Goal: Task Accomplishment & Management: Manage account settings

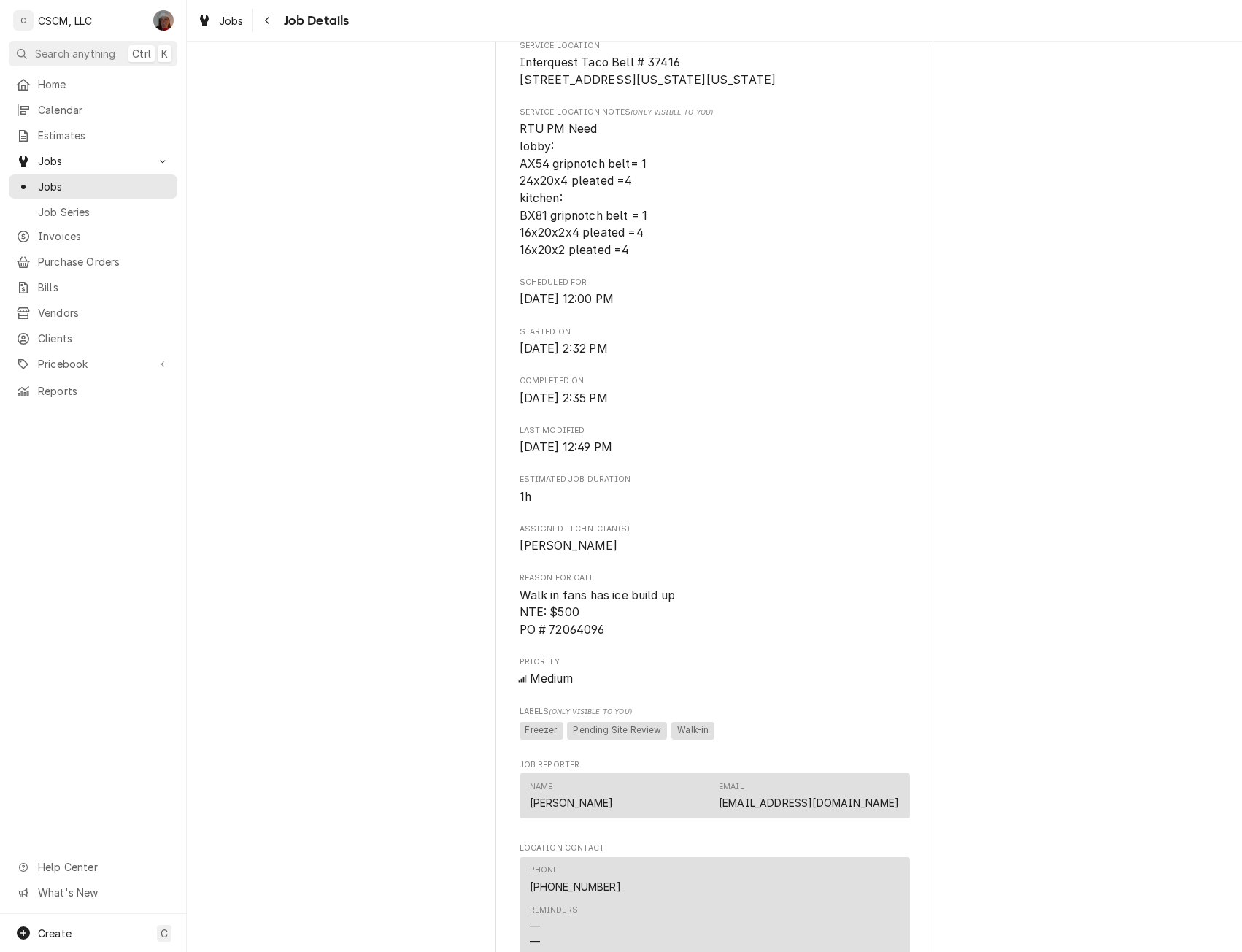
scroll to position [420, 0]
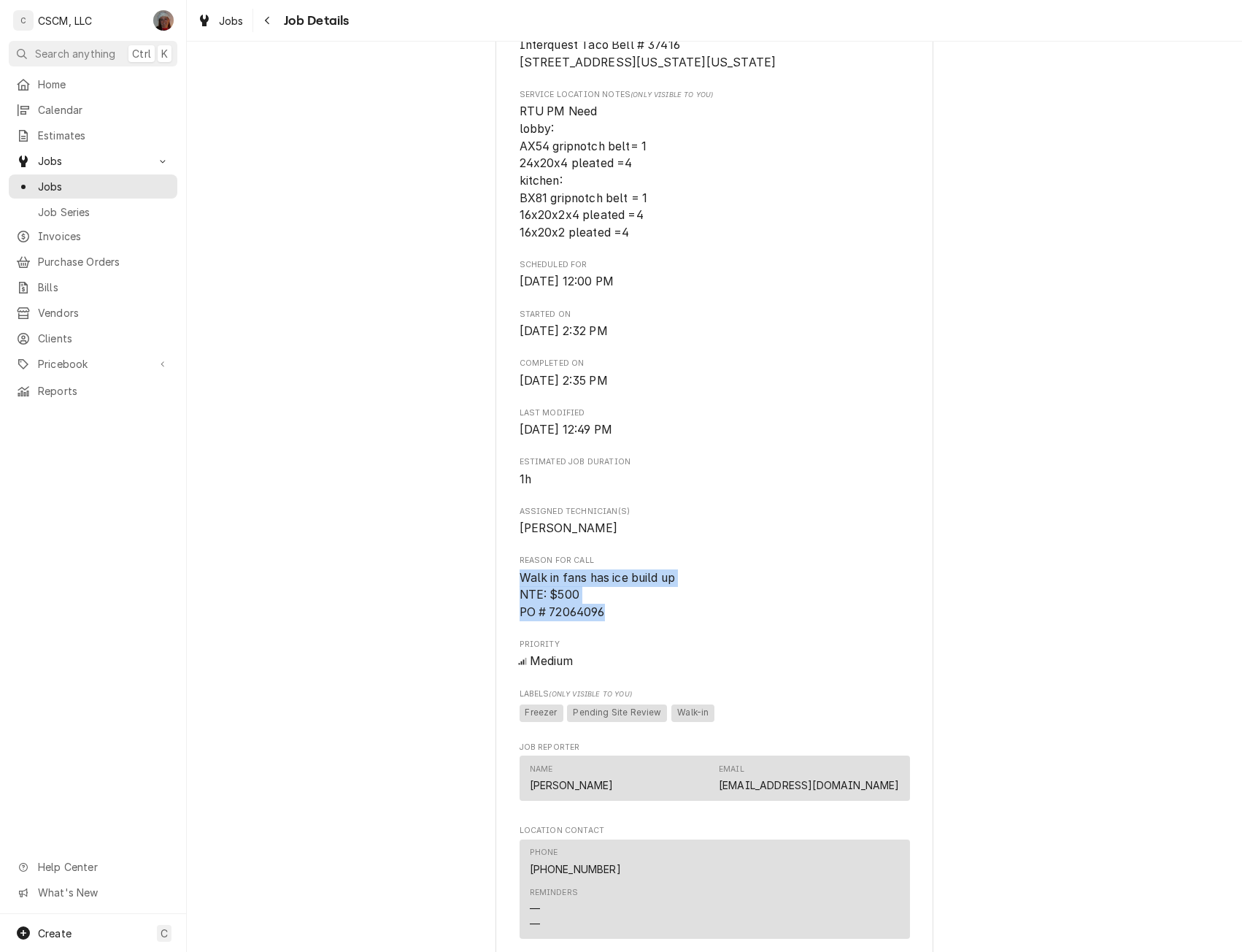
drag, startPoint x: 514, startPoint y: 591, endPoint x: 621, endPoint y: 627, distance: 112.9
click at [621, 622] on span "Walk in fans has ice build up NTE: $500 PO # 72064096" at bounding box center [715, 595] width 391 height 52
copy span "Walk in fans has ice build up NTE: $500 PO # 72064096"
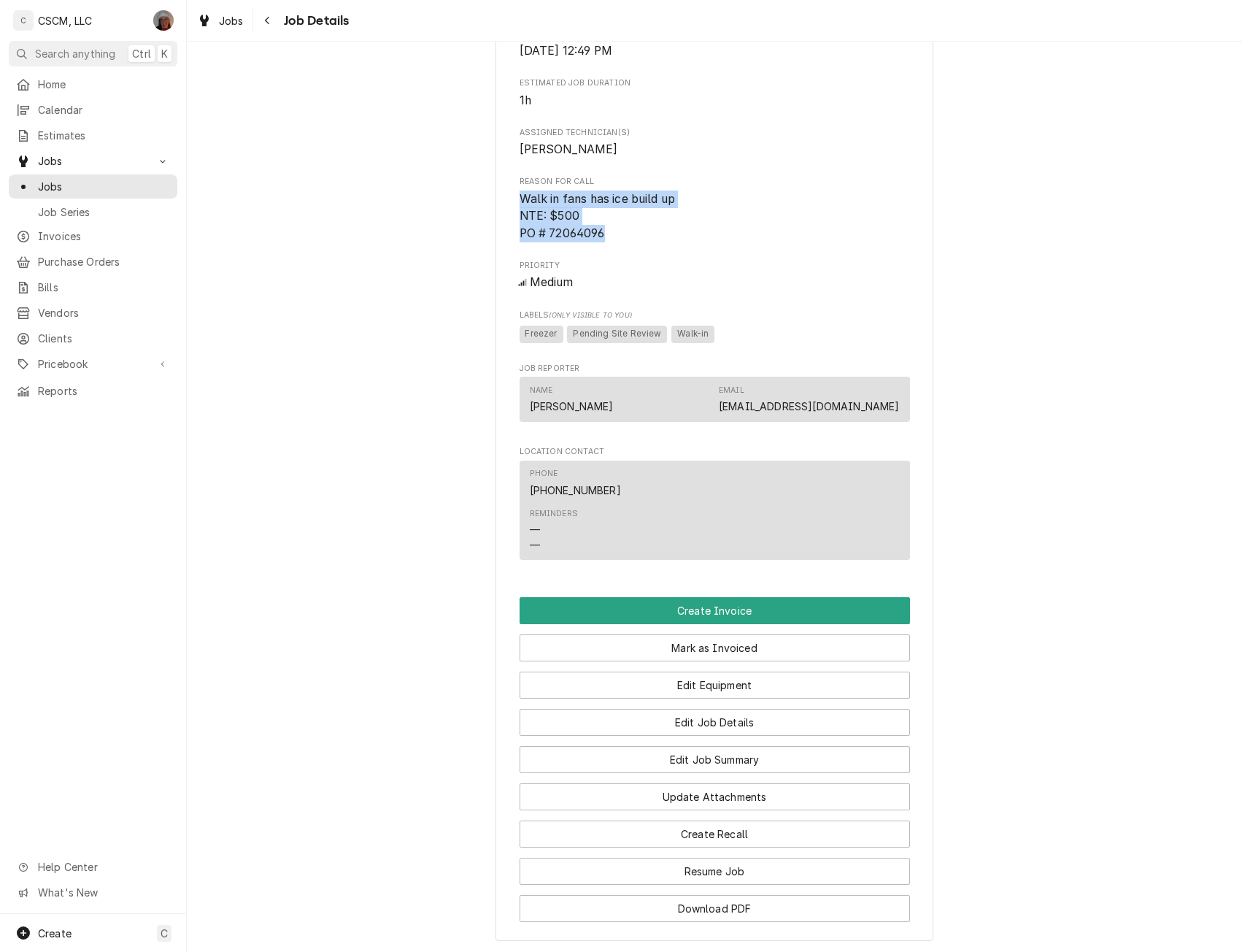
scroll to position [821, 0]
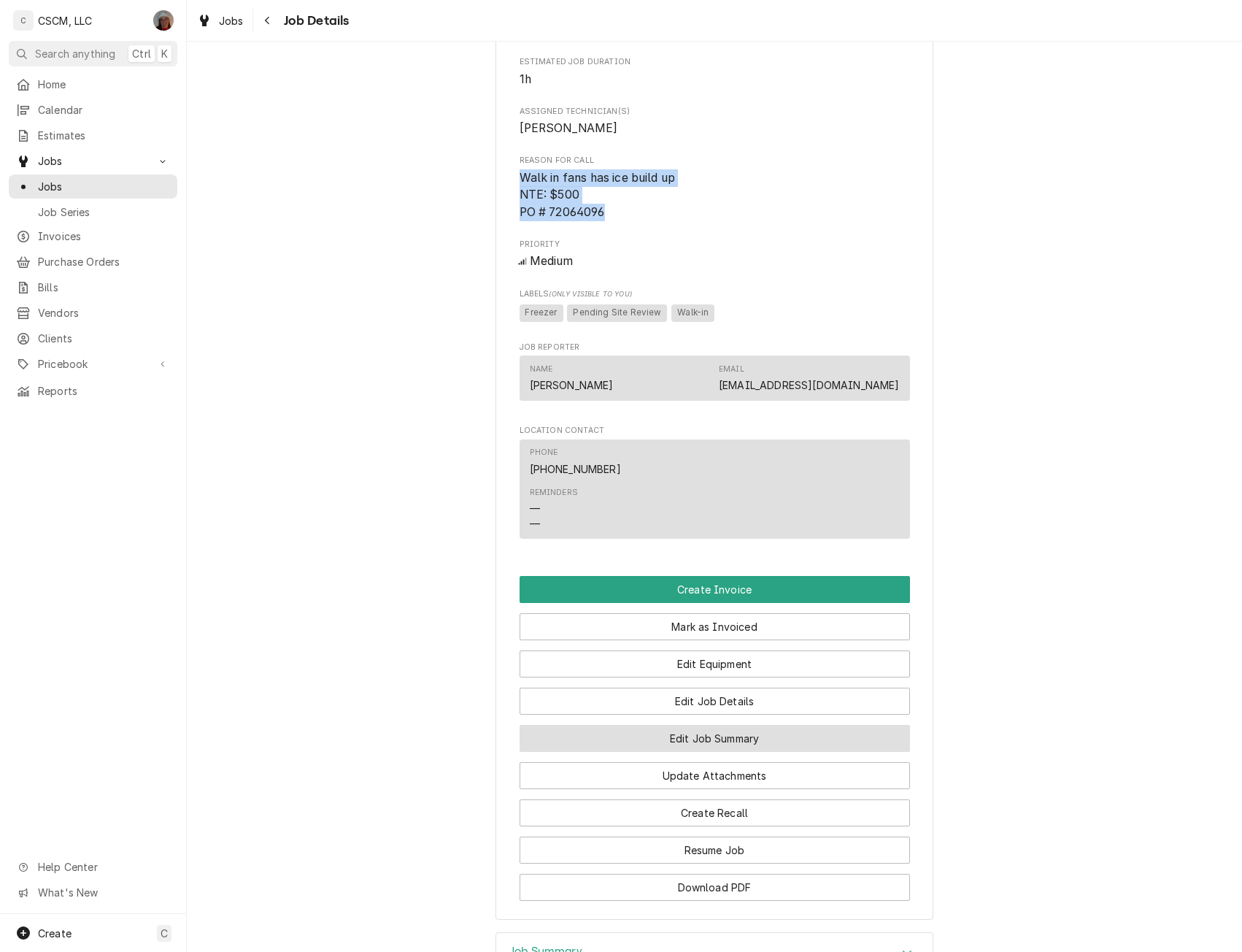
click at [687, 752] on button "Edit Job Summary" at bounding box center [715, 738] width 391 height 27
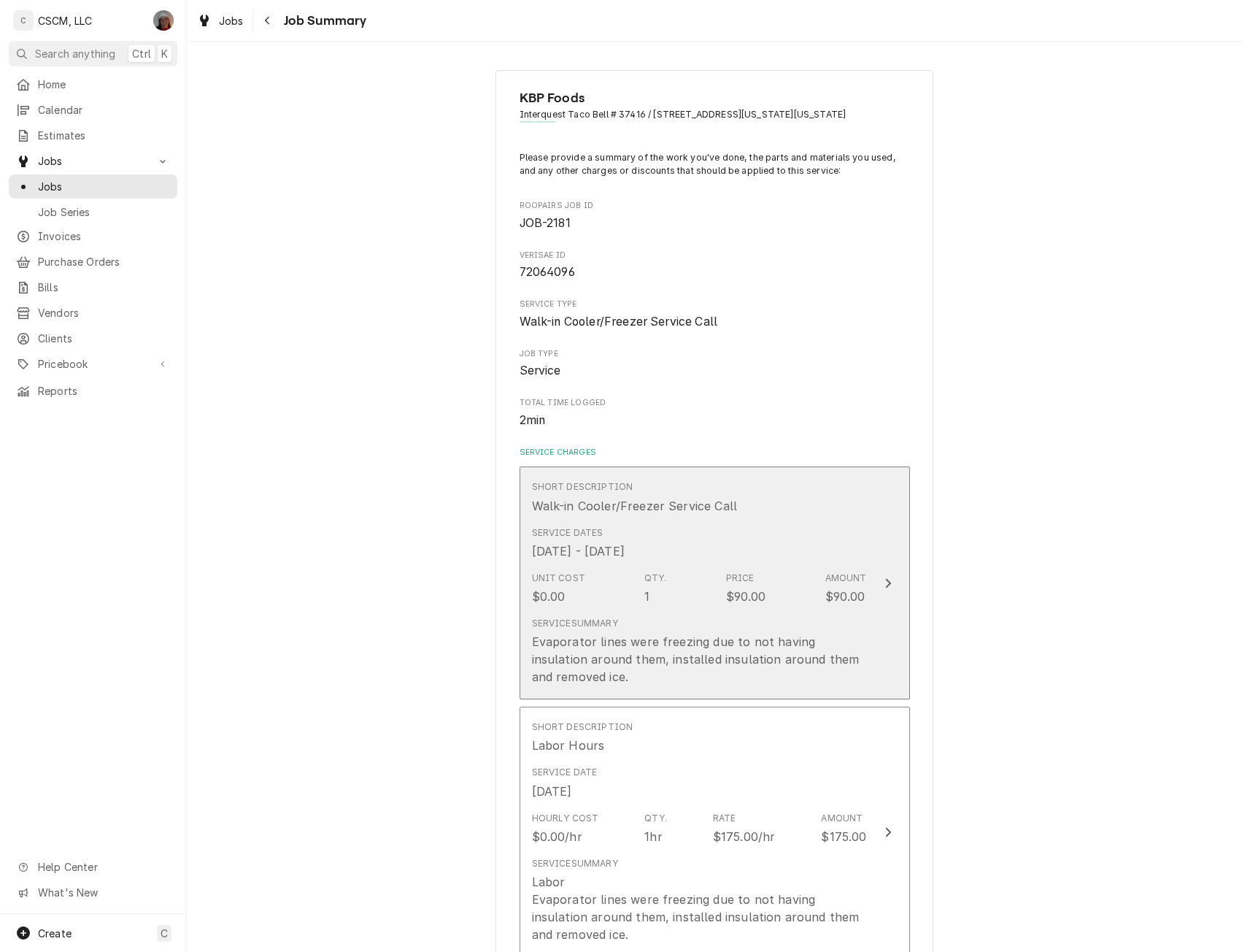
click at [885, 582] on icon "Update Line Item" at bounding box center [888, 583] width 7 height 12
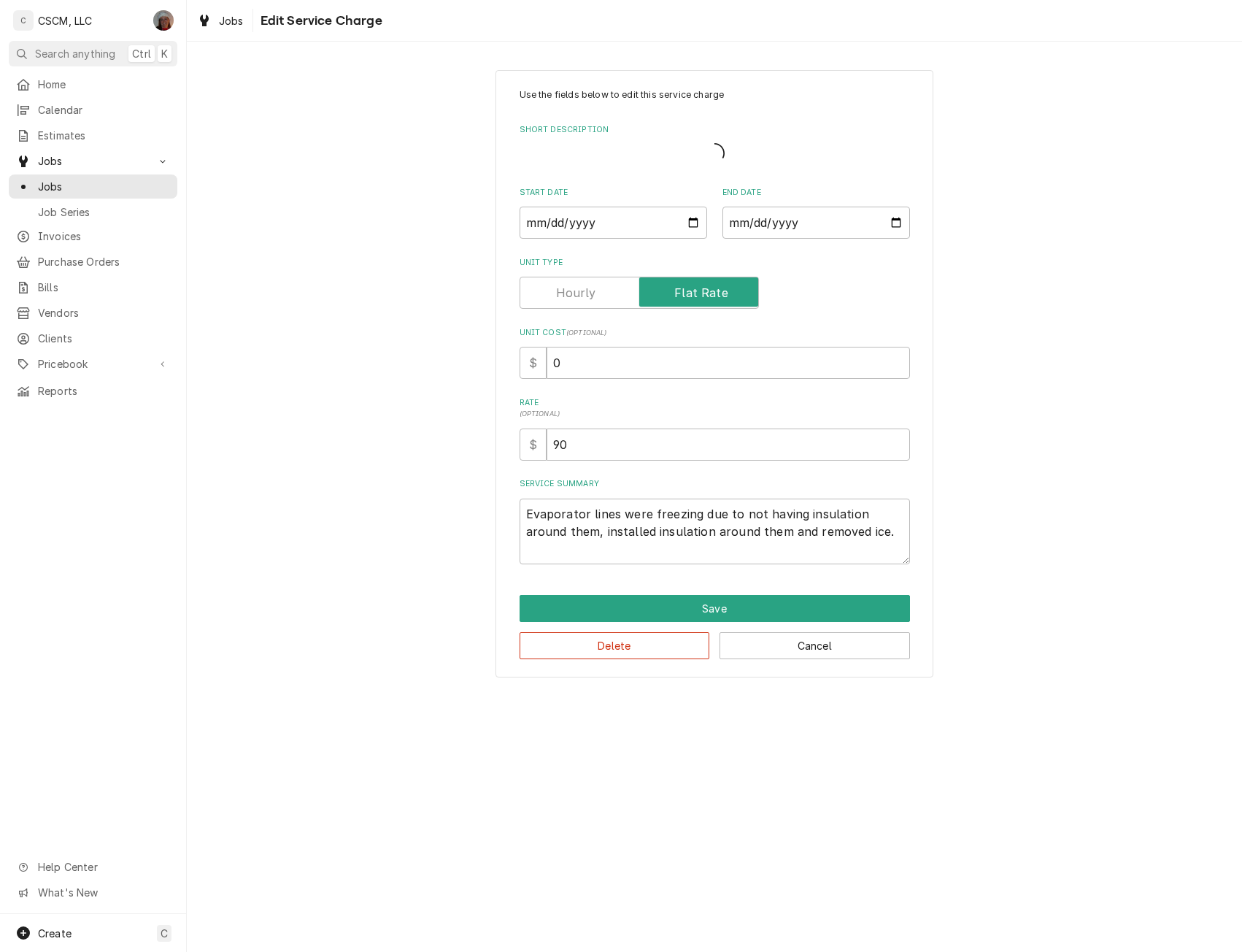
type textarea "x"
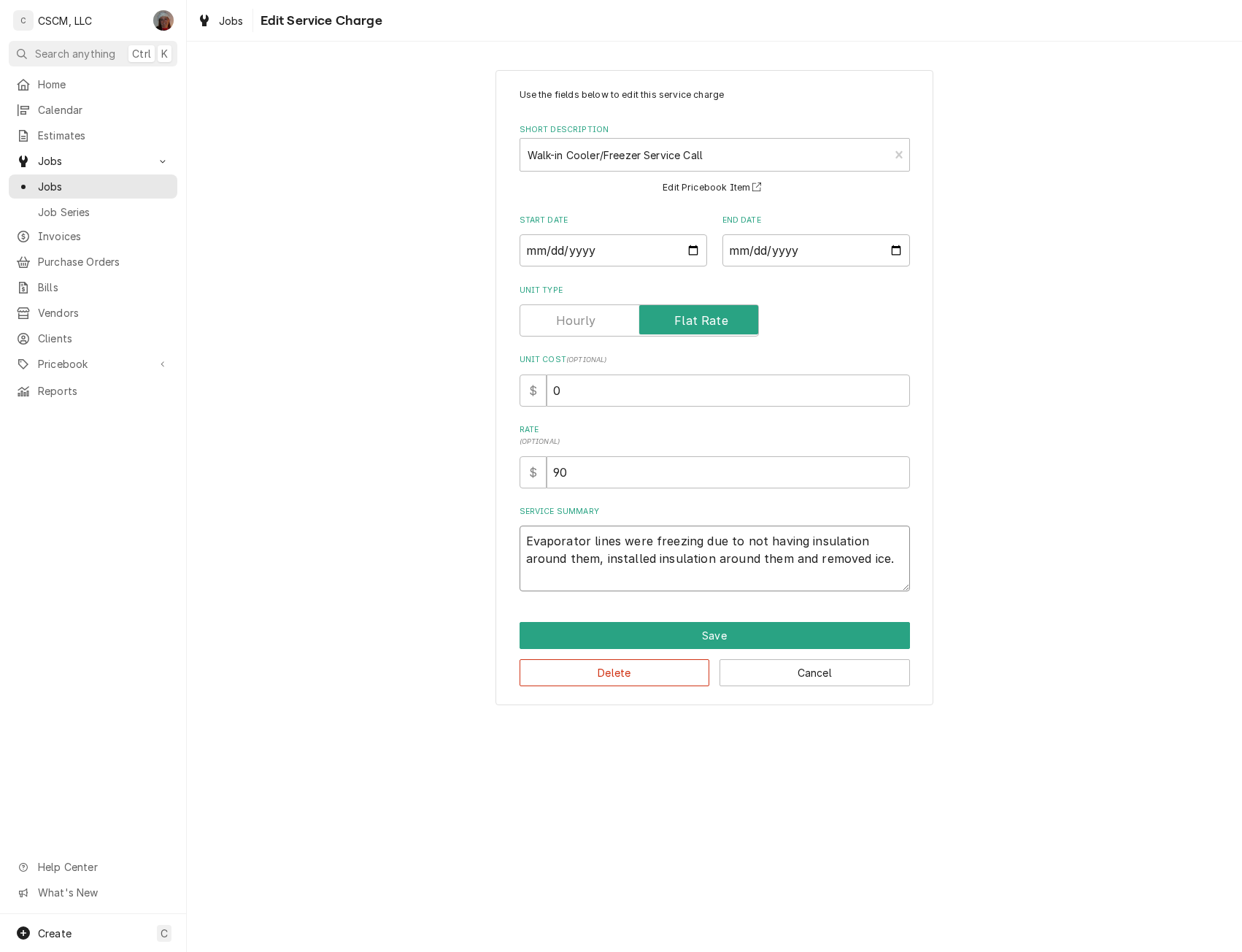
click at [524, 538] on textarea "Evaporator lines were freezing due to not having insulation around them, instal…" at bounding box center [715, 558] width 391 height 66
type textarea "Evaporator lines were freezing due to not having insulation around them, instal…"
type textarea "x"
type textarea "Evaporator lines were freezing due to not having insulation around them, instal…"
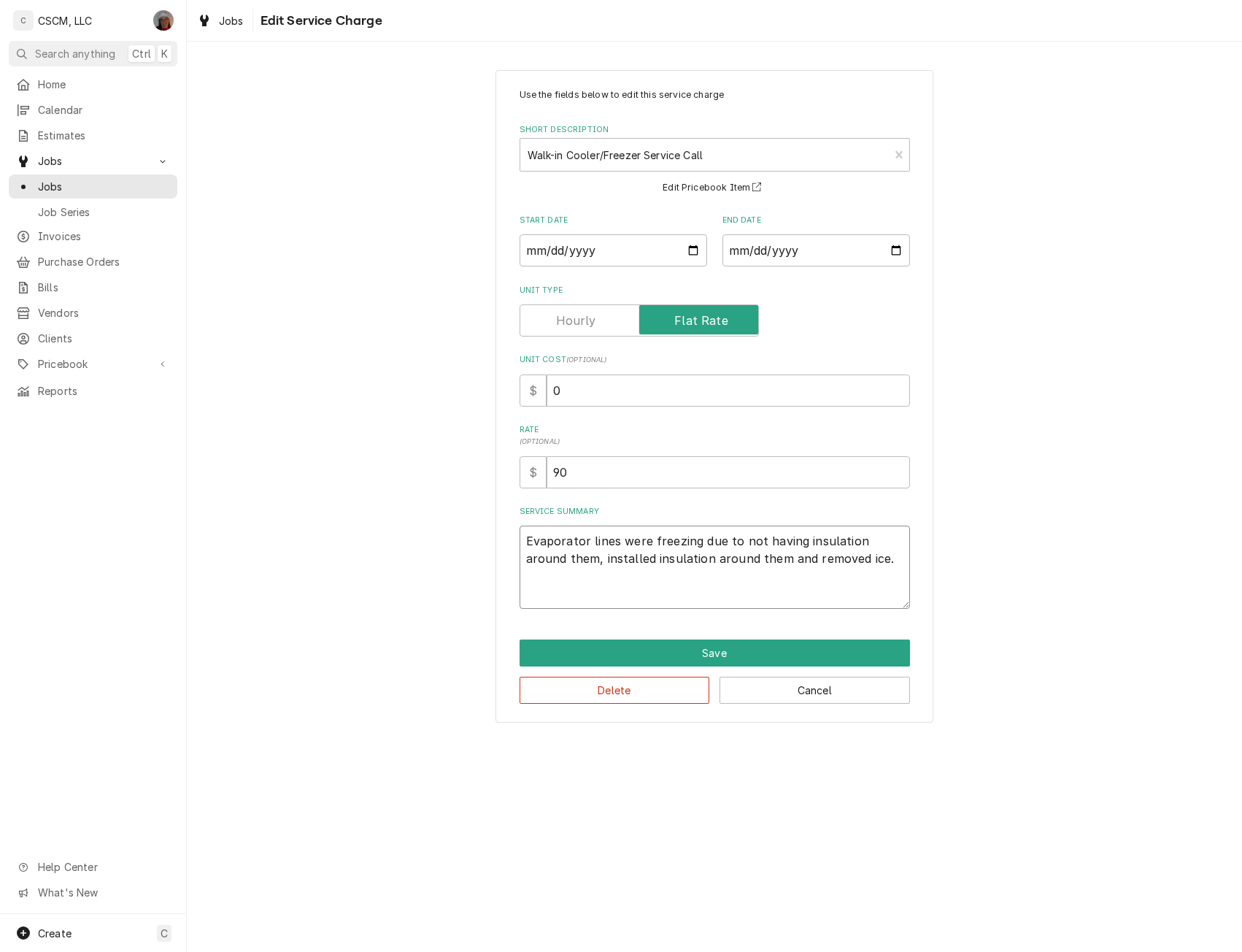
paste textarea "Walk in fans has ice build up NTE: $500 PO # 72064096"
type textarea "x"
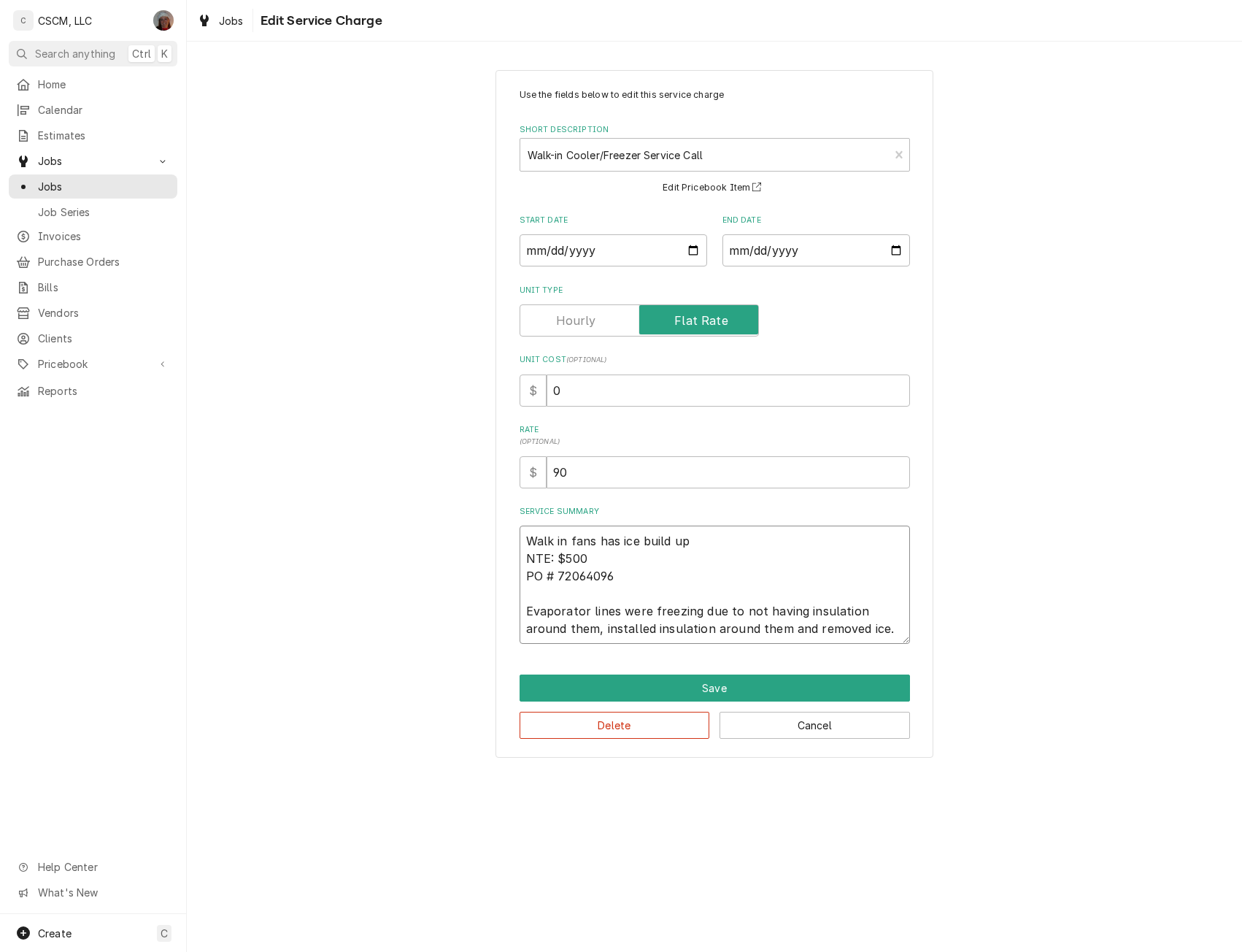
type textarea "Walk in fans has ice build up NTE: $500 PO # 72064096 Evaporator lines were fre…"
click at [548, 389] on input "0" at bounding box center [728, 391] width 364 height 33
type textarea "x"
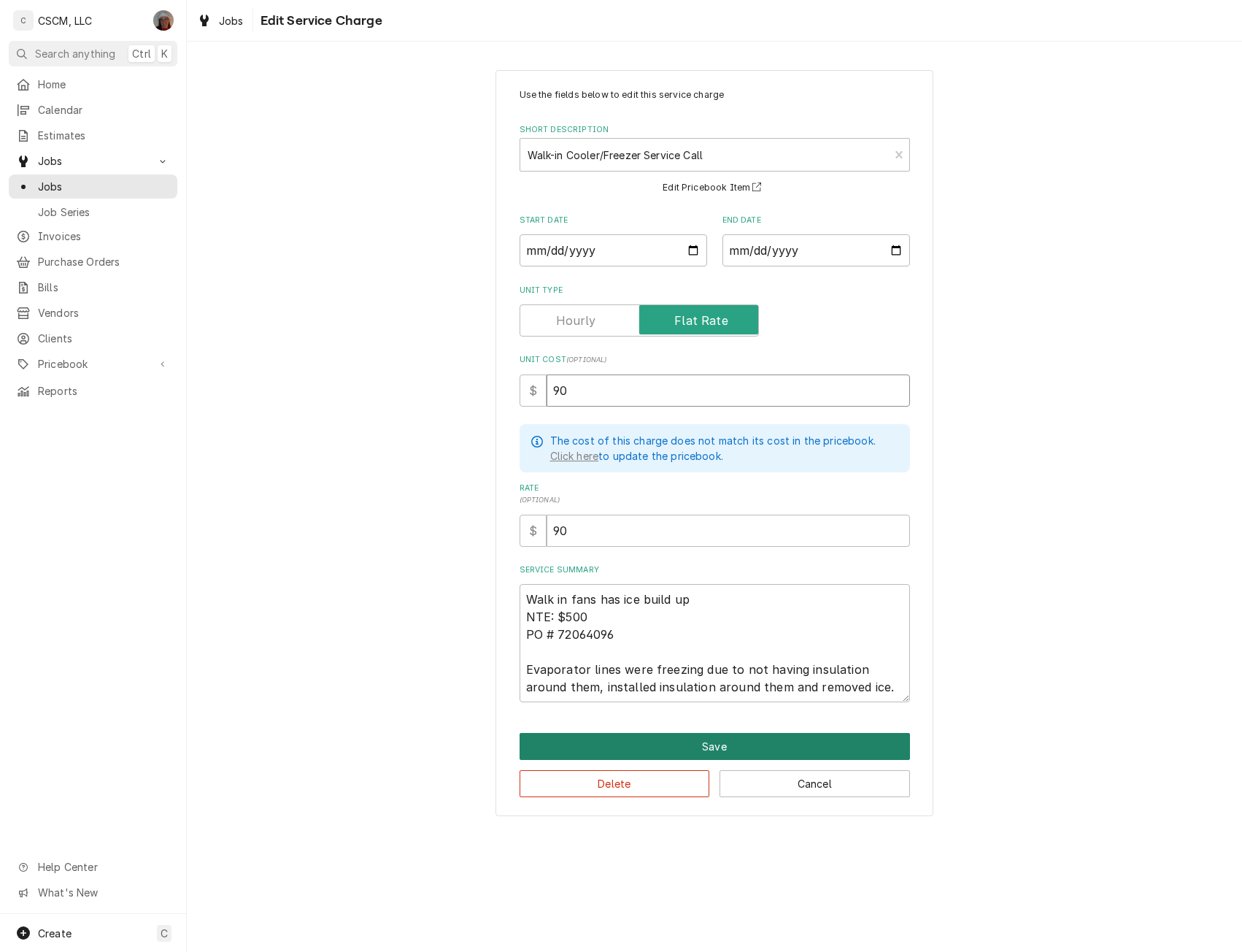
type input "90"
click at [690, 739] on button "Save" at bounding box center [715, 746] width 391 height 27
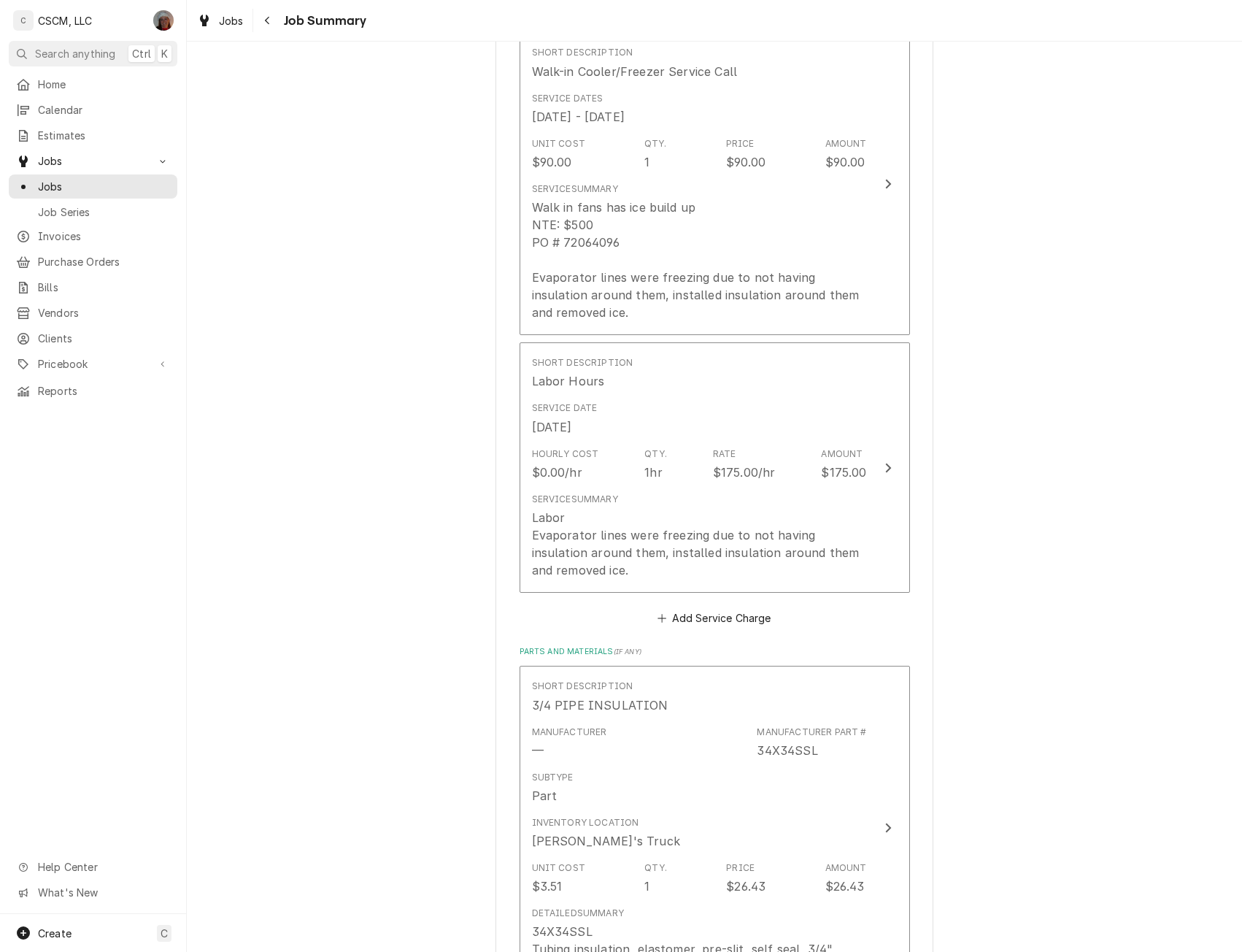
scroll to position [460, 0]
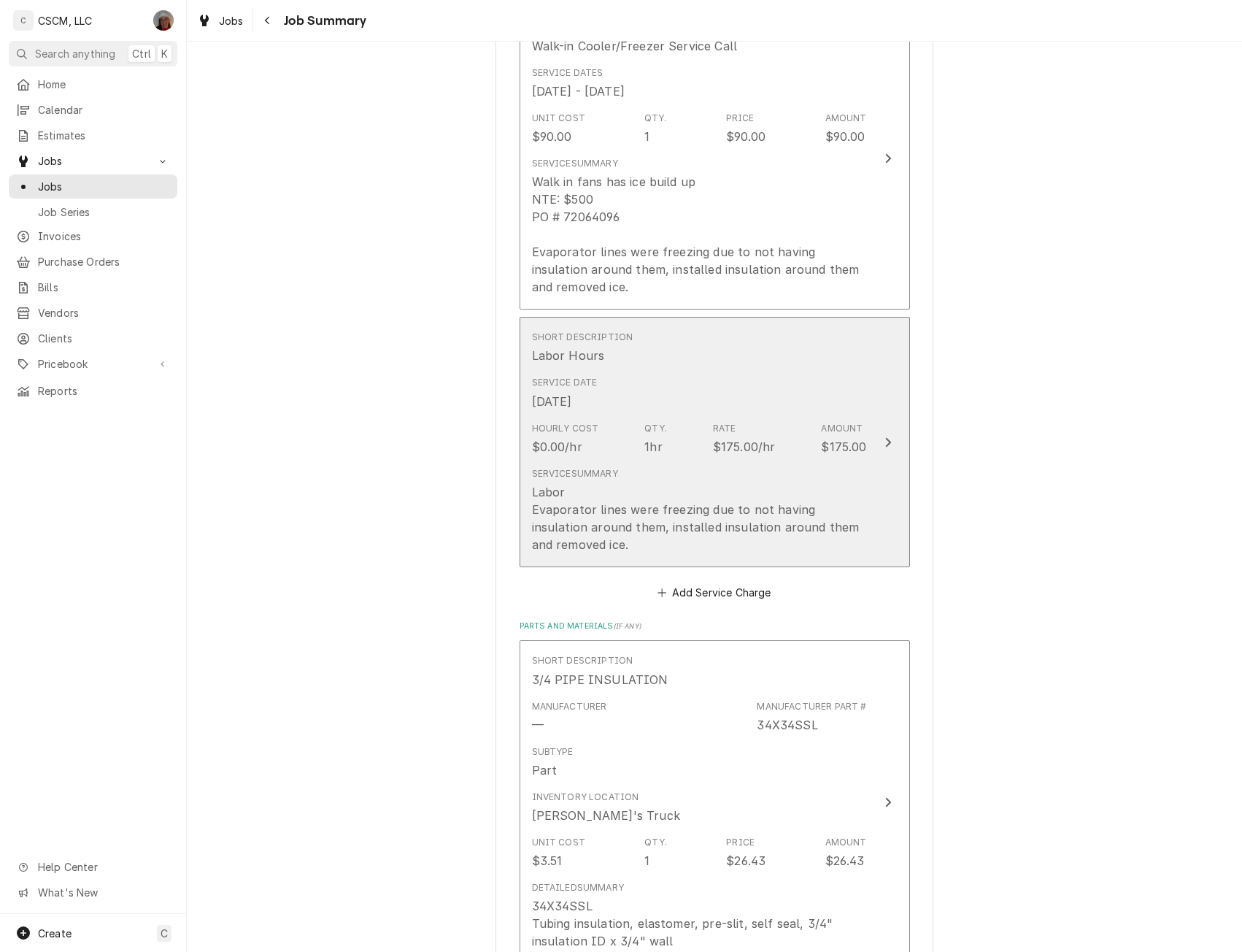
click at [847, 445] on div "$175.00" at bounding box center [843, 447] width 45 height 18
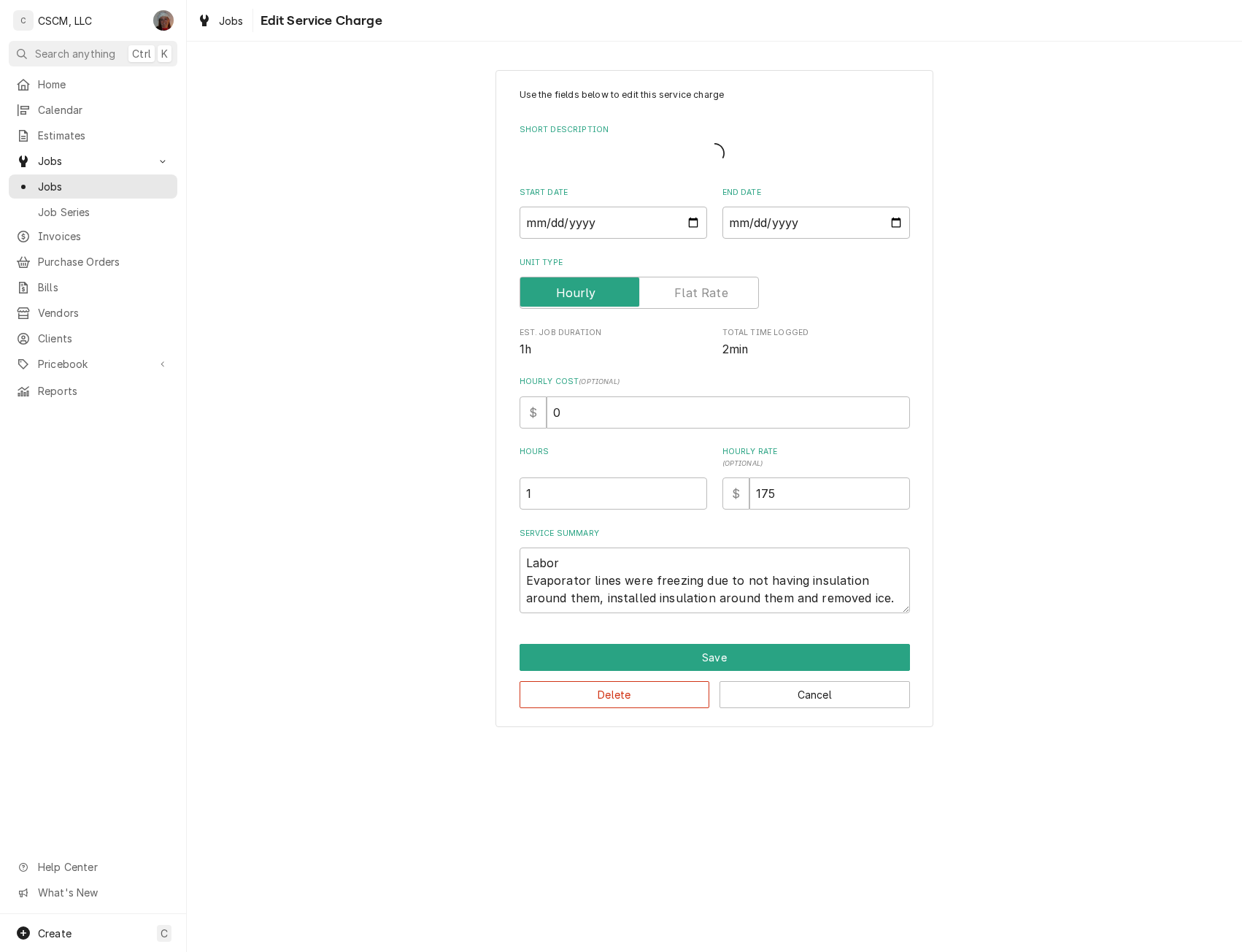
type textarea "x"
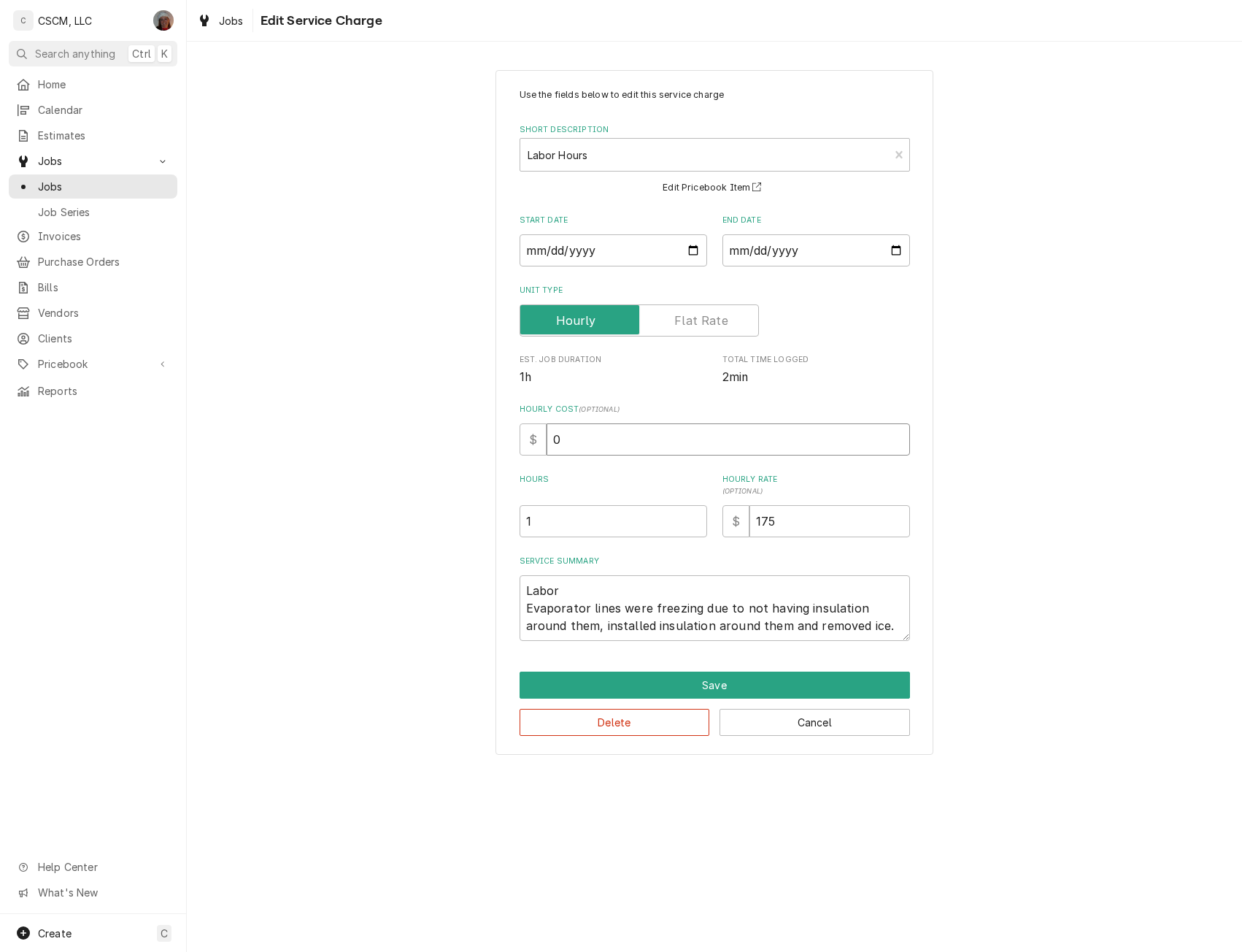
drag, startPoint x: 549, startPoint y: 440, endPoint x: 629, endPoint y: 440, distance: 80.0
click at [629, 440] on input "0" at bounding box center [728, 439] width 364 height 33
type input "22"
type textarea "x"
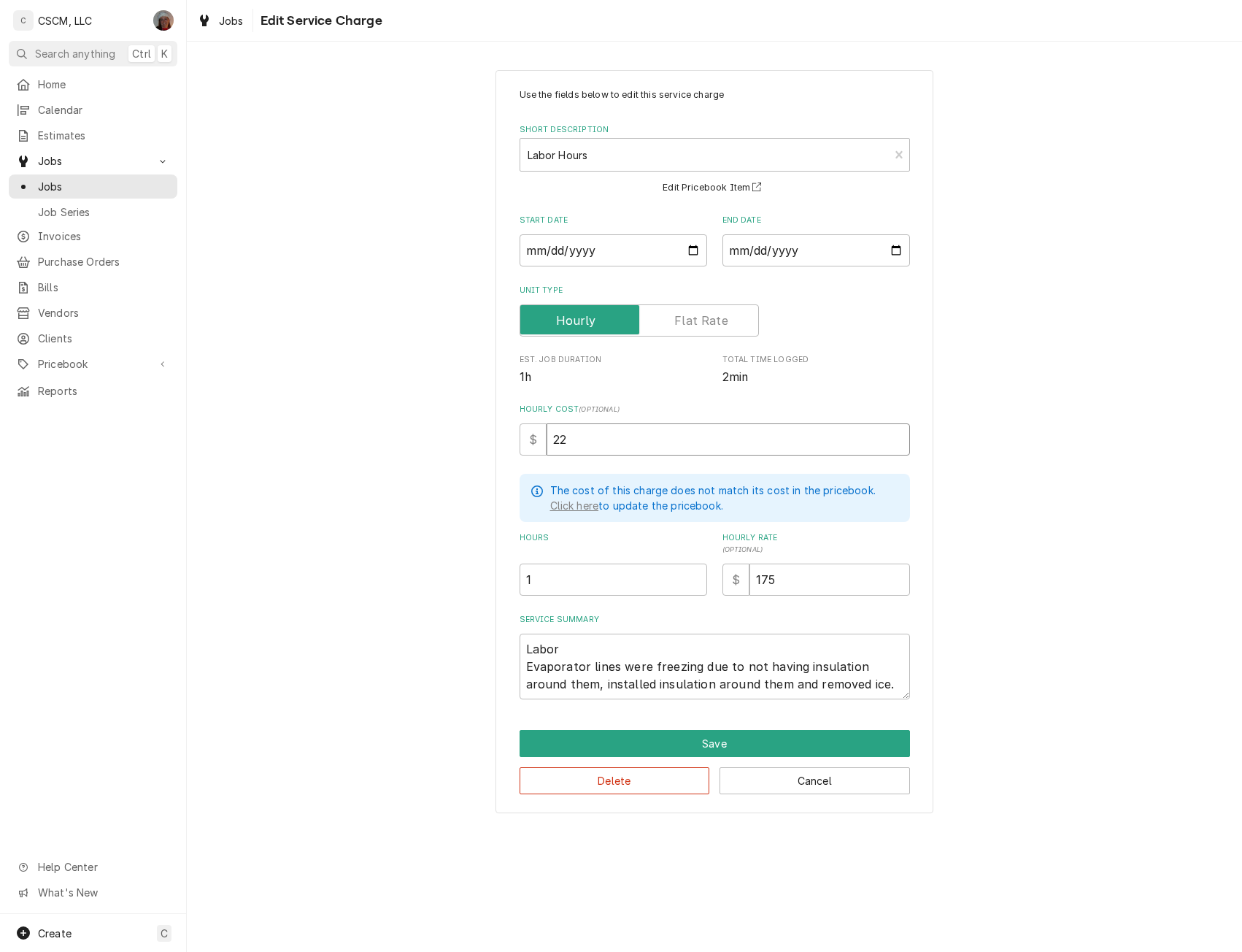
type input "22"
drag, startPoint x: 547, startPoint y: 575, endPoint x: 481, endPoint y: 565, distance: 66.8
click at [481, 565] on div "Use the fields below to edit this service charge Short Description Labor Hours …" at bounding box center [714, 441] width 1056 height 769
type textarea "x"
type input "2"
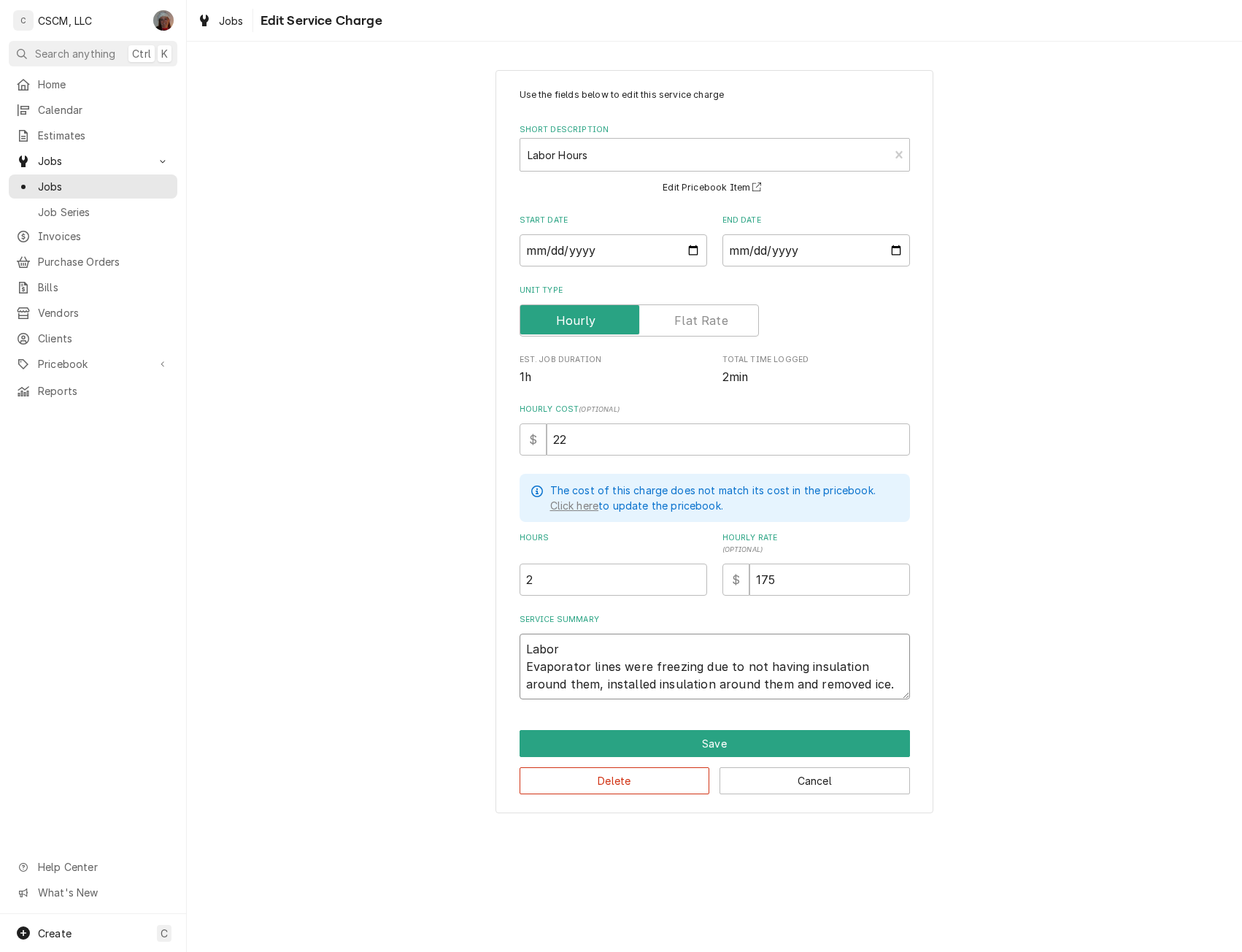
drag, startPoint x: 527, startPoint y: 664, endPoint x: 860, endPoint y: 692, distance: 334.2
click at [860, 692] on textarea "Labor Evaporator lines were freezing due to not having insulation around them, …" at bounding box center [715, 666] width 391 height 66
type textarea "x"
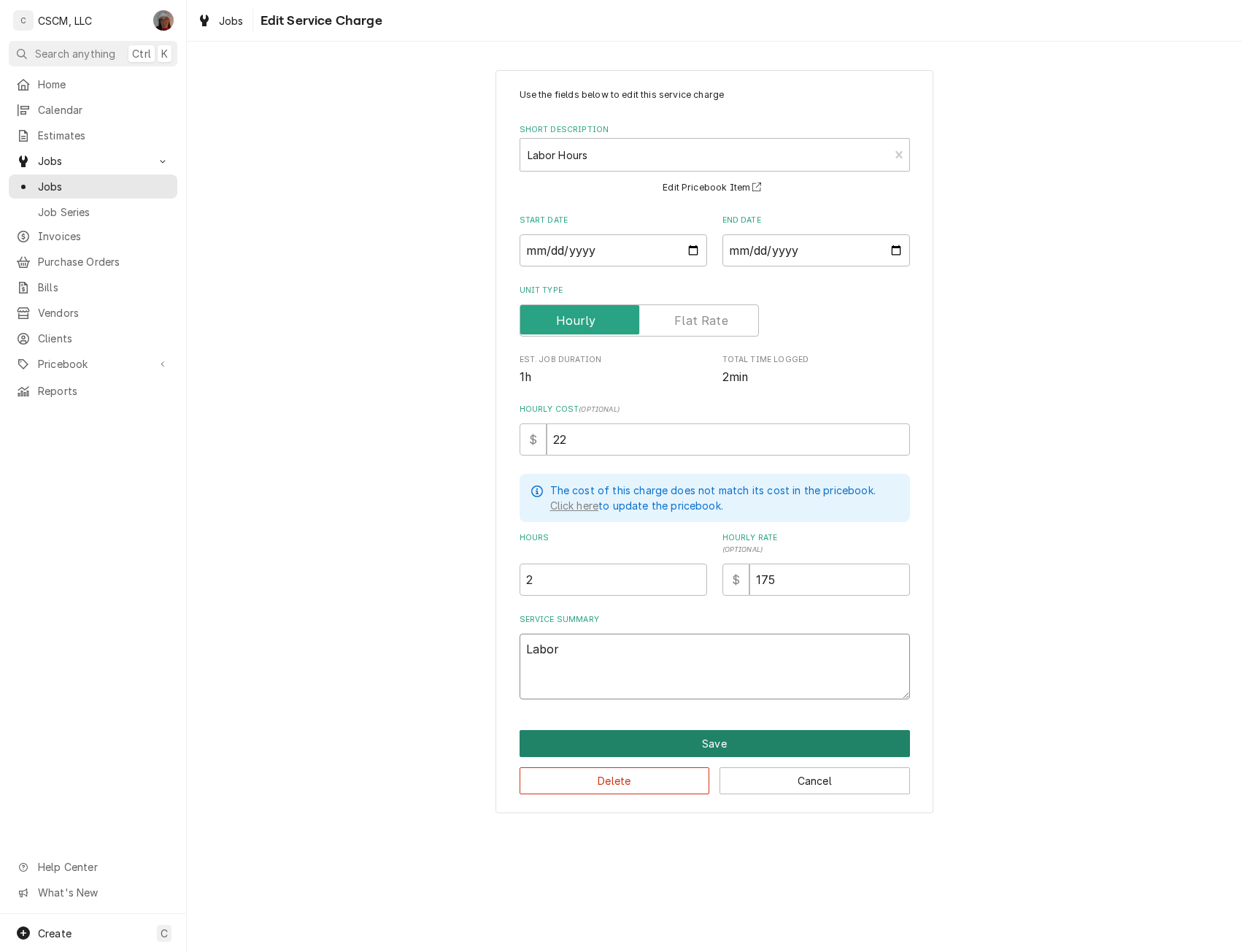
type textarea "Labor"
click at [706, 731] on button "Save" at bounding box center [715, 743] width 391 height 27
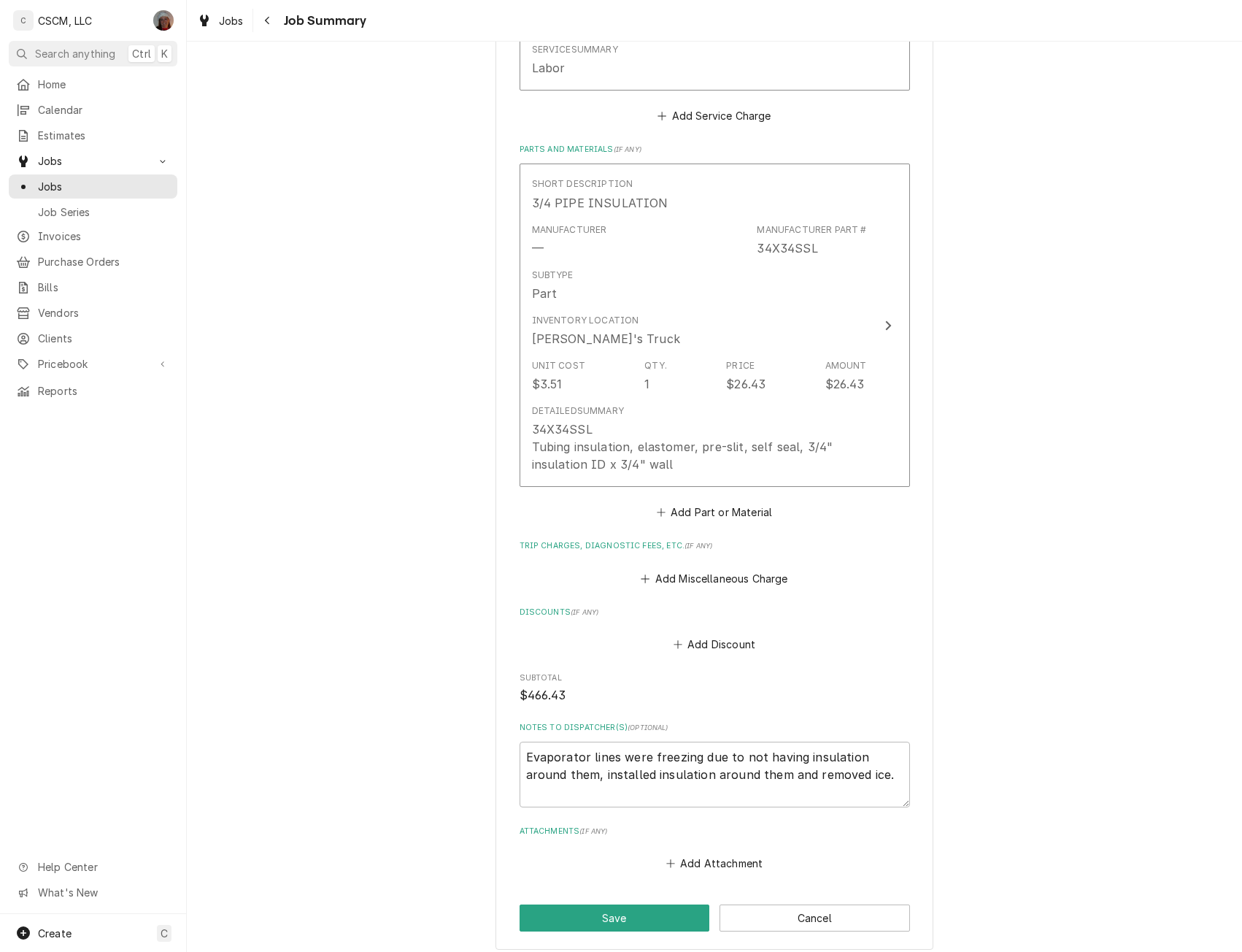
scroll to position [916, 0]
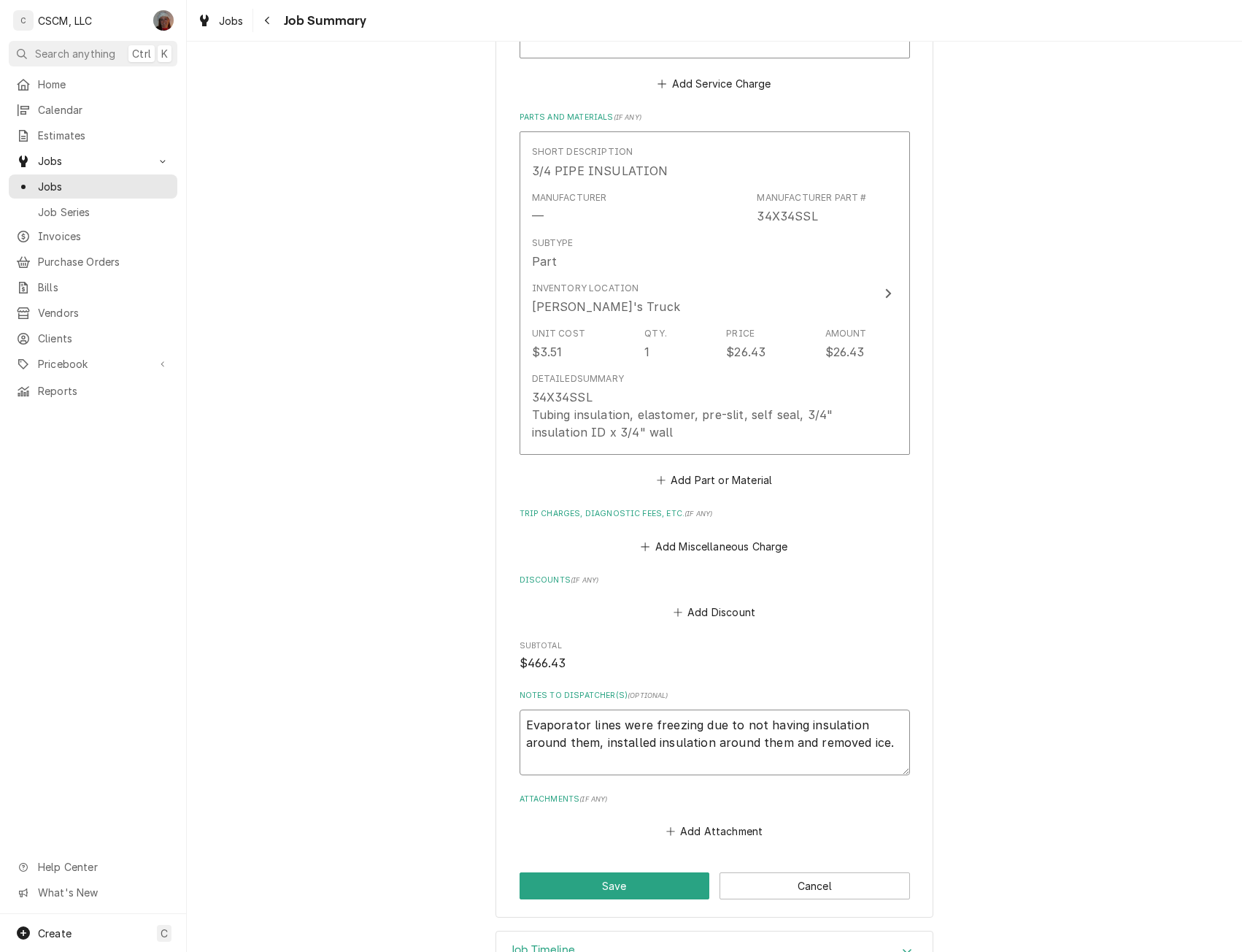
drag, startPoint x: 520, startPoint y: 725, endPoint x: 875, endPoint y: 756, distance: 356.4
click at [875, 756] on textarea "Evaporator lines were freezing due to not having insulation around them, instal…" at bounding box center [715, 742] width 391 height 66
type textarea "x"
click at [635, 877] on button "Save" at bounding box center [615, 885] width 190 height 27
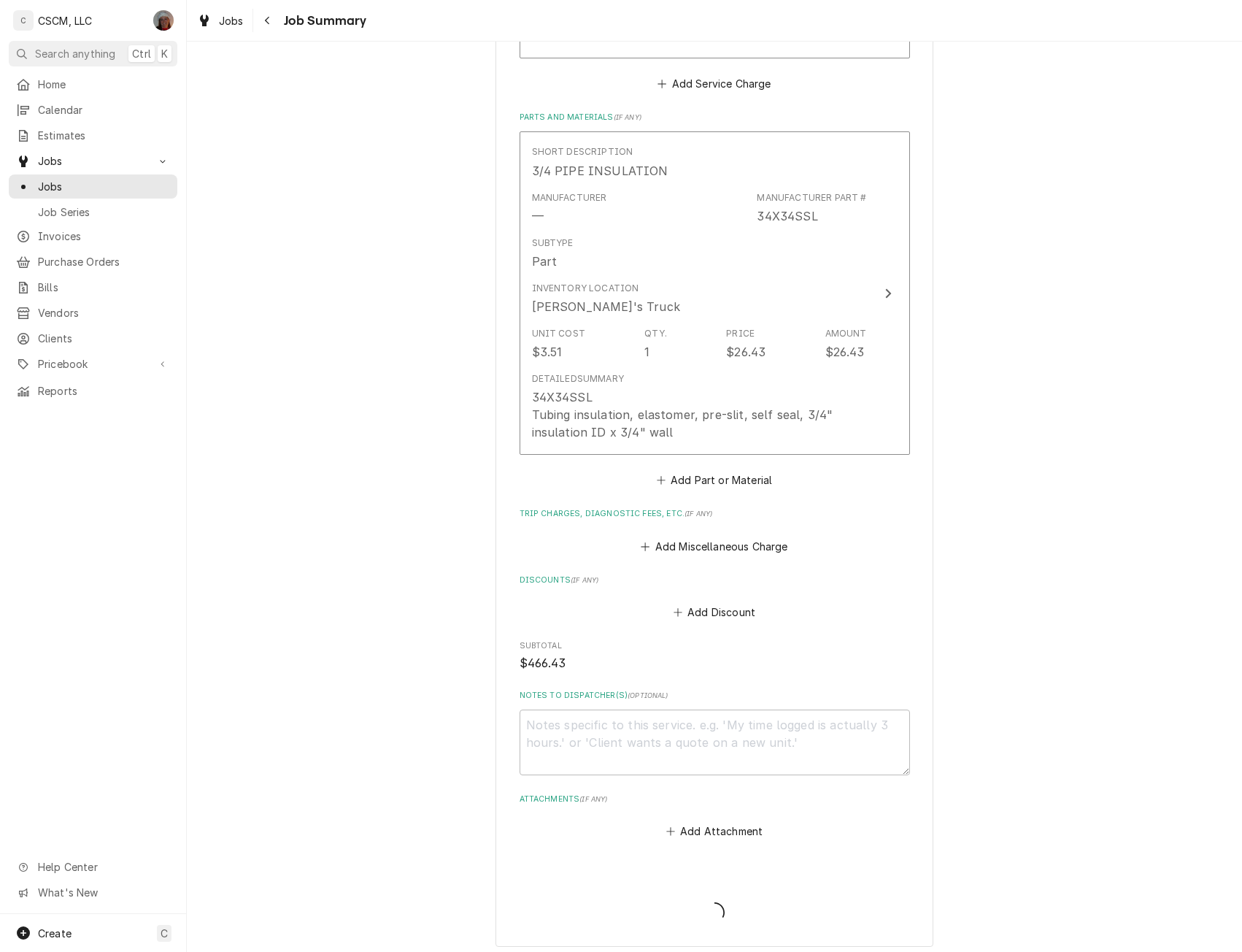
type textarea "x"
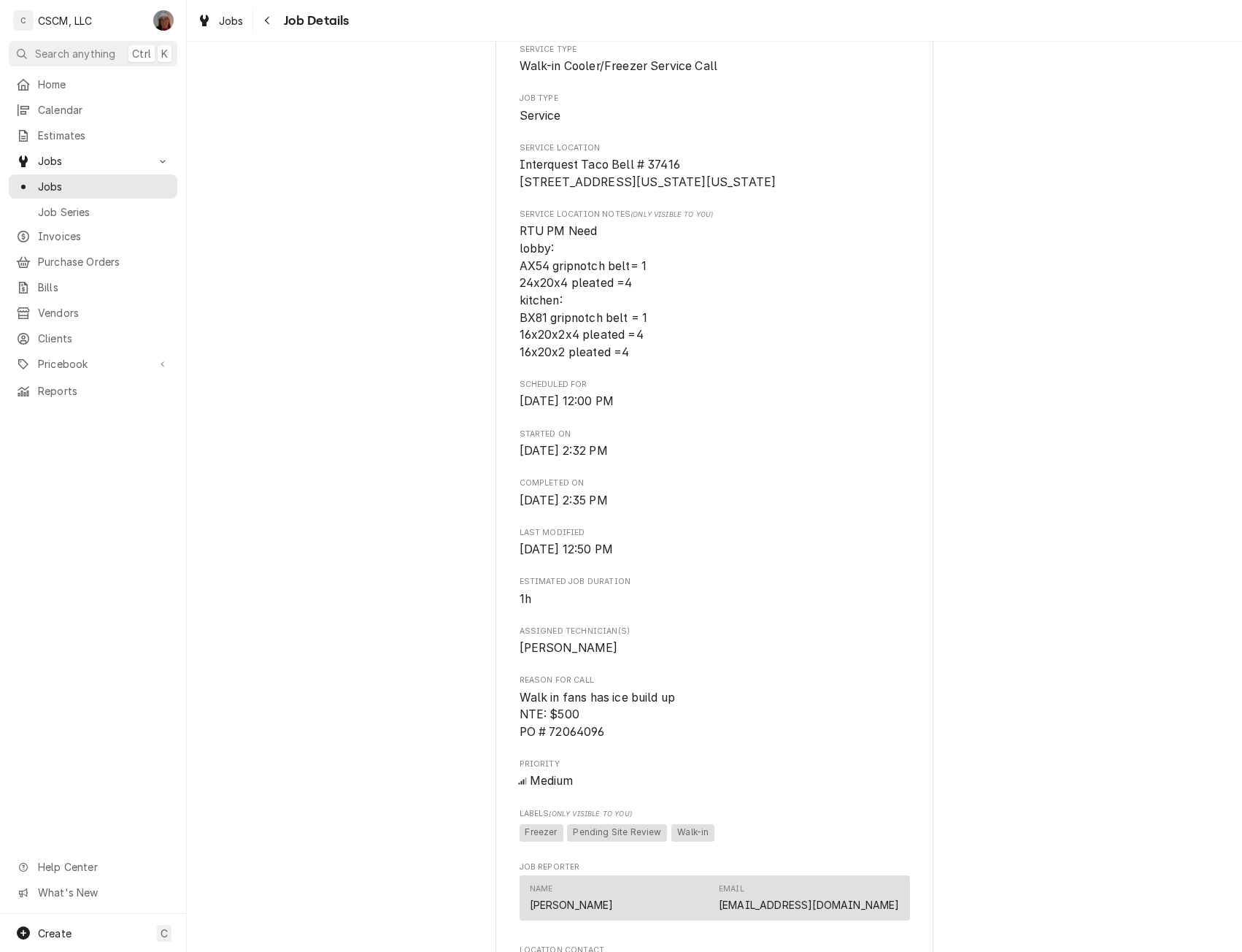
scroll to position [700, 0]
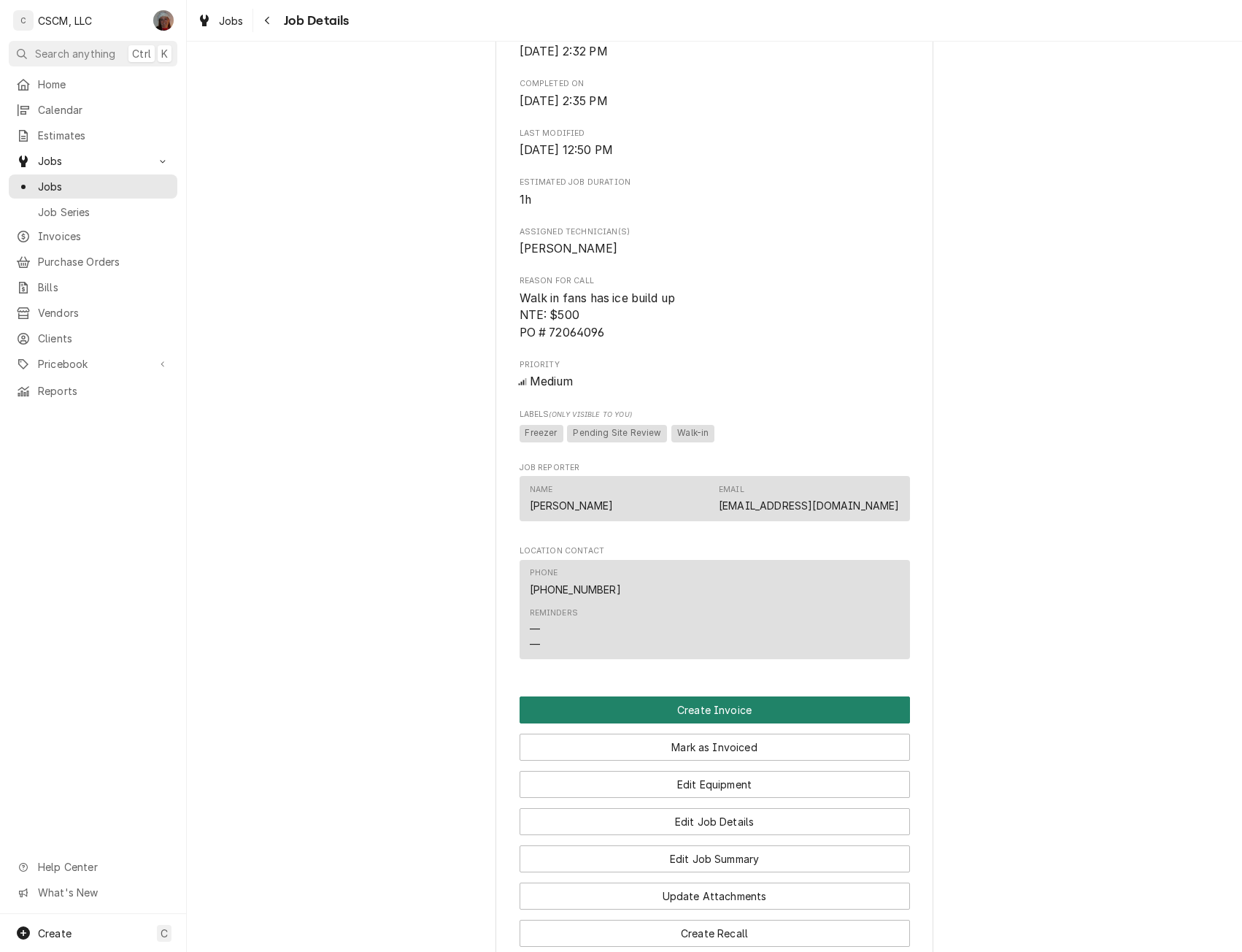
click at [697, 723] on button "Create Invoice" at bounding box center [715, 709] width 391 height 27
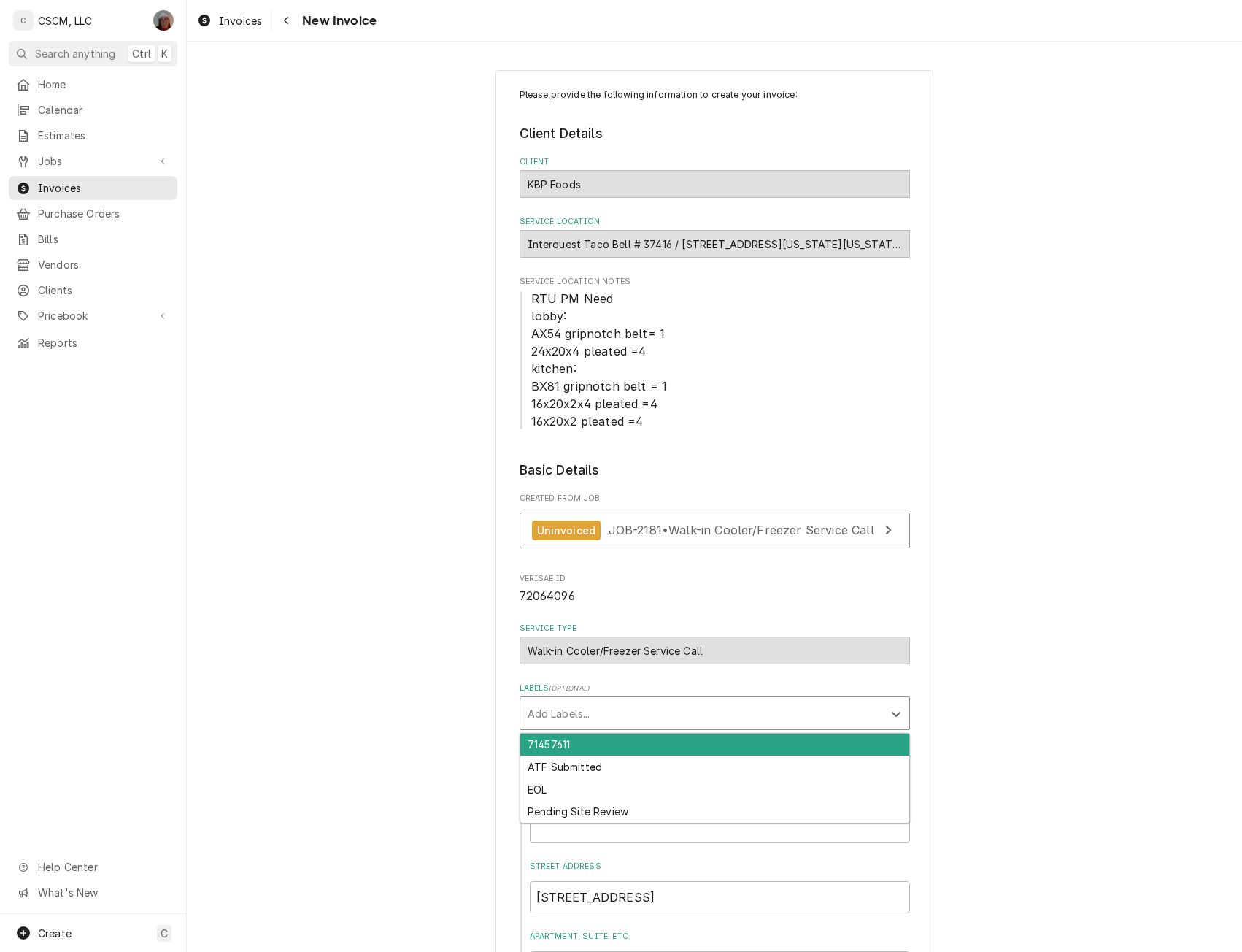
click at [591, 708] on div "Labels" at bounding box center [701, 713] width 348 height 27
type input "pe"
click at [574, 743] on div "Pending Site Review" at bounding box center [715, 745] width 389 height 23
type textarea "x"
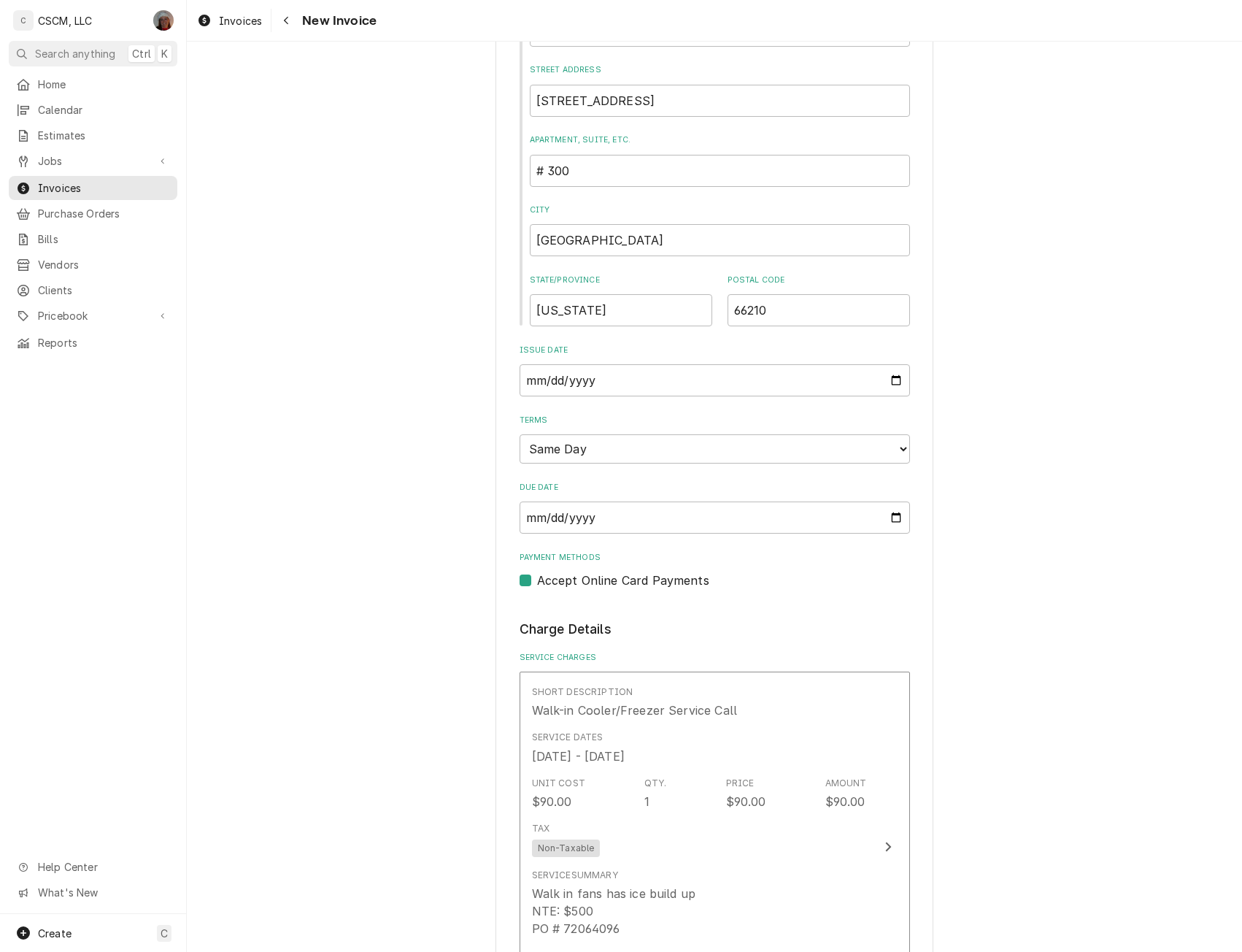
scroll to position [2348, 0]
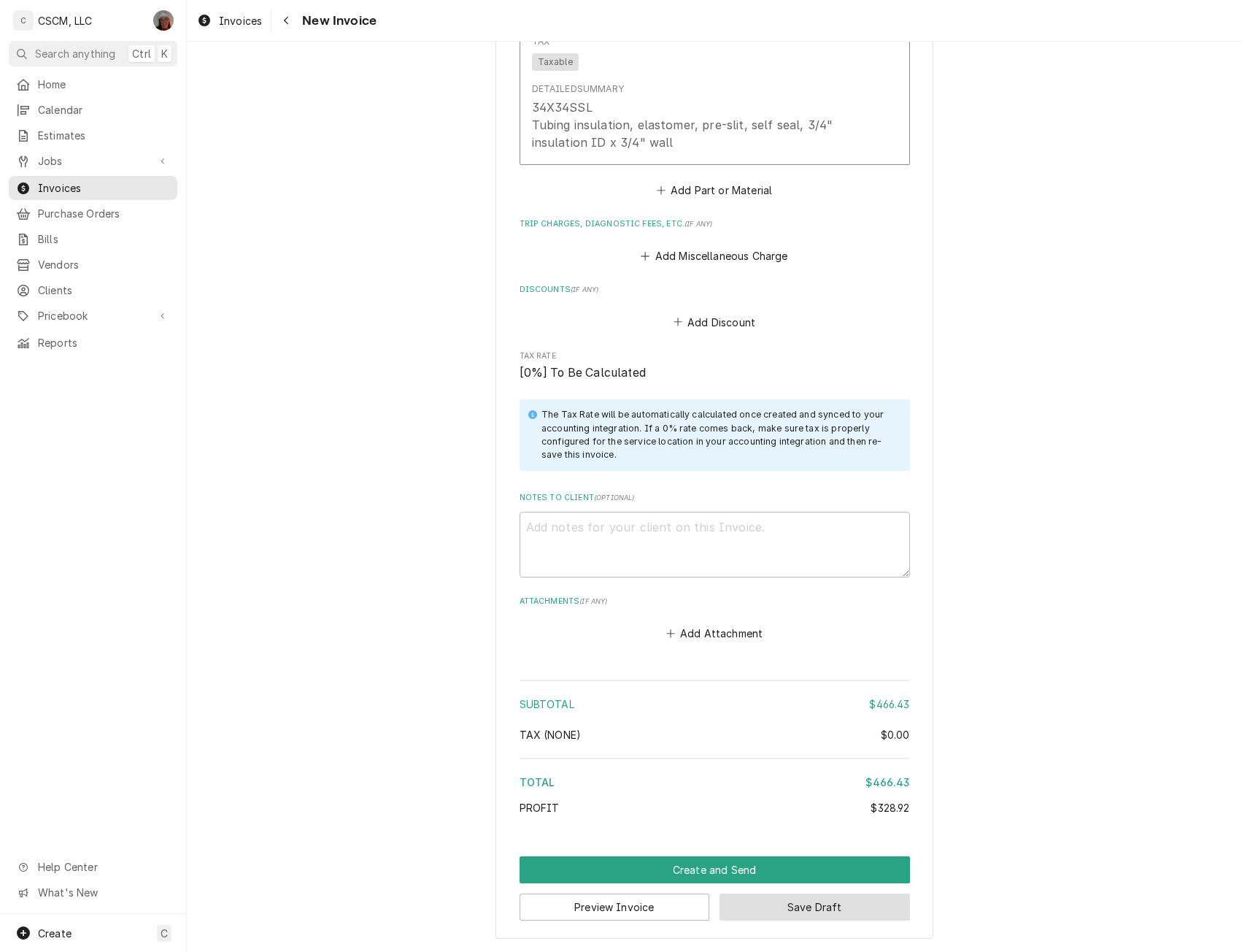
click at [792, 906] on button "Save Draft" at bounding box center [815, 907] width 190 height 27
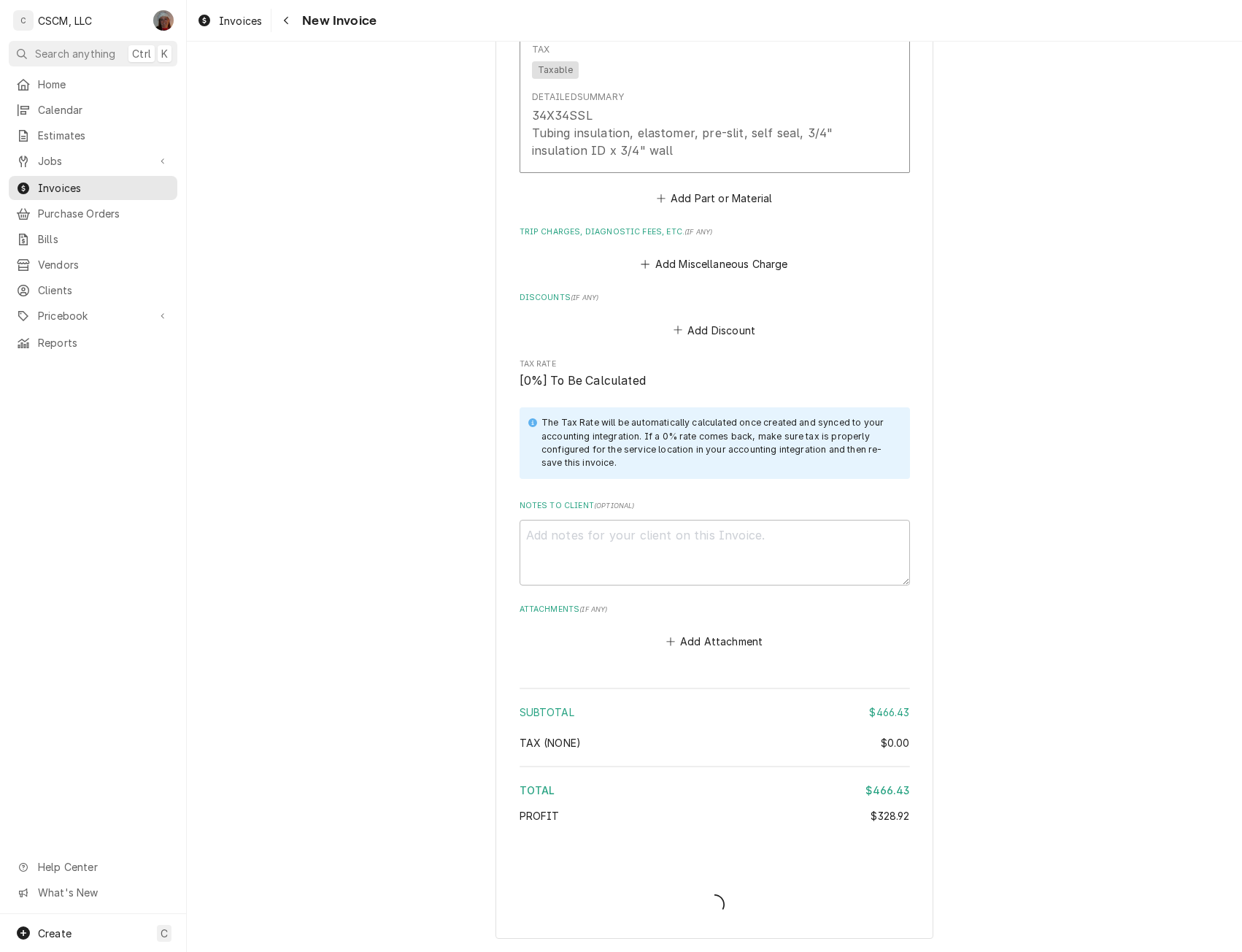
type textarea "x"
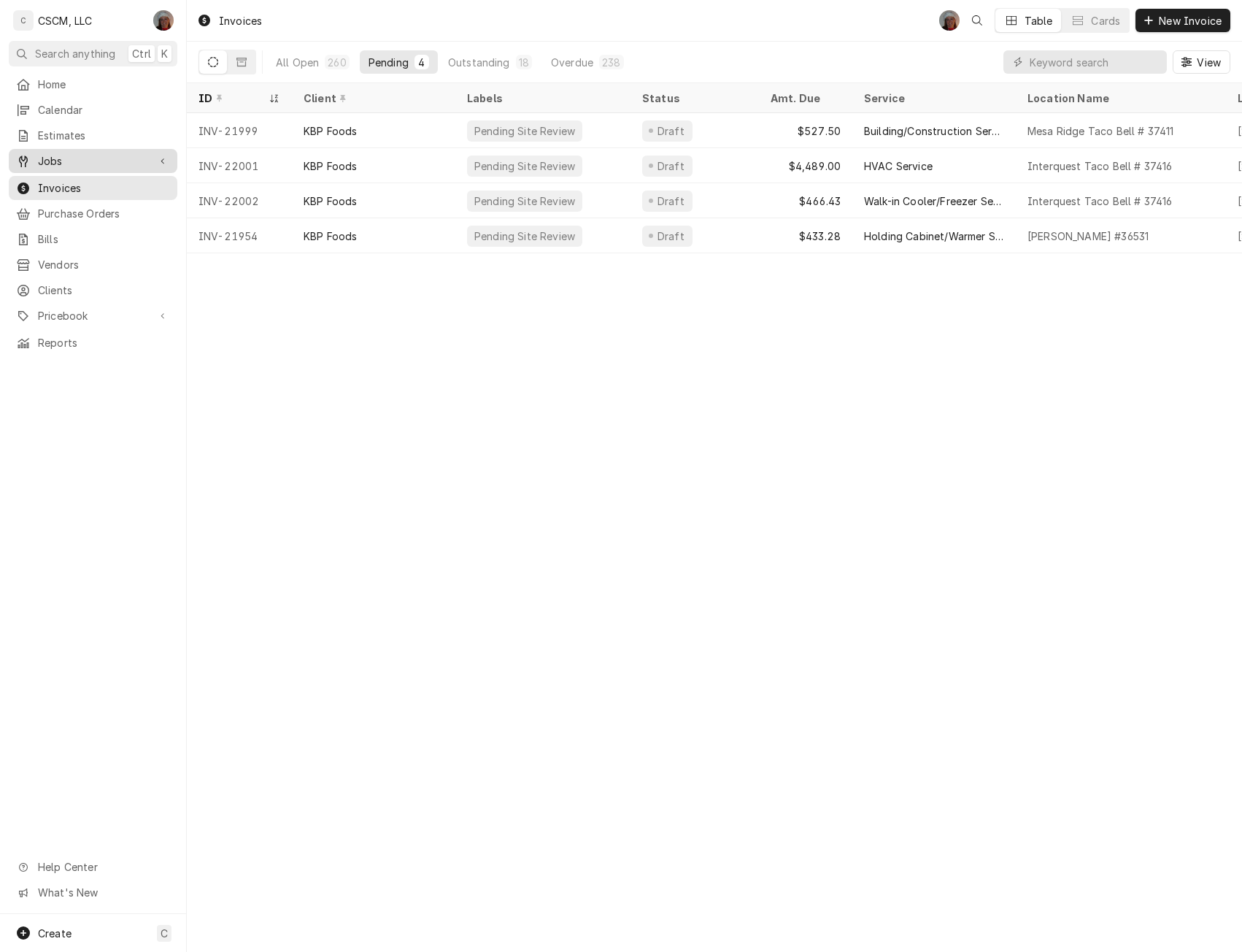
click at [72, 153] on span "Jobs" at bounding box center [93, 161] width 110 height 16
click at [63, 179] on span "Jobs" at bounding box center [104, 186] width 132 height 16
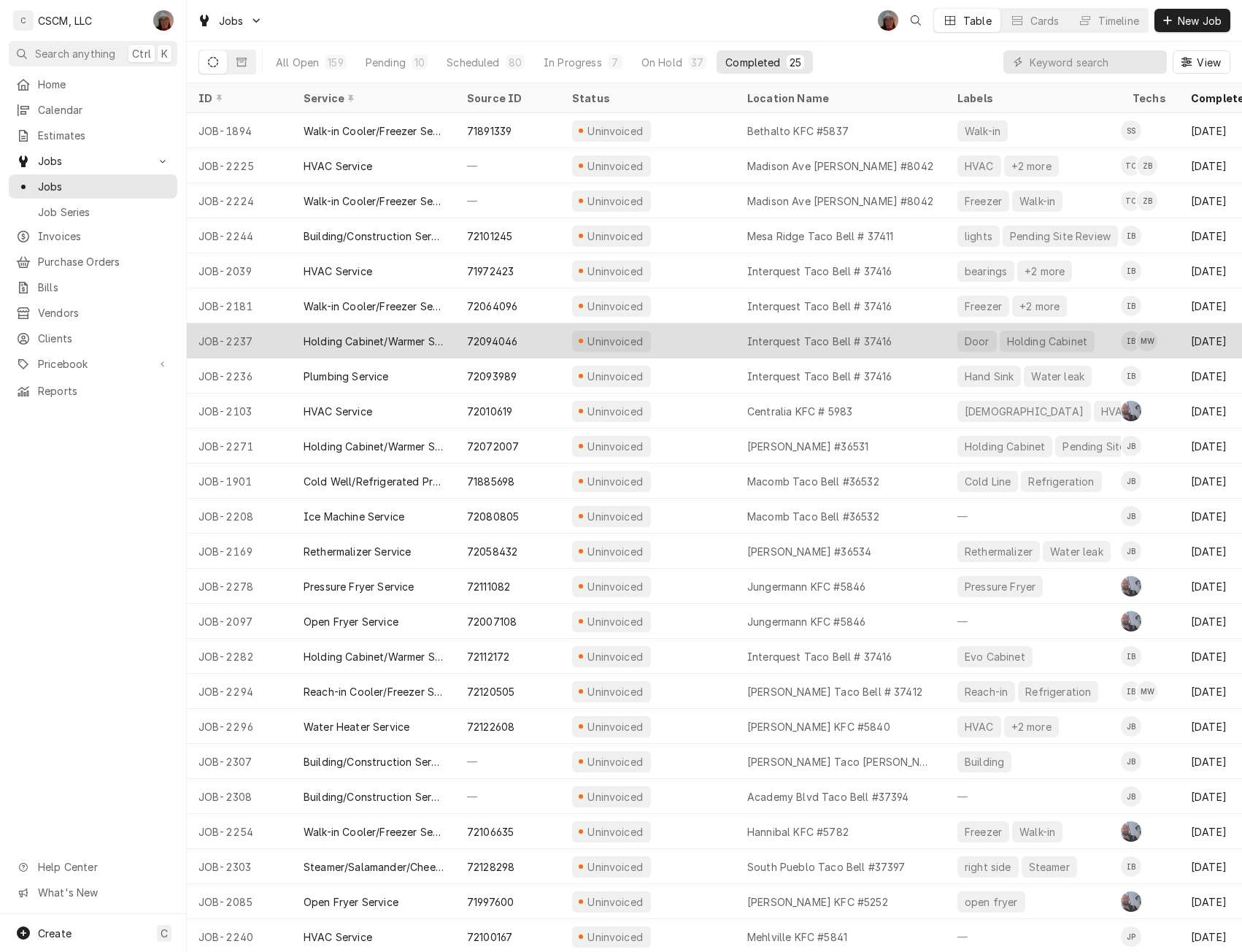
click at [697, 333] on div "Uninvoiced" at bounding box center [648, 341] width 176 height 36
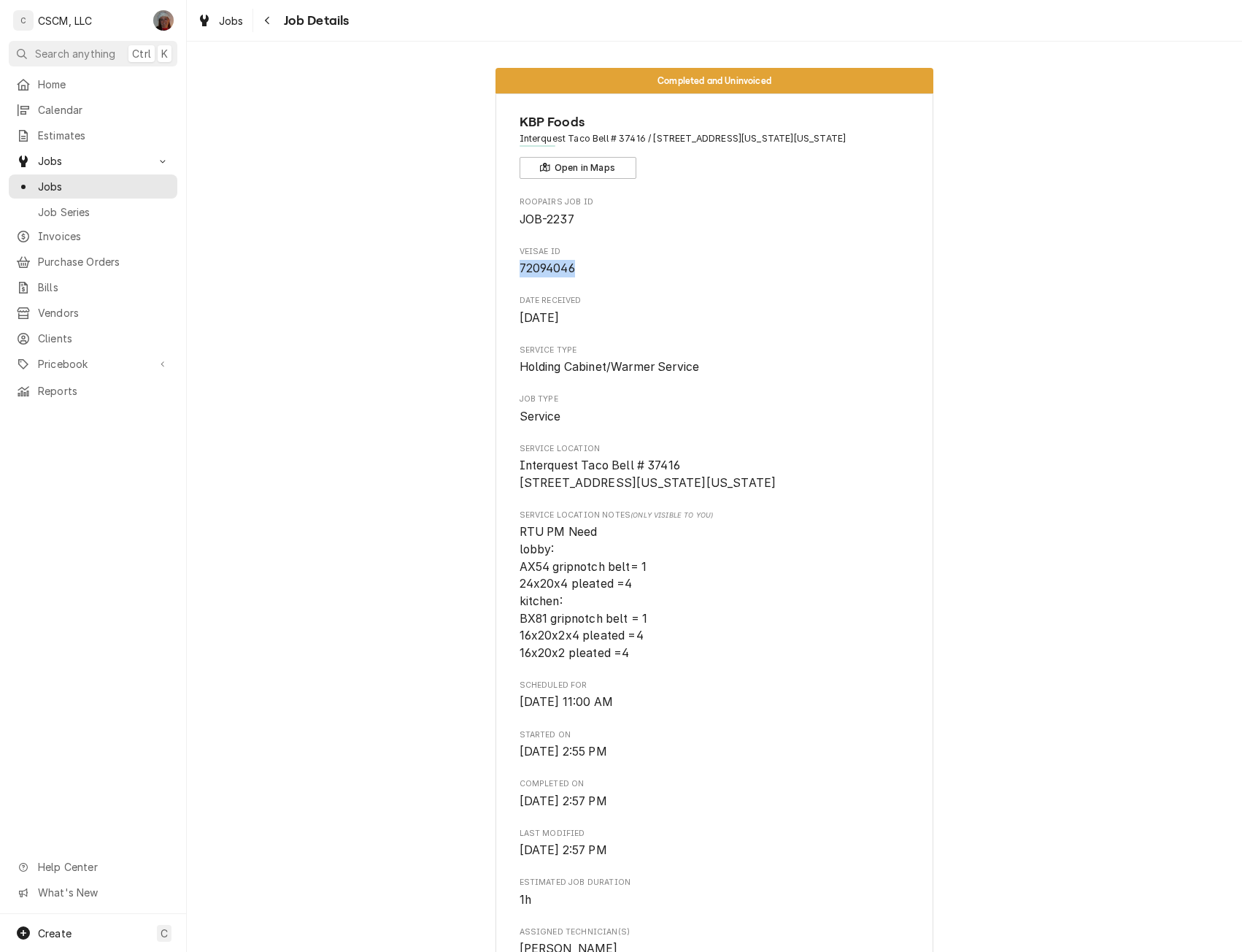
drag, startPoint x: 512, startPoint y: 268, endPoint x: 571, endPoint y: 273, distance: 59.2
click at [571, 273] on div "KBP Foods Interquest Taco Bell # 37416 / [STREET_ADDRESS][US_STATE][US_STATE] O…" at bounding box center [714, 893] width 438 height 1598
copy span "72094046"
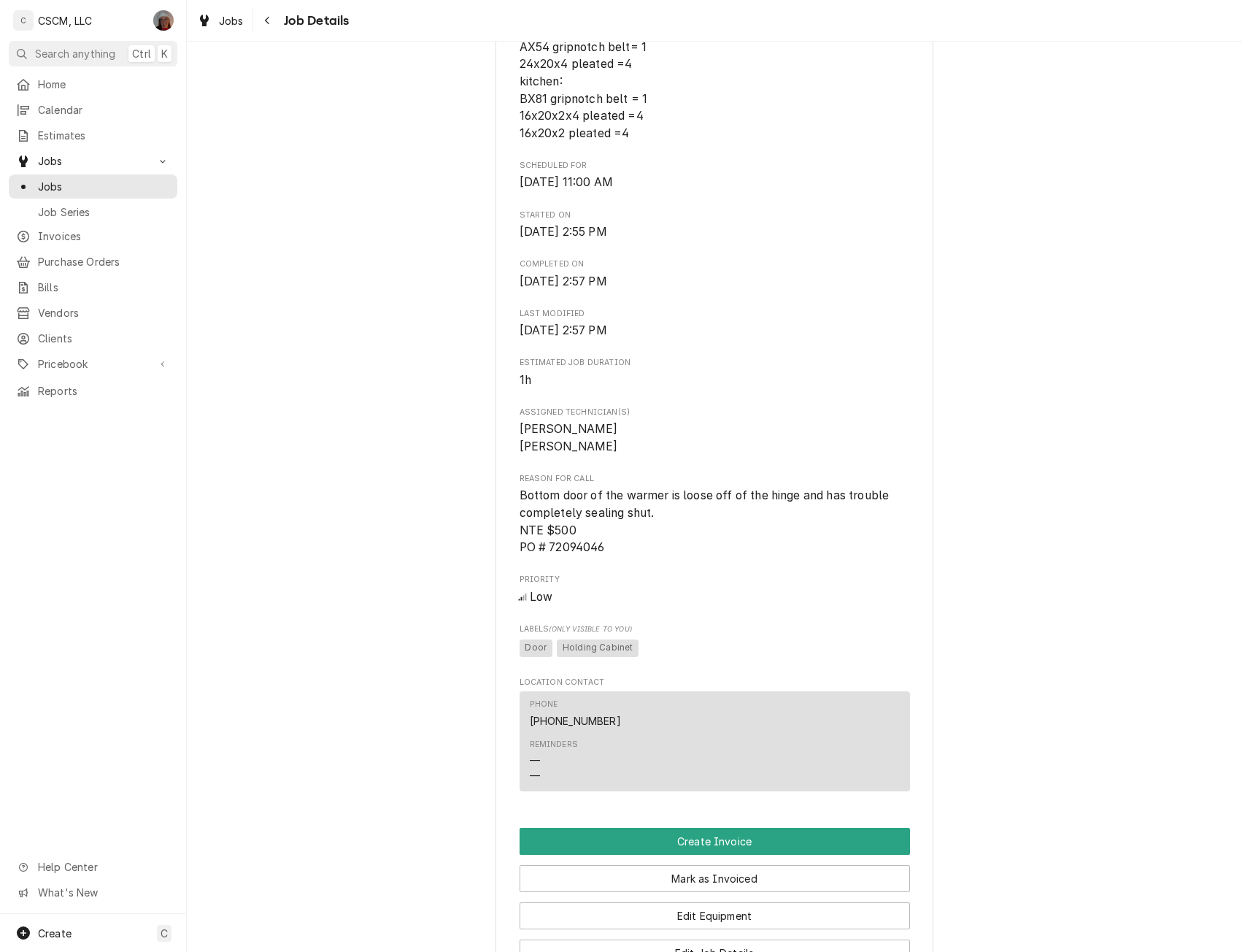
scroll to position [568, 0]
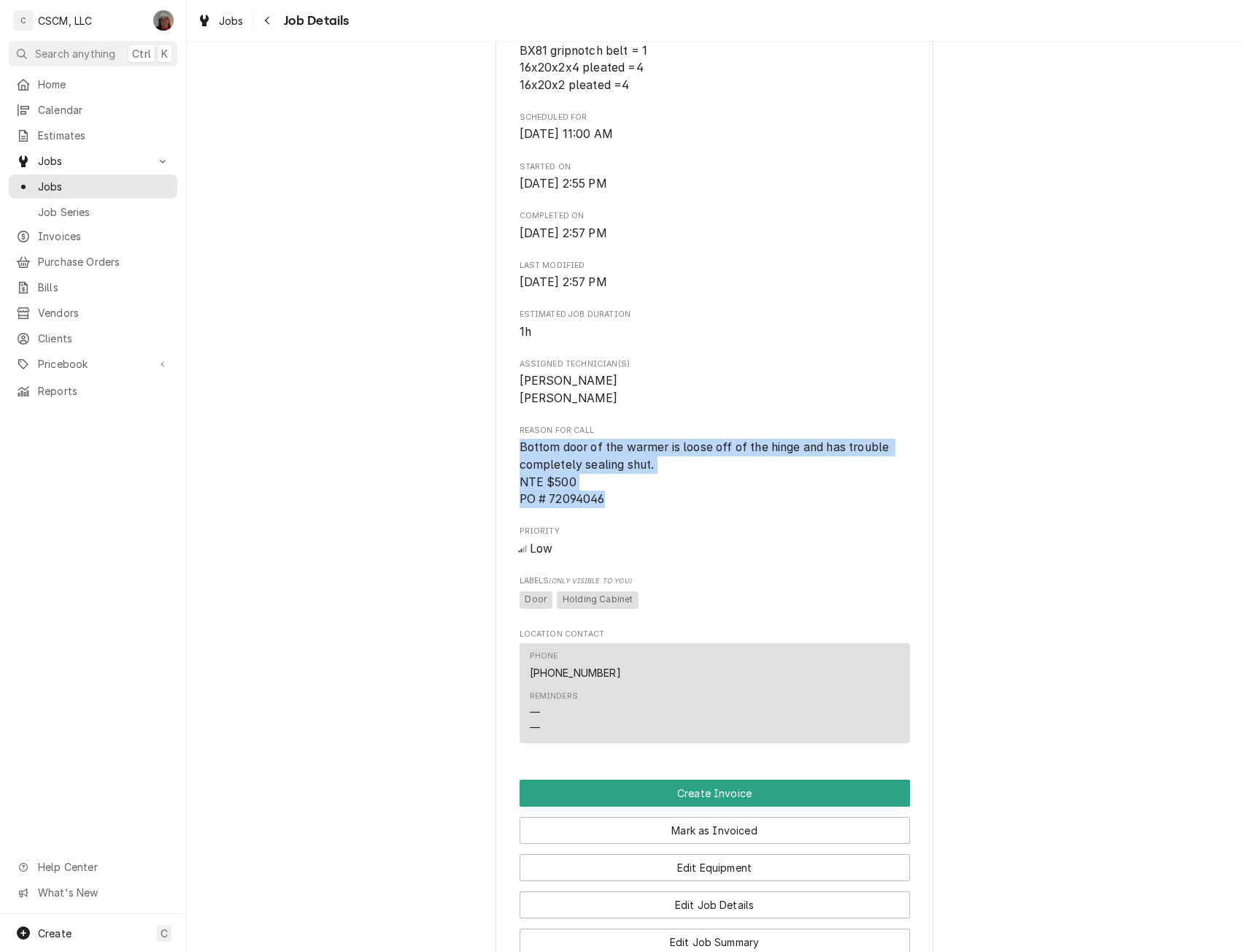
drag, startPoint x: 509, startPoint y: 463, endPoint x: 618, endPoint y: 517, distance: 121.6
click at [618, 517] on div "KBP Foods Interquest Taco Bell # 37416 / [STREET_ADDRESS][US_STATE][US_STATE] O…" at bounding box center [714, 325] width 438 height 1598
copy span "Bottom door of the warmer is loose off of the hinge and has trouble completely …"
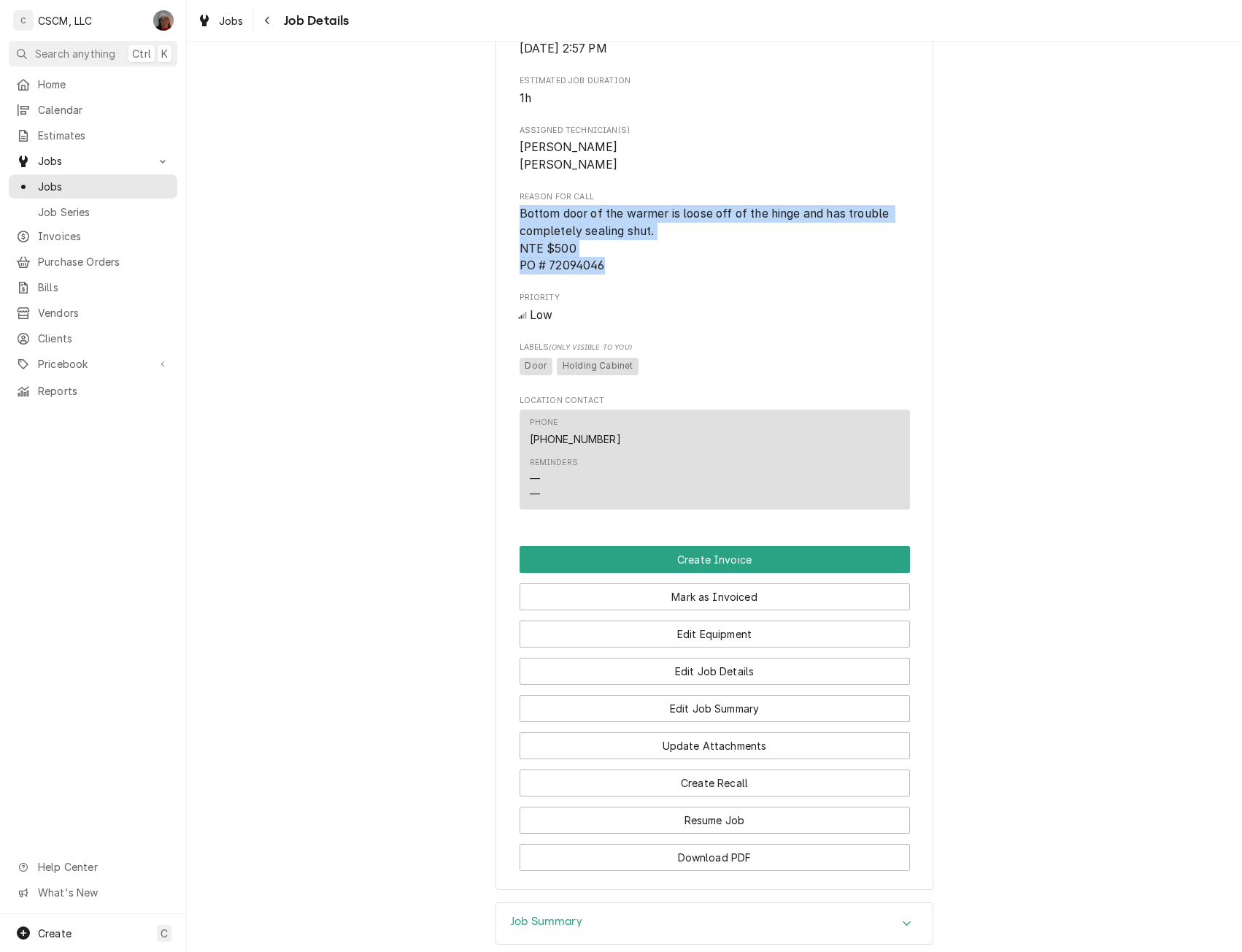
scroll to position [811, 0]
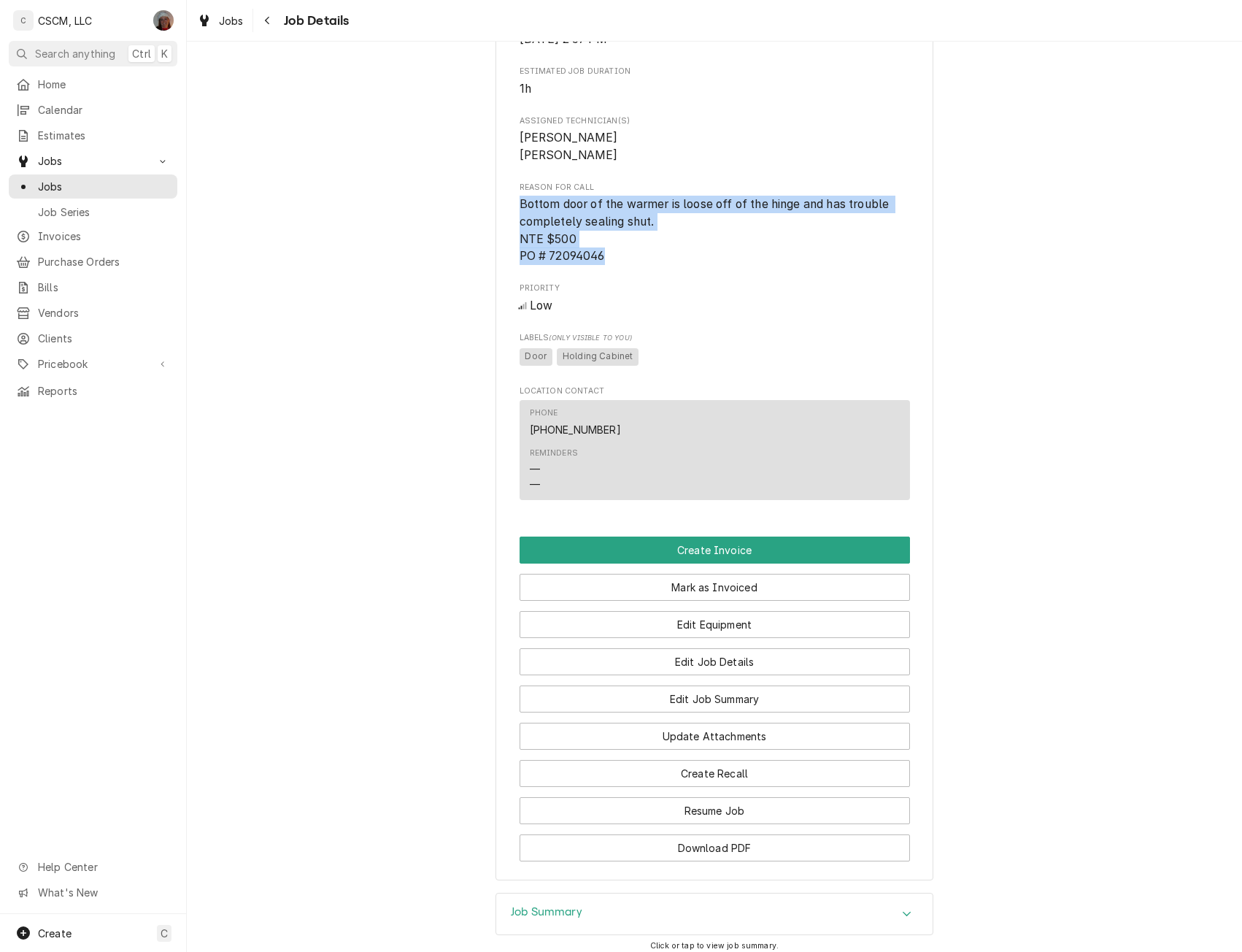
copy span "Bottom door of the warmer is loose off of the hinge and has trouble completely …"
click at [706, 712] on button "Edit Job Summary" at bounding box center [715, 698] width 391 height 27
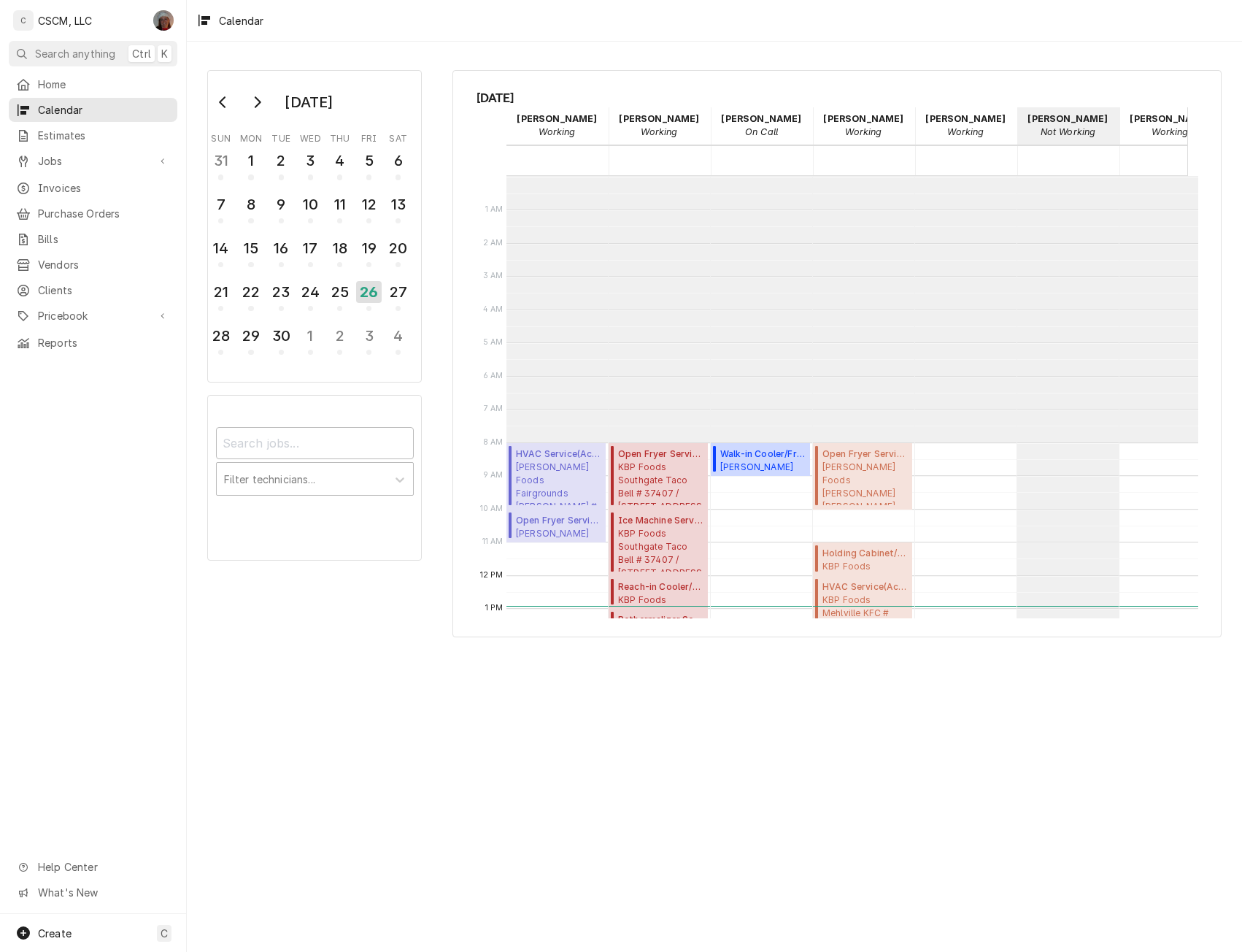
scroll to position [266, 0]
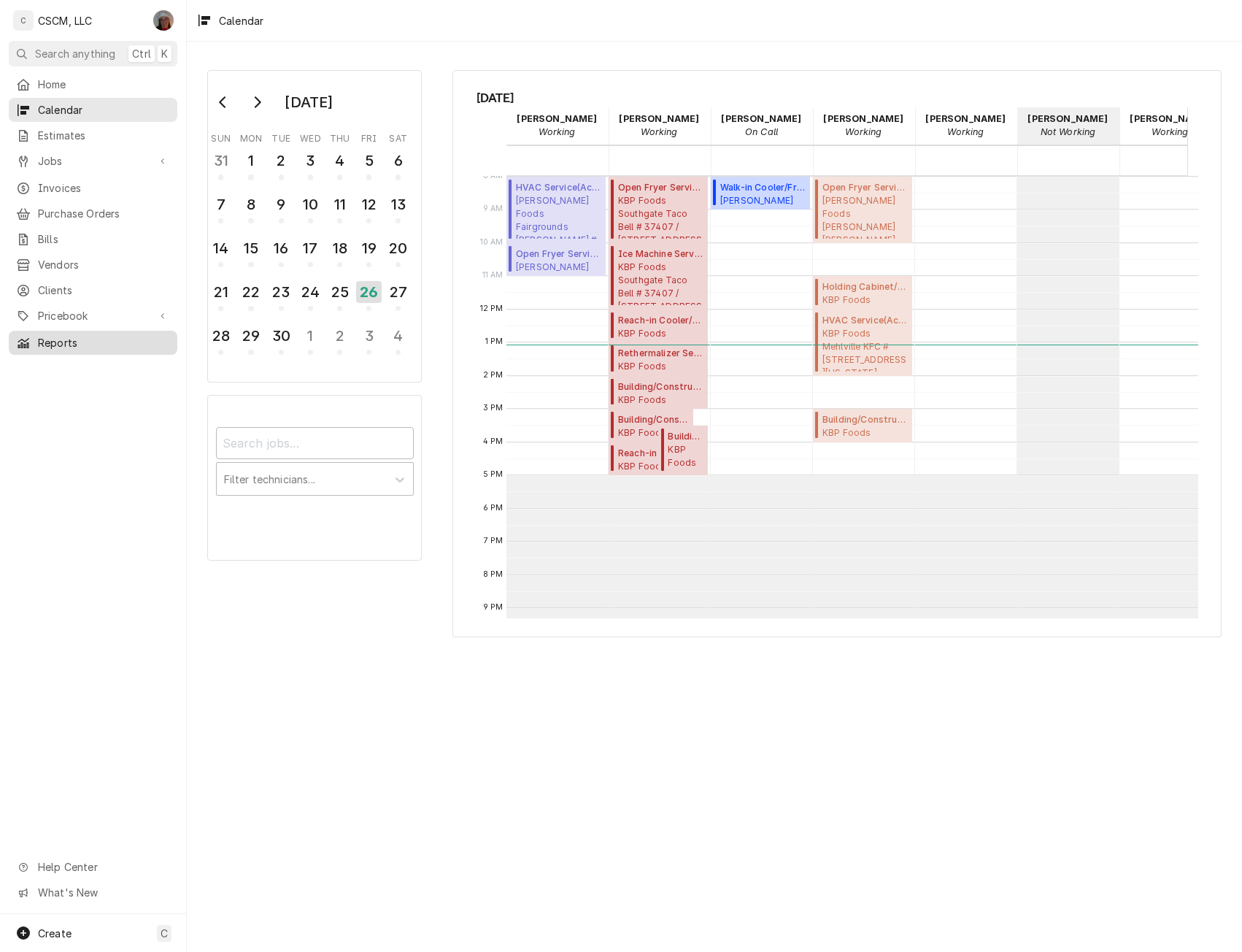
click at [69, 335] on span "Reports" at bounding box center [104, 343] width 132 height 16
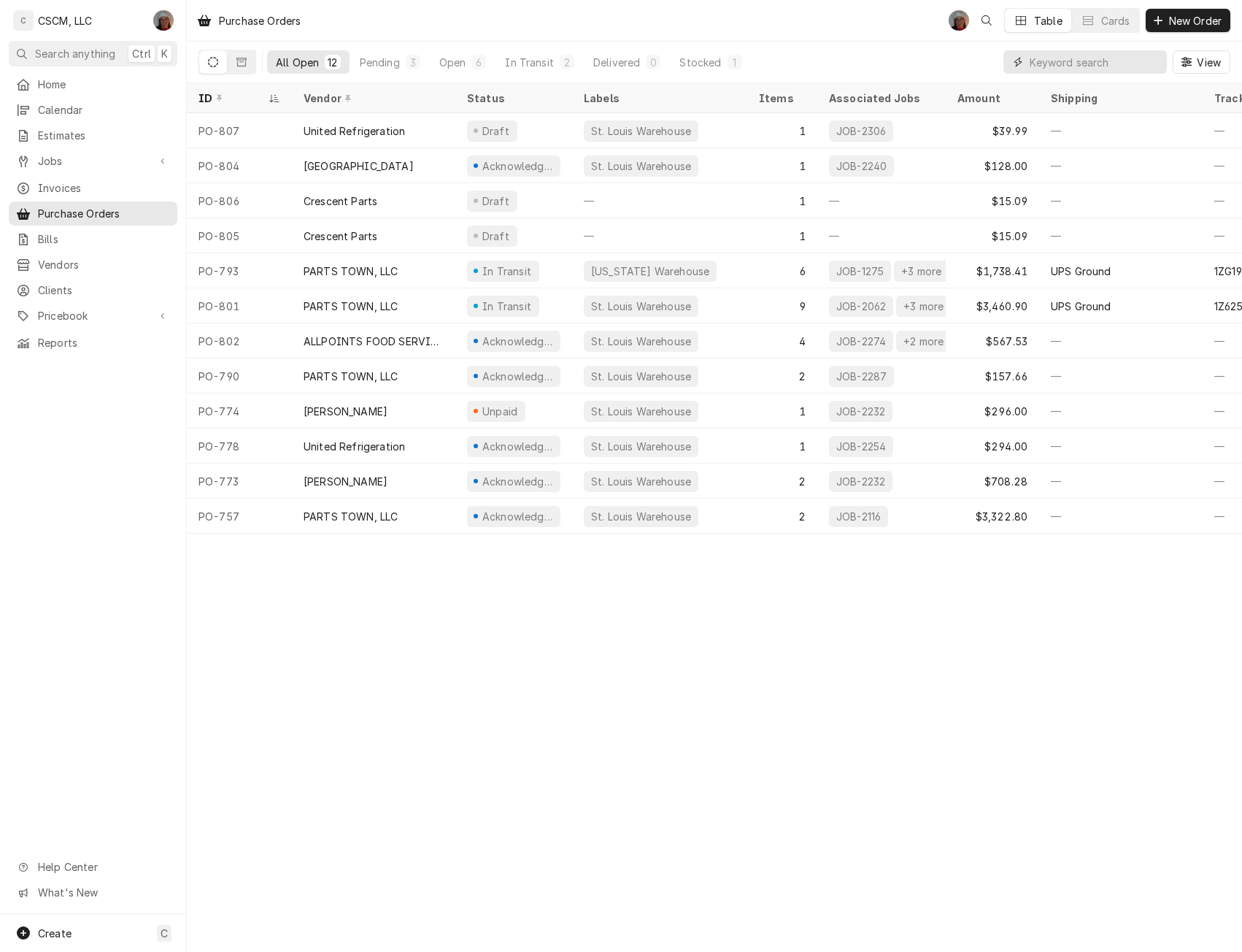
click at [1064, 60] on input "Dynamic Content Wrapper" at bounding box center [1095, 62] width 130 height 24
click at [65, 155] on span "Jobs" at bounding box center [93, 161] width 110 height 16
click at [57, 183] on span "Jobs" at bounding box center [104, 186] width 132 height 16
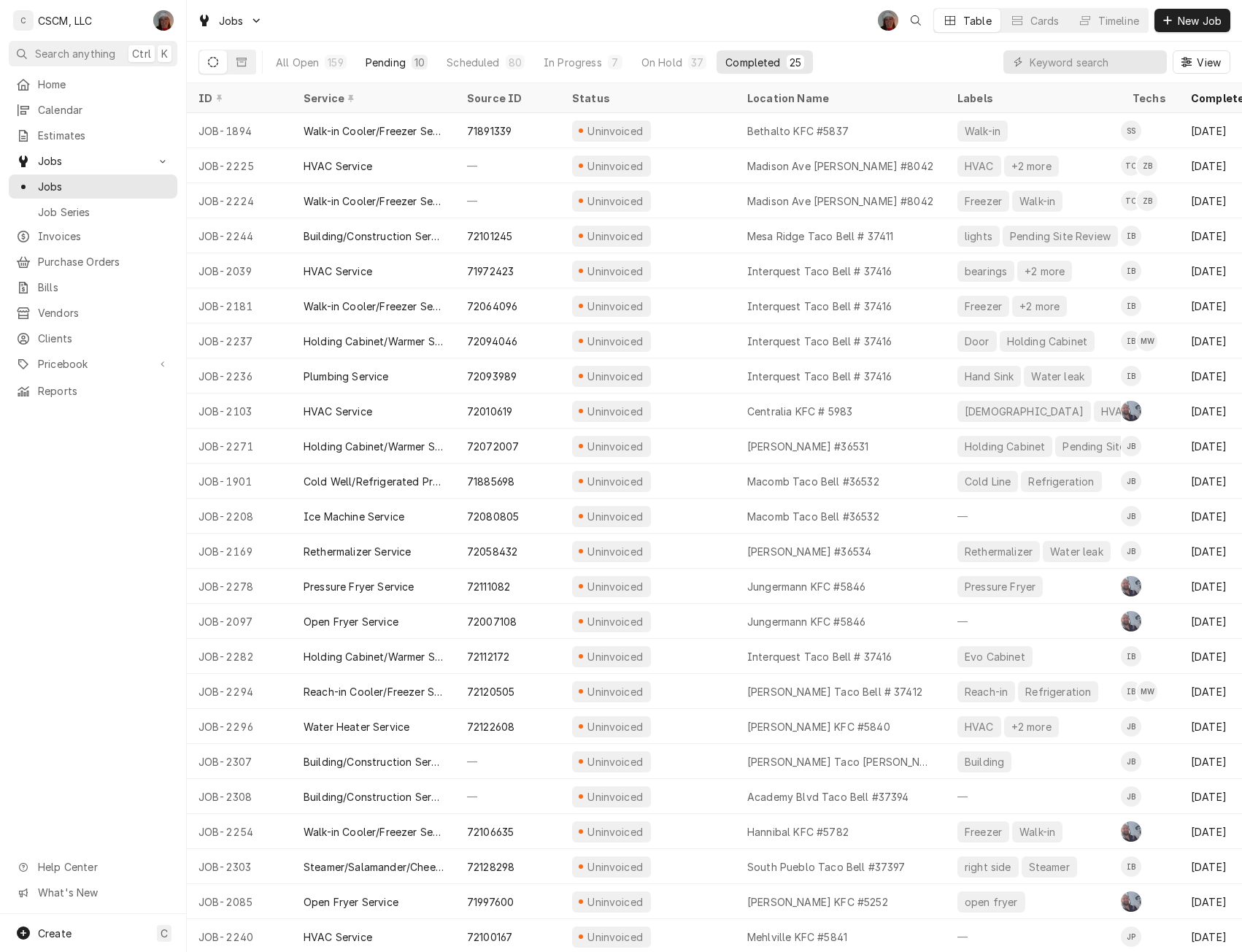
click at [387, 60] on div "Pending" at bounding box center [386, 62] width 40 height 16
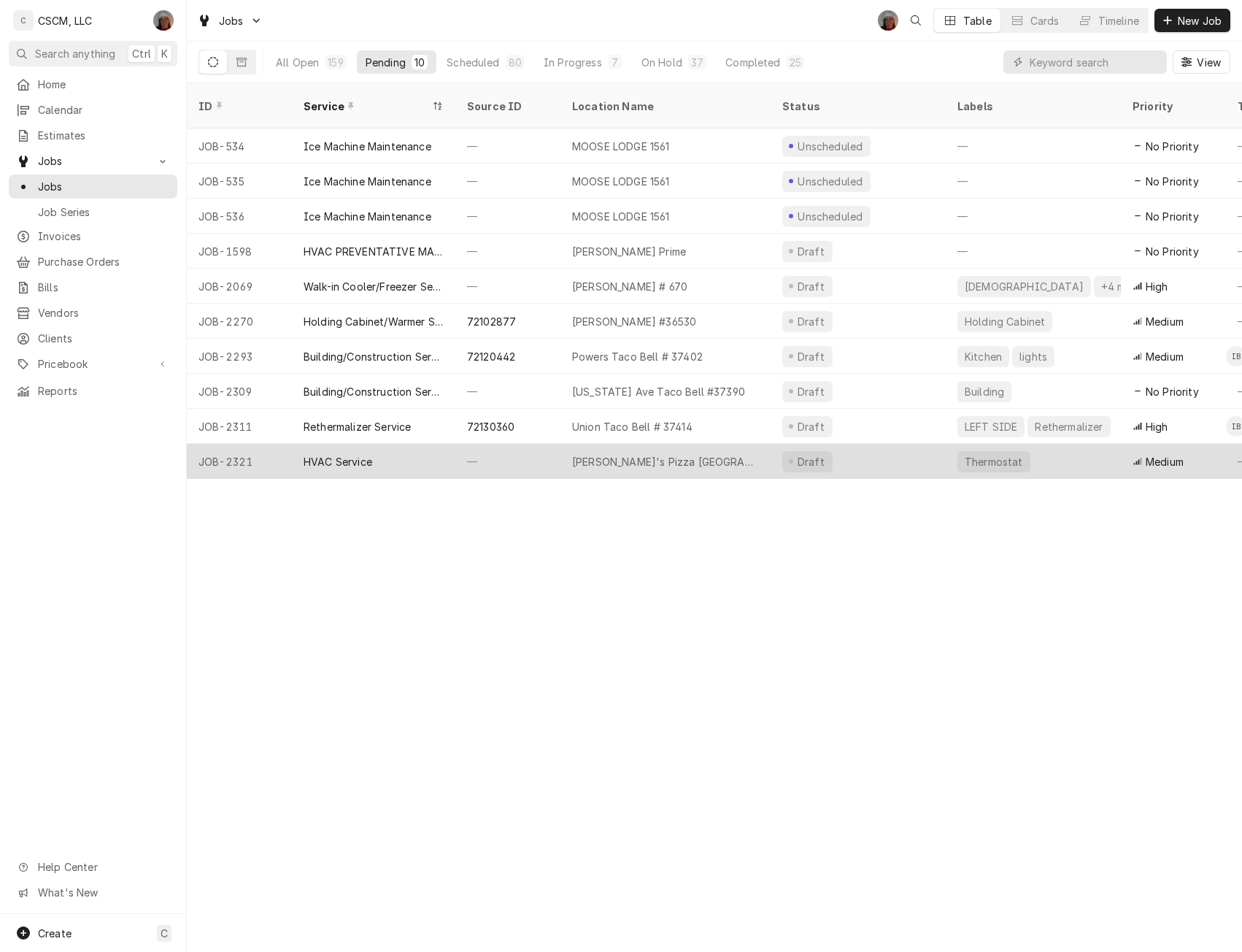
click at [399, 448] on div "HVAC Service" at bounding box center [374, 462] width 164 height 36
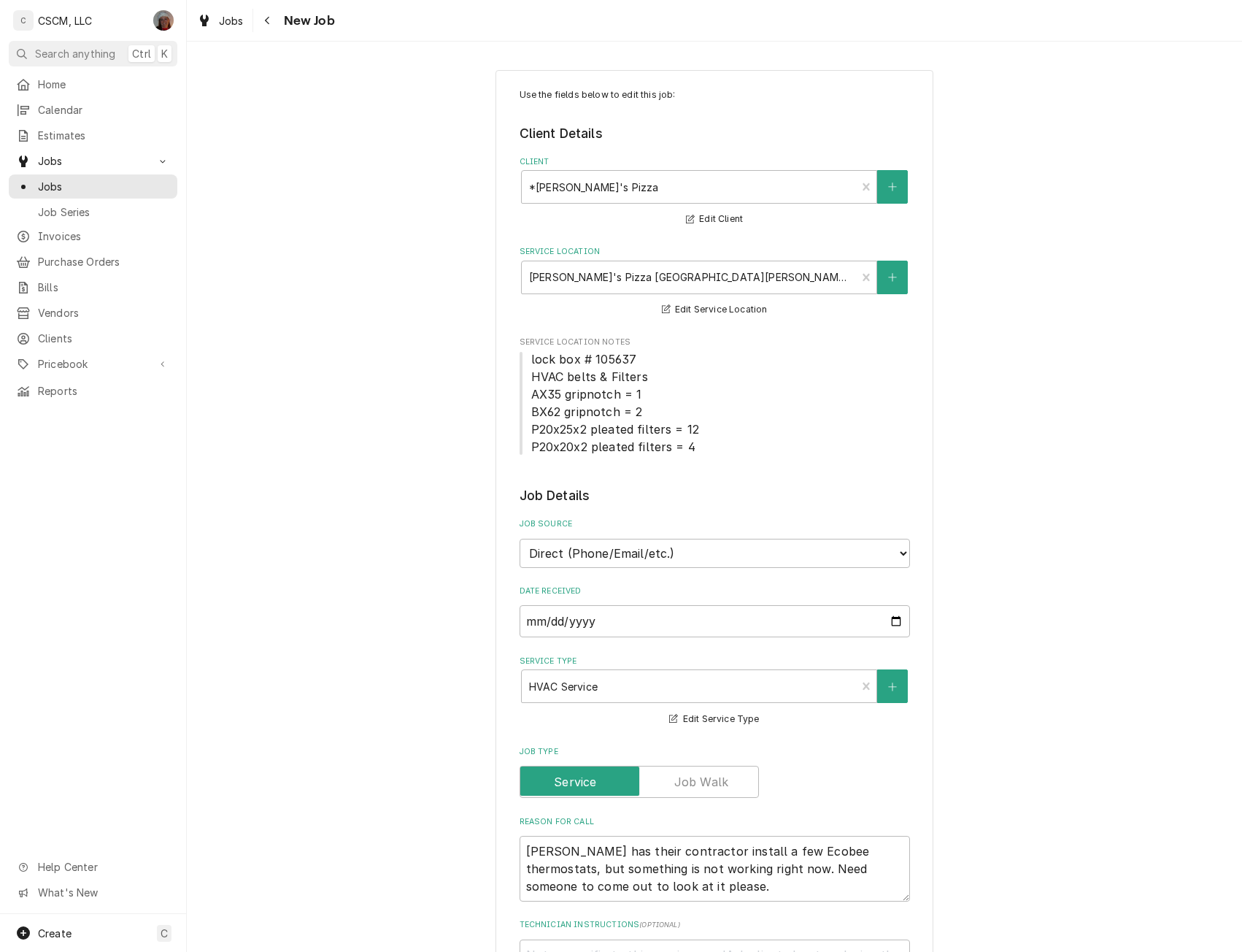
type textarea "x"
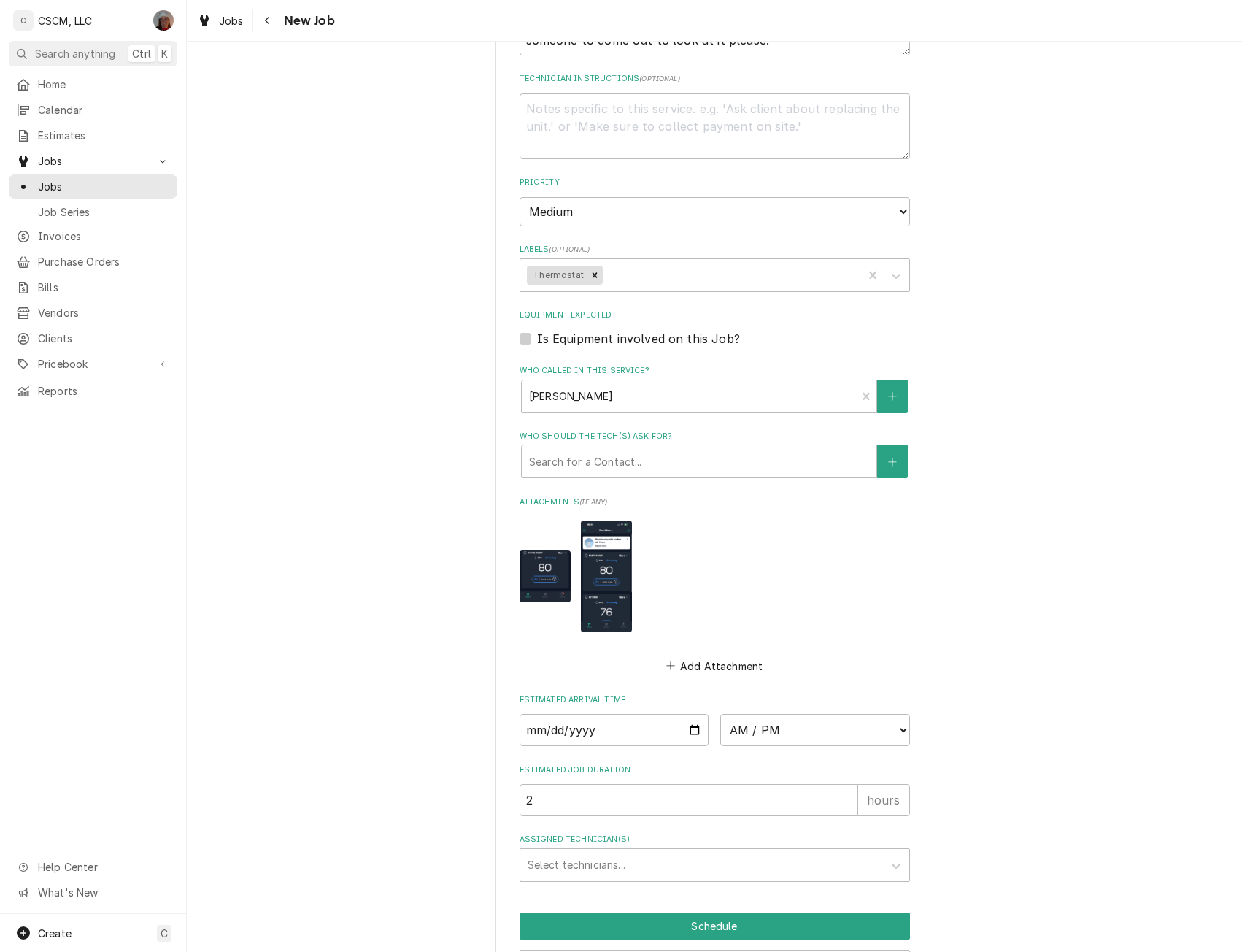
scroll to position [939, 0]
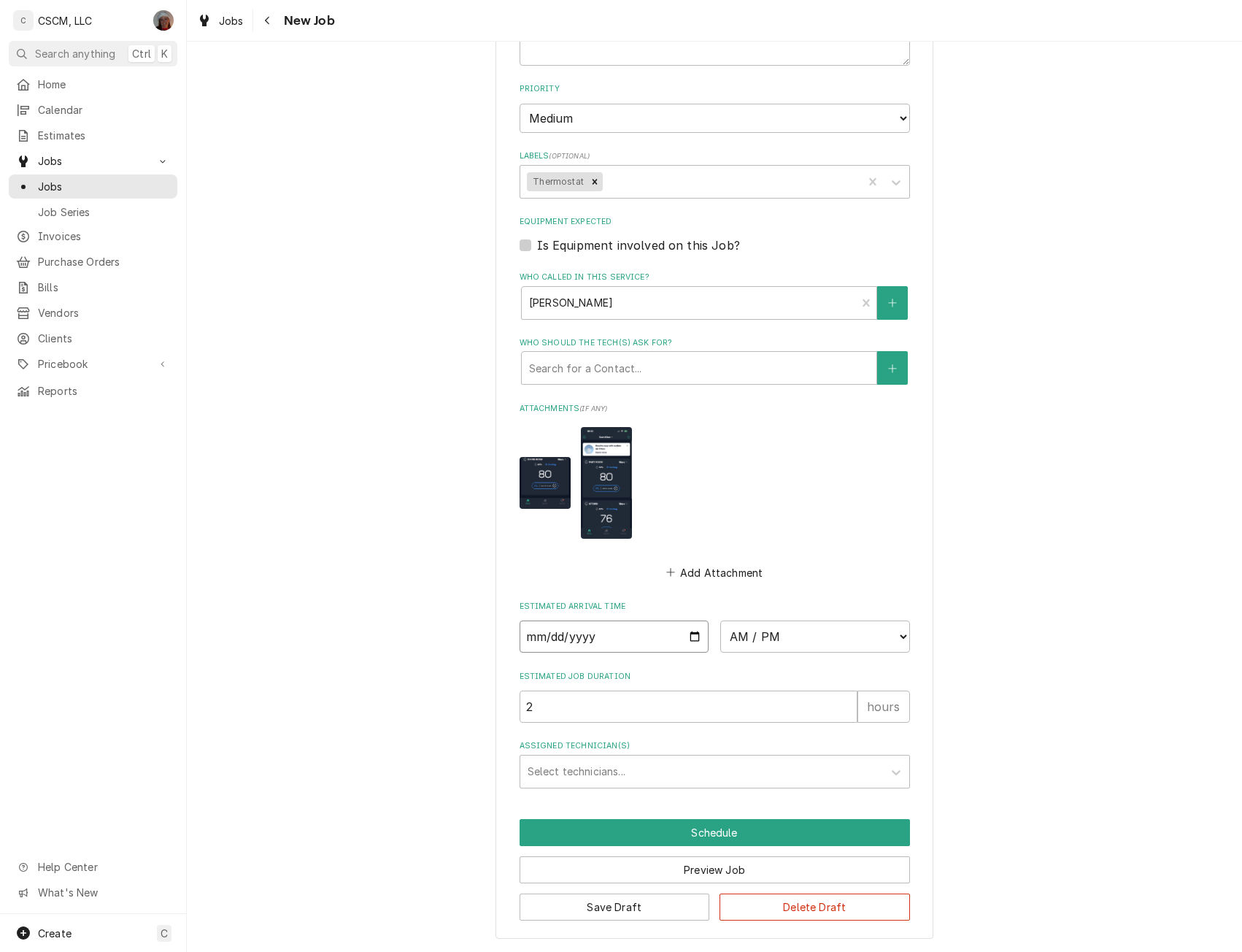
click at [687, 635] on input "Date" at bounding box center [615, 636] width 189 height 33
type input "2025-09-26"
type textarea "x"
click at [902, 633] on select "AM / PM 6:00 AM 6:15 AM 6:30 AM 6:45 AM 7:00 AM 7:15 AM 7:30 AM 7:45 AM 8:00 AM…" at bounding box center [815, 636] width 189 height 33
select select "13:15:00"
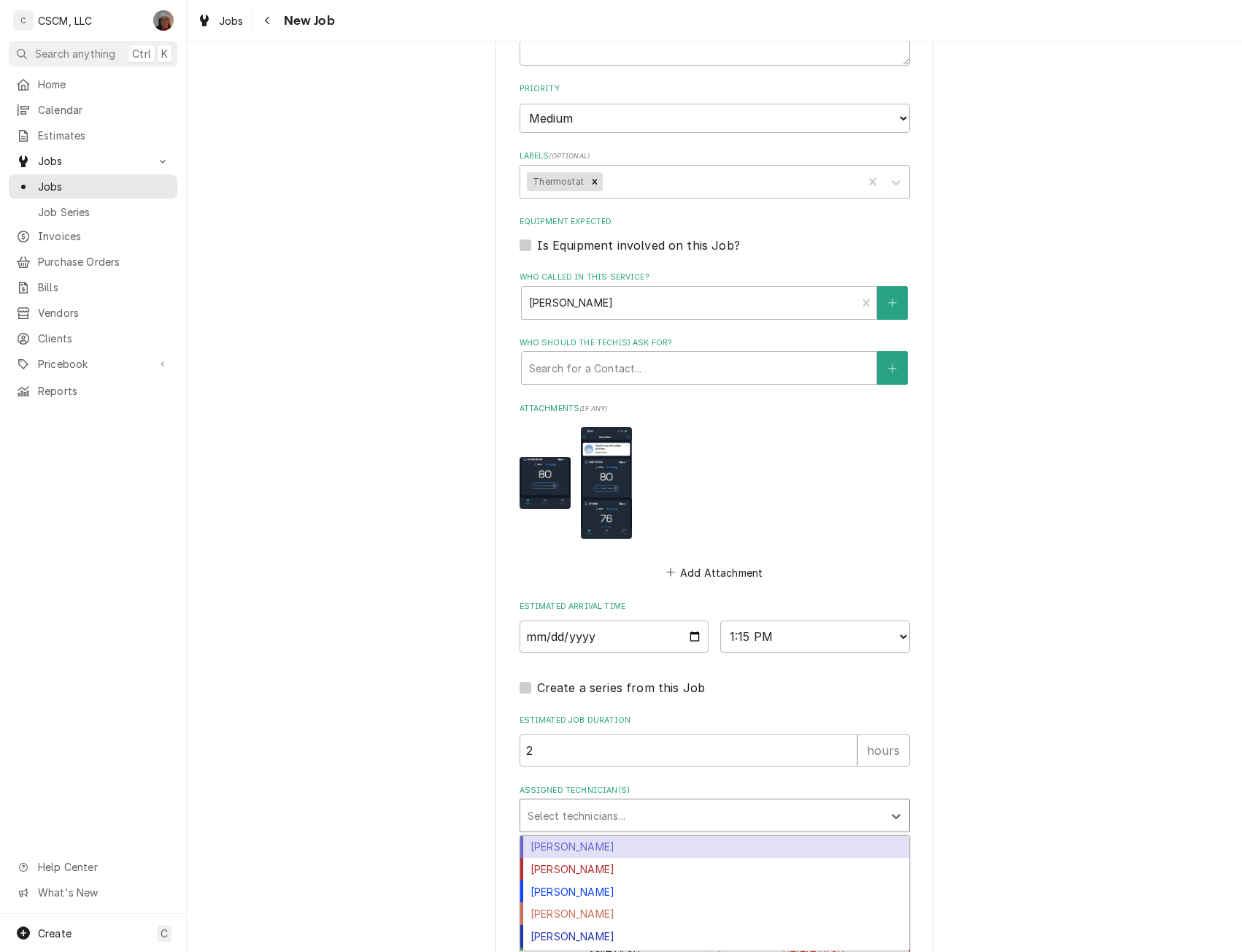
click at [574, 828] on div "Assigned Technician(s)" at bounding box center [701, 815] width 348 height 27
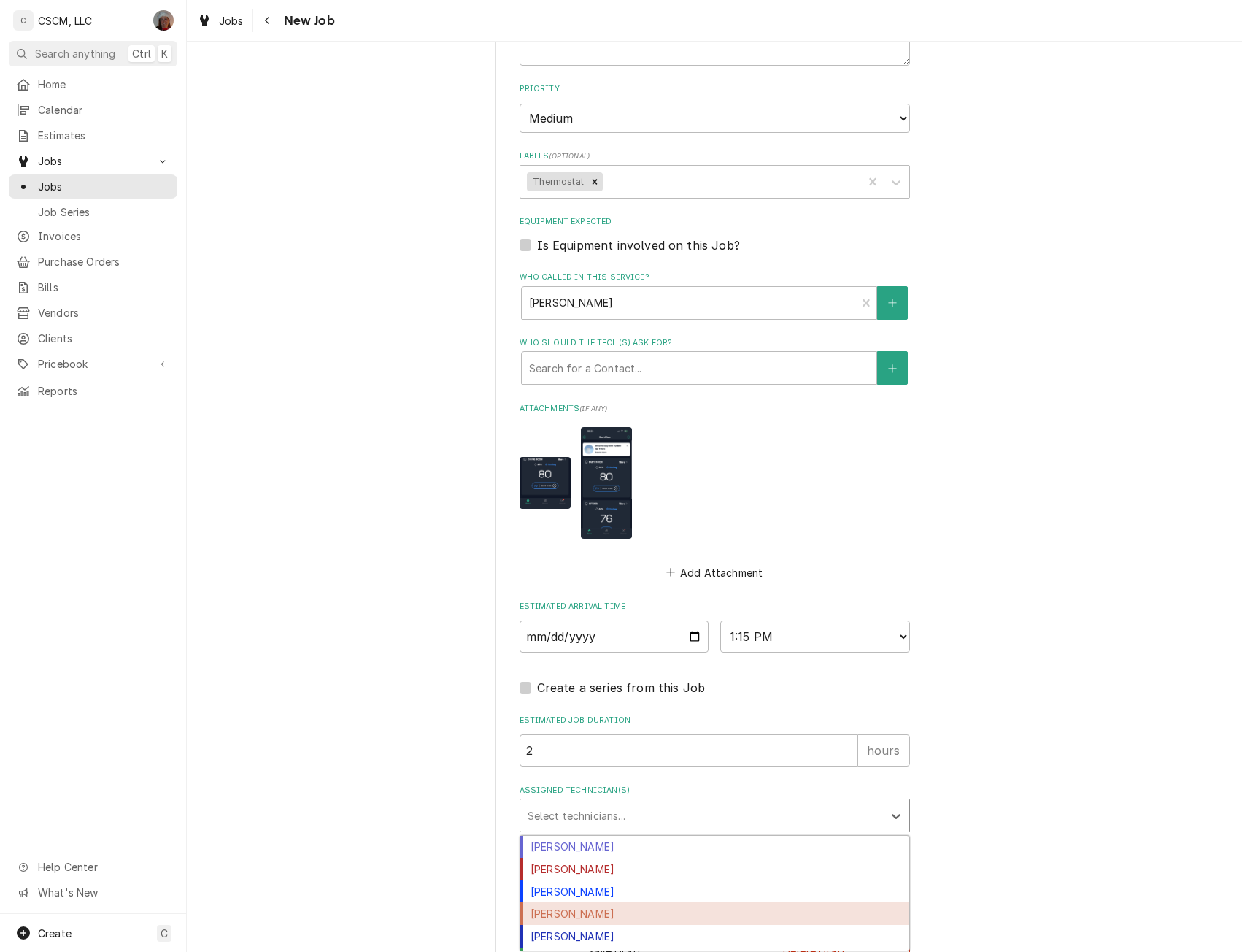
click at [571, 911] on div "Jonnie Pakovich" at bounding box center [715, 914] width 389 height 23
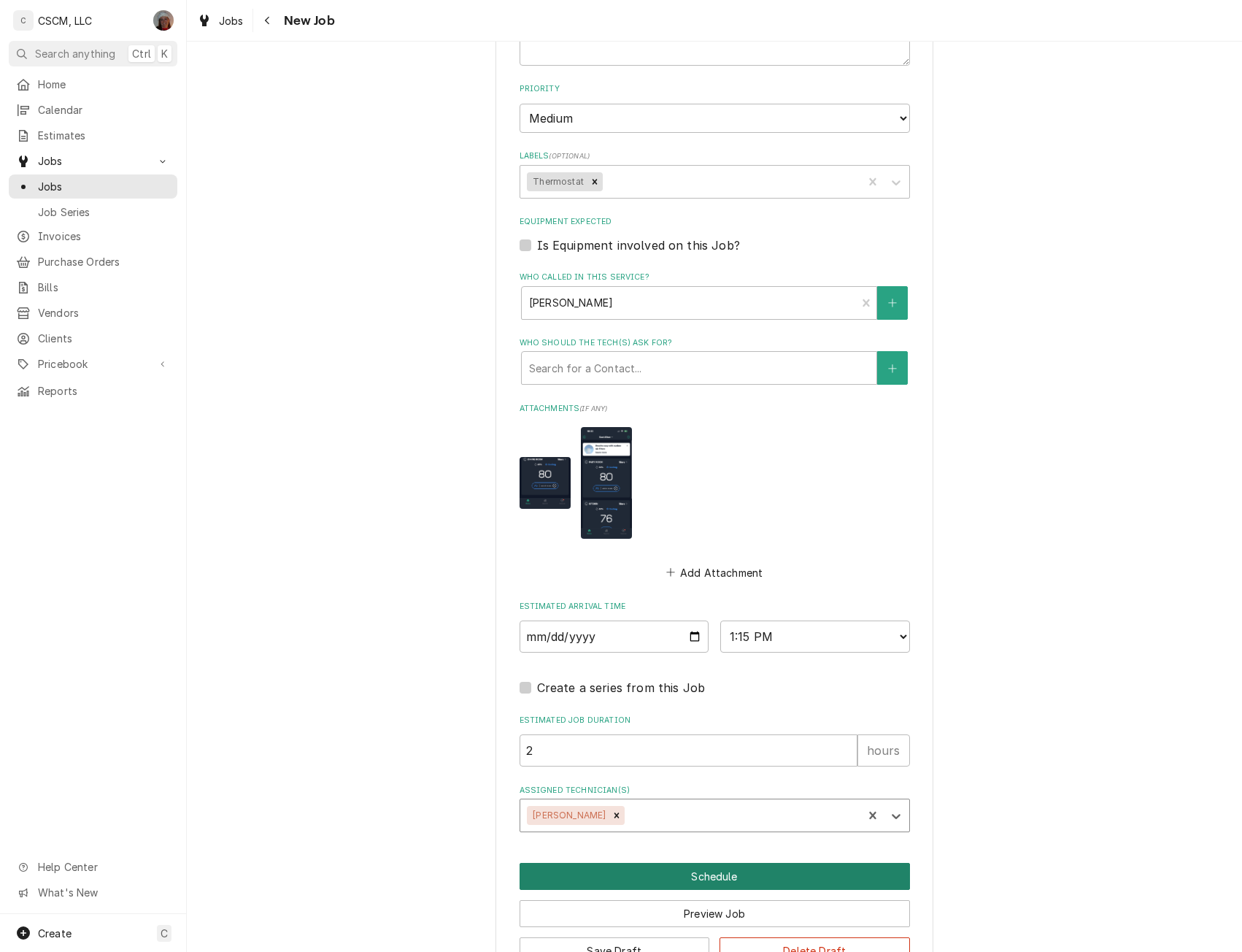
click at [709, 872] on button "Schedule" at bounding box center [715, 876] width 391 height 27
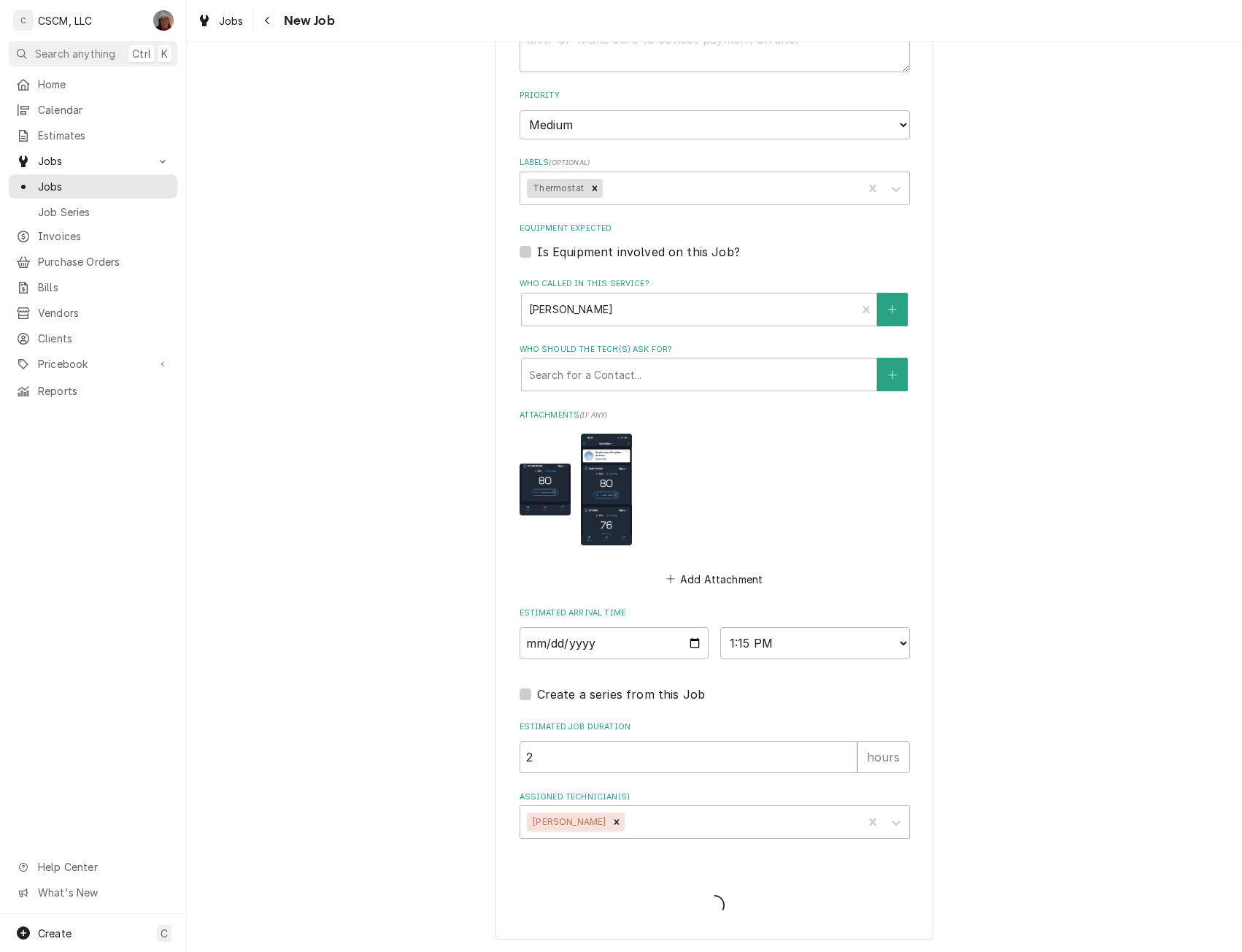
scroll to position [933, 0]
type textarea "x"
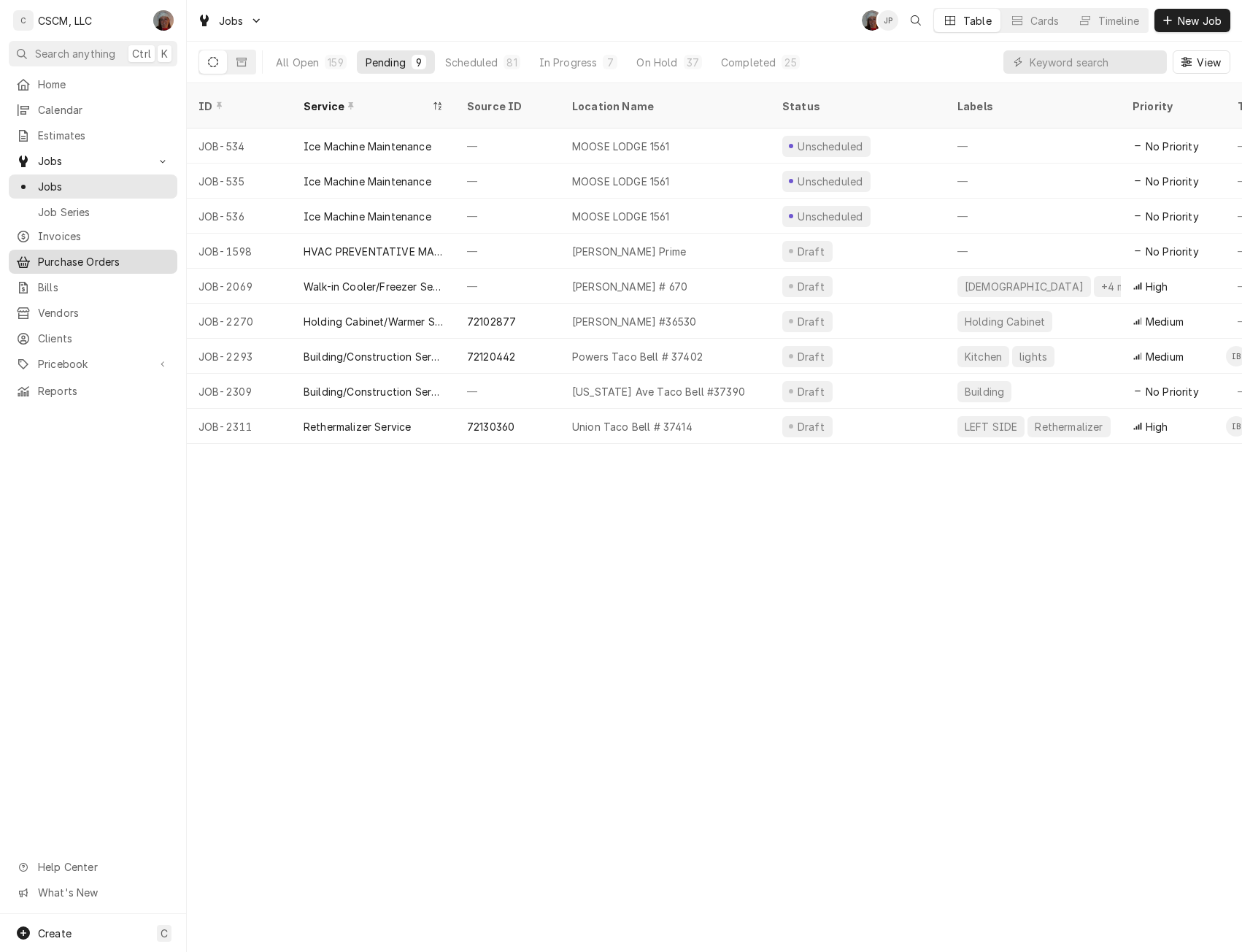
click at [91, 255] on span "Purchase Orders" at bounding box center [104, 262] width 132 height 16
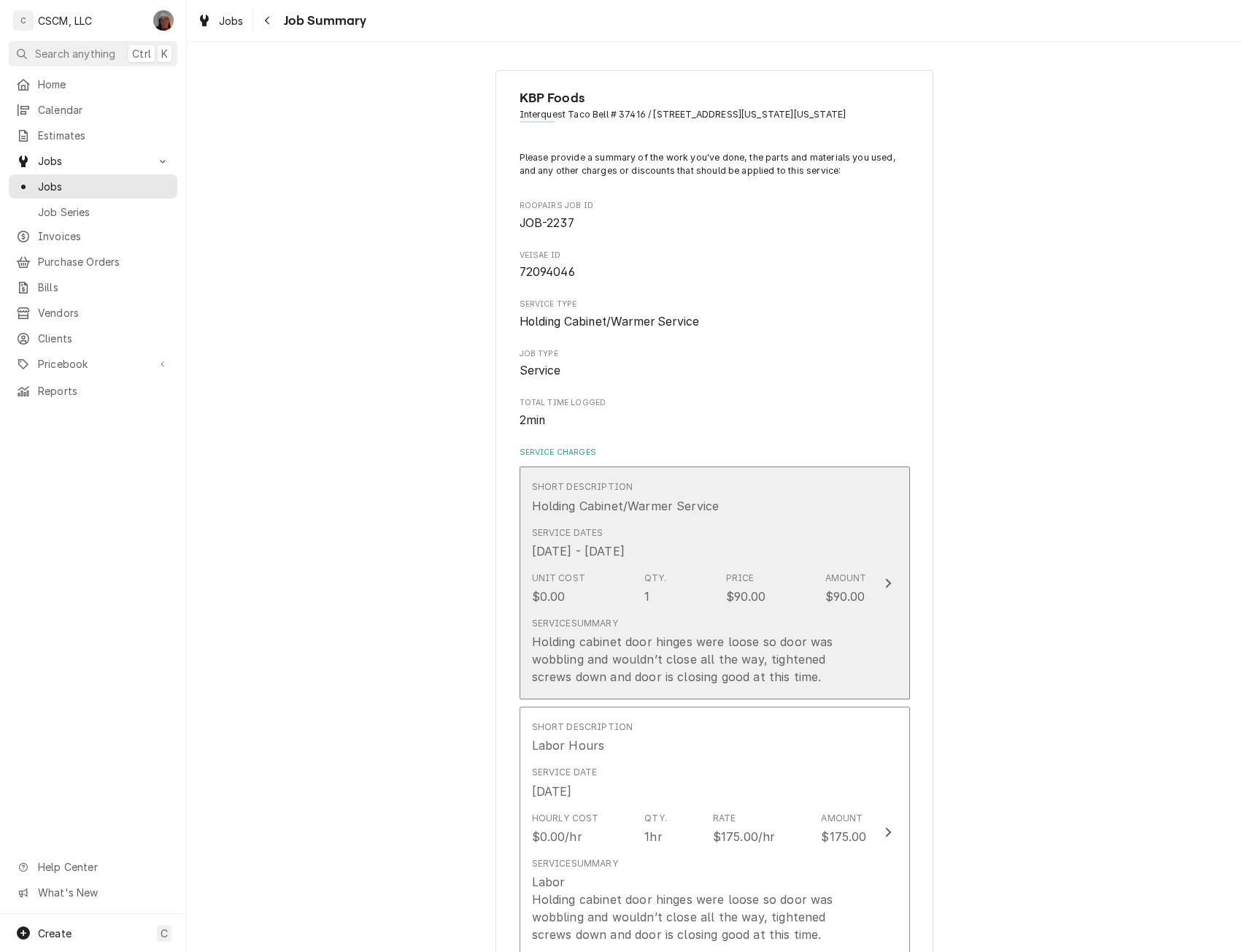
click at [879, 582] on div "Update Line Item" at bounding box center [888, 583] width 19 height 18
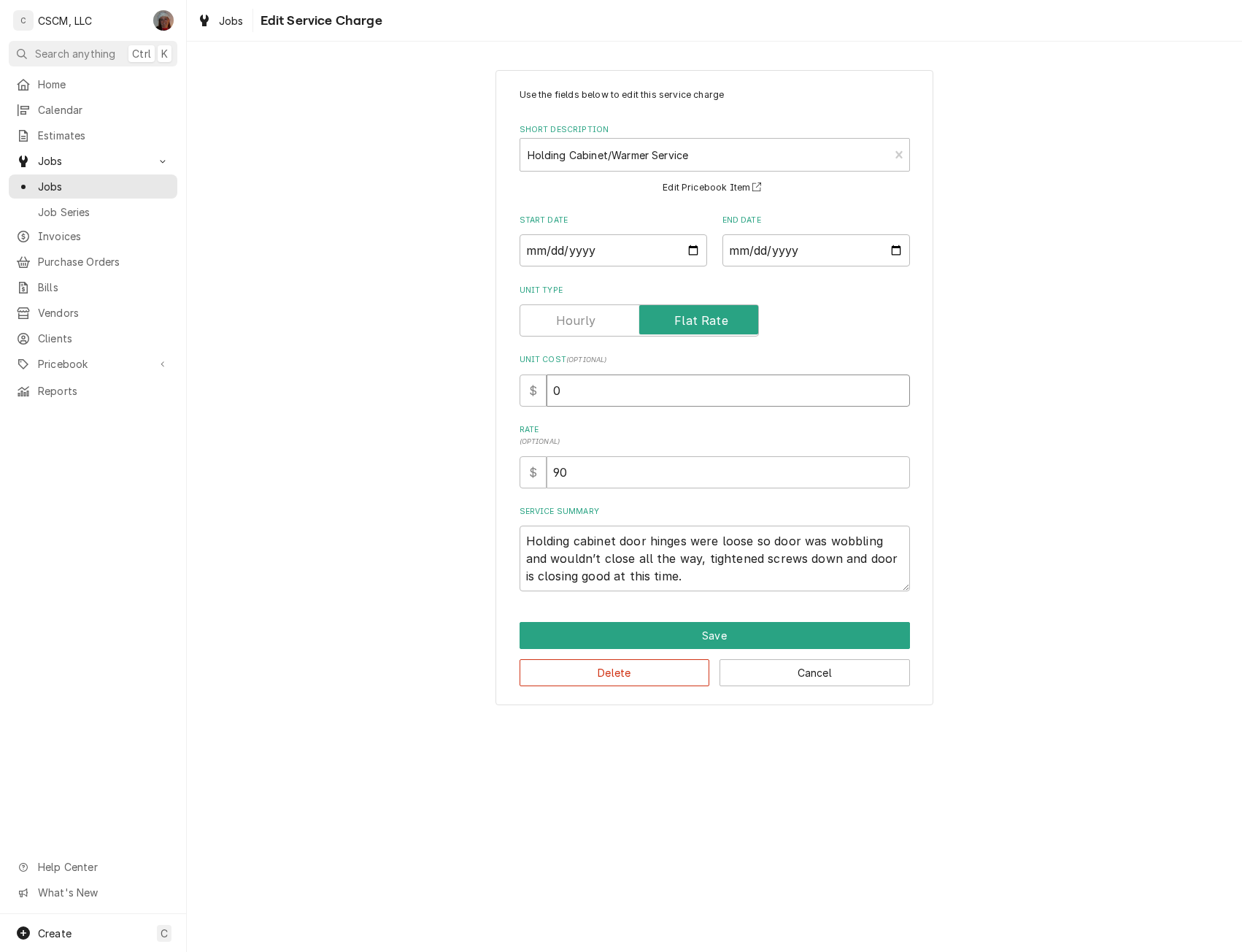
click at [549, 394] on input "0" at bounding box center [728, 391] width 364 height 33
type textarea "x"
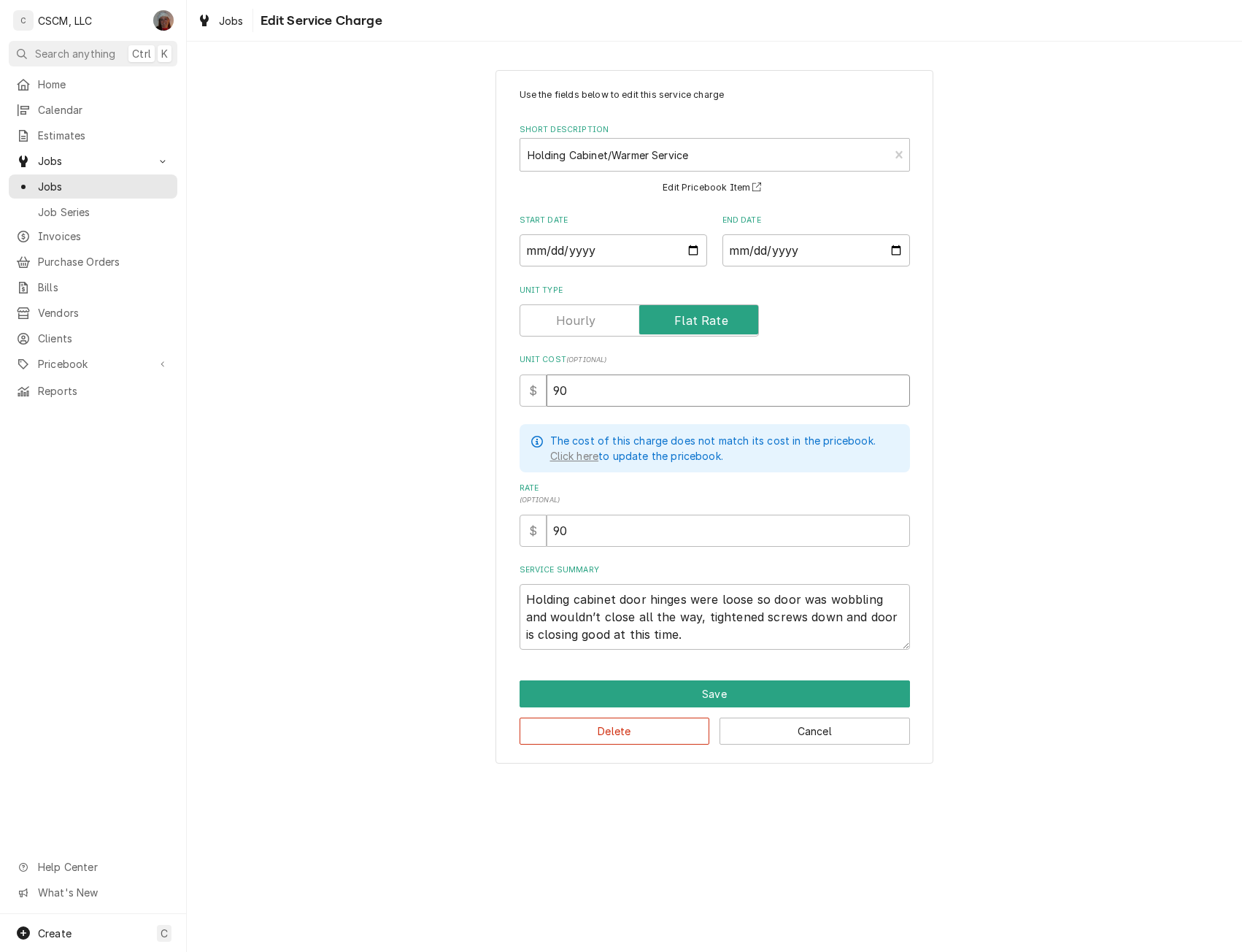
type input "90"
click at [528, 591] on textarea "Holding cabinet door hinges were loose so door was wobbling and wouldn’t close …" at bounding box center [715, 617] width 391 height 66
type textarea "x"
type textarea "Holding cabinet door hinges were loose so door was wobbling and wouldn’t close …"
type textarea "x"
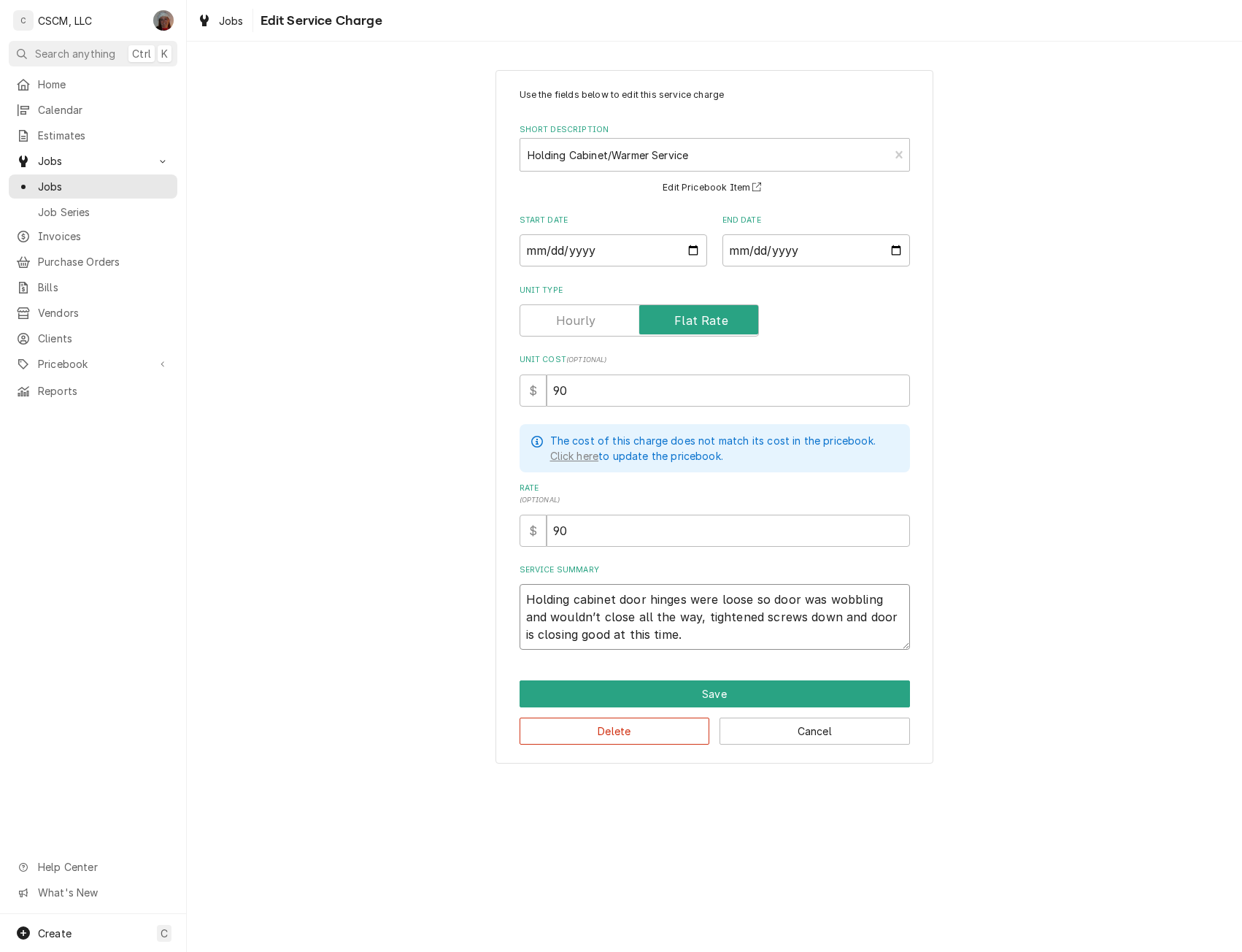
type textarea "Holding cabinet door hinges were loose so door was wobbling and wouldn’t close …"
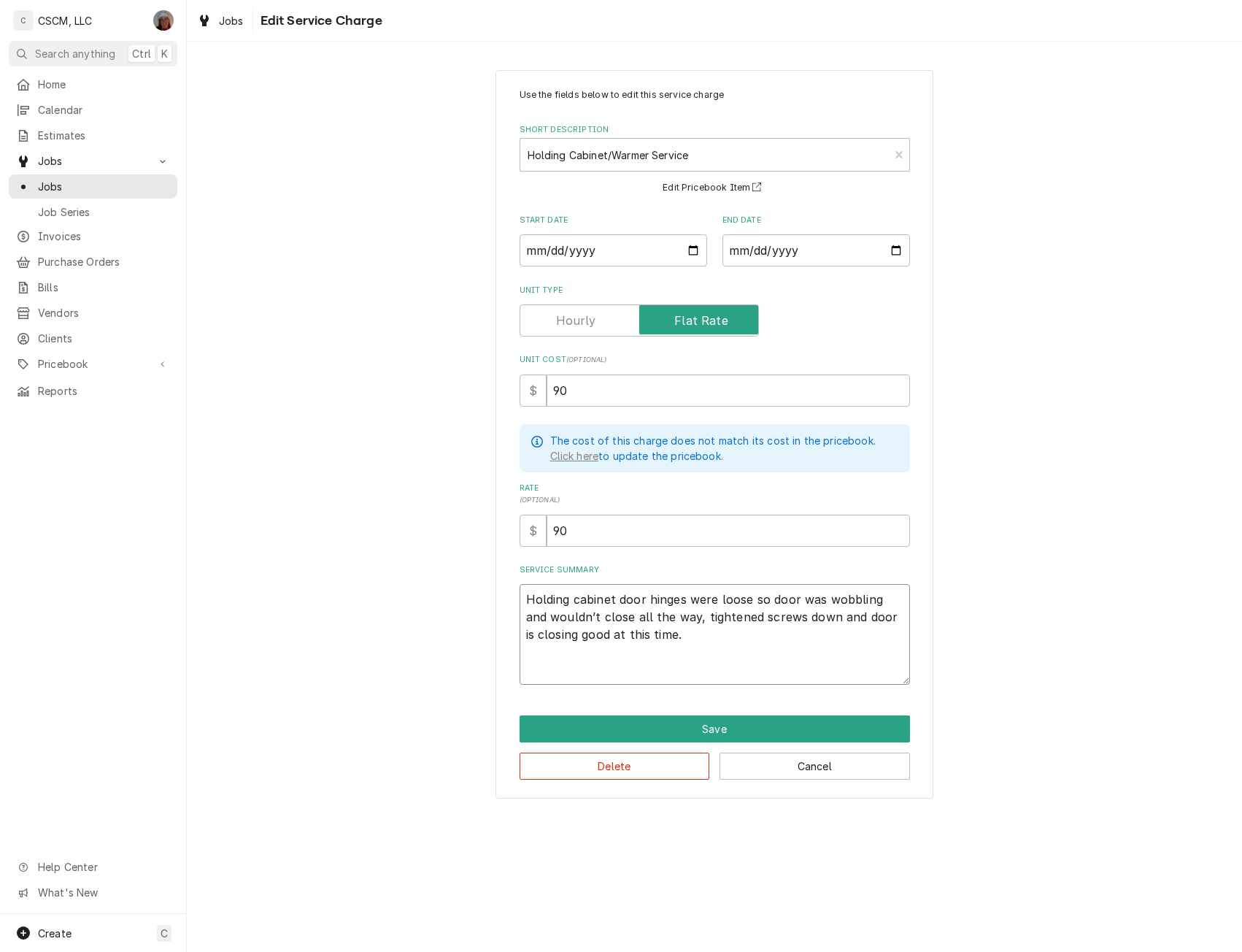
paste textarea "Bottom door of the warmer is loose off of the hinge and has trouble completely …"
type textarea "x"
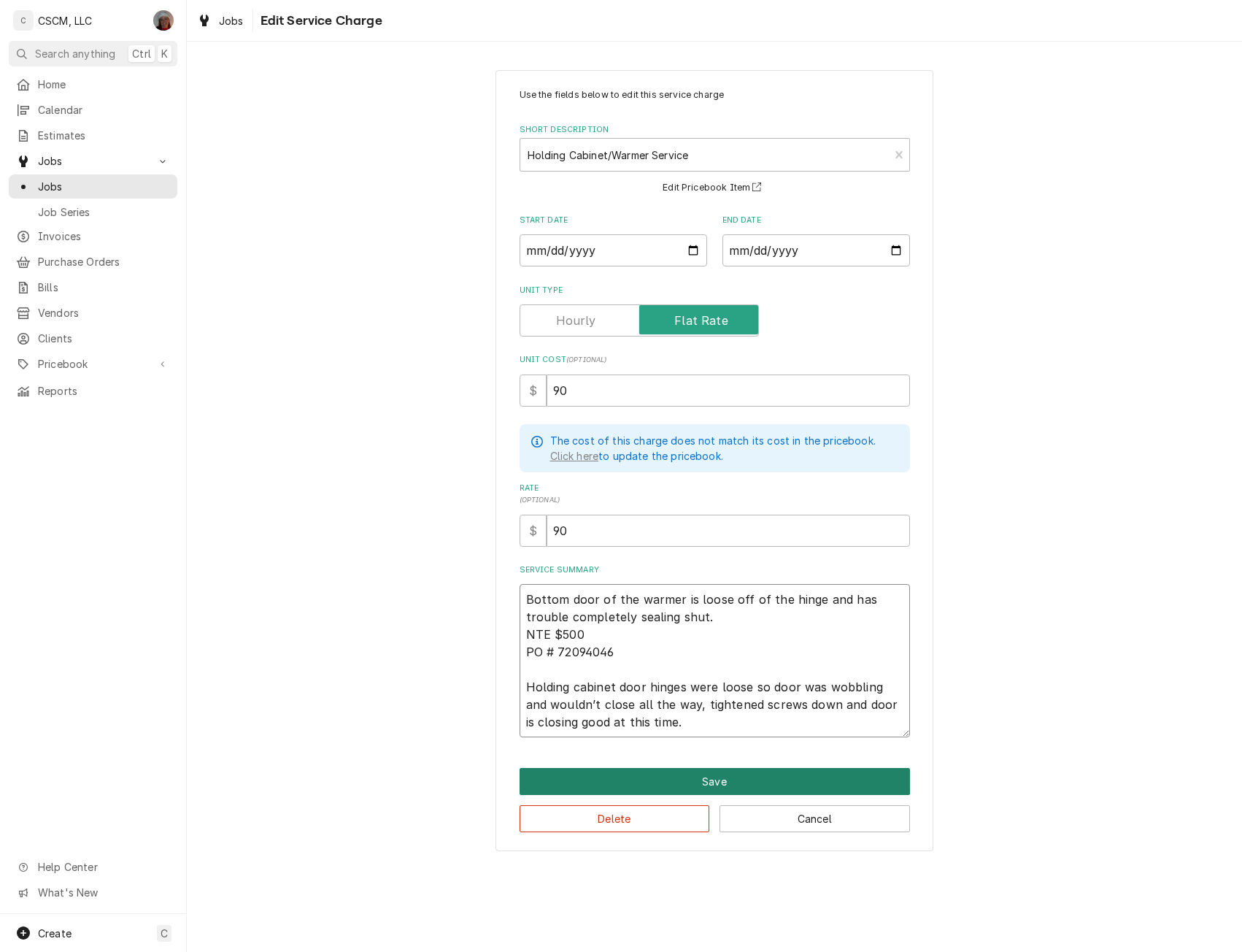
type textarea "Bottom door of the warmer is loose off of the hinge and has trouble completely …"
click at [615, 773] on button "Save" at bounding box center [715, 780] width 391 height 27
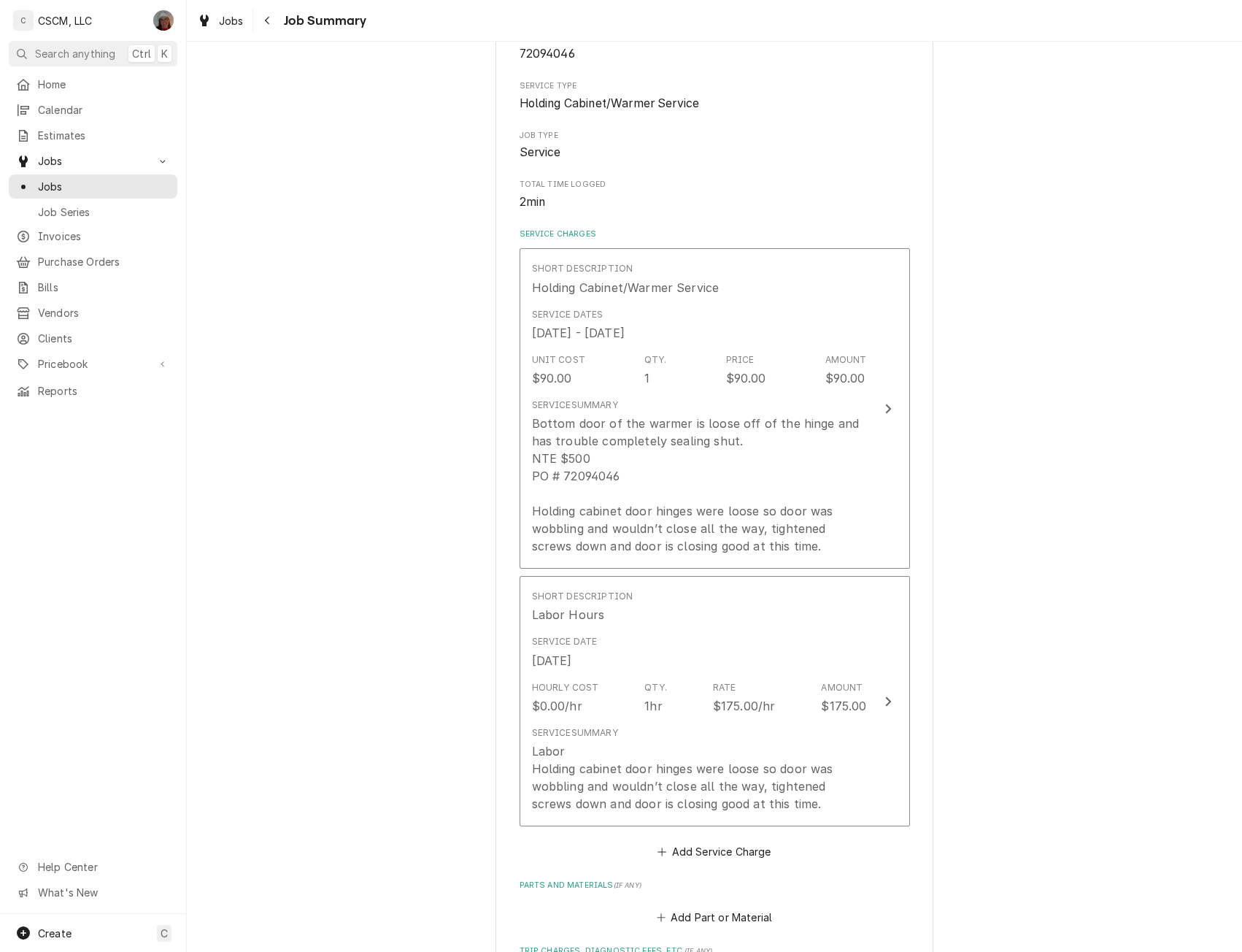
scroll to position [240, 0]
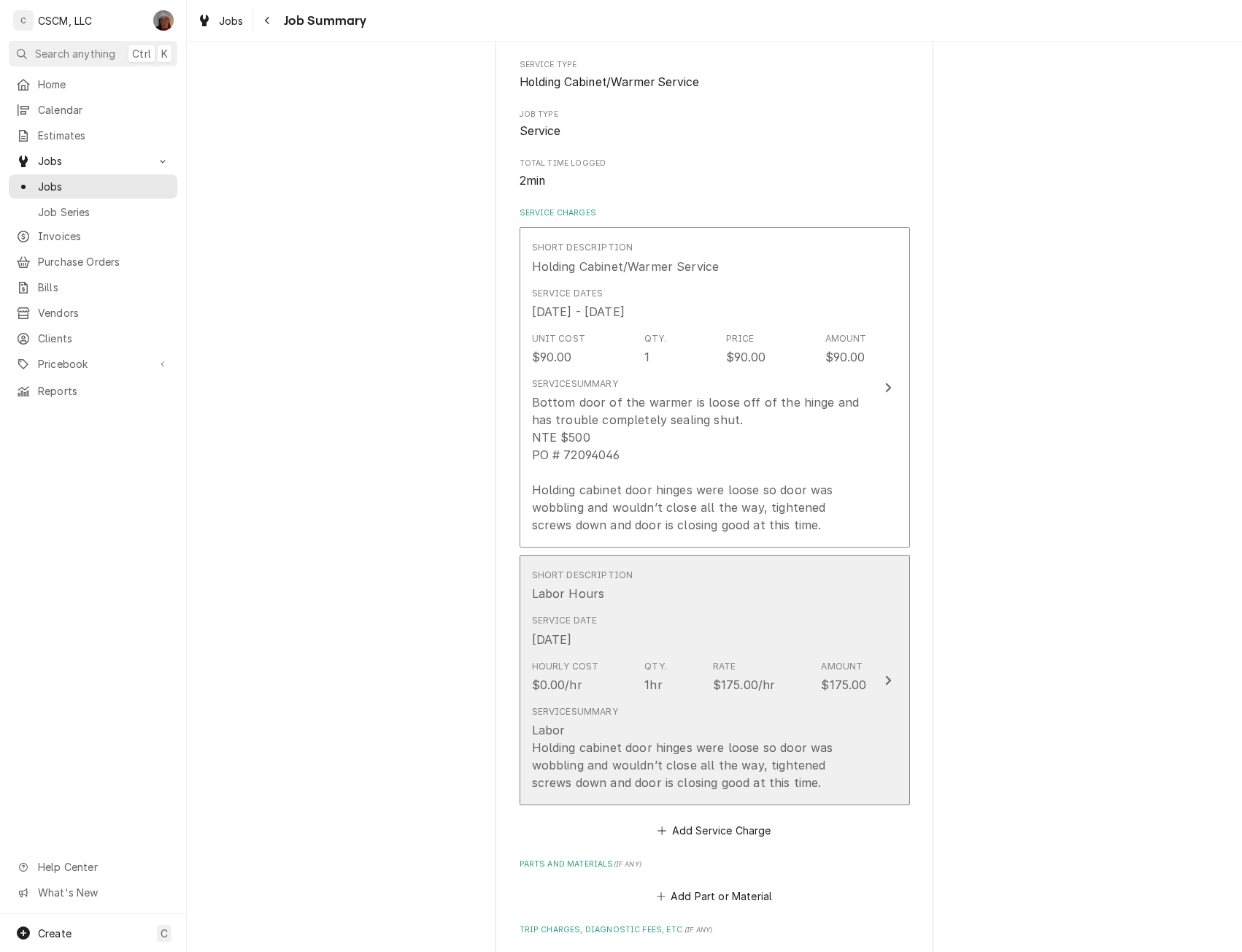
click at [849, 630] on div "Service Date Sep 19, 2025" at bounding box center [699, 630] width 335 height 45
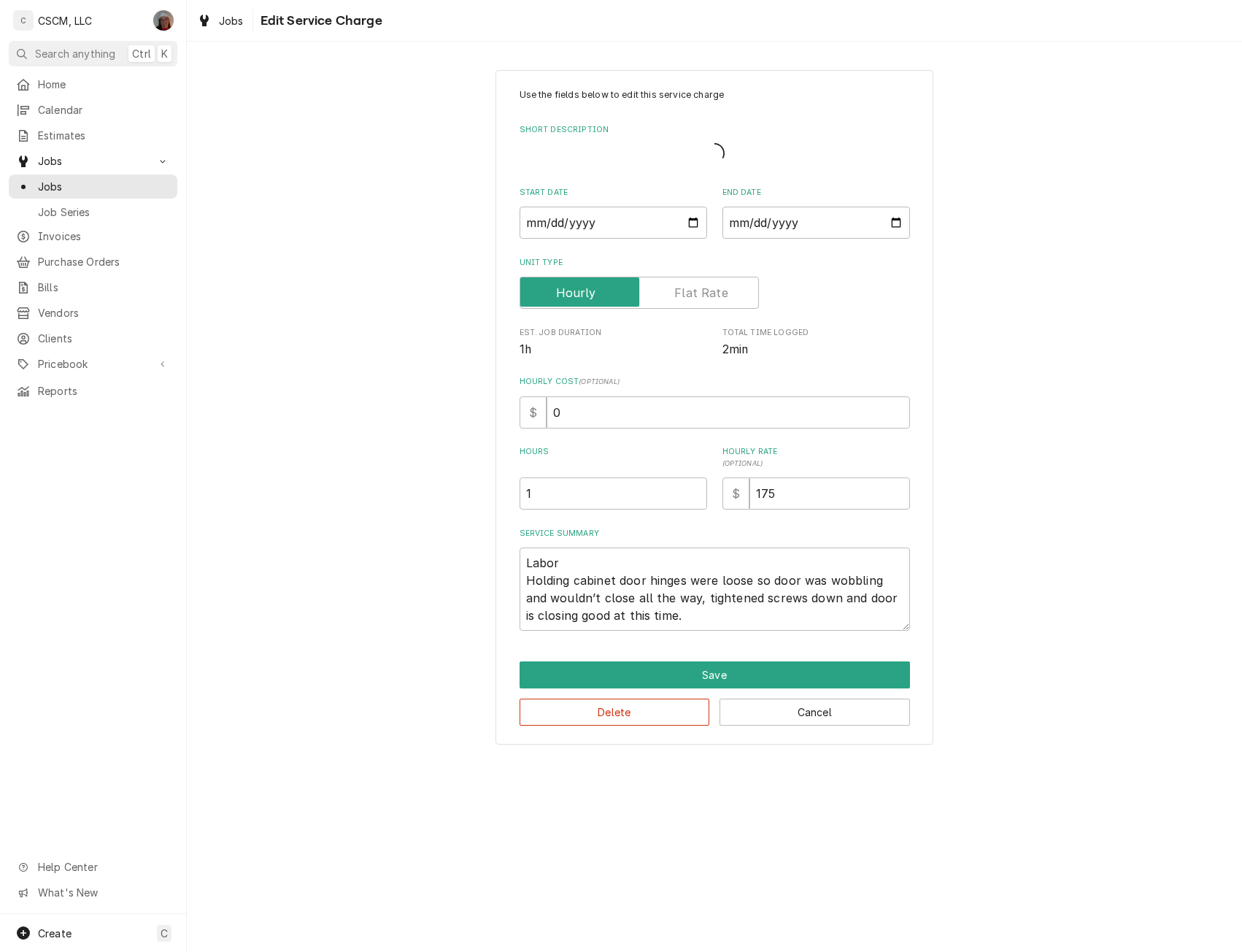
type textarea "x"
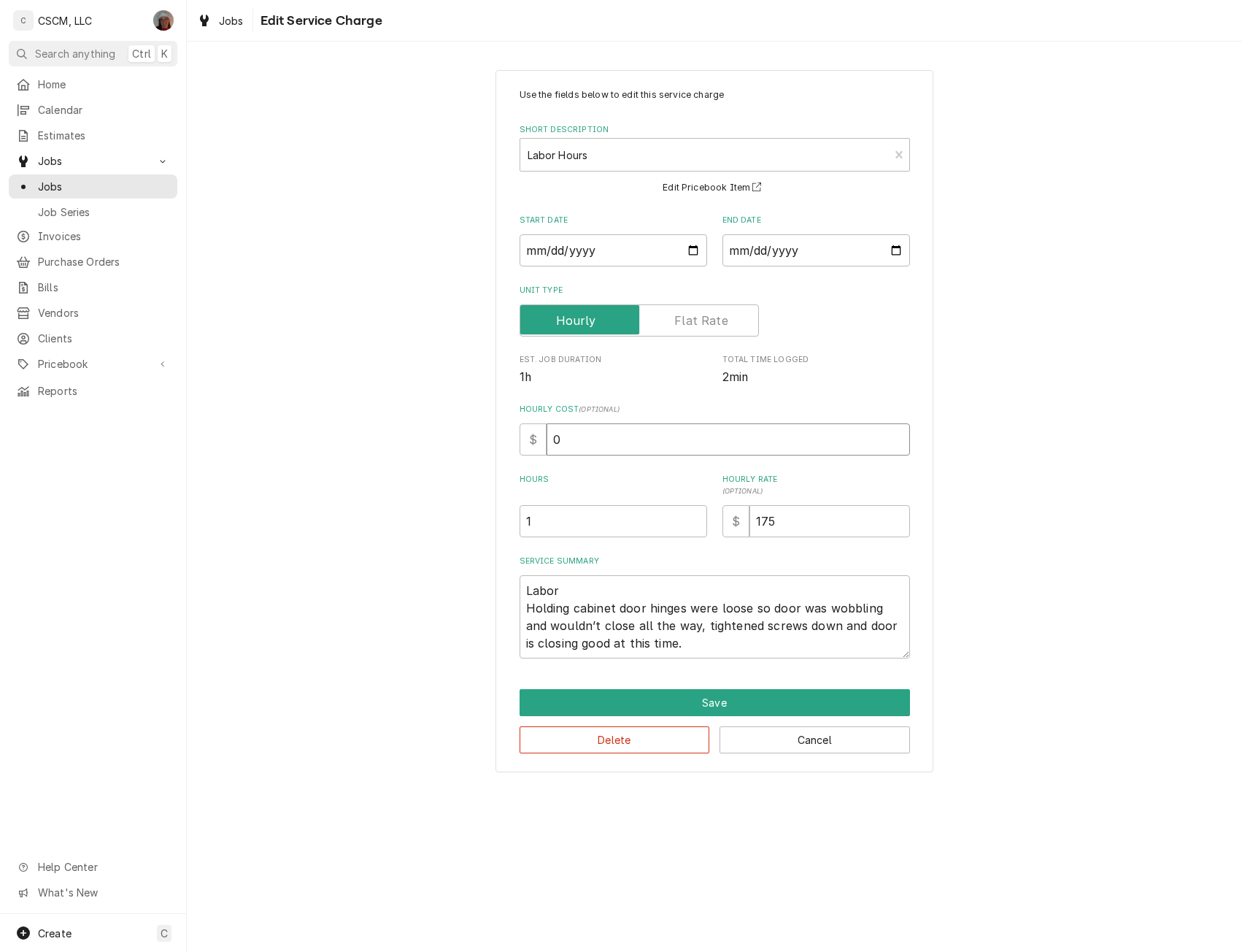
drag, startPoint x: 548, startPoint y: 442, endPoint x: 662, endPoint y: 447, distance: 114.1
click at [662, 447] on input "0" at bounding box center [728, 439] width 364 height 33
type input "22"
type textarea "x"
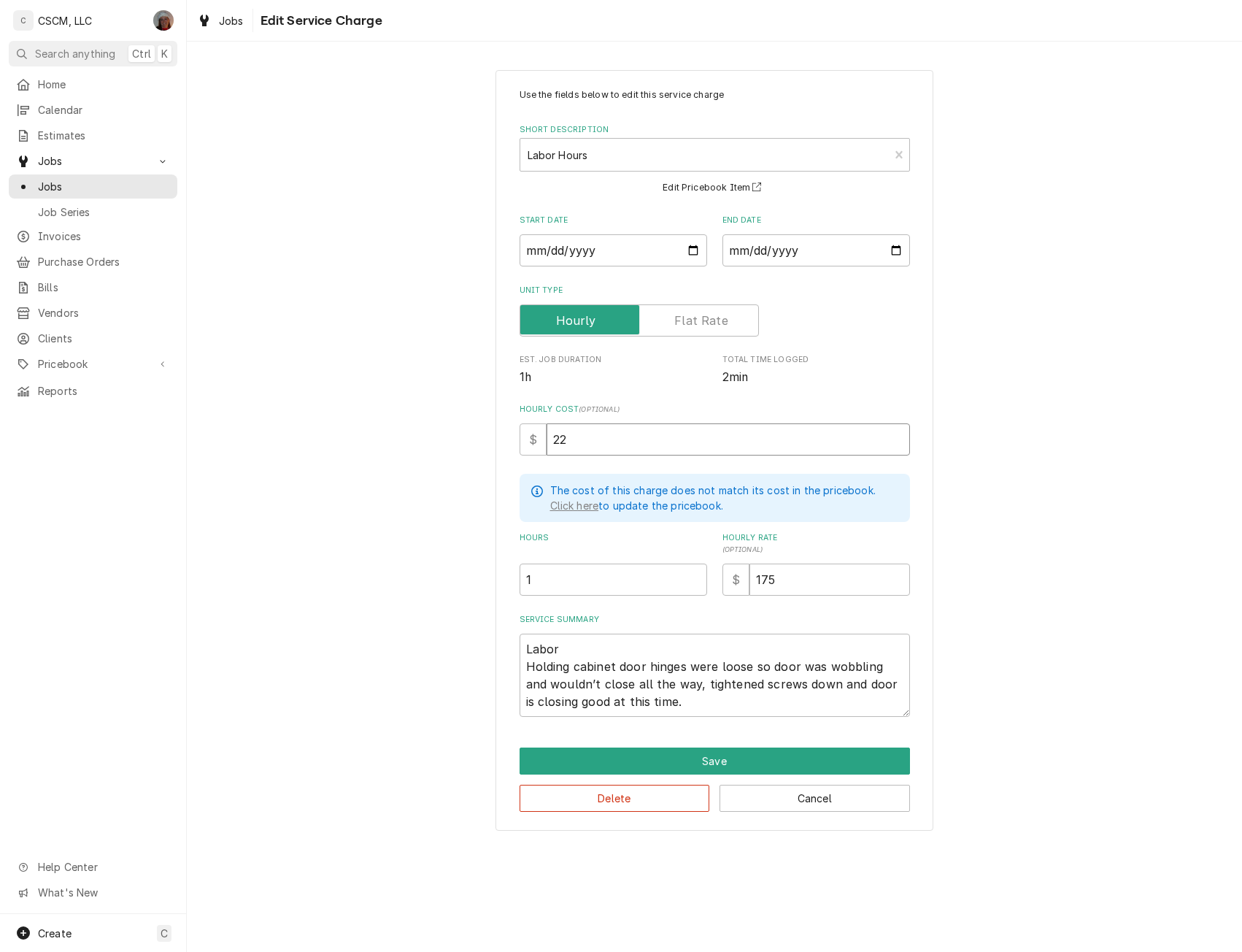
type input "22"
drag, startPoint x: 526, startPoint y: 665, endPoint x: 700, endPoint y: 709, distance: 179.5
click at [700, 709] on textarea "Labor Holding cabinet door hinges were loose so door was wobbling and wouldn’t …" at bounding box center [715, 675] width 391 height 83
type textarea "x"
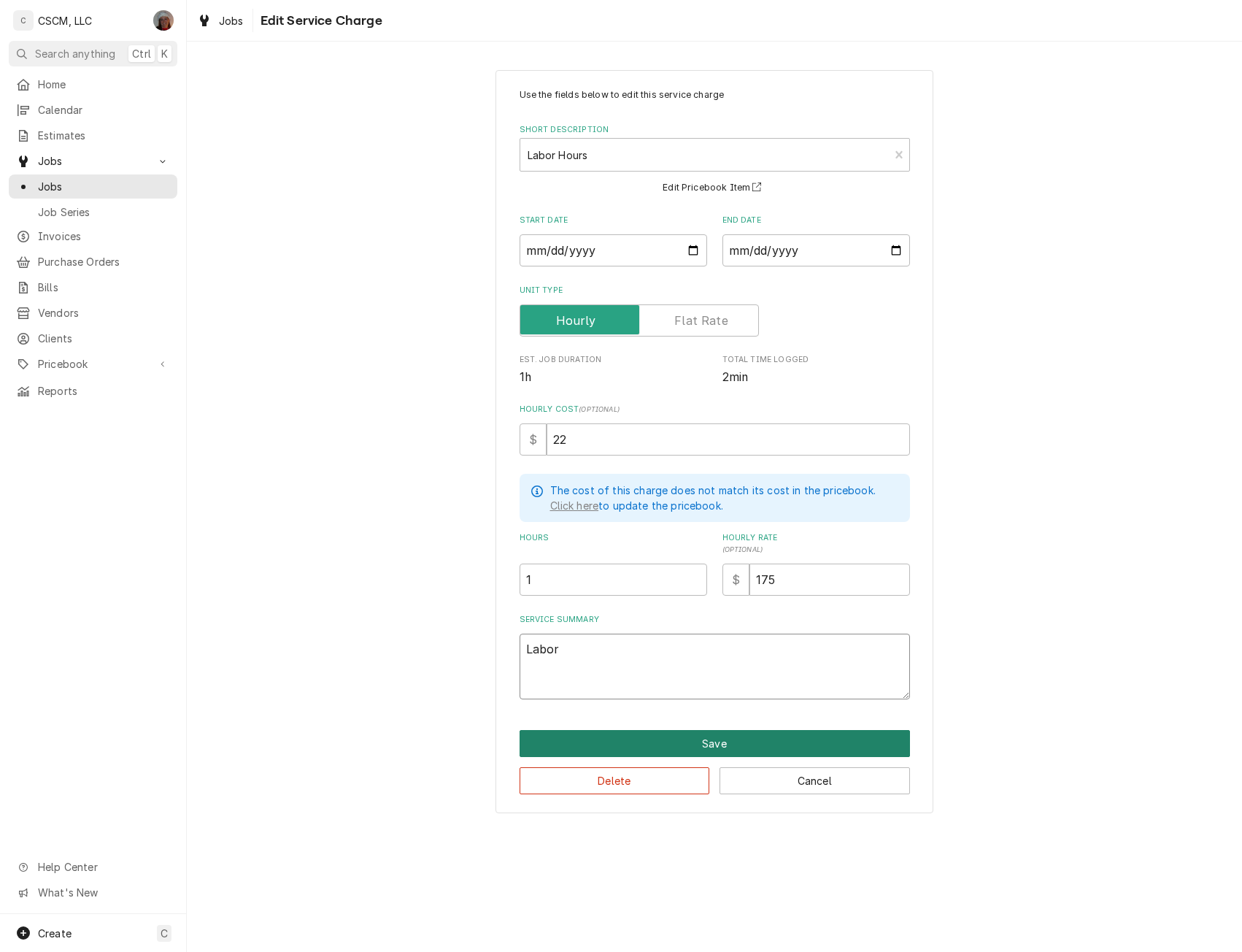
type textarea "Labor"
click at [698, 741] on button "Save" at bounding box center [715, 743] width 391 height 27
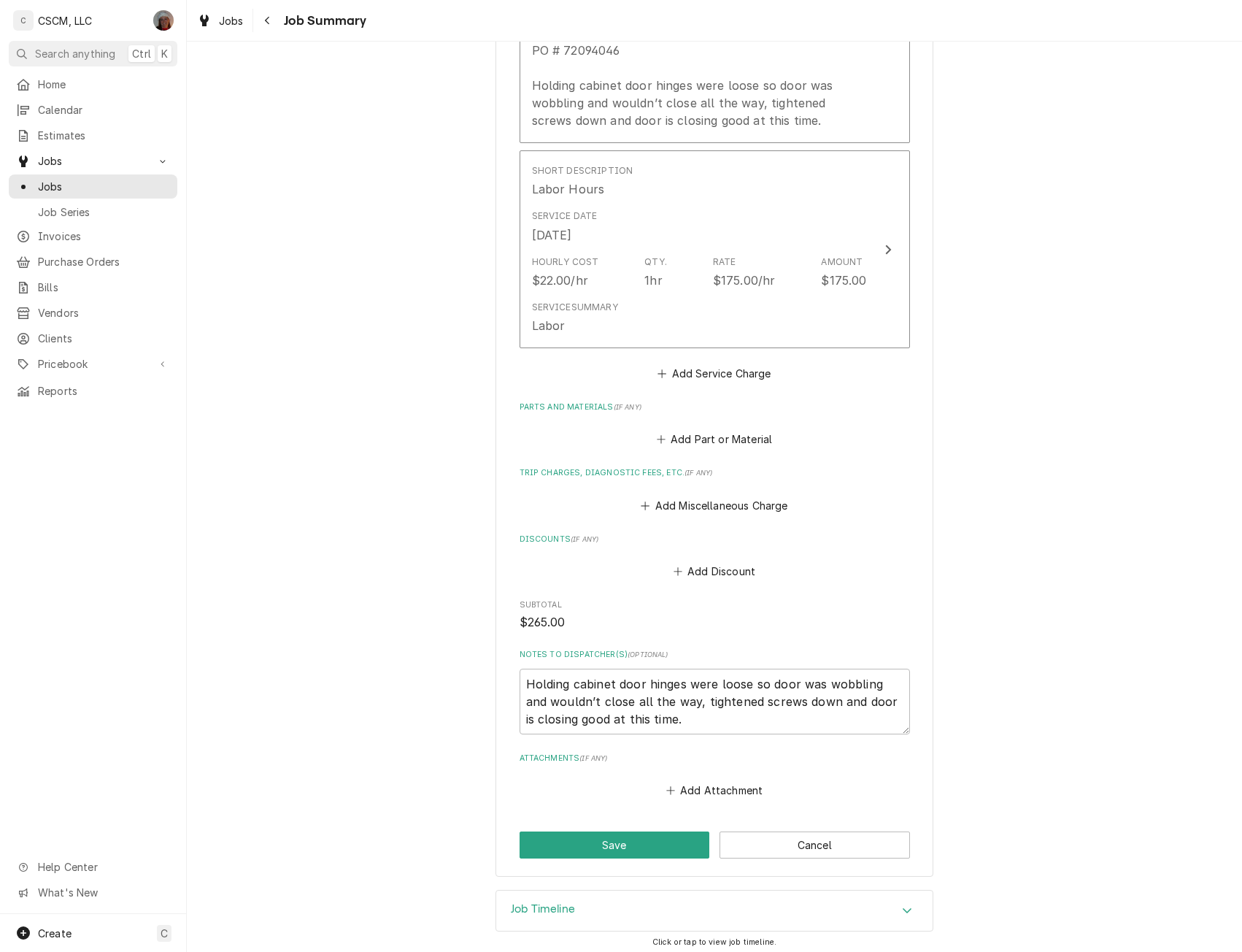
scroll to position [650, 0]
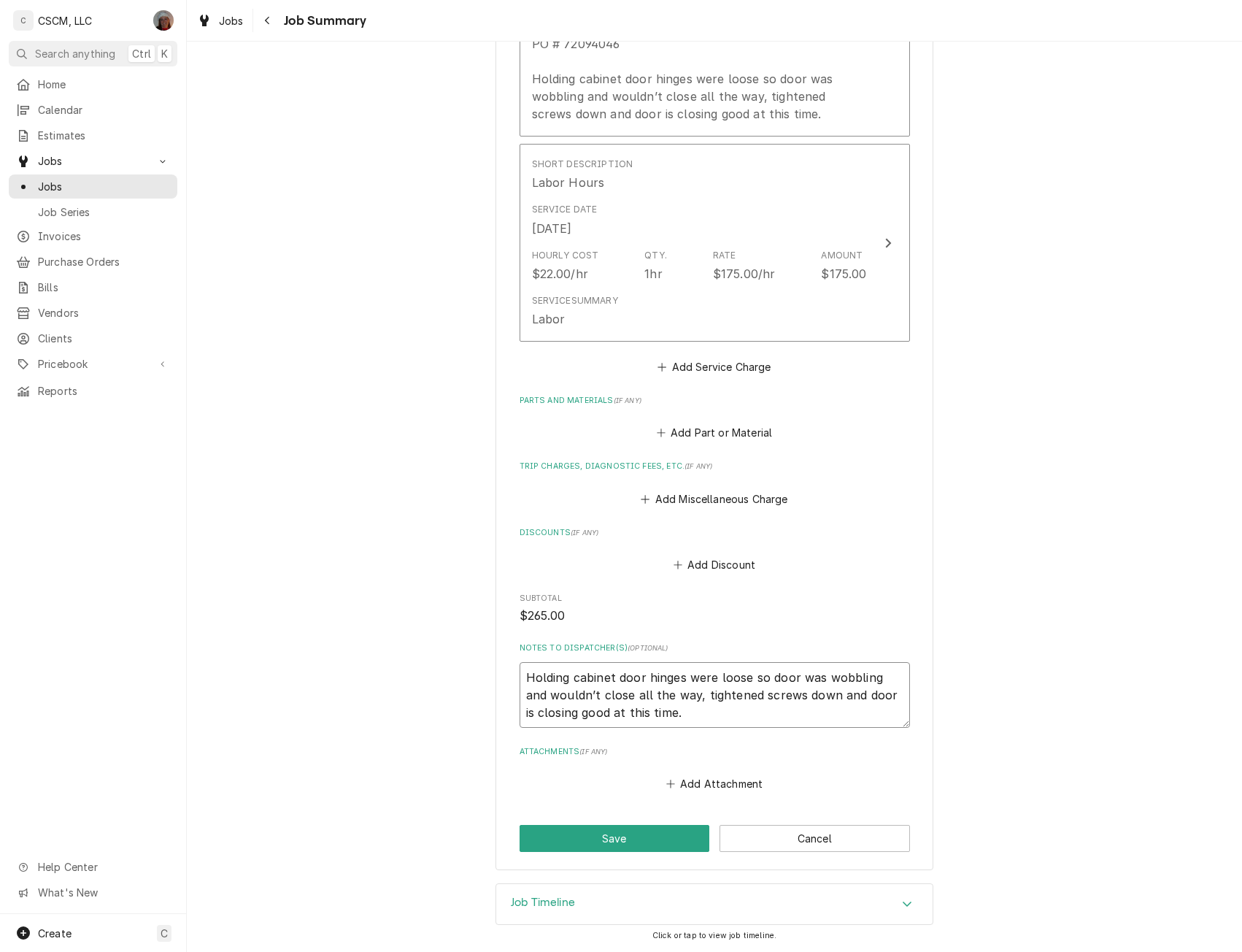
drag, startPoint x: 522, startPoint y: 669, endPoint x: 714, endPoint y: 722, distance: 199.2
click at [714, 722] on textarea "Holding cabinet door hinges were loose so door was wobbling and wouldn’t close …" at bounding box center [715, 695] width 391 height 66
type textarea "x"
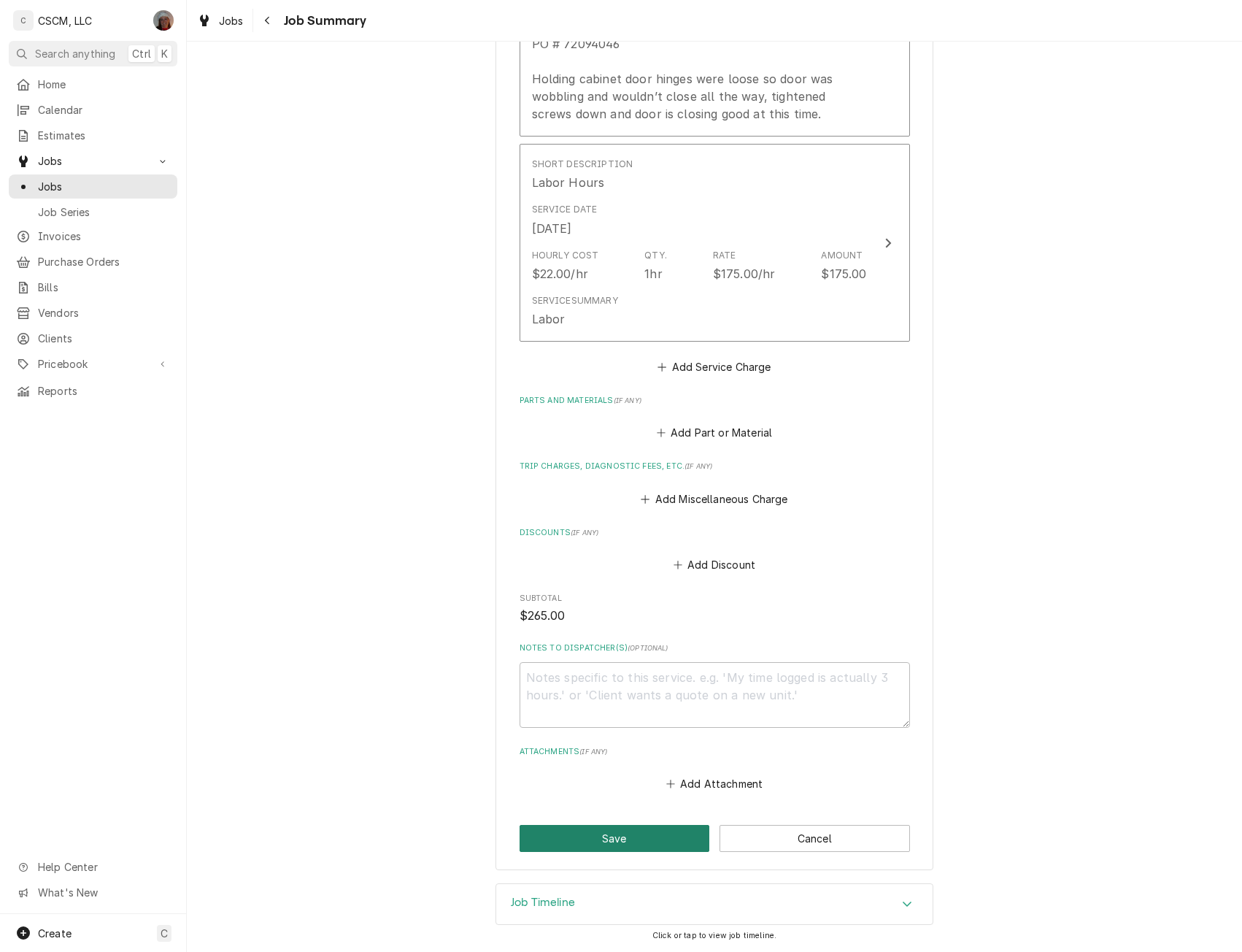
click at [619, 838] on button "Save" at bounding box center [615, 838] width 190 height 27
type textarea "x"
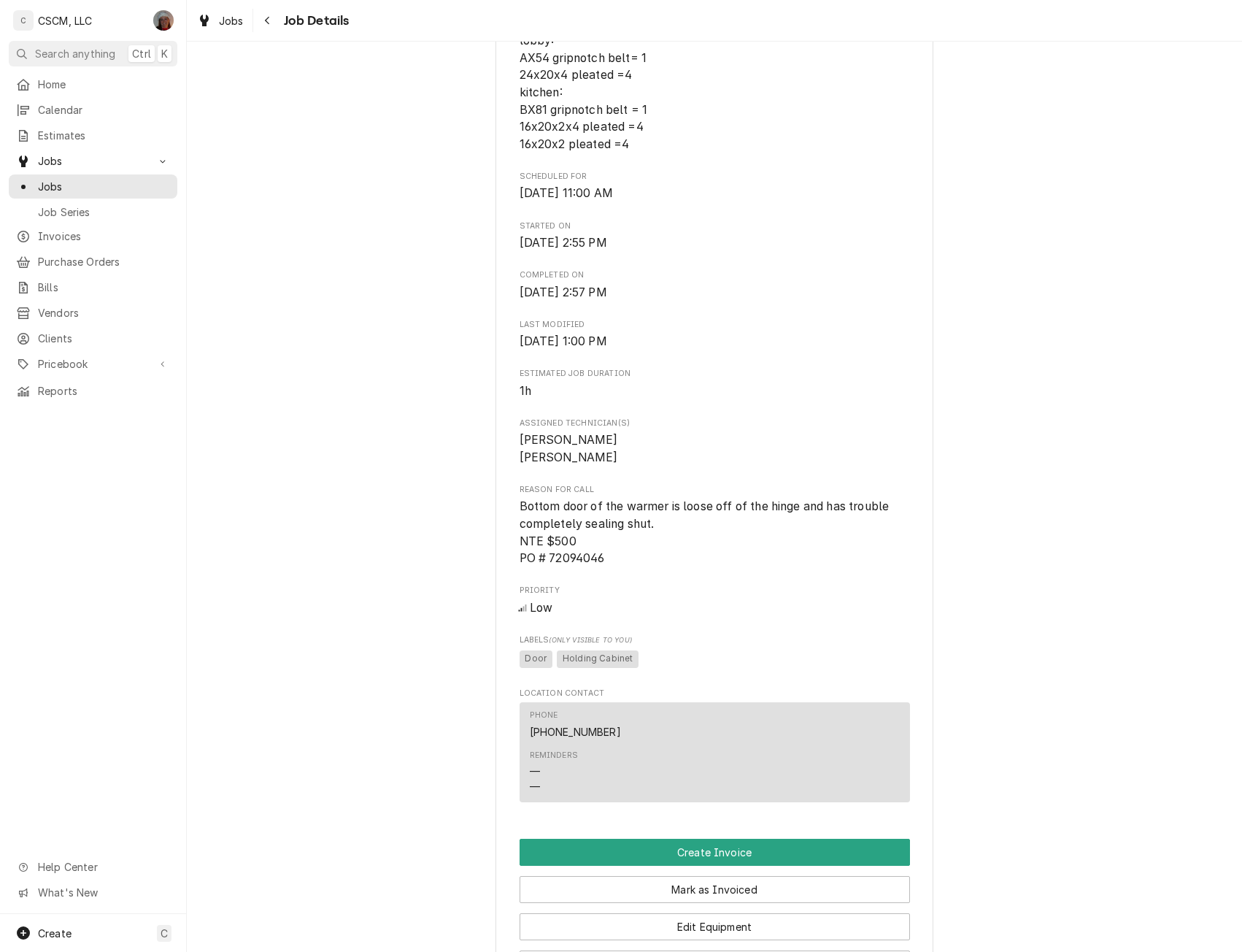
scroll to position [797, 0]
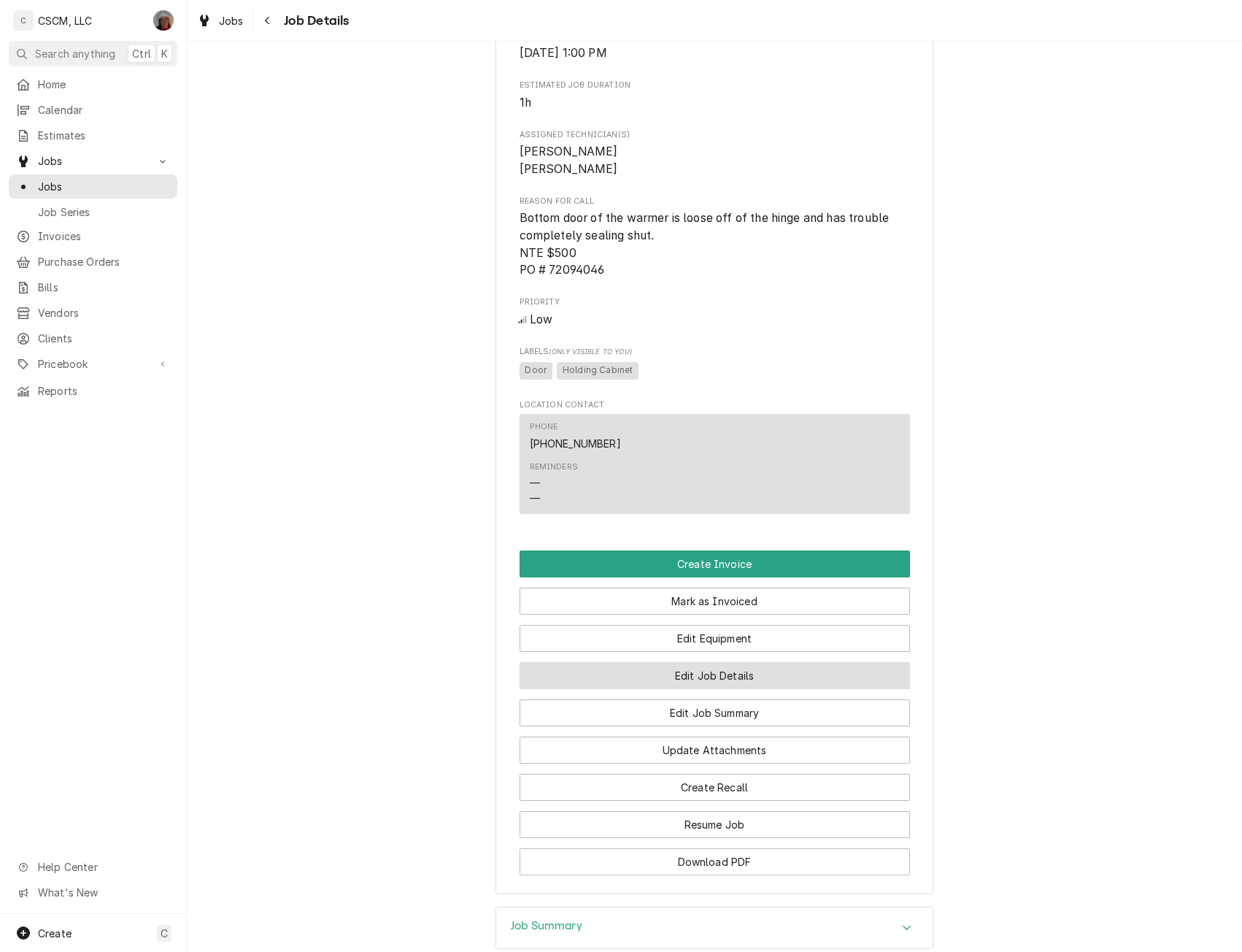
click at [778, 690] on button "Edit Job Details" at bounding box center [715, 675] width 391 height 27
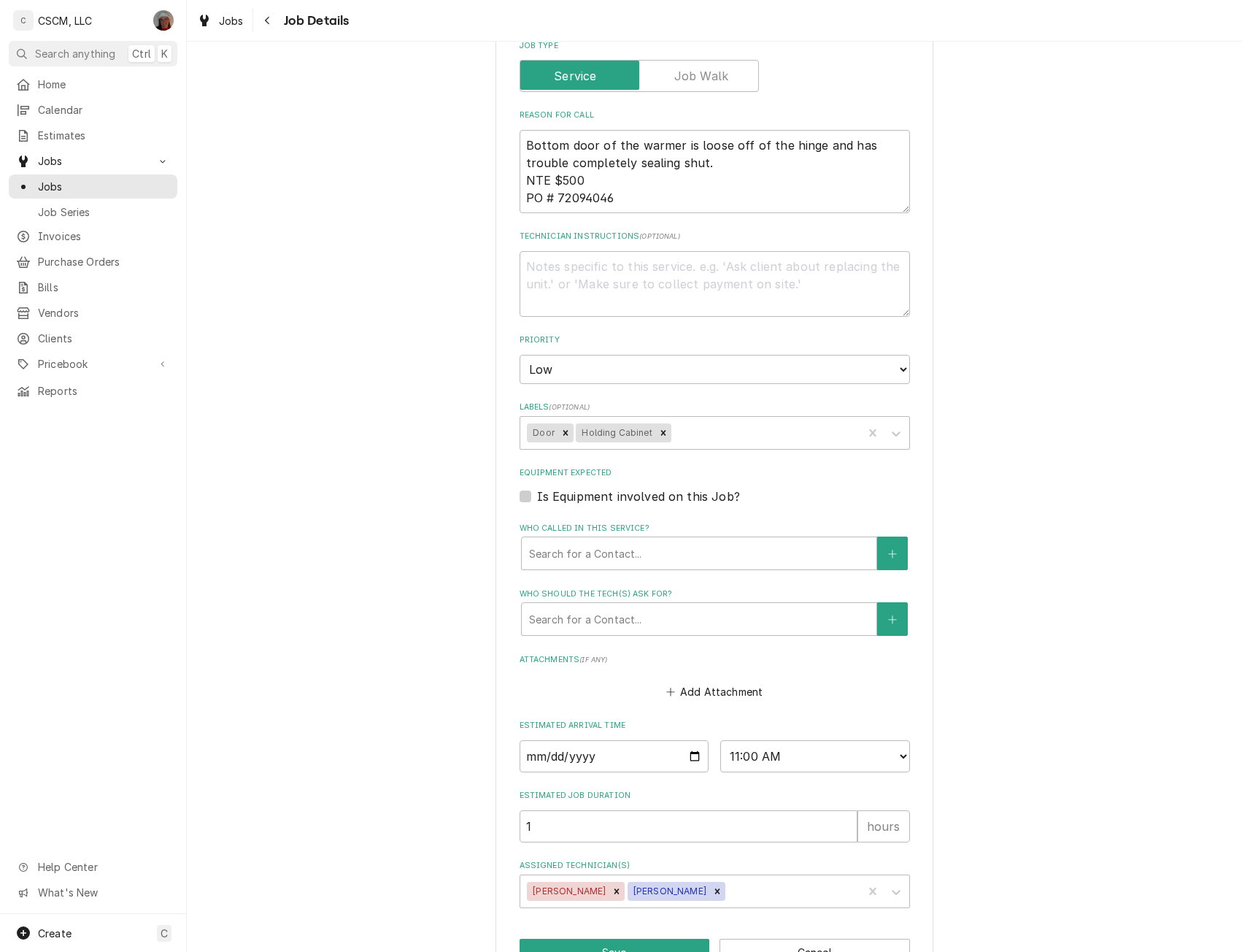
scroll to position [340, 0]
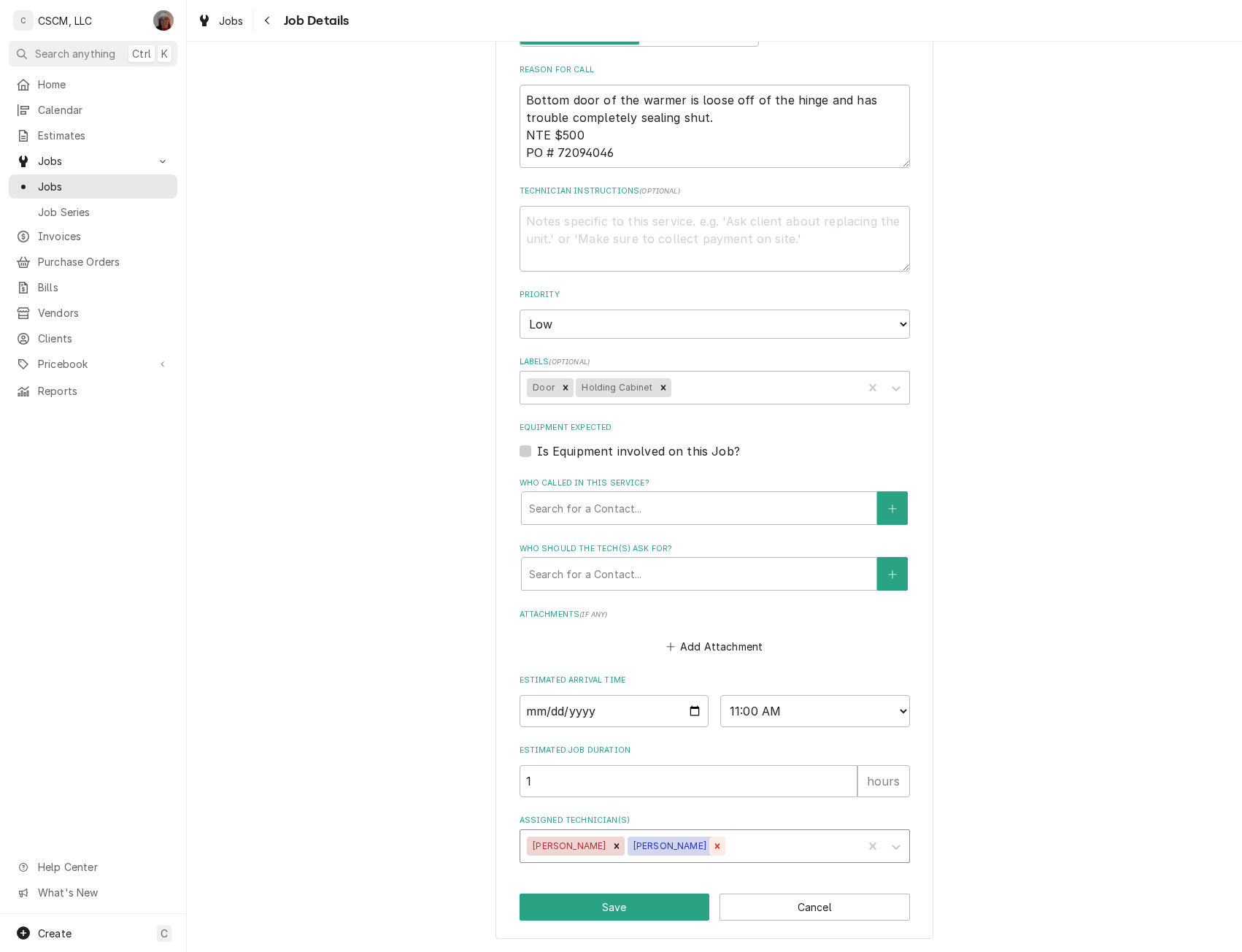
click at [712, 848] on icon "Remove Michal Wall" at bounding box center [717, 845] width 10 height 10
click at [627, 907] on button "Save" at bounding box center [615, 907] width 190 height 27
type textarea "x"
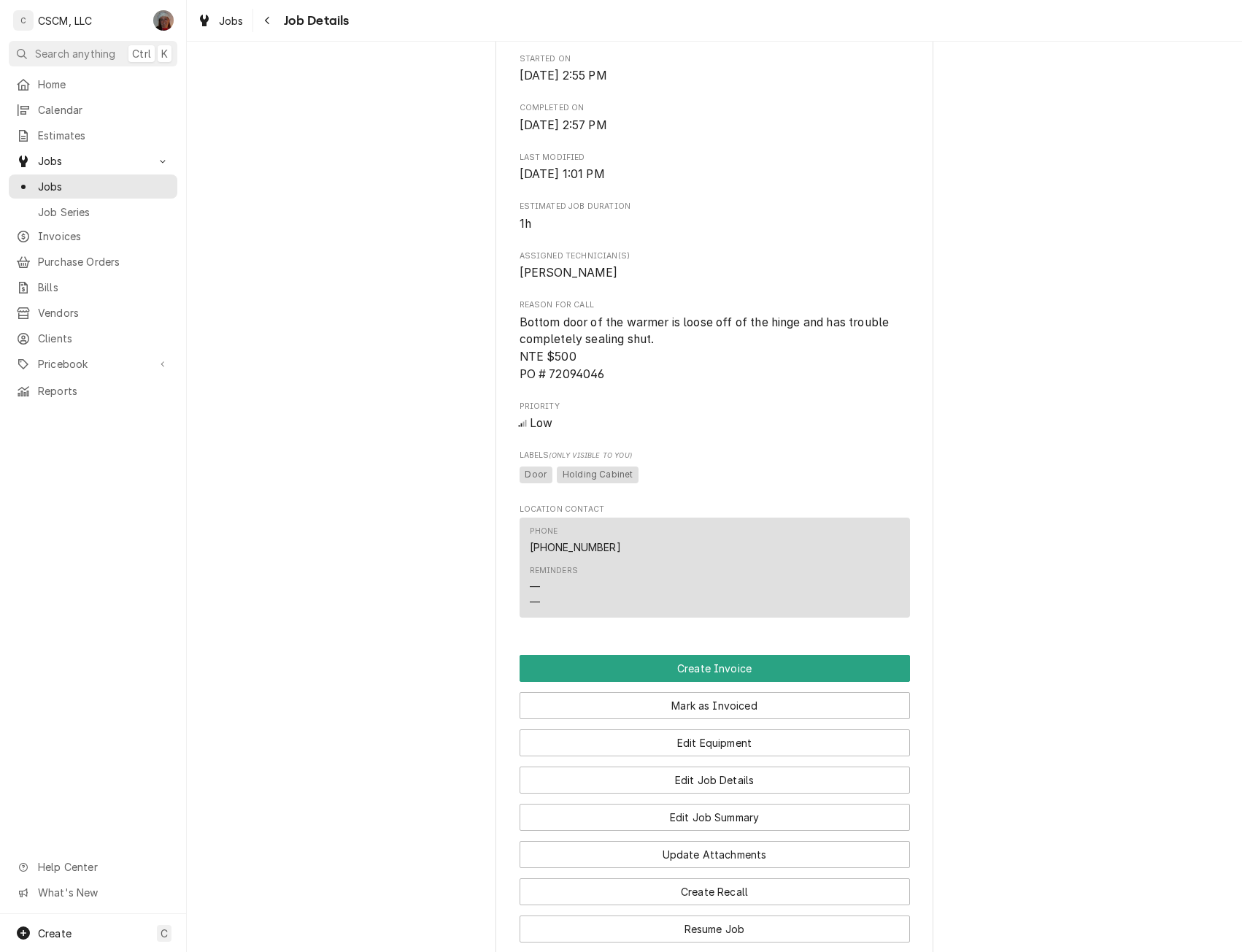
scroll to position [716, 0]
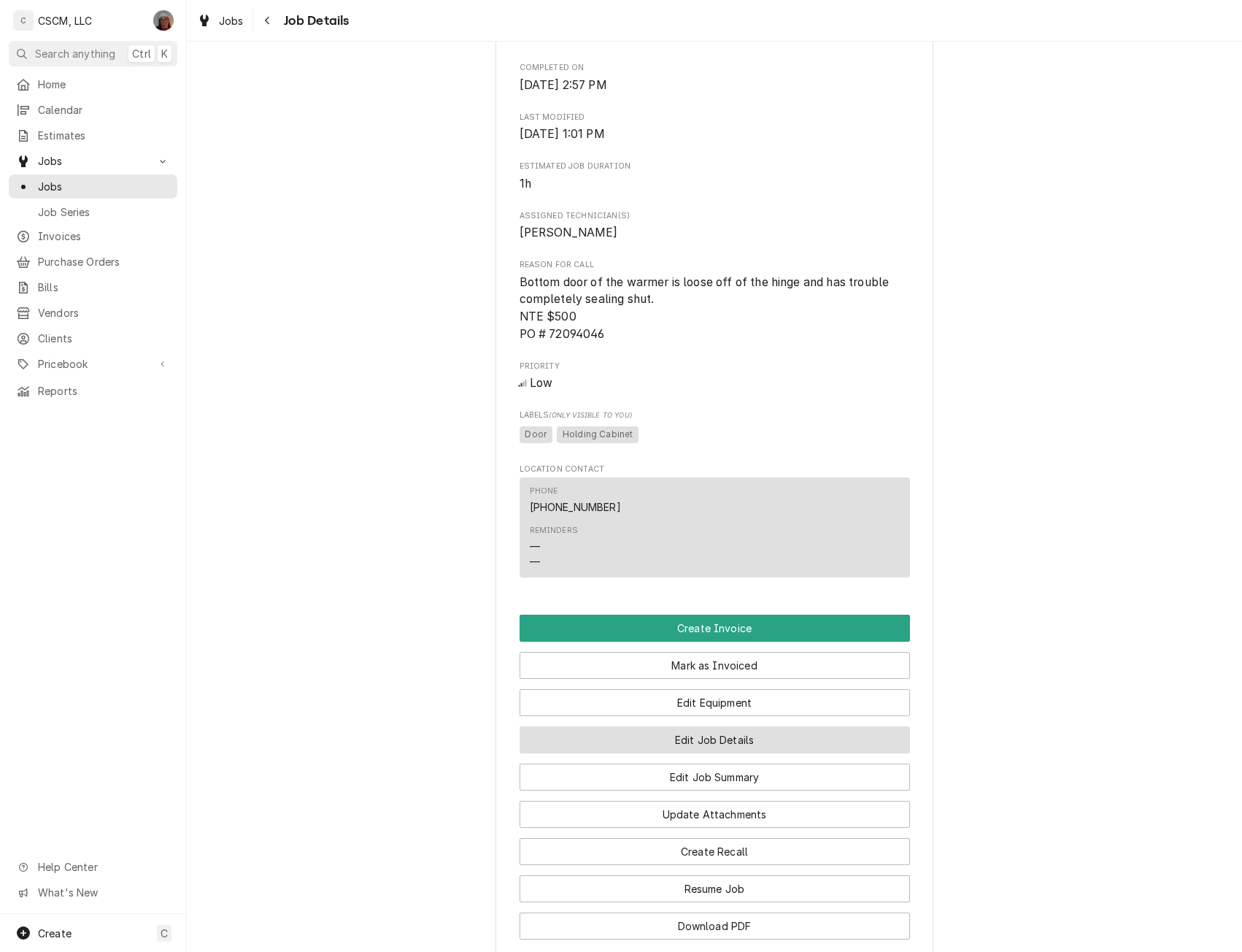
click at [757, 754] on button "Edit Job Details" at bounding box center [715, 739] width 391 height 27
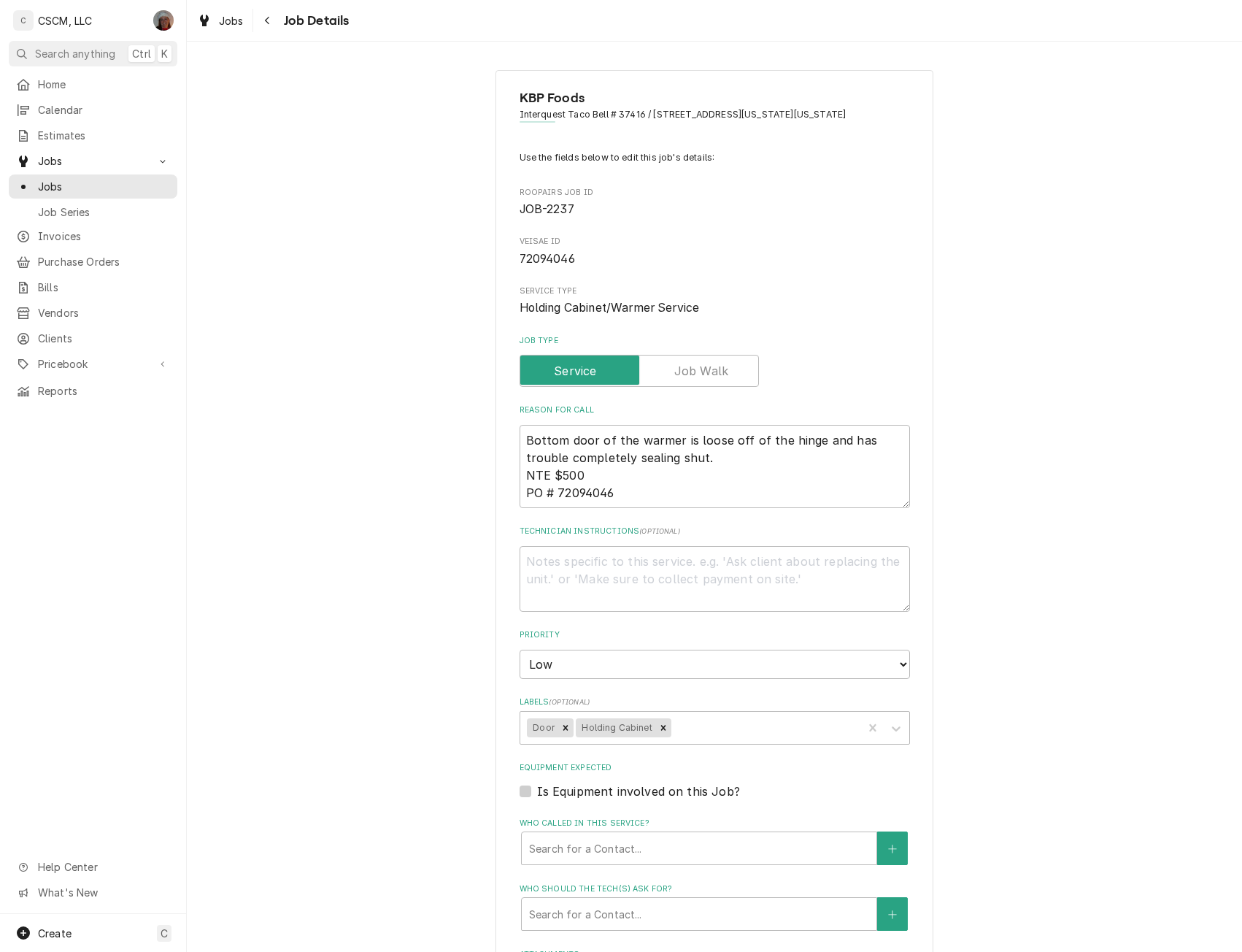
type textarea "x"
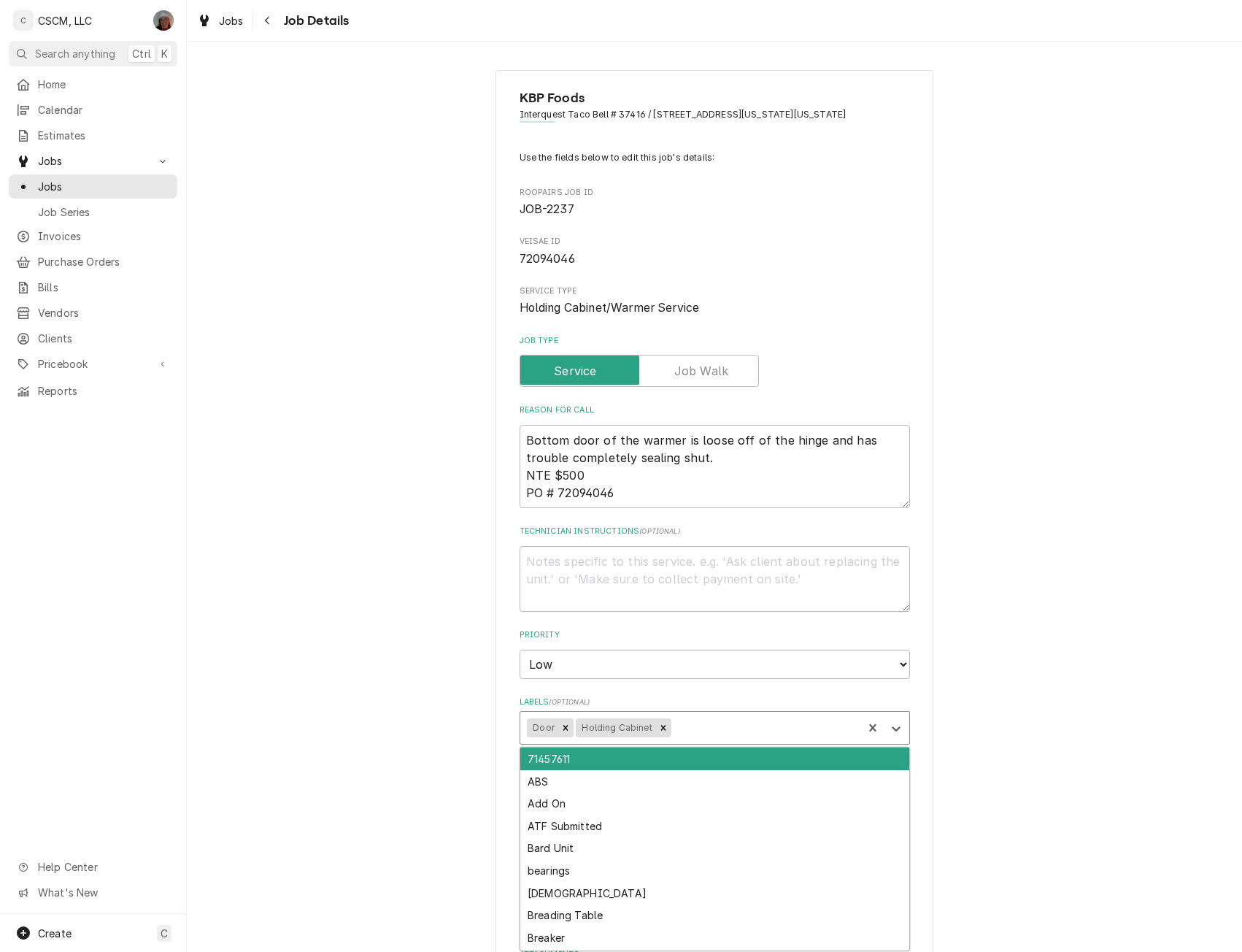
click at [736, 732] on div "Labels" at bounding box center [766, 727] width 182 height 27
type input "pen"
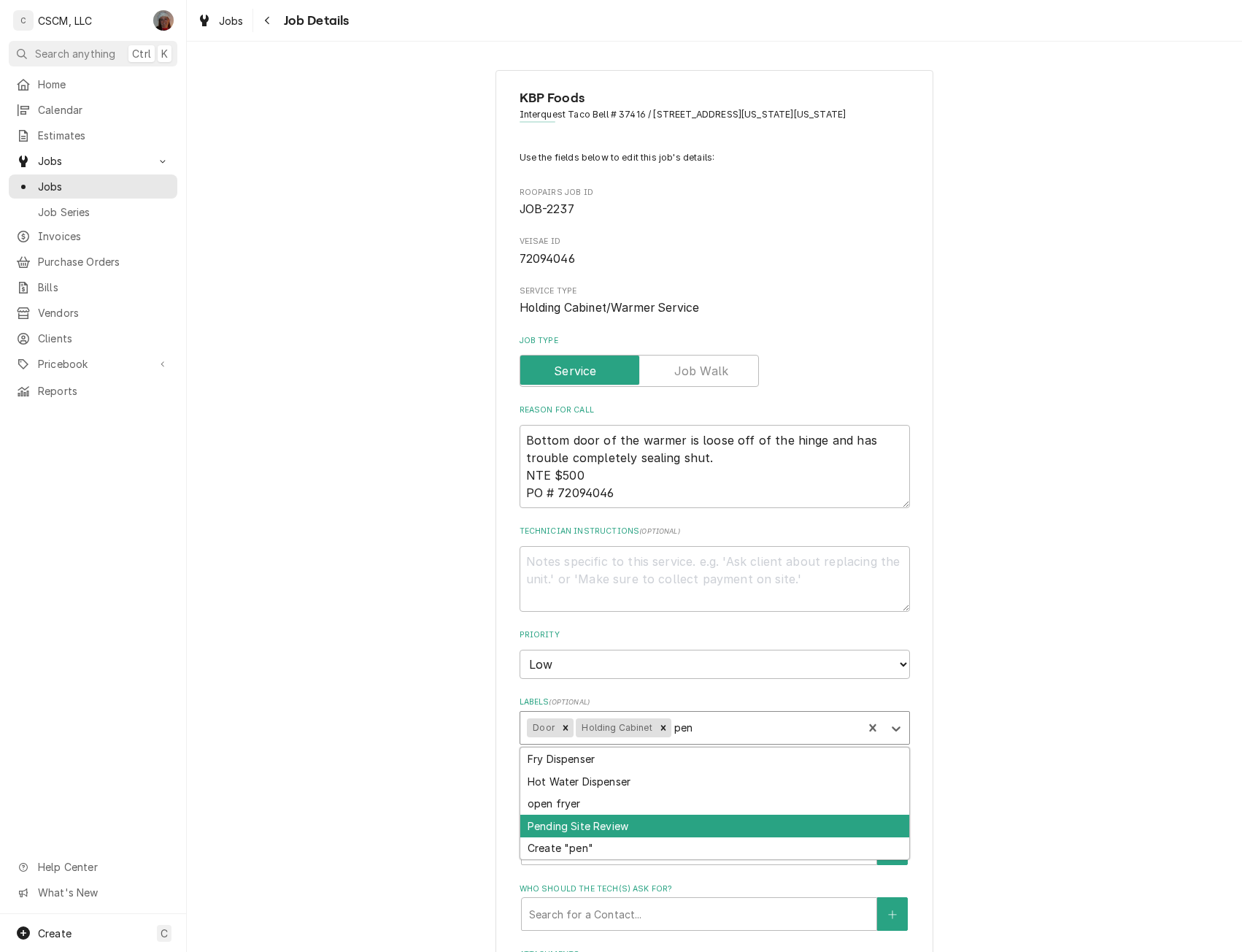
click at [643, 825] on div "Pending Site Review" at bounding box center [715, 826] width 389 height 23
type textarea "x"
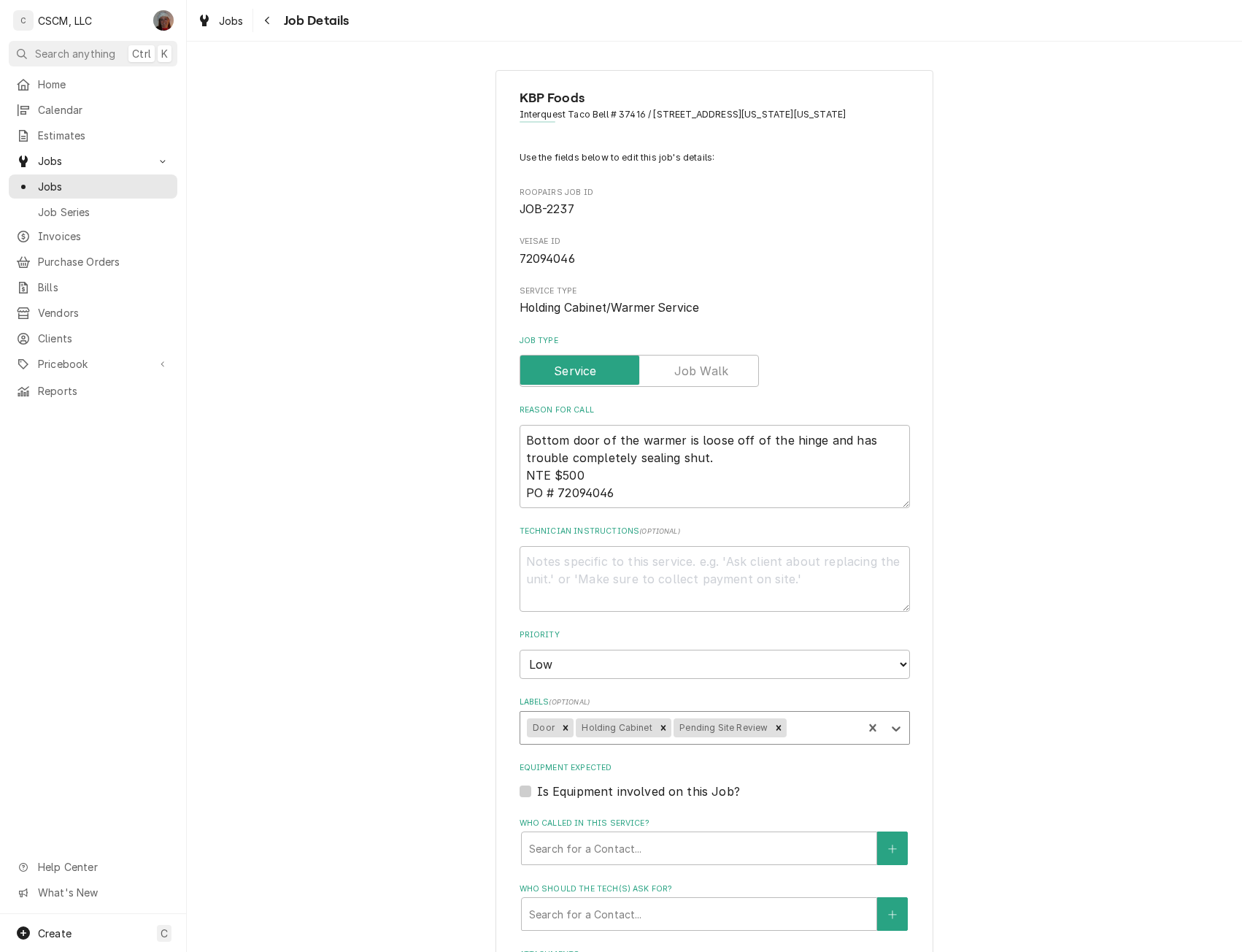
scroll to position [340, 0]
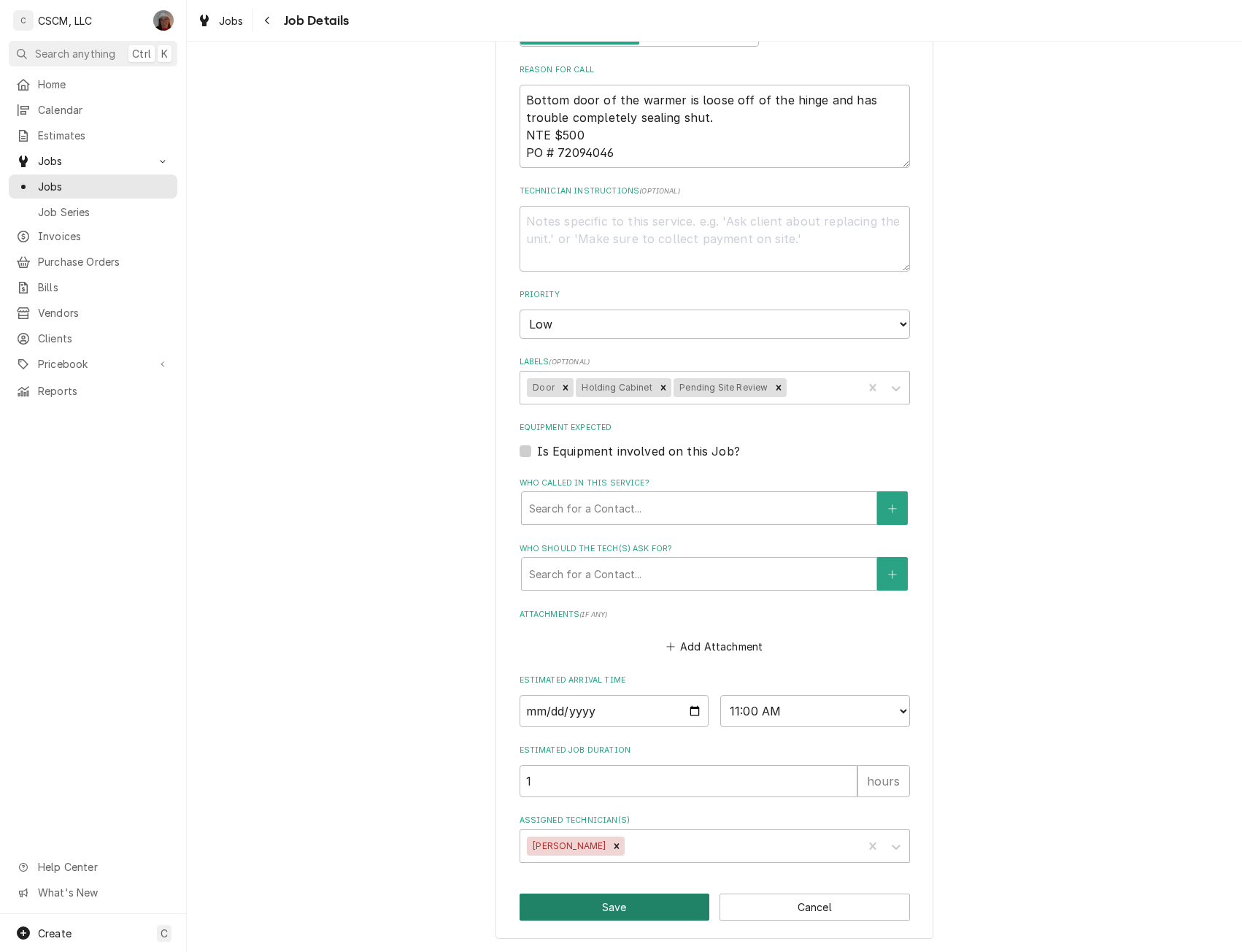
click at [629, 903] on button "Save" at bounding box center [615, 907] width 190 height 27
type textarea "x"
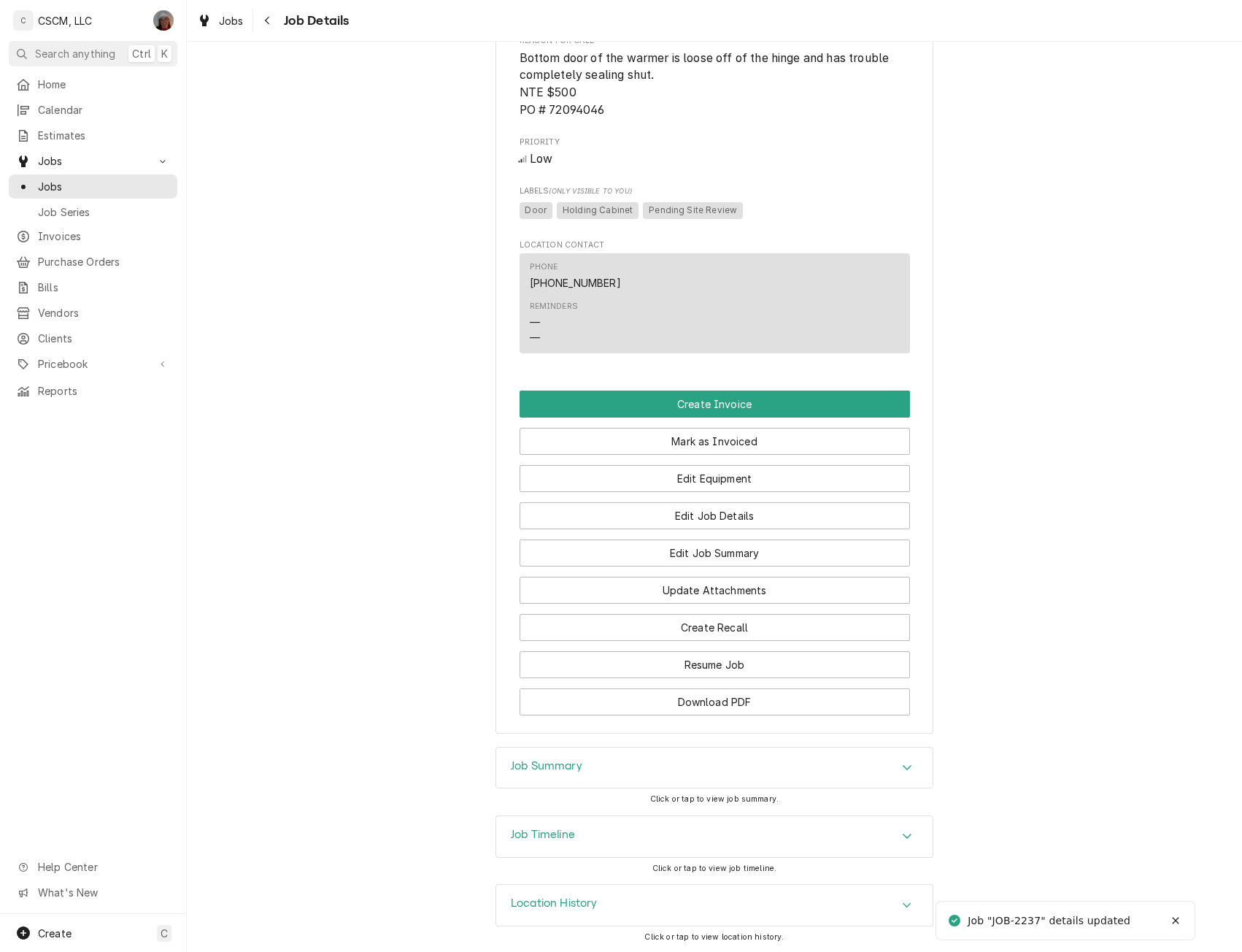
scroll to position [959, 0]
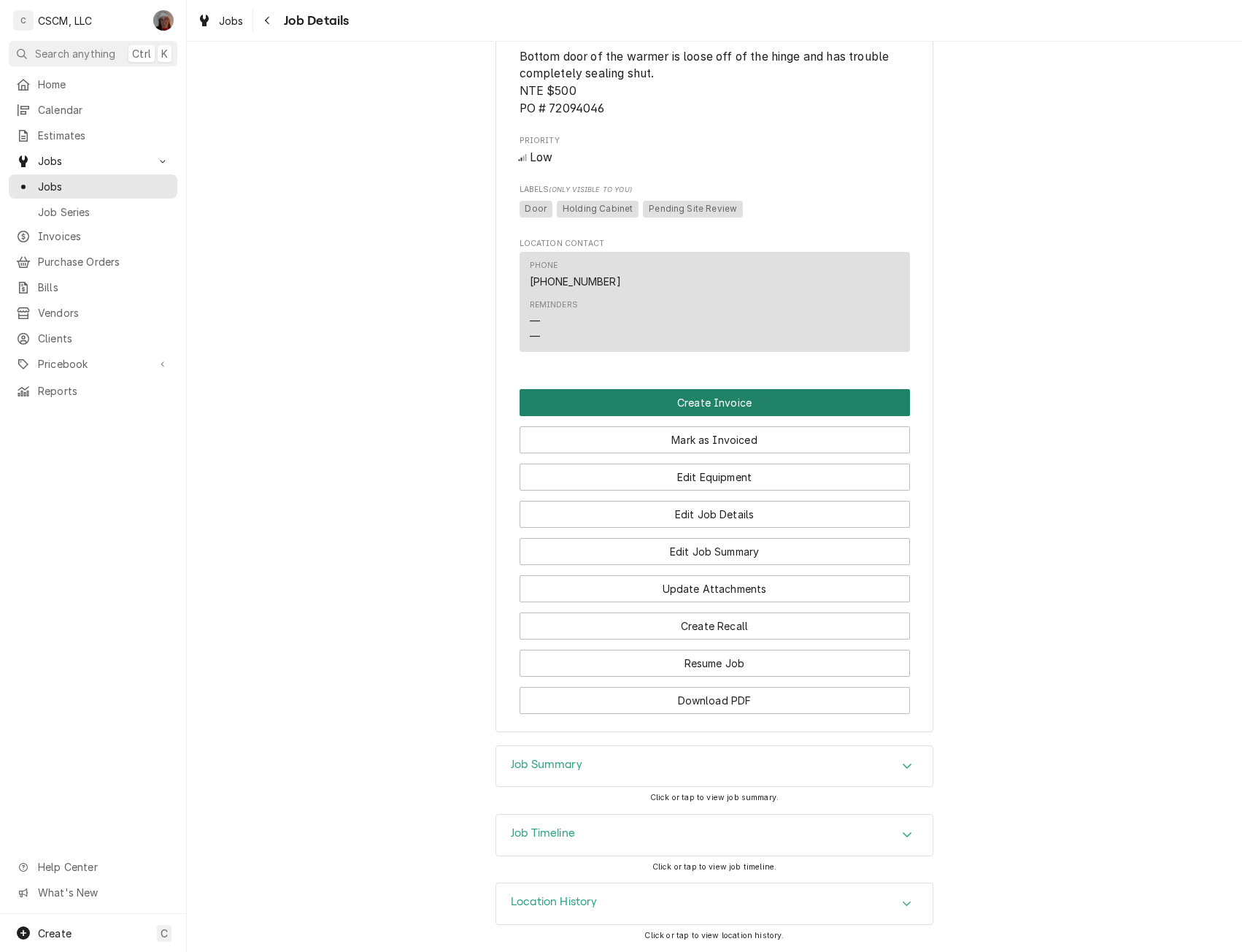
click at [737, 399] on button "Create Invoice" at bounding box center [715, 402] width 391 height 27
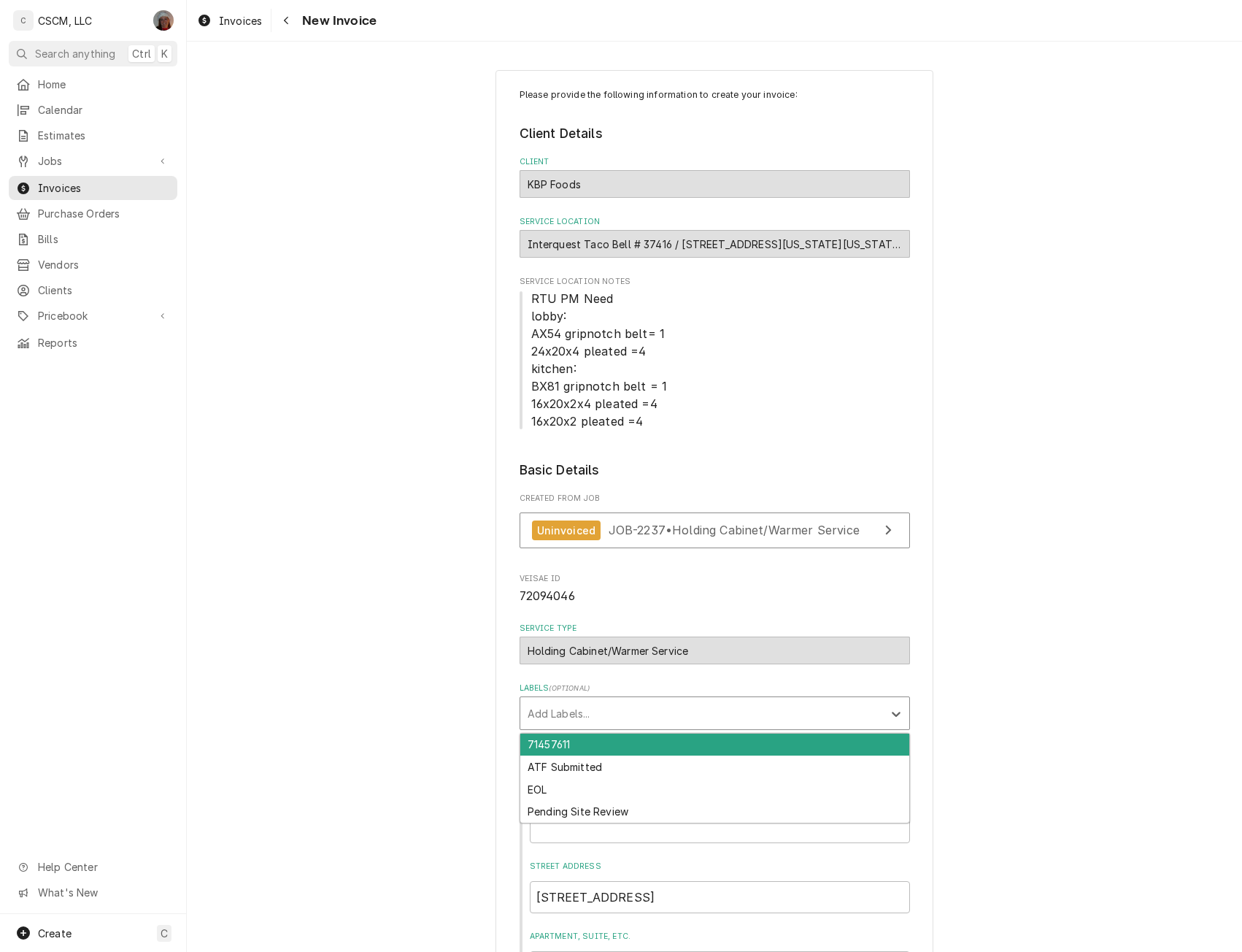
click at [687, 714] on div "Labels" at bounding box center [701, 713] width 348 height 27
type input "pend"
click at [611, 741] on div "Pending Site Review" at bounding box center [715, 745] width 389 height 23
type textarea "x"
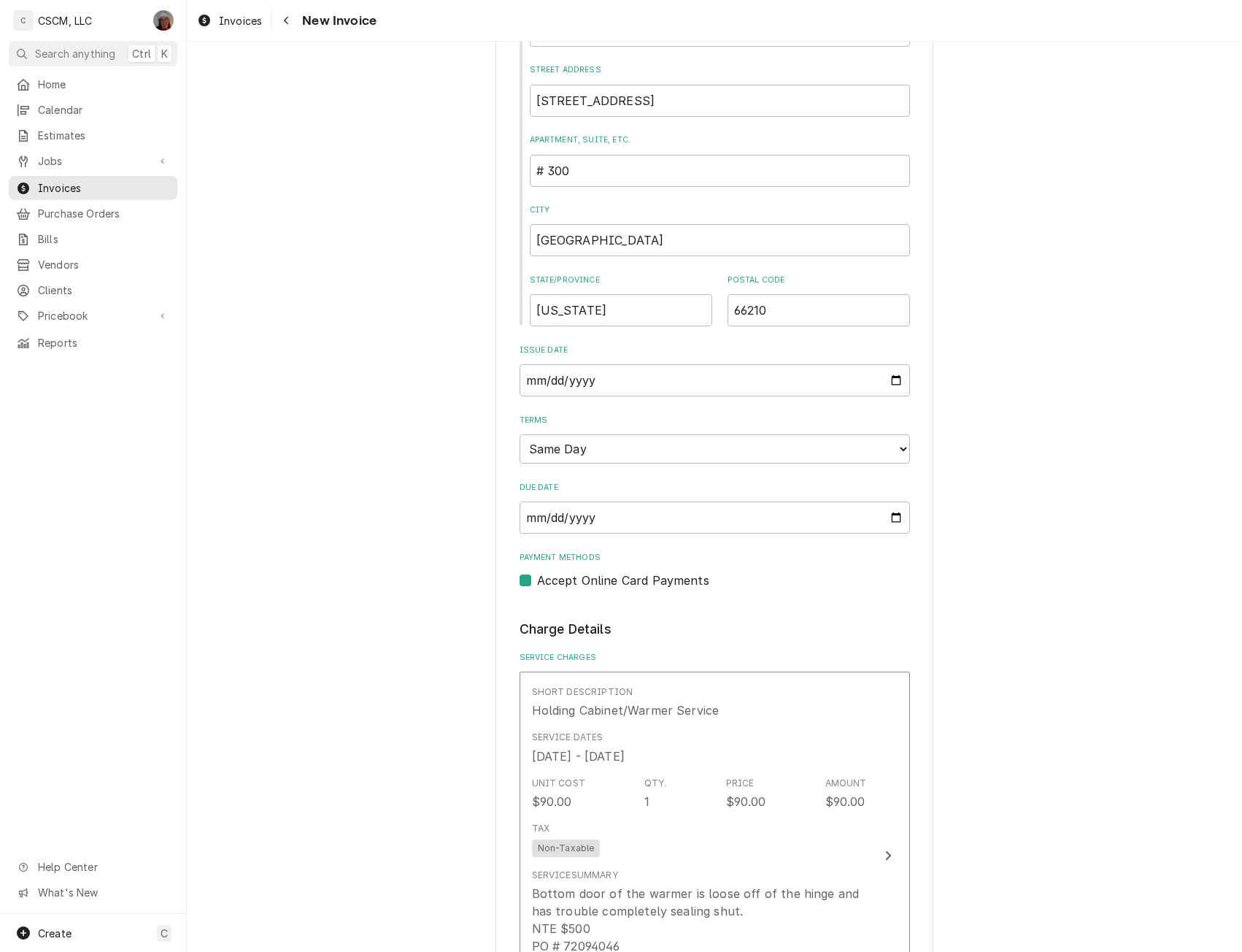
scroll to position [1988, 0]
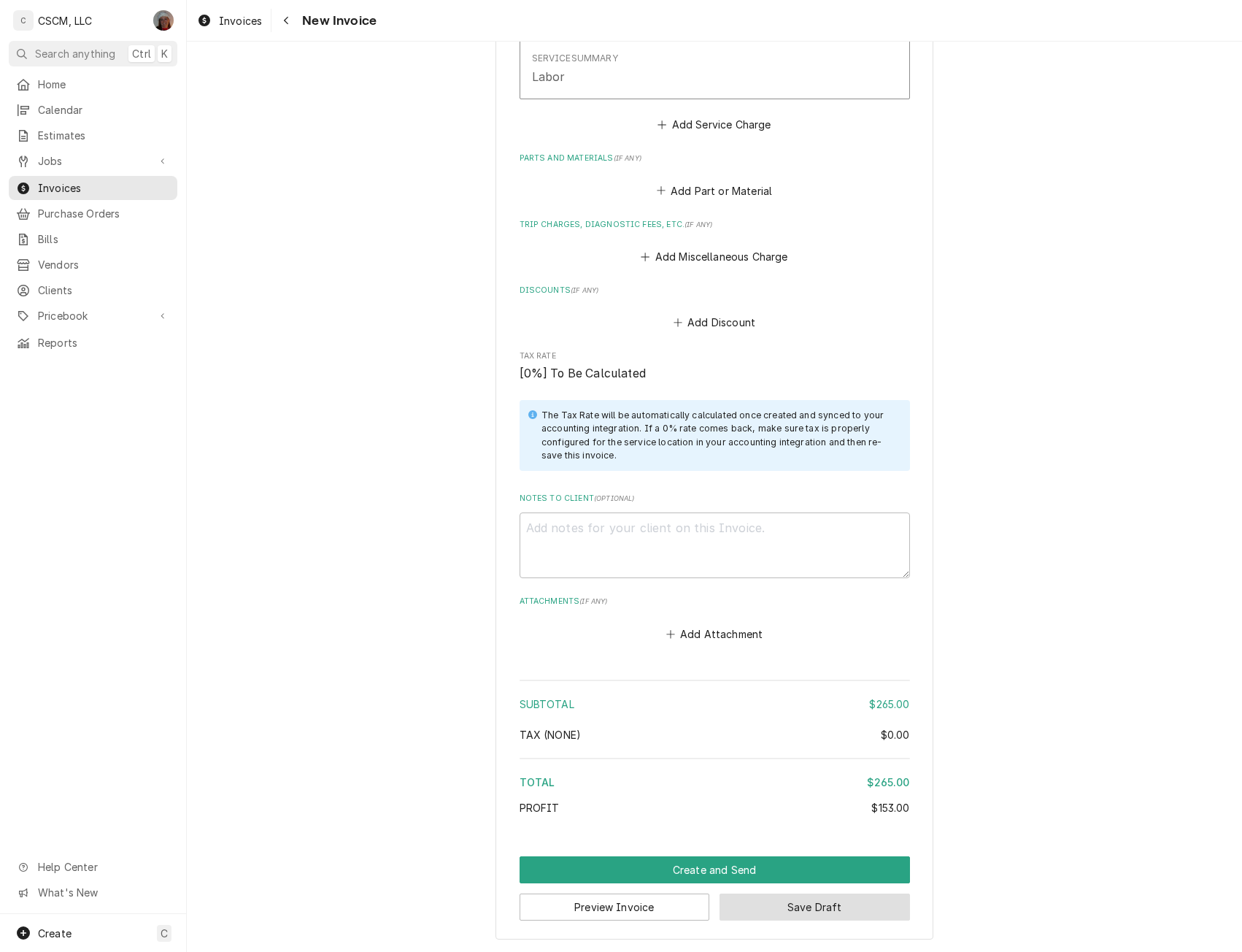
click at [821, 902] on button "Save Draft" at bounding box center [815, 907] width 190 height 27
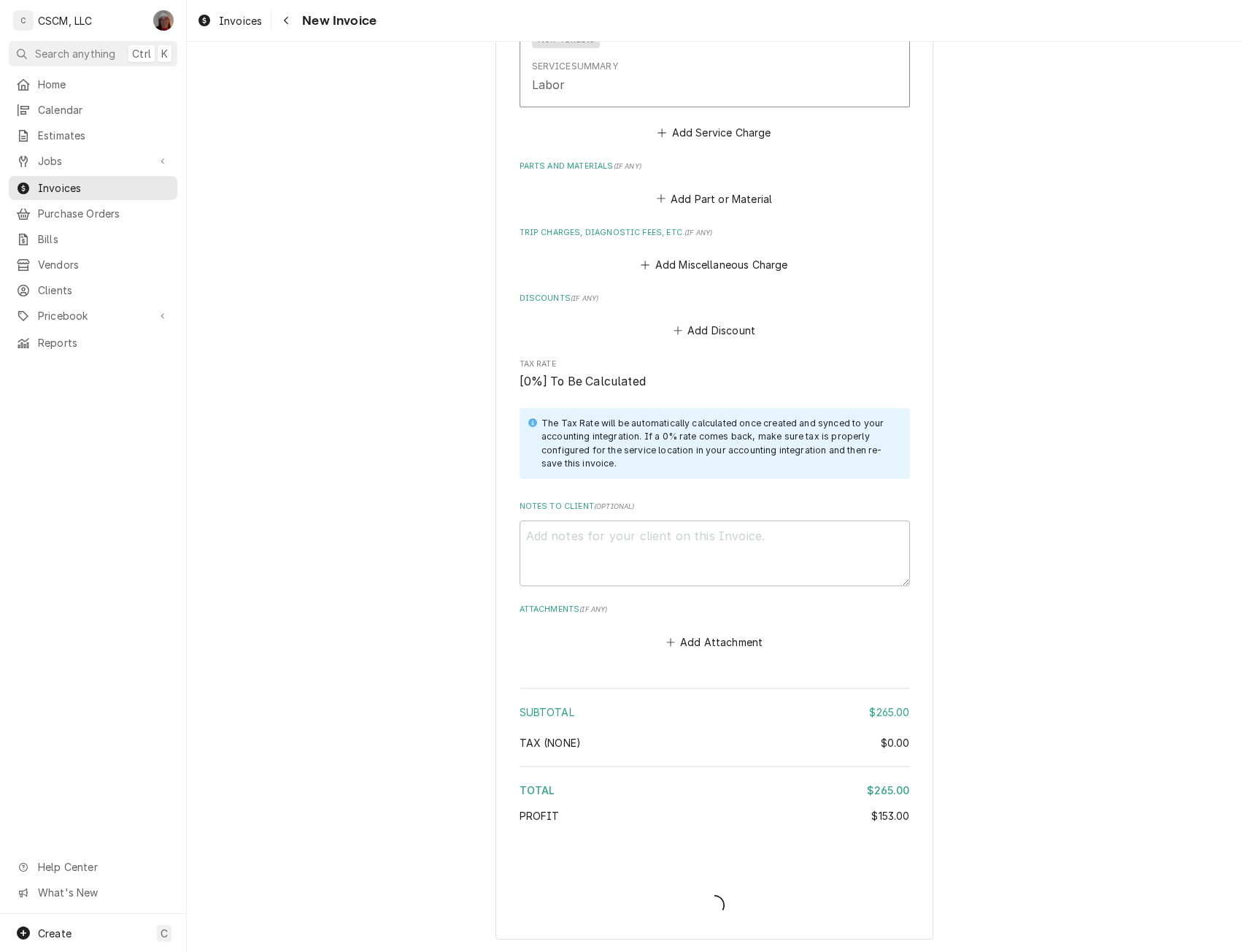
scroll to position [1980, 0]
type textarea "x"
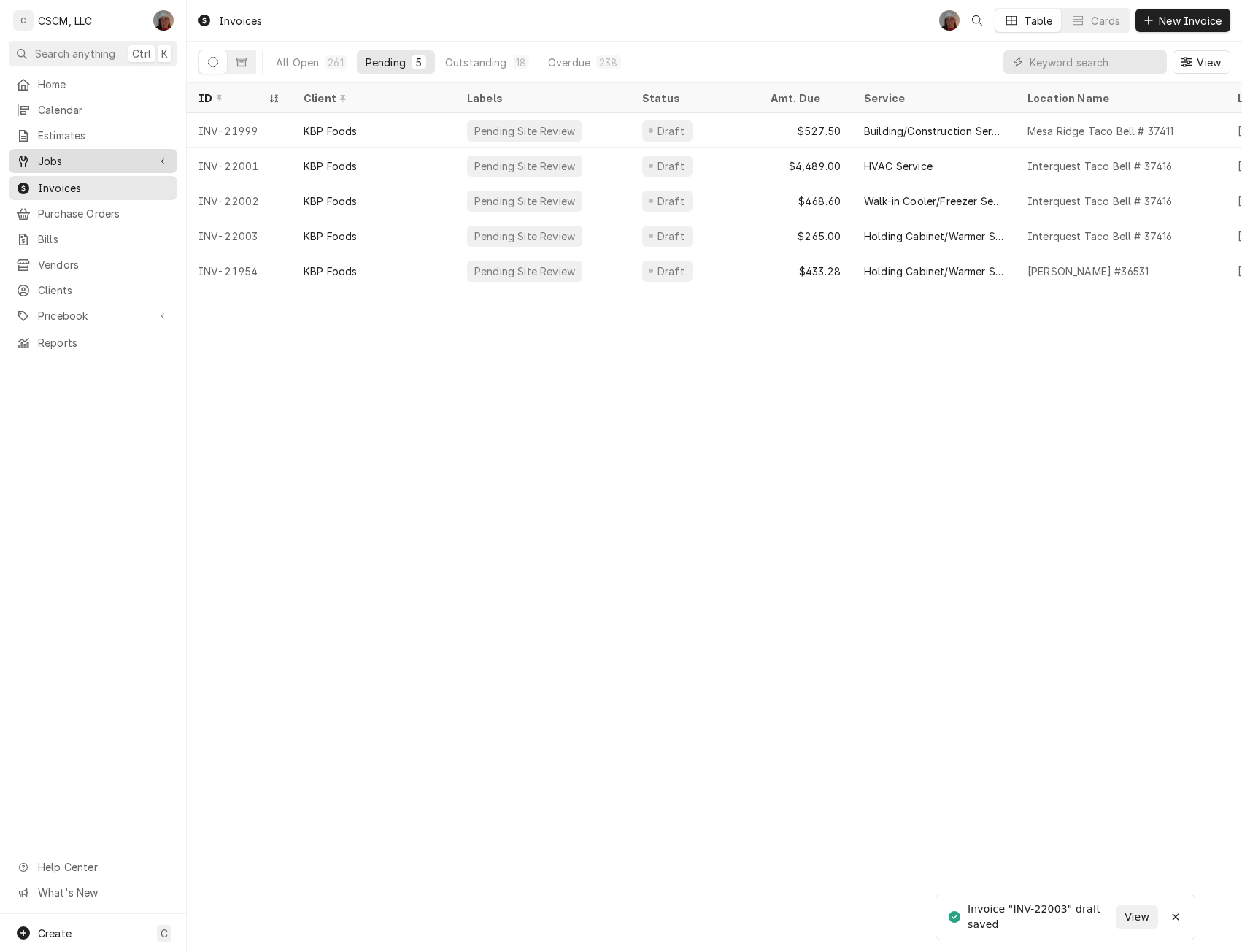
click at [69, 154] on span "Jobs" at bounding box center [93, 161] width 110 height 16
click at [74, 179] on span "Jobs" at bounding box center [104, 186] width 132 height 16
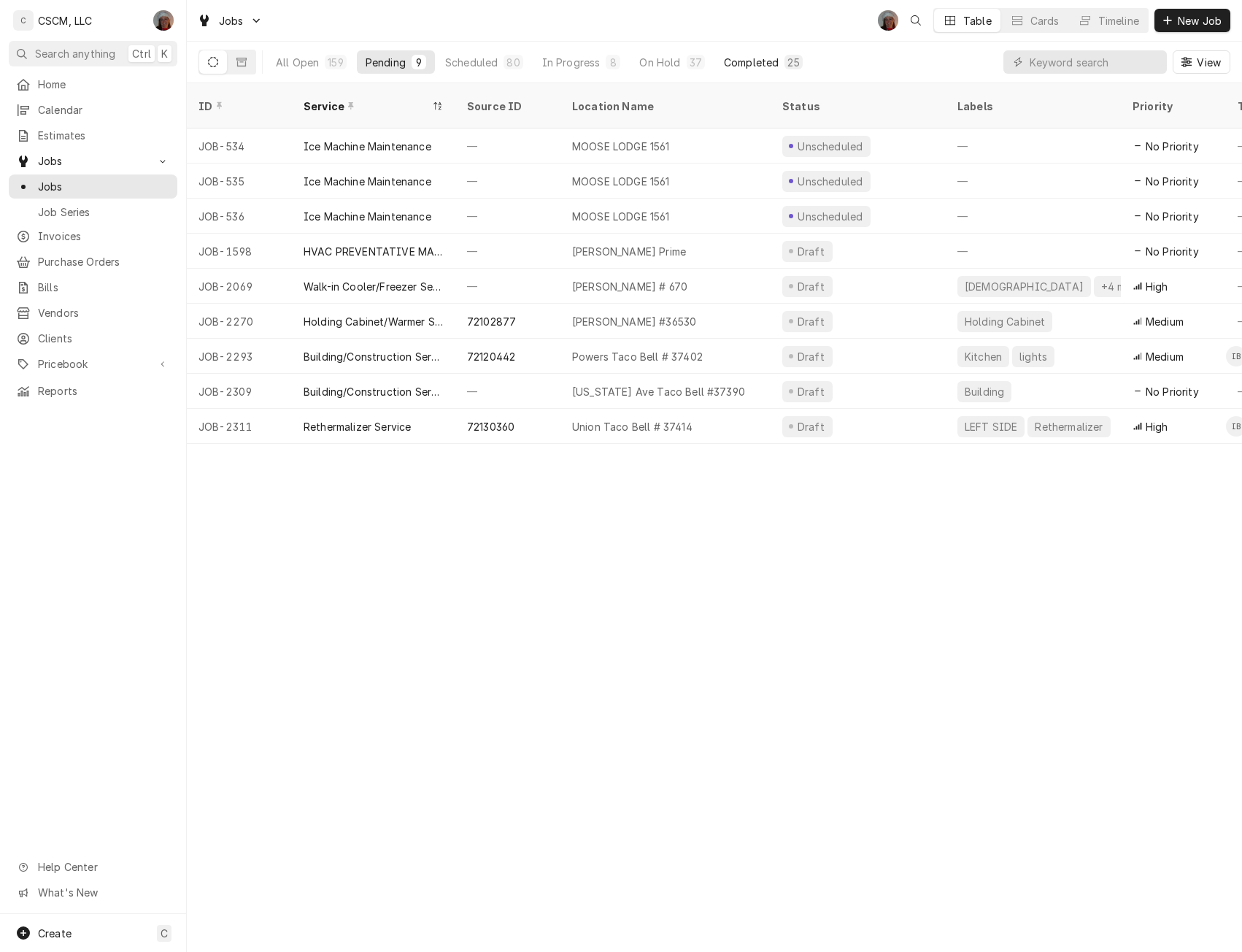
click at [751, 56] on div "Completed" at bounding box center [751, 62] width 54 height 16
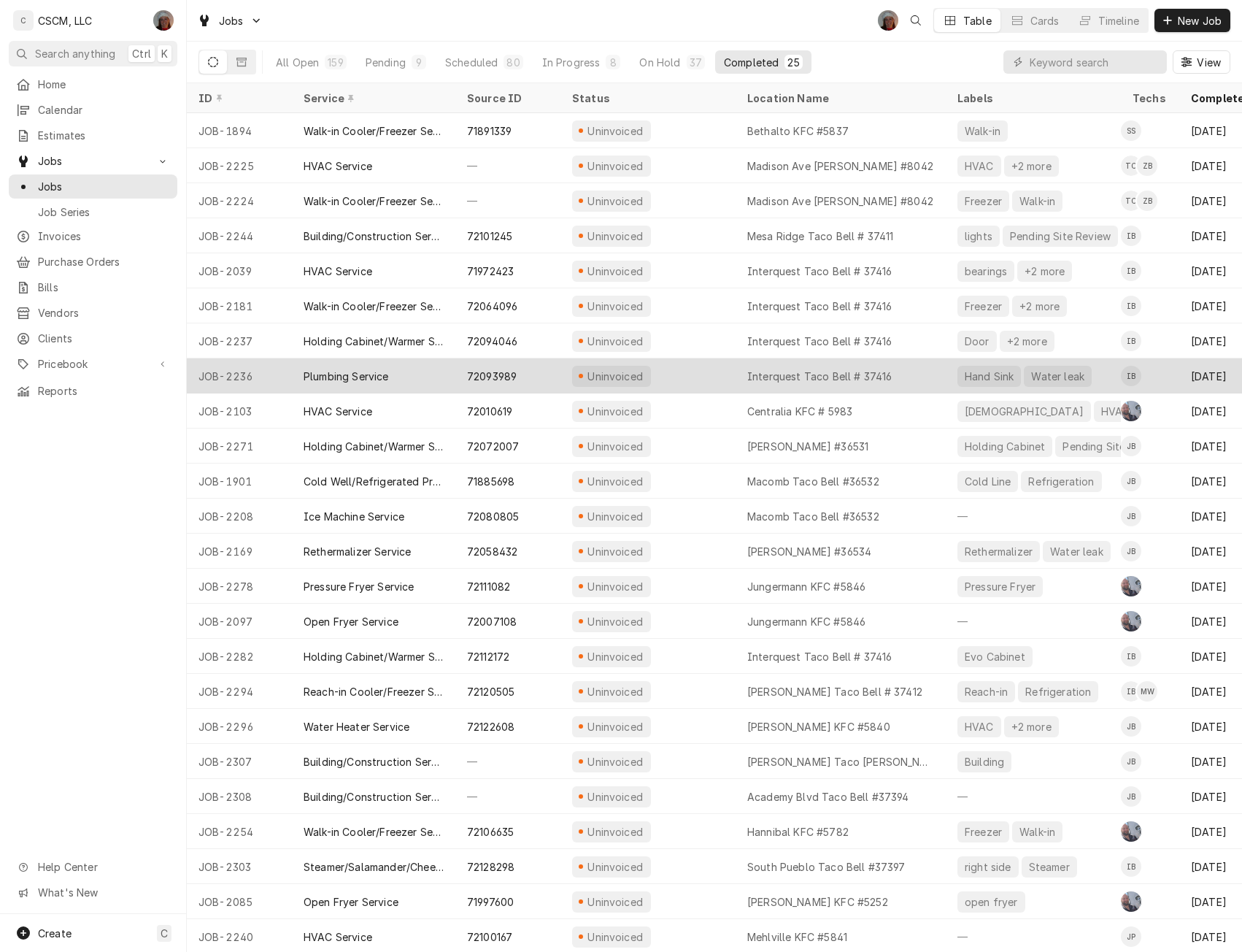
click at [706, 374] on div "Uninvoiced" at bounding box center [648, 376] width 176 height 36
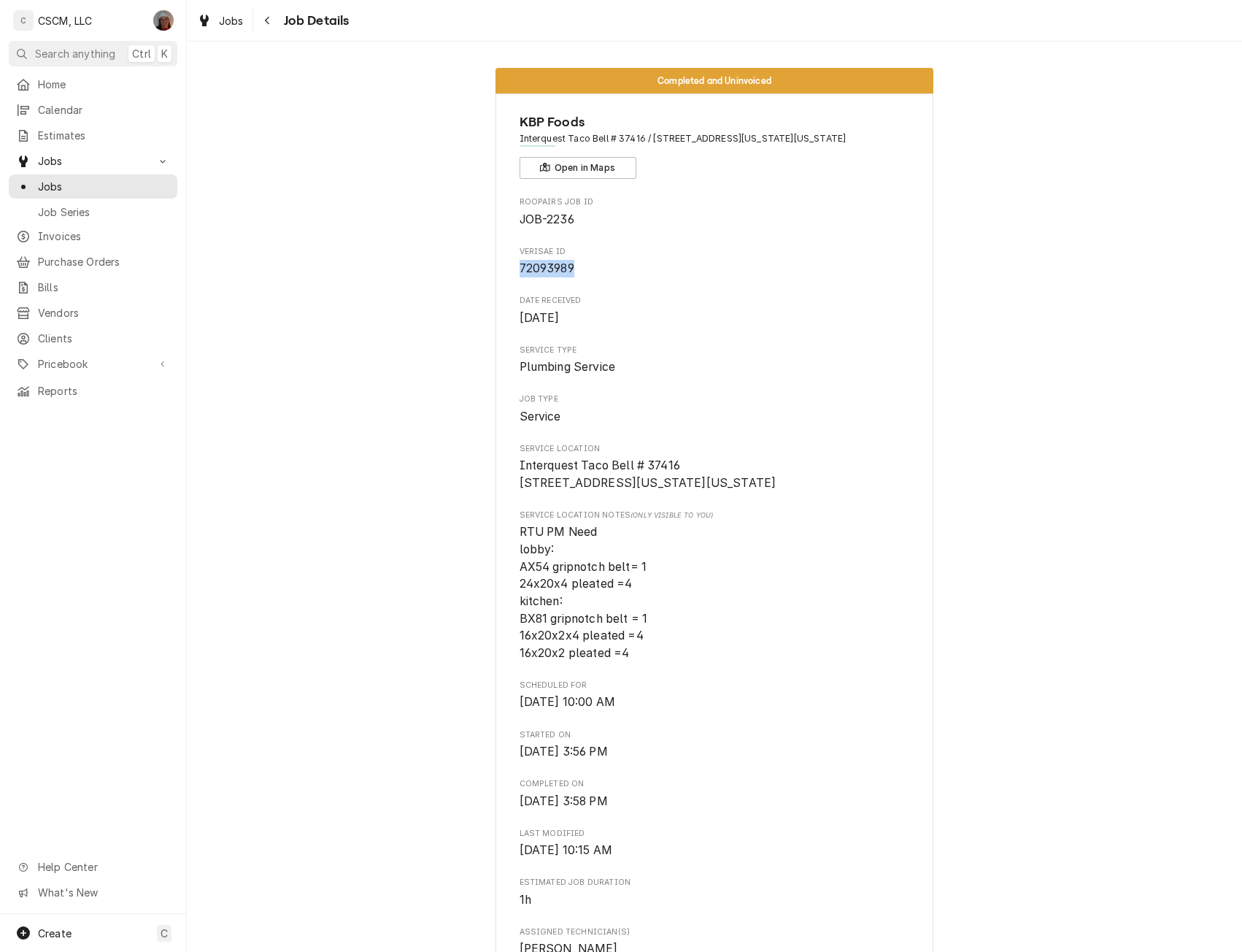
drag, startPoint x: 510, startPoint y: 272, endPoint x: 570, endPoint y: 275, distance: 60.1
click at [570, 275] on div "KBP Foods Interquest Taco Bell # 37416 / 1208 Interquest Pkwy, Colorado Springs…" at bounding box center [714, 884] width 438 height 1580
copy span "72093989"
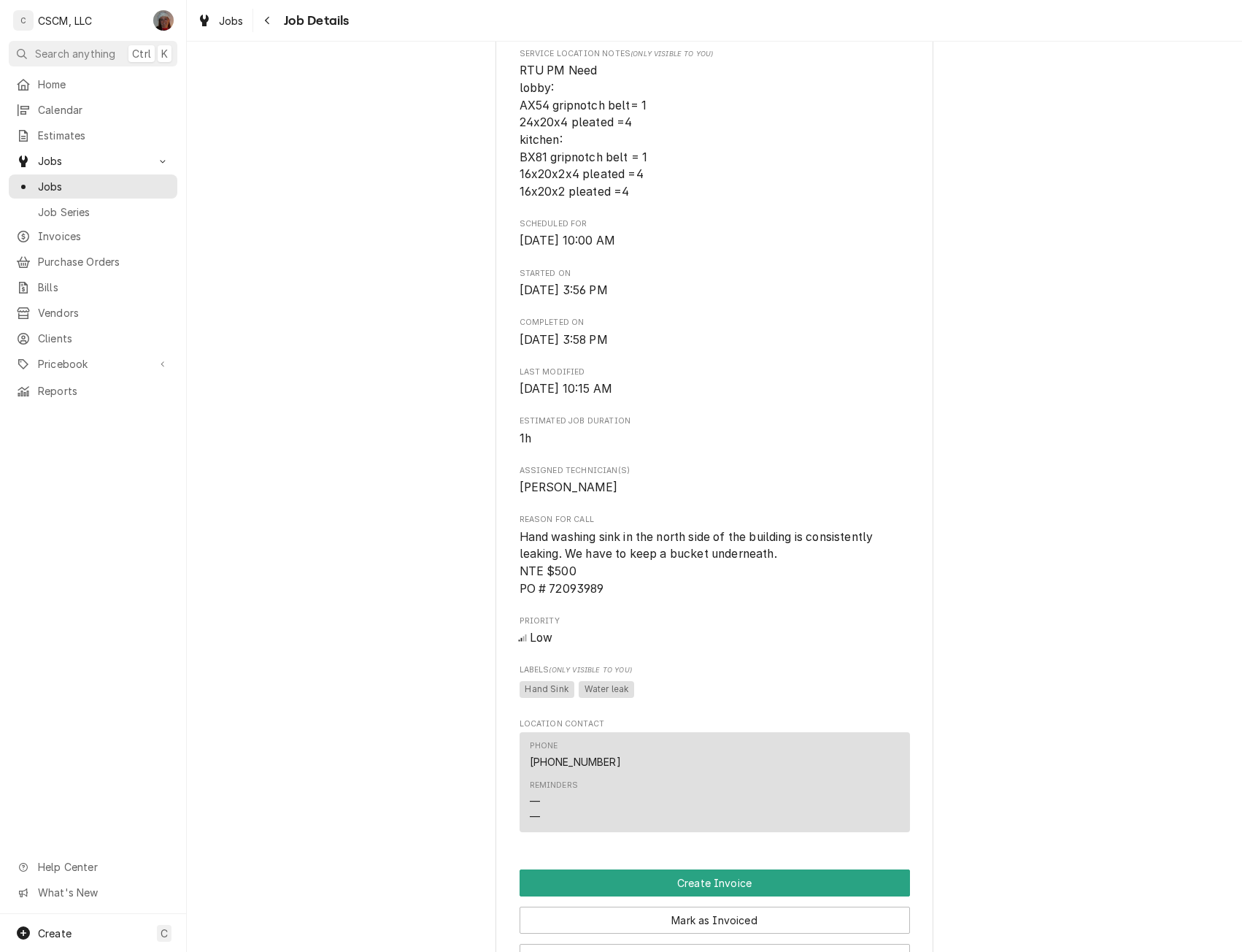
scroll to position [492, 0]
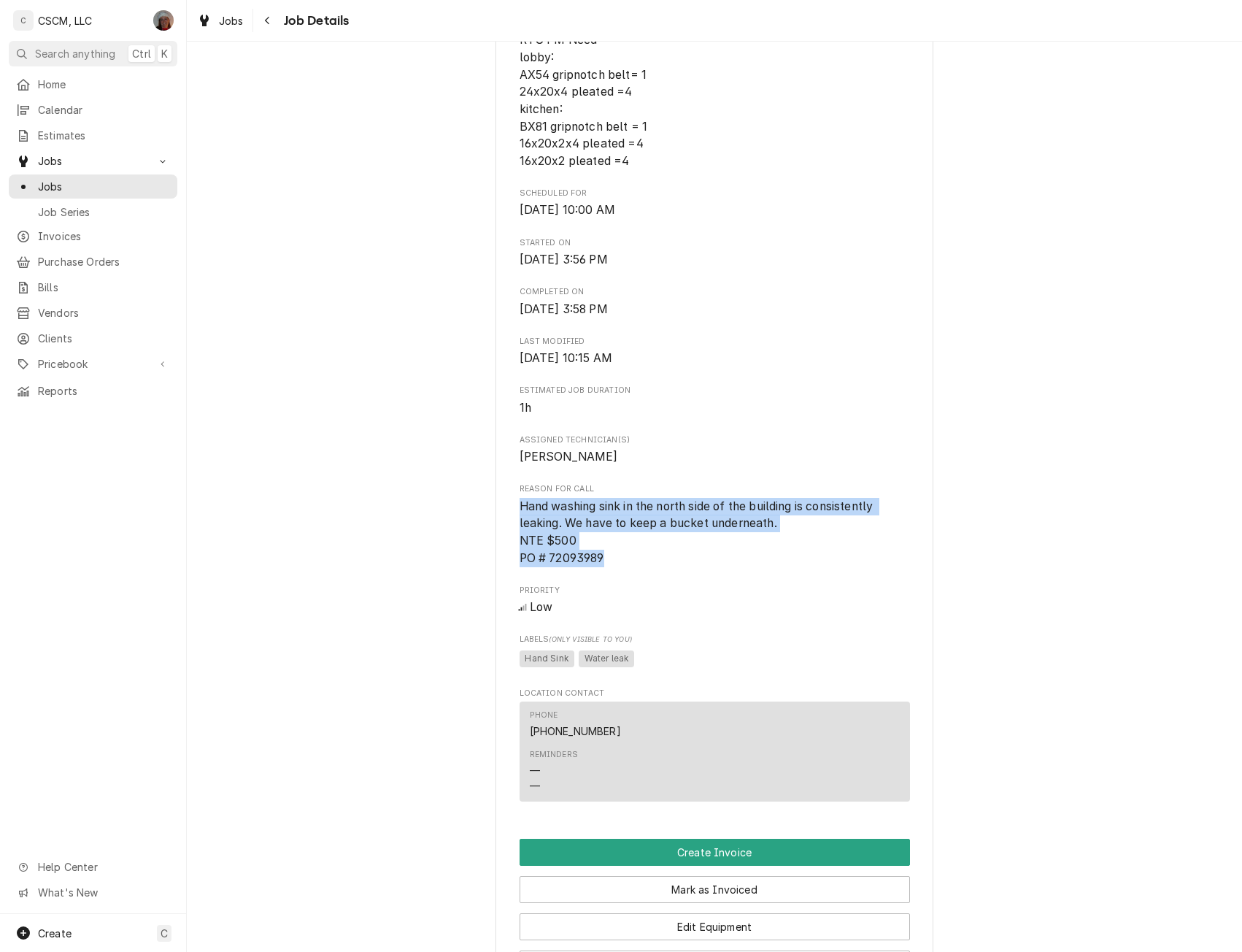
drag, startPoint x: 511, startPoint y: 524, endPoint x: 607, endPoint y: 572, distance: 107.3
click at [607, 572] on div "KBP Foods Interquest Taco Bell # 37416 / 1208 Interquest Pkwy, Colorado Springs…" at bounding box center [714, 392] width 438 height 1580
copy span "Hand washing sink in the north side of the building is consistently leaking. We…"
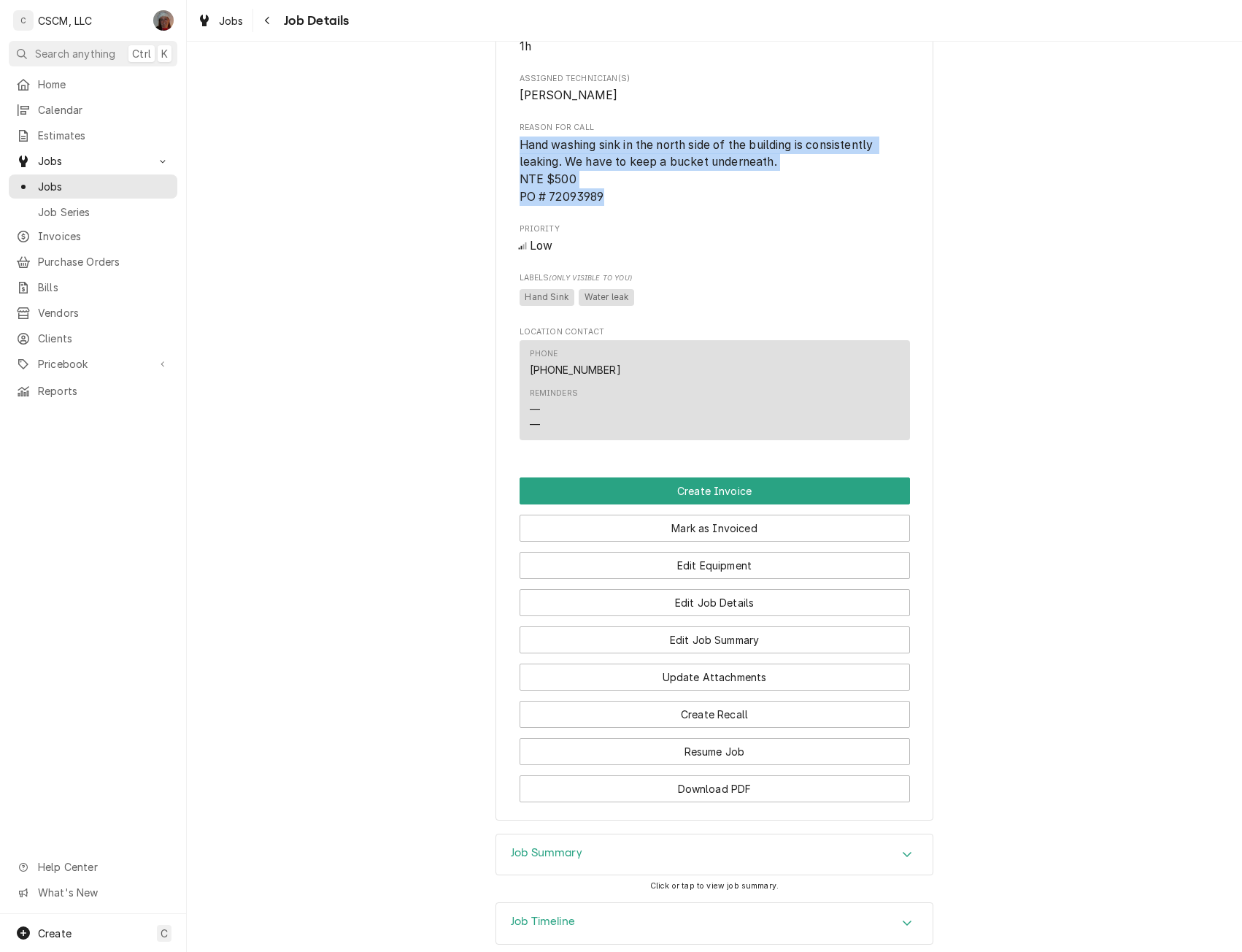
scroll to position [924, 0]
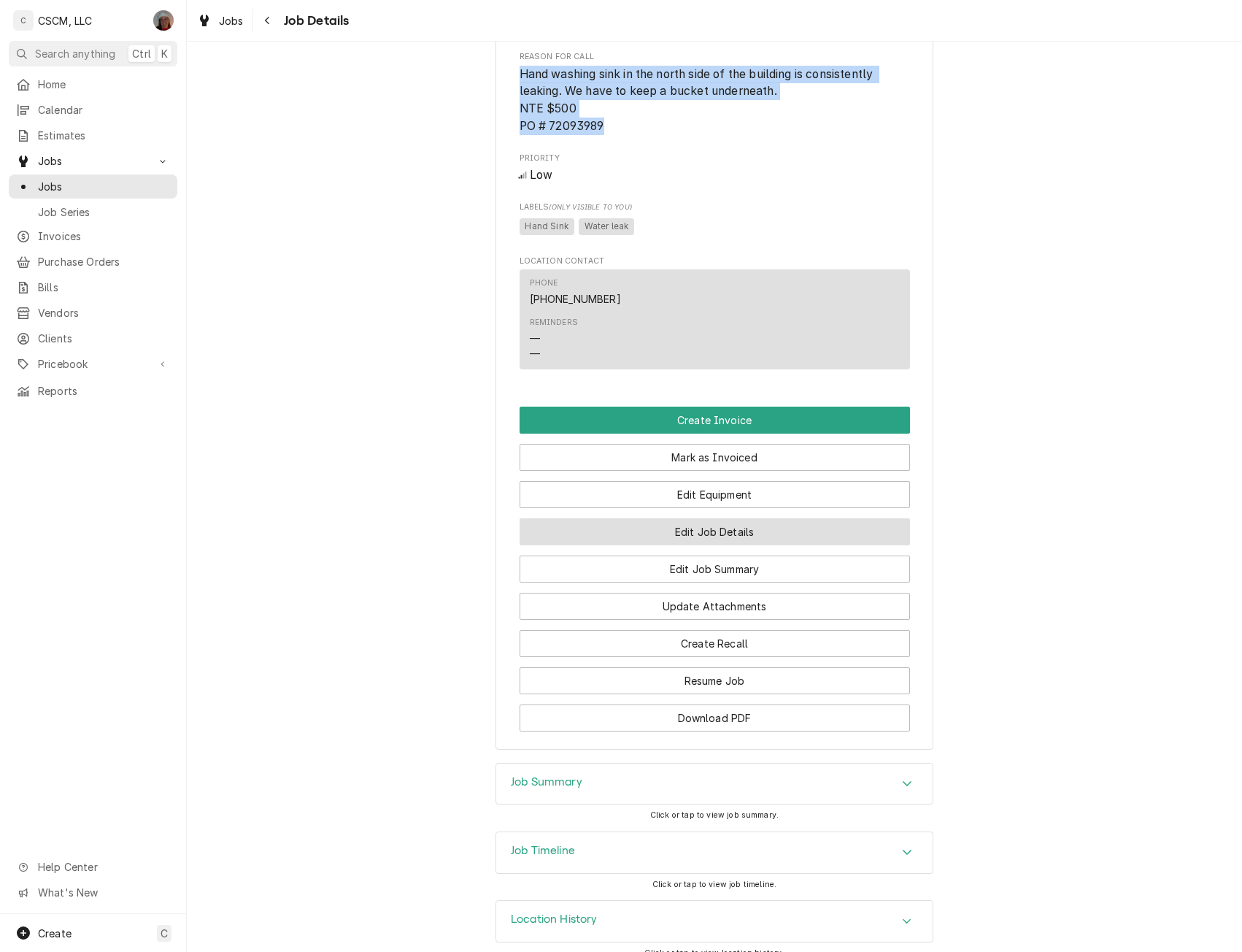
click at [708, 546] on button "Edit Job Details" at bounding box center [715, 531] width 391 height 27
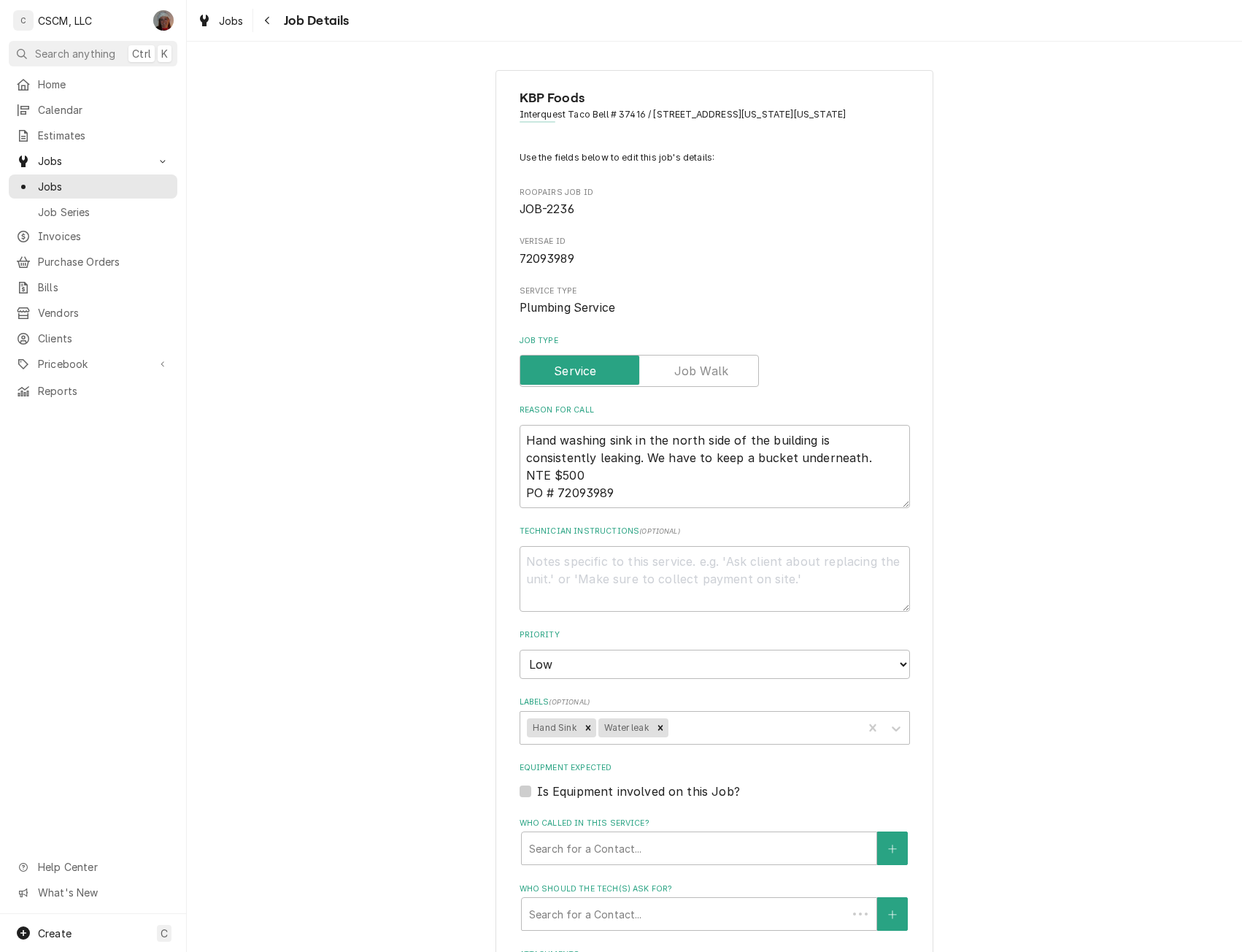
type textarea "x"
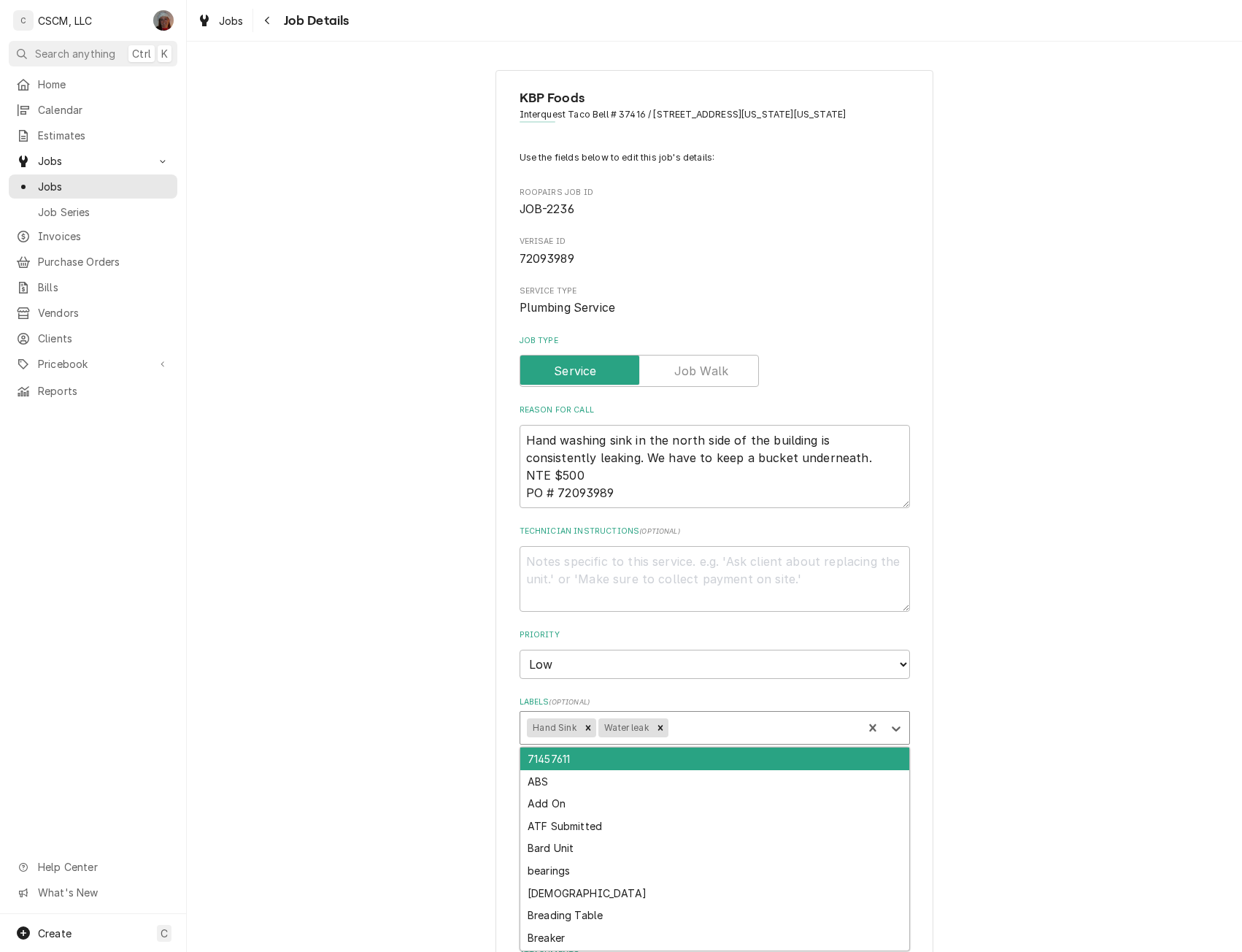
click at [690, 728] on div "Labels" at bounding box center [764, 727] width 184 height 27
type input "pend"
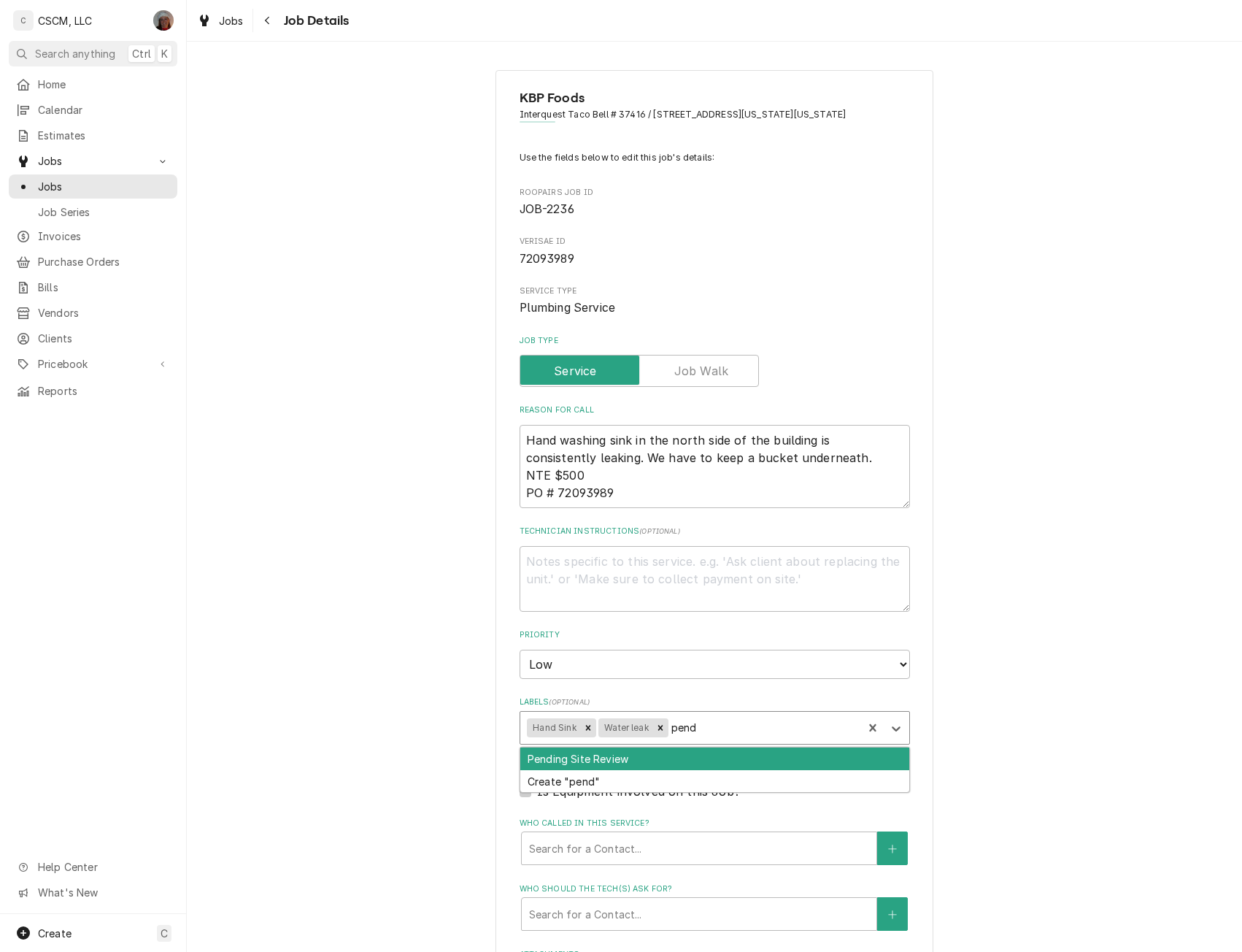
click at [591, 760] on div "Pending Site Review" at bounding box center [715, 759] width 389 height 23
type textarea "x"
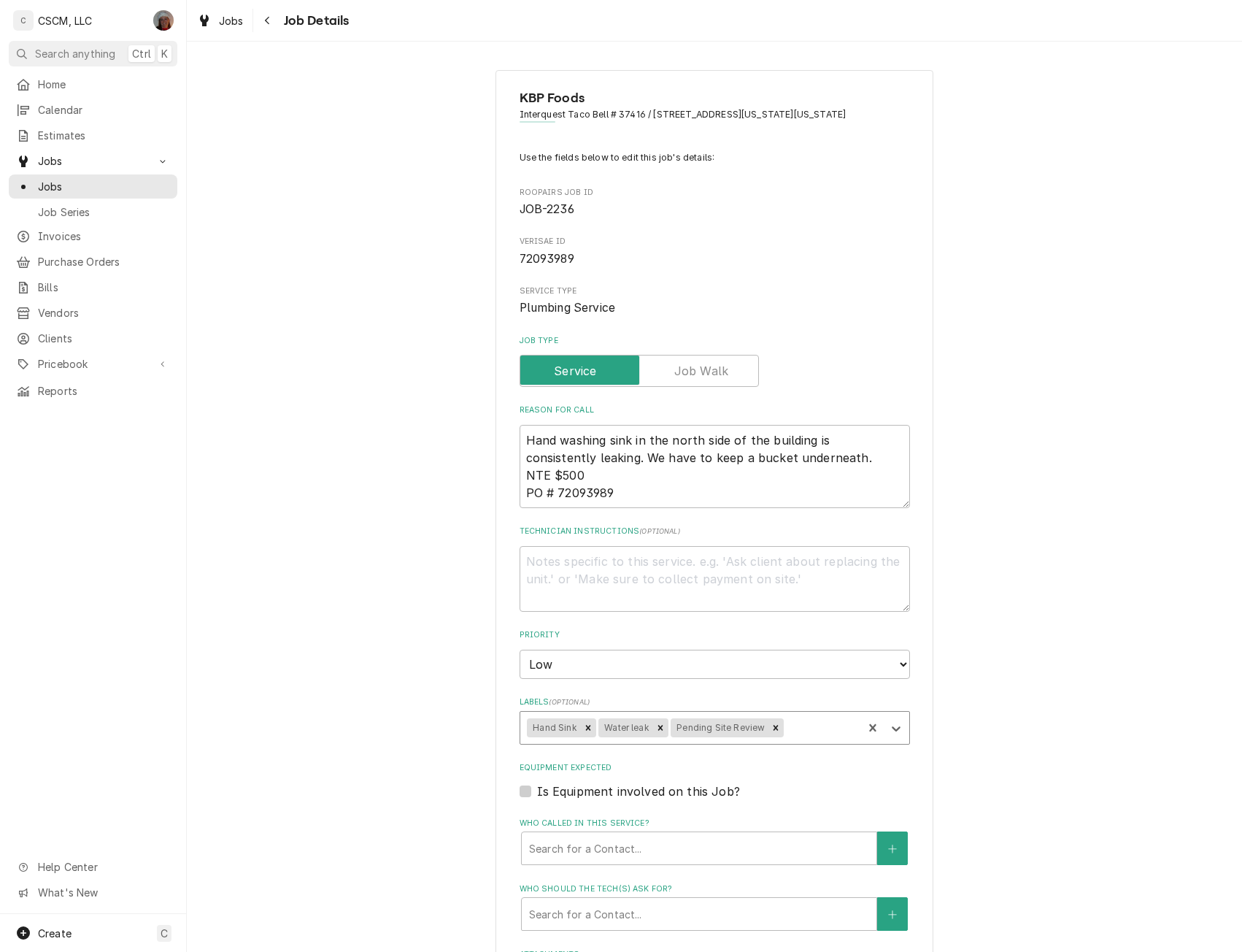
scroll to position [340, 0]
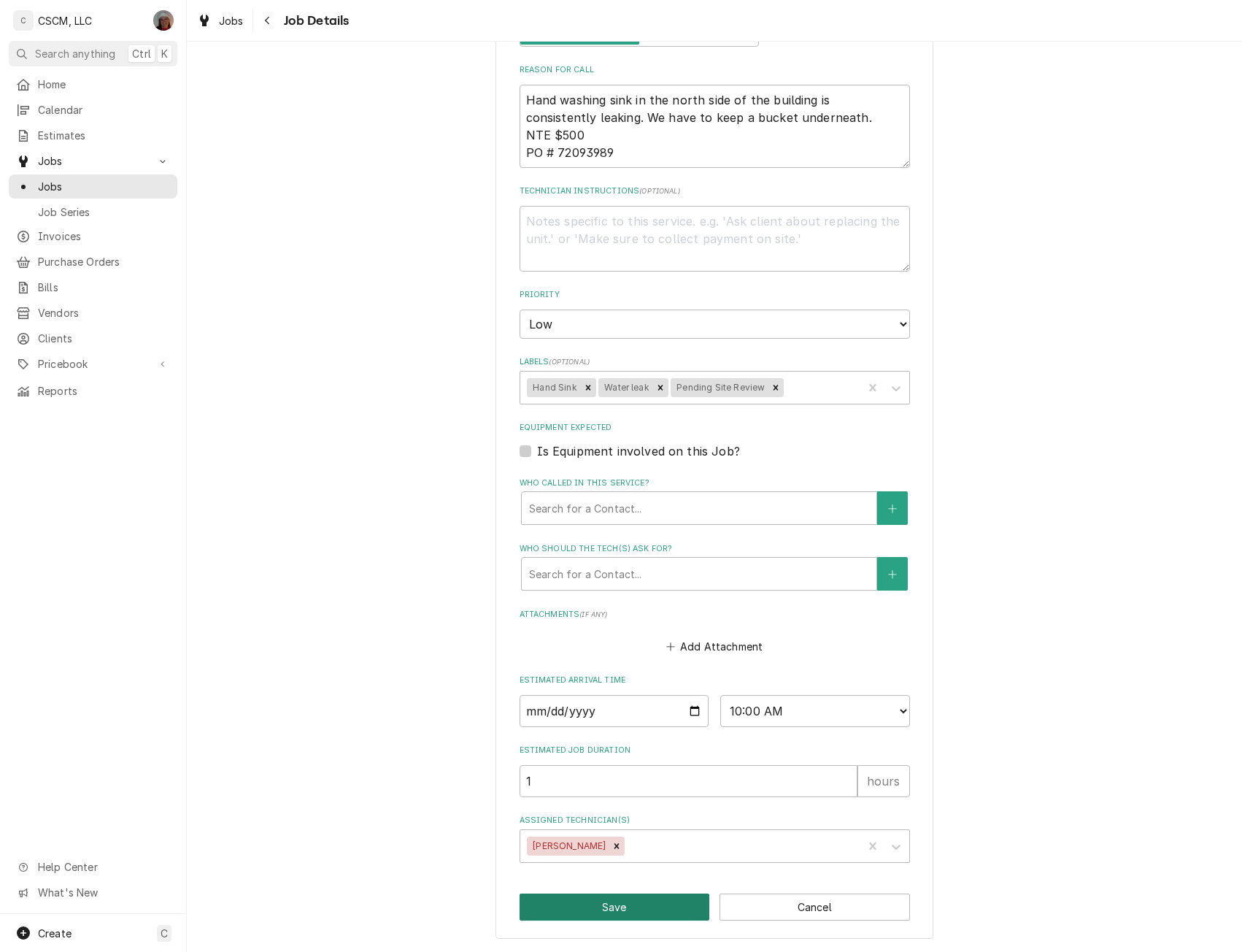
click at [596, 909] on button "Save" at bounding box center [615, 907] width 190 height 27
type textarea "x"
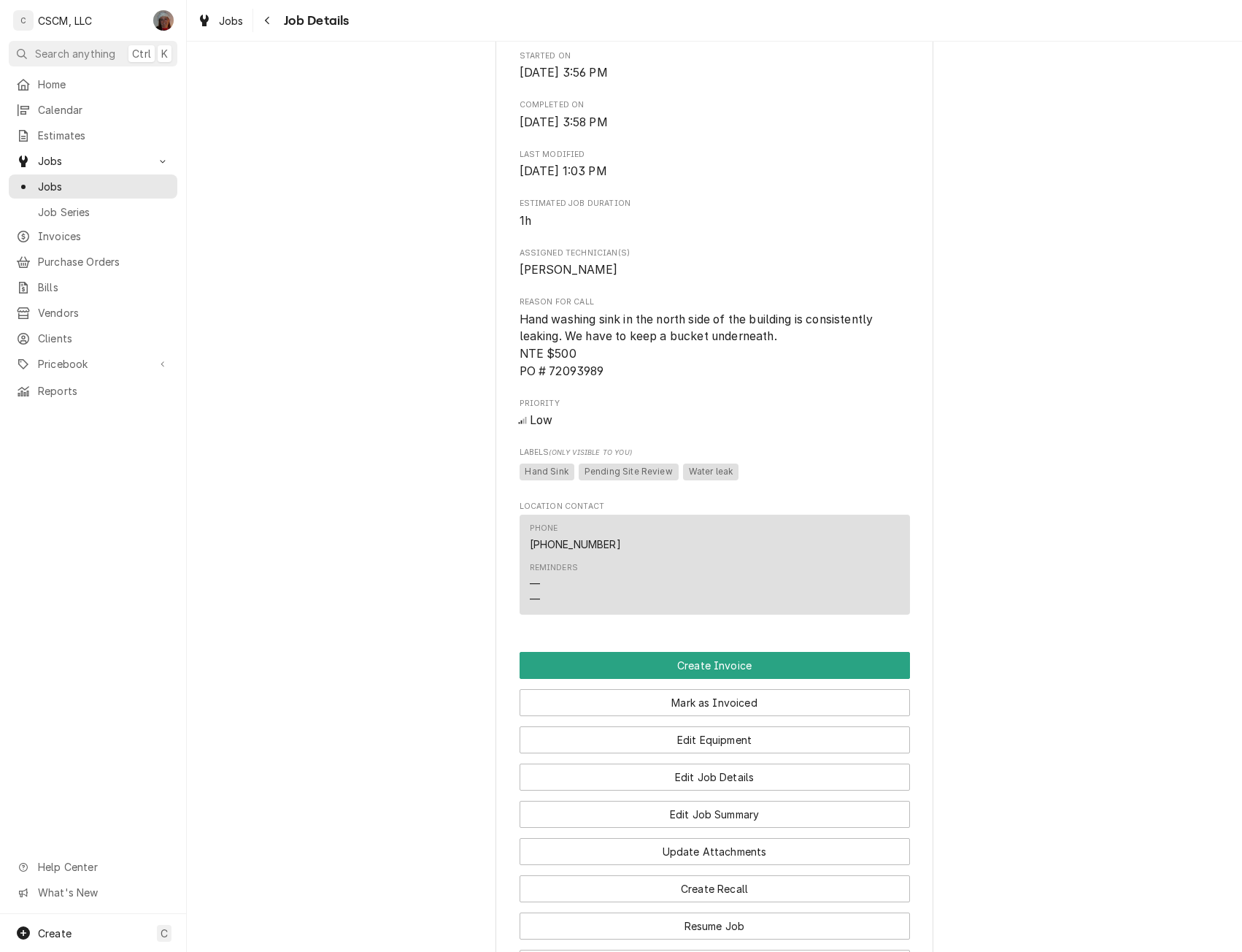
scroll to position [761, 0]
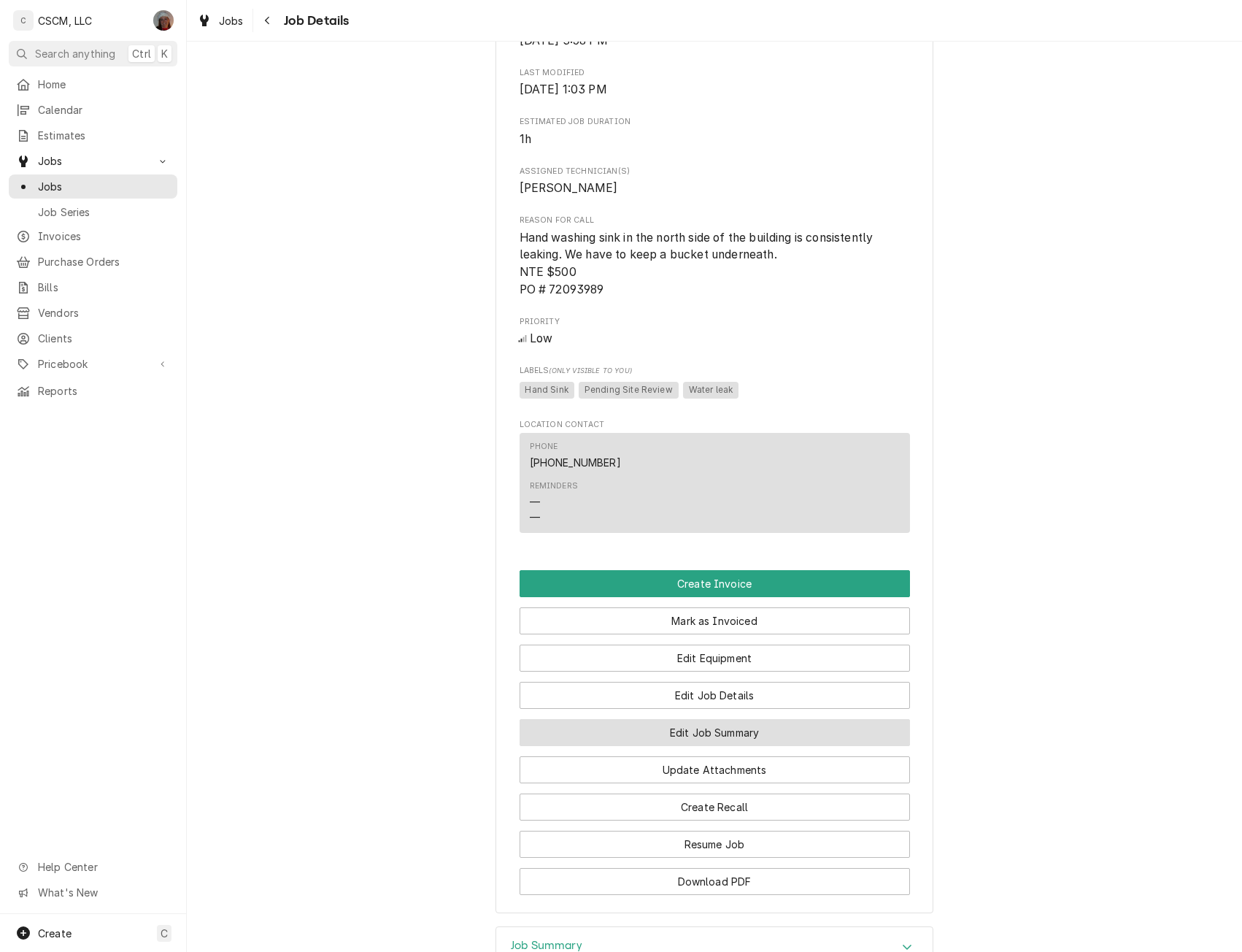
click at [731, 743] on button "Edit Job Summary" at bounding box center [715, 732] width 391 height 27
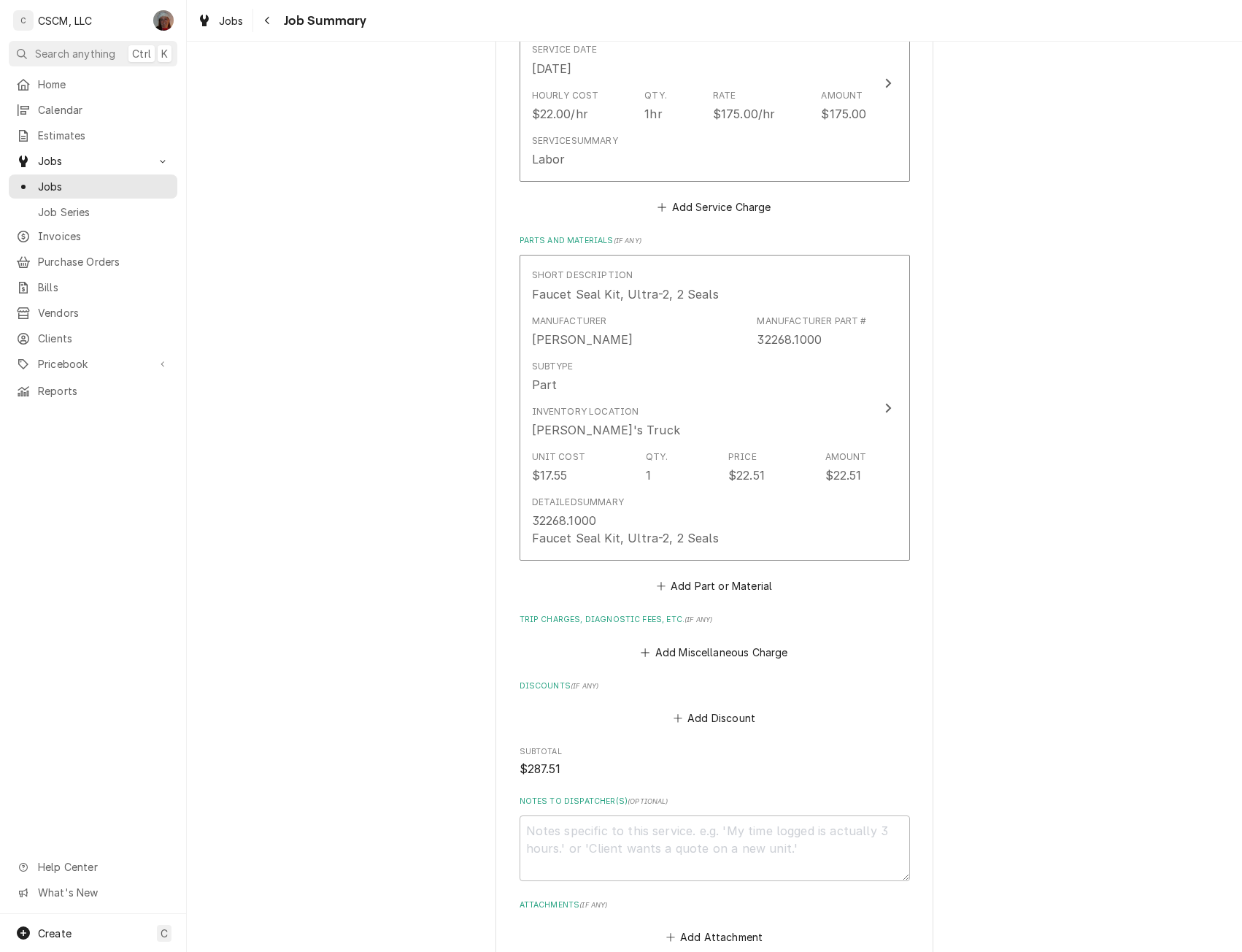
scroll to position [914, 0]
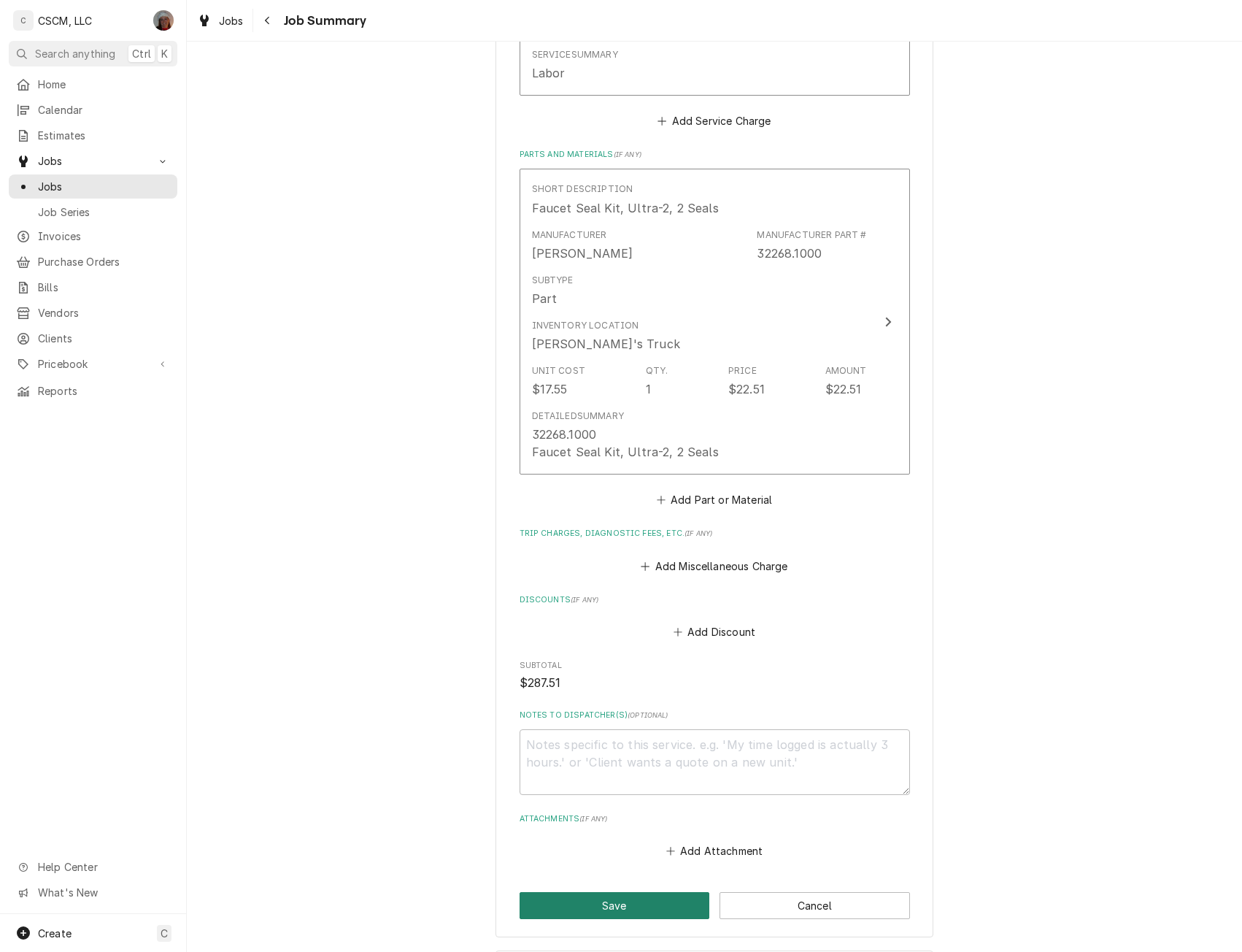
click at [595, 892] on button "Save" at bounding box center [615, 905] width 190 height 27
type textarea "x"
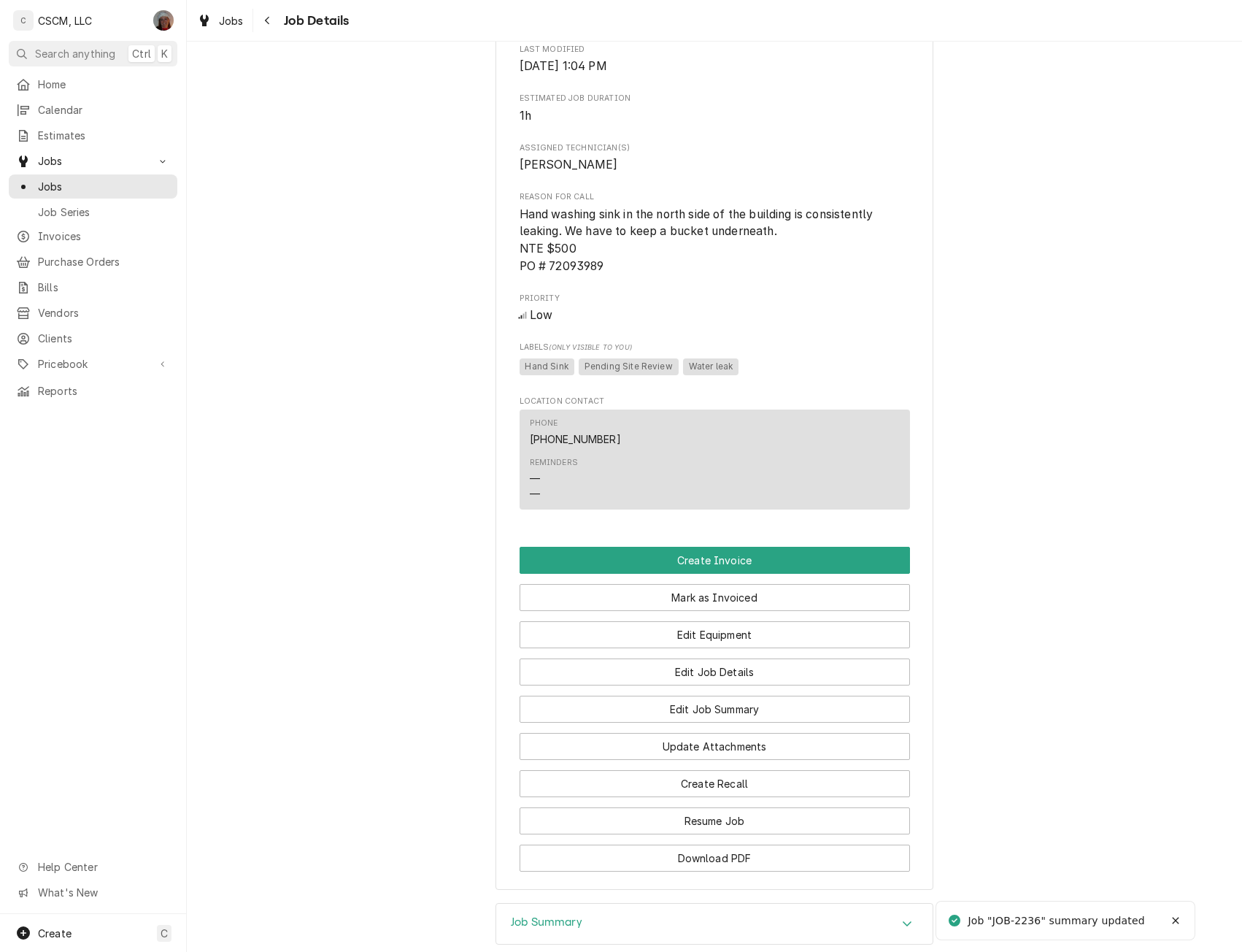
scroll to position [855, 0]
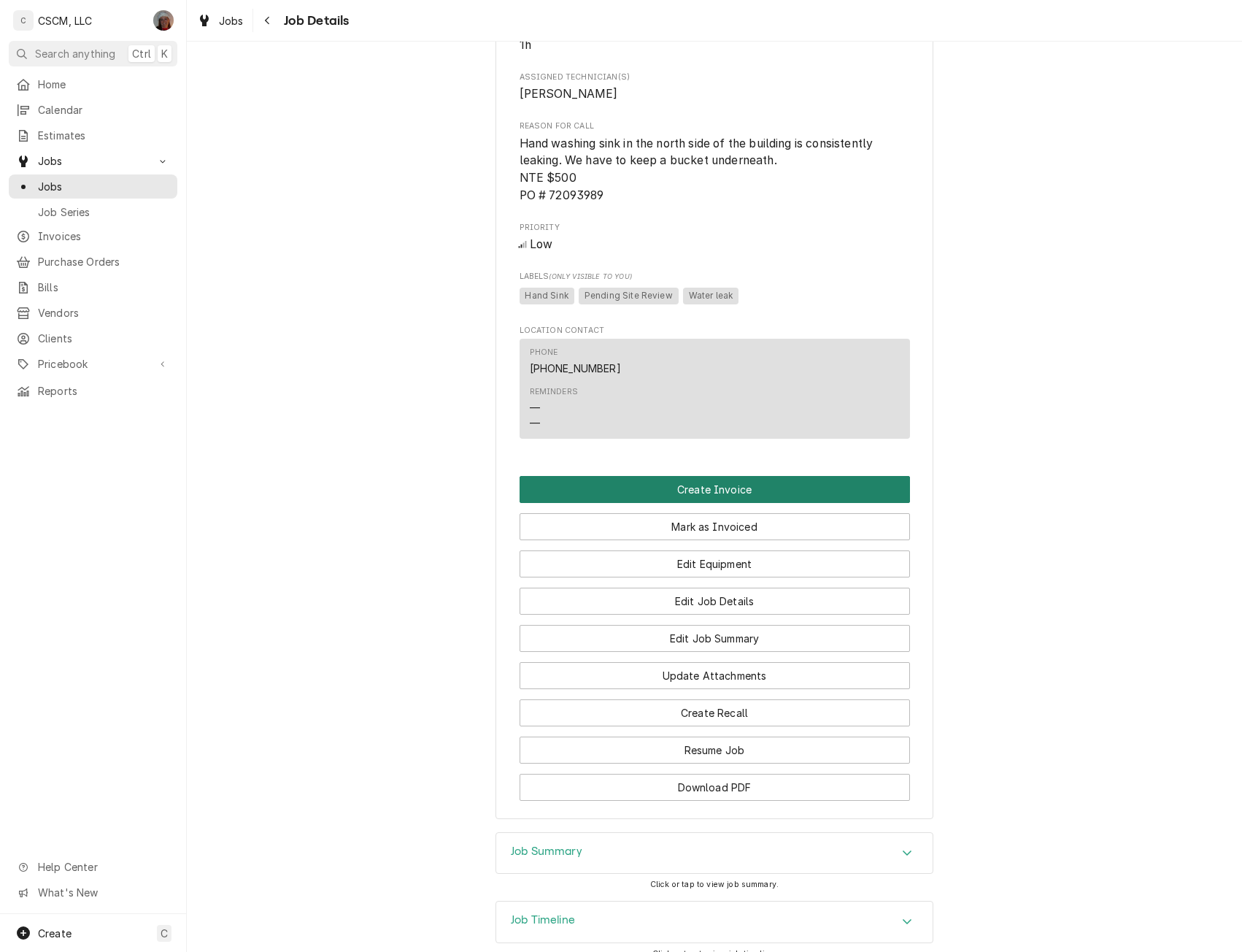
click at [715, 503] on button "Create Invoice" at bounding box center [715, 488] width 391 height 27
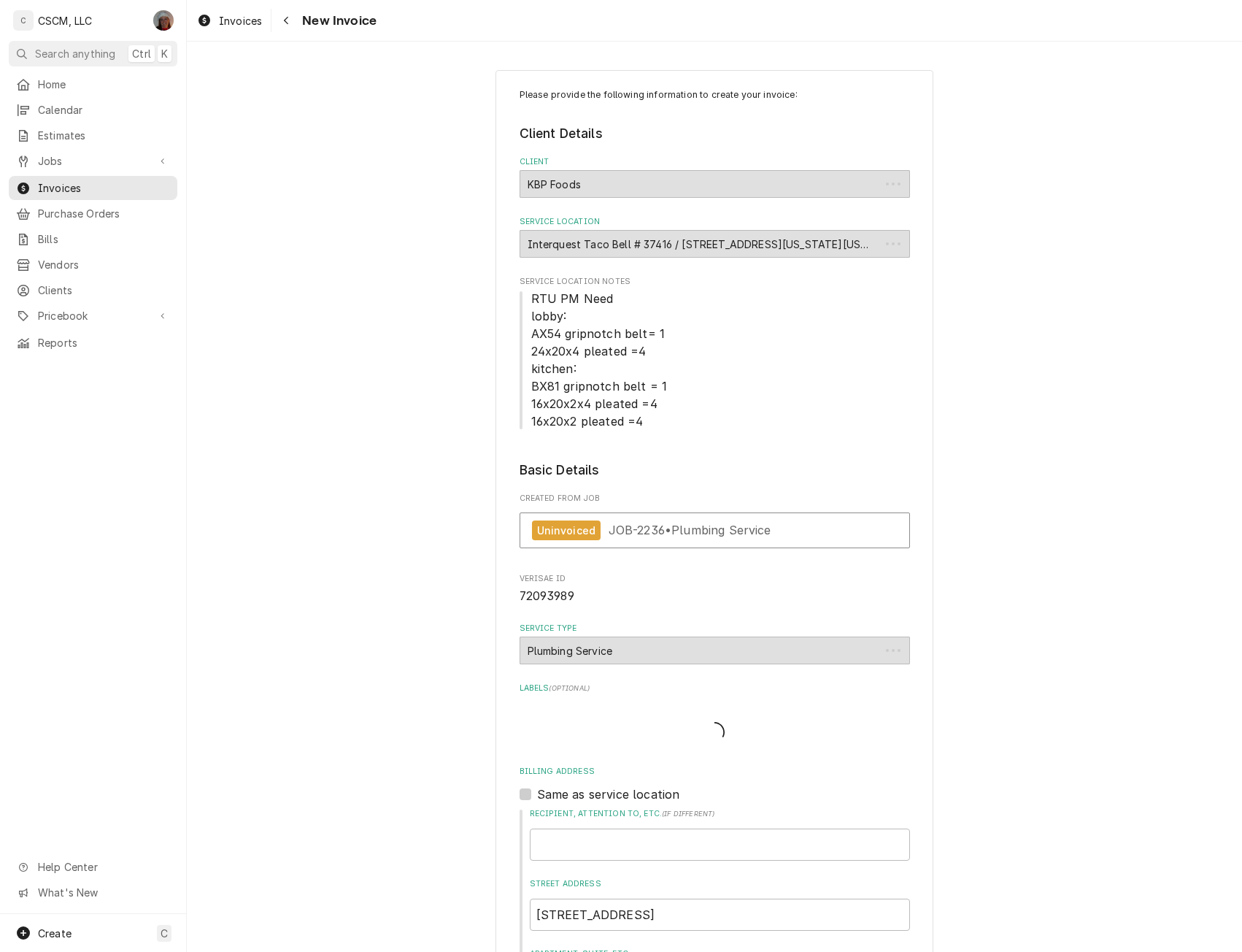
type textarea "x"
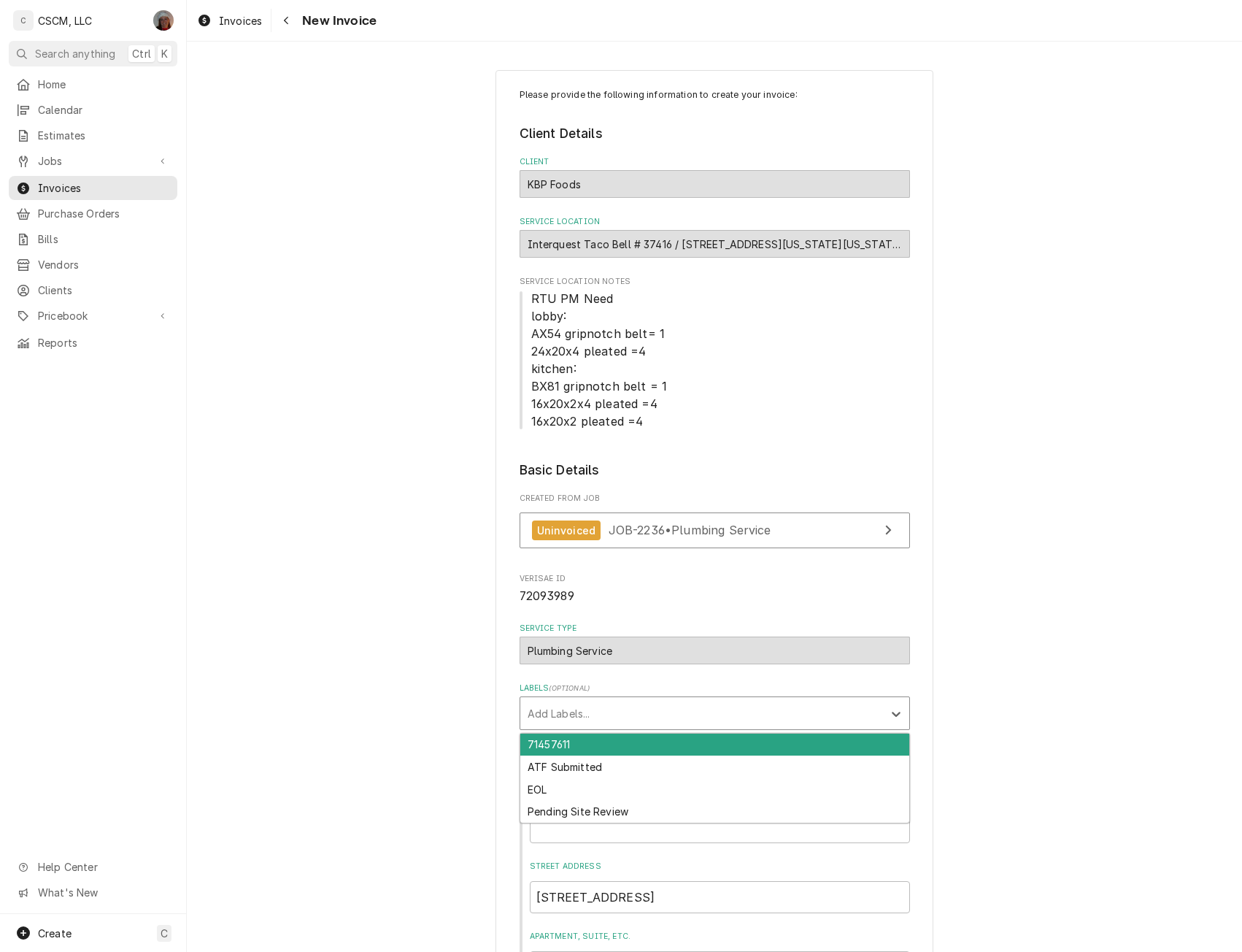
click at [586, 722] on div "Labels" at bounding box center [701, 713] width 348 height 27
type input "pend"
click at [574, 743] on div "Pending Site Review" at bounding box center [715, 745] width 389 height 23
type textarea "x"
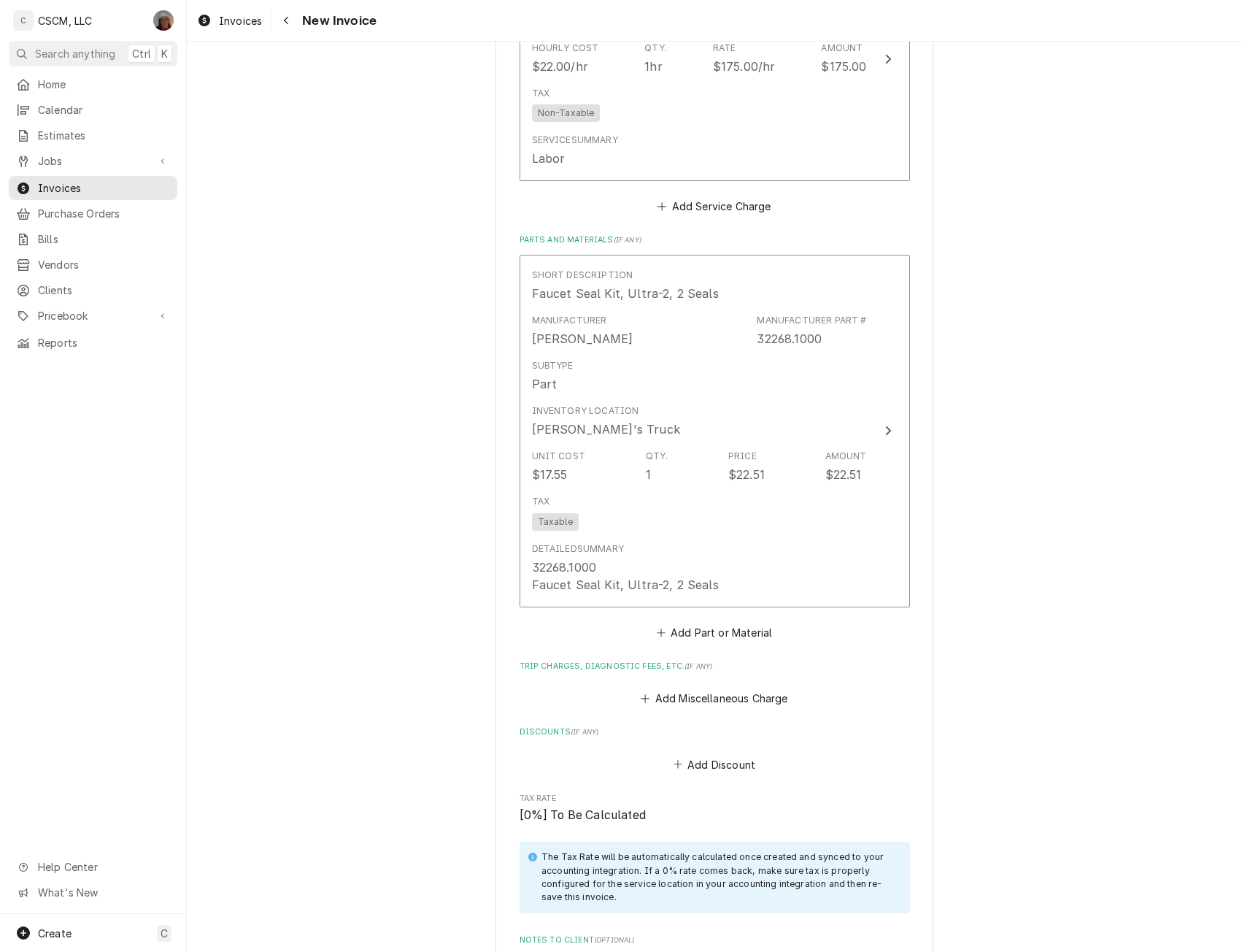
scroll to position [2348, 0]
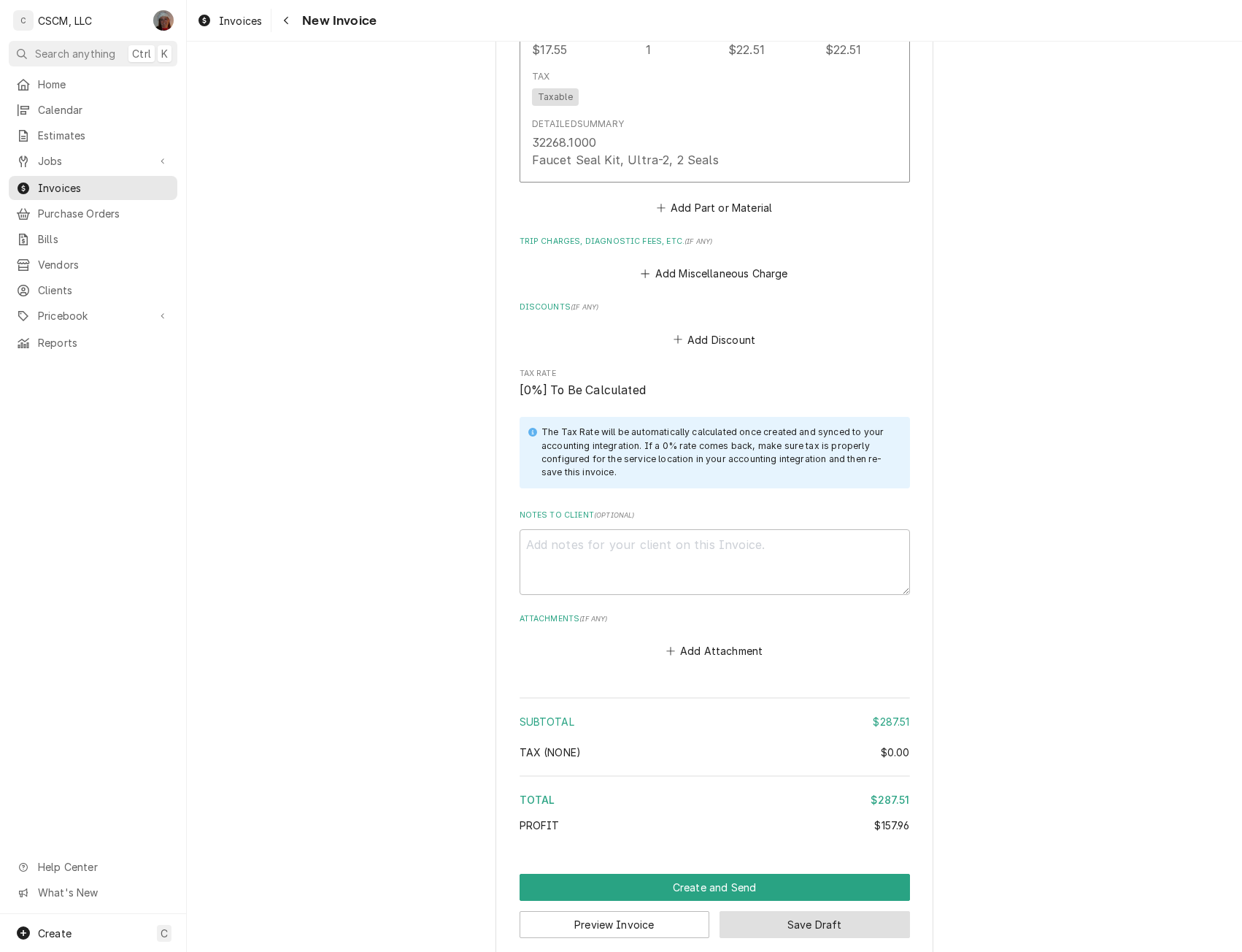
click at [760, 911] on button "Save Draft" at bounding box center [815, 923] width 190 height 27
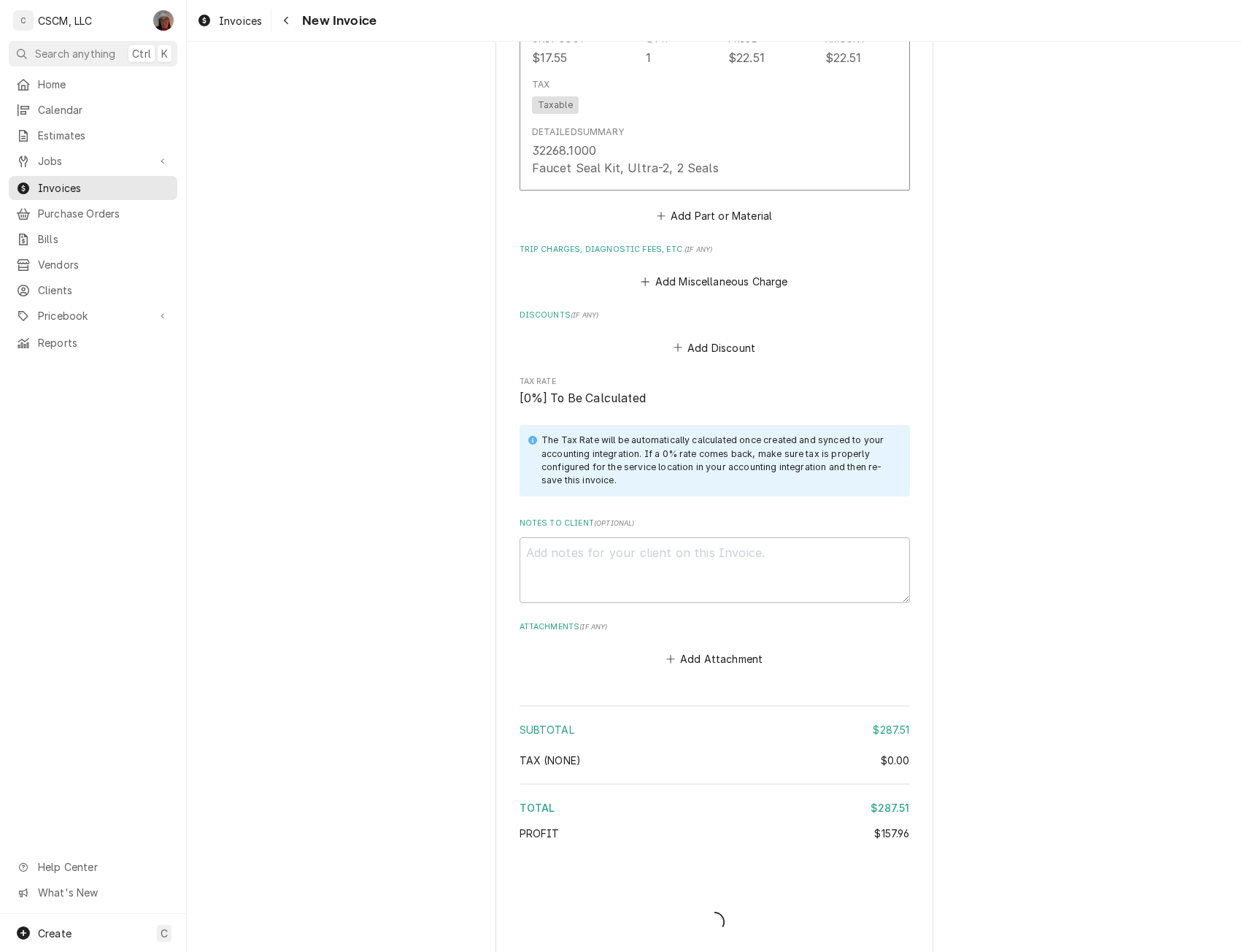
type textarea "x"
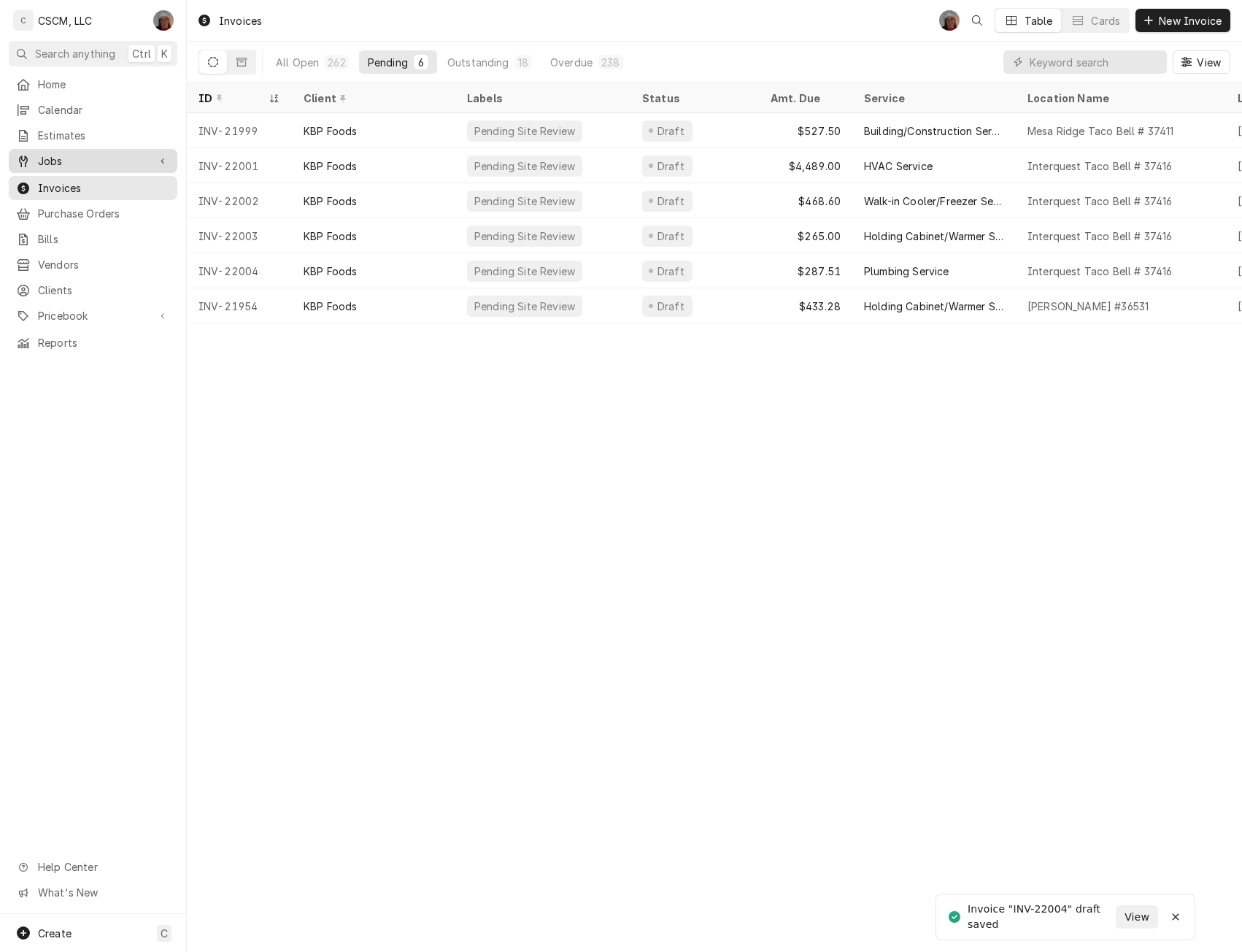
click at [69, 155] on span "Jobs" at bounding box center [93, 161] width 110 height 16
click at [69, 175] on link "Jobs" at bounding box center [93, 186] width 169 height 24
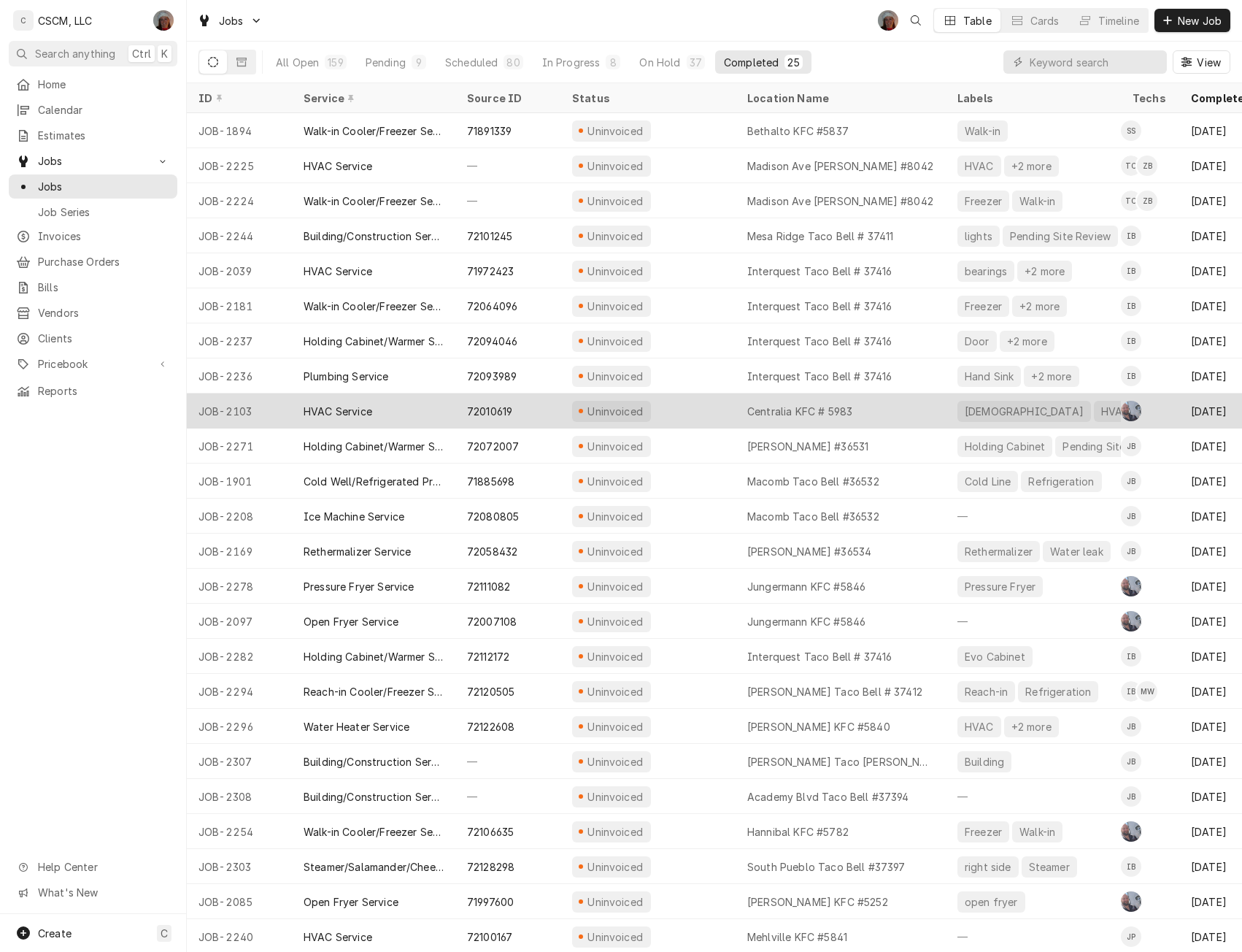
click at [695, 405] on div "Uninvoiced" at bounding box center [648, 411] width 176 height 36
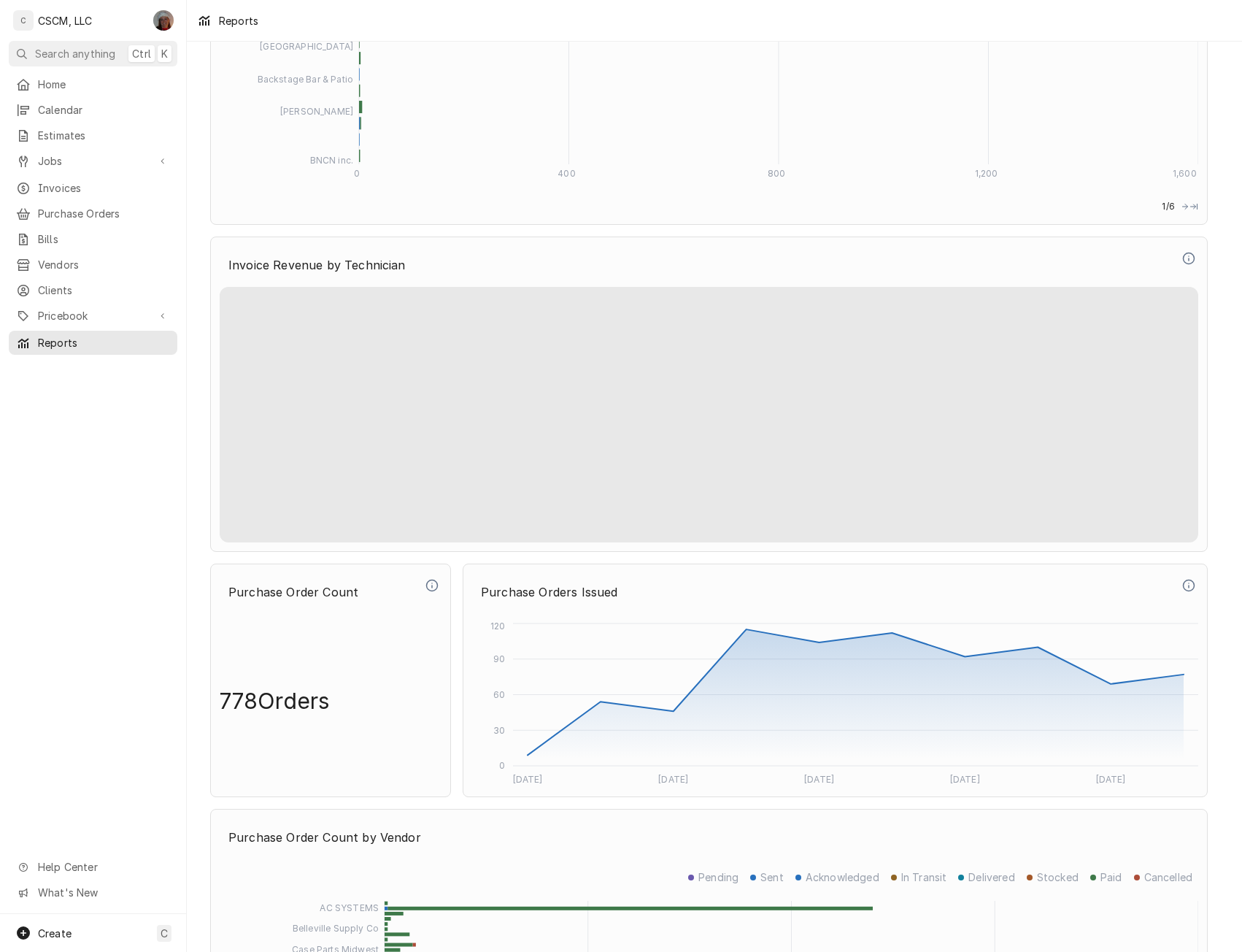
scroll to position [3867, 0]
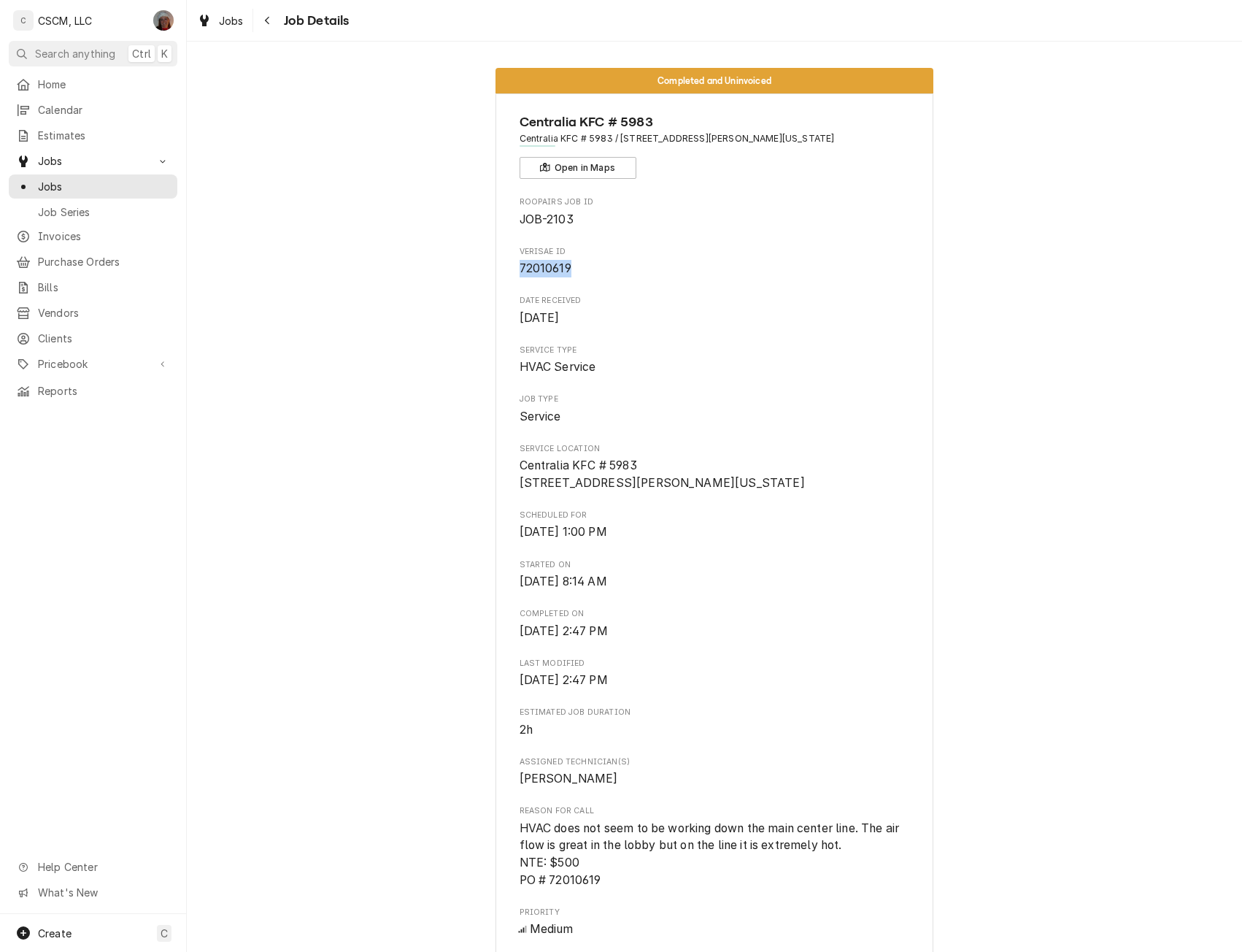
drag, startPoint x: 515, startPoint y: 267, endPoint x: 574, endPoint y: 269, distance: 59.0
click at [574, 269] on span "72010619" at bounding box center [715, 268] width 391 height 18
copy span "72010619"
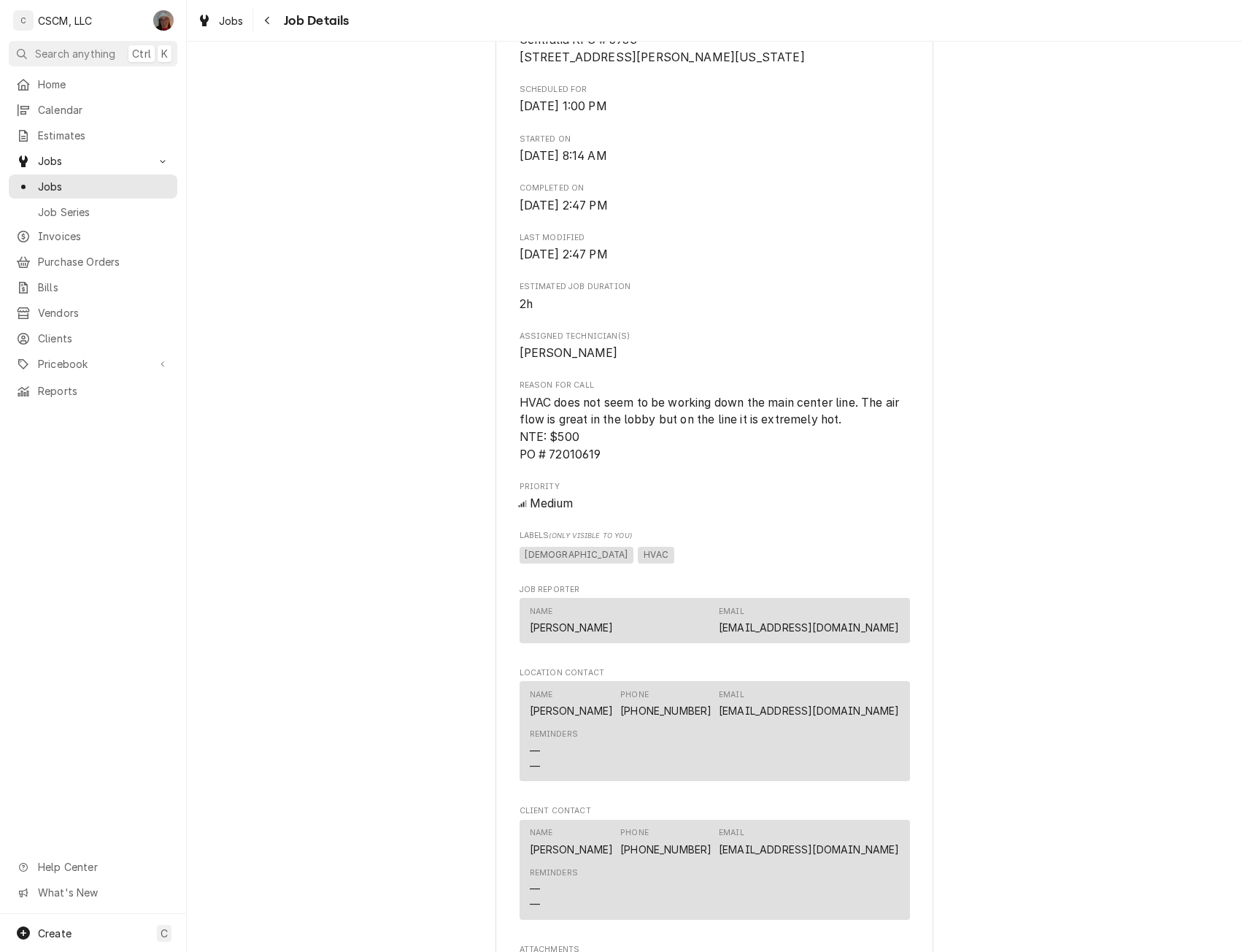
scroll to position [431, 0]
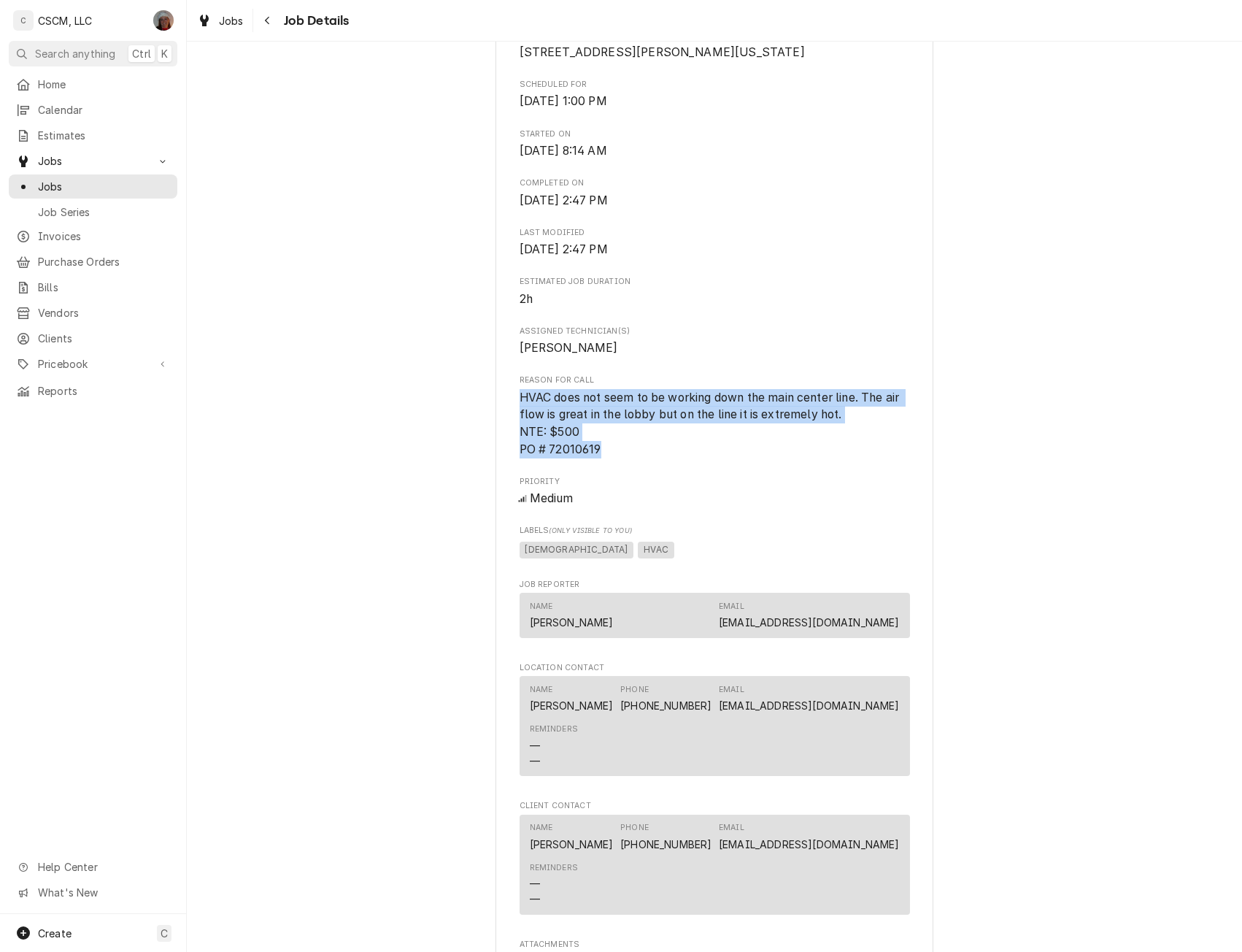
drag, startPoint x: 512, startPoint y: 412, endPoint x: 614, endPoint y: 462, distance: 113.6
click at [614, 462] on div "Centralia KFC # 5983 Centralia KFC # 5983 / 1310 W. McCord St, Centralia, Illin…" at bounding box center [714, 545] width 438 height 1764
copy span "HVAC does not seem to be working down the main center line. The air flow is gre…"
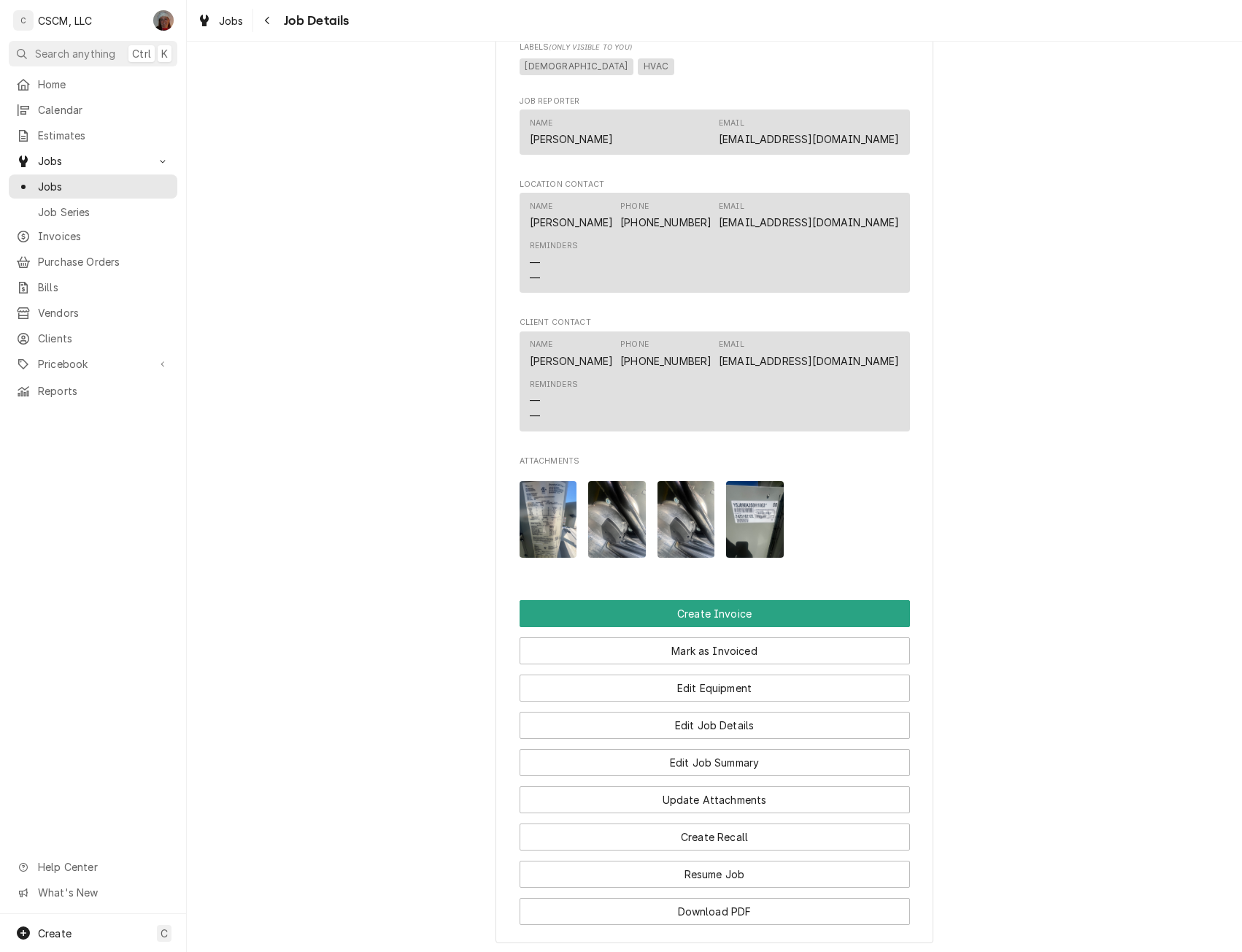
scroll to position [964, 0]
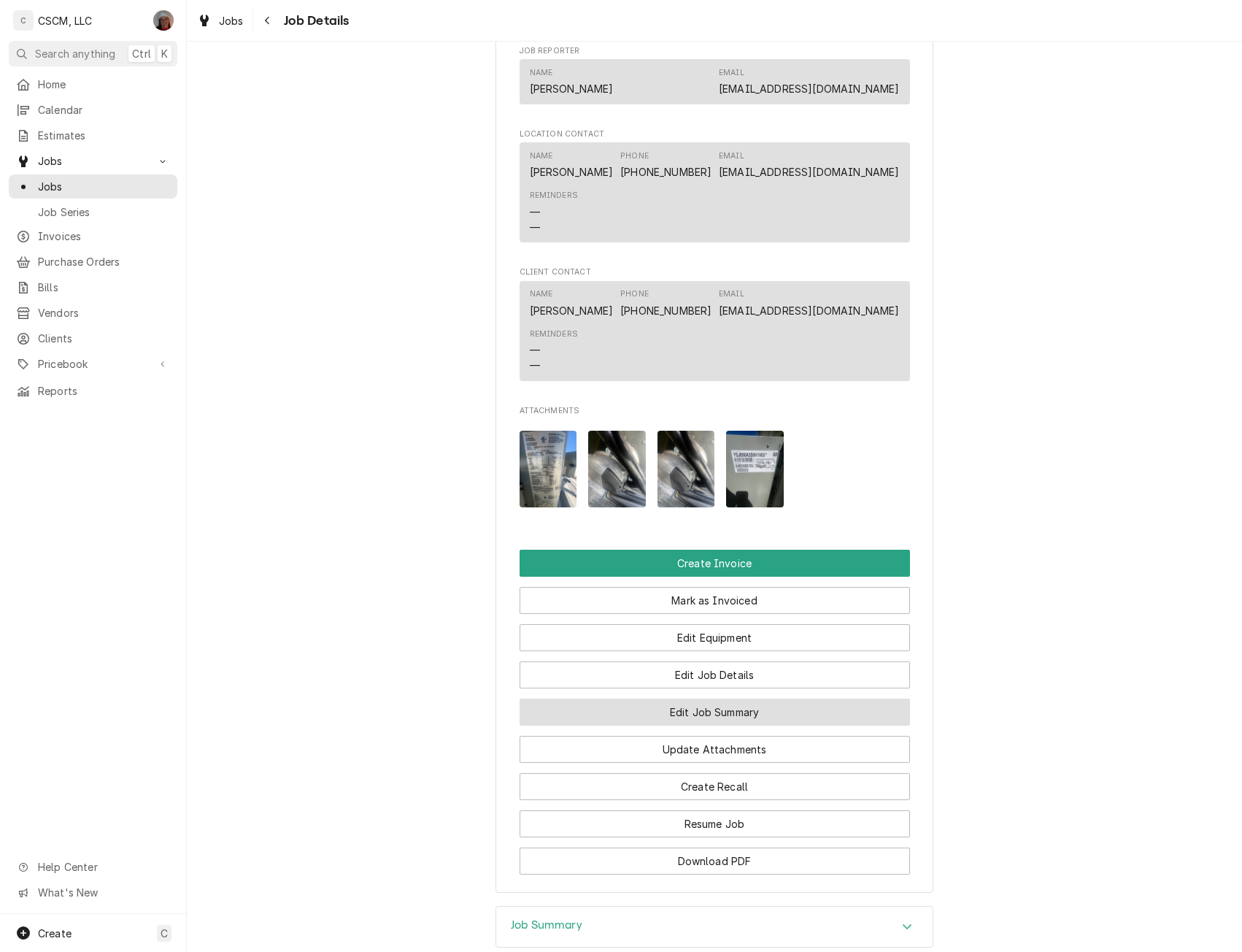
click at [766, 726] on button "Edit Job Summary" at bounding box center [715, 711] width 391 height 27
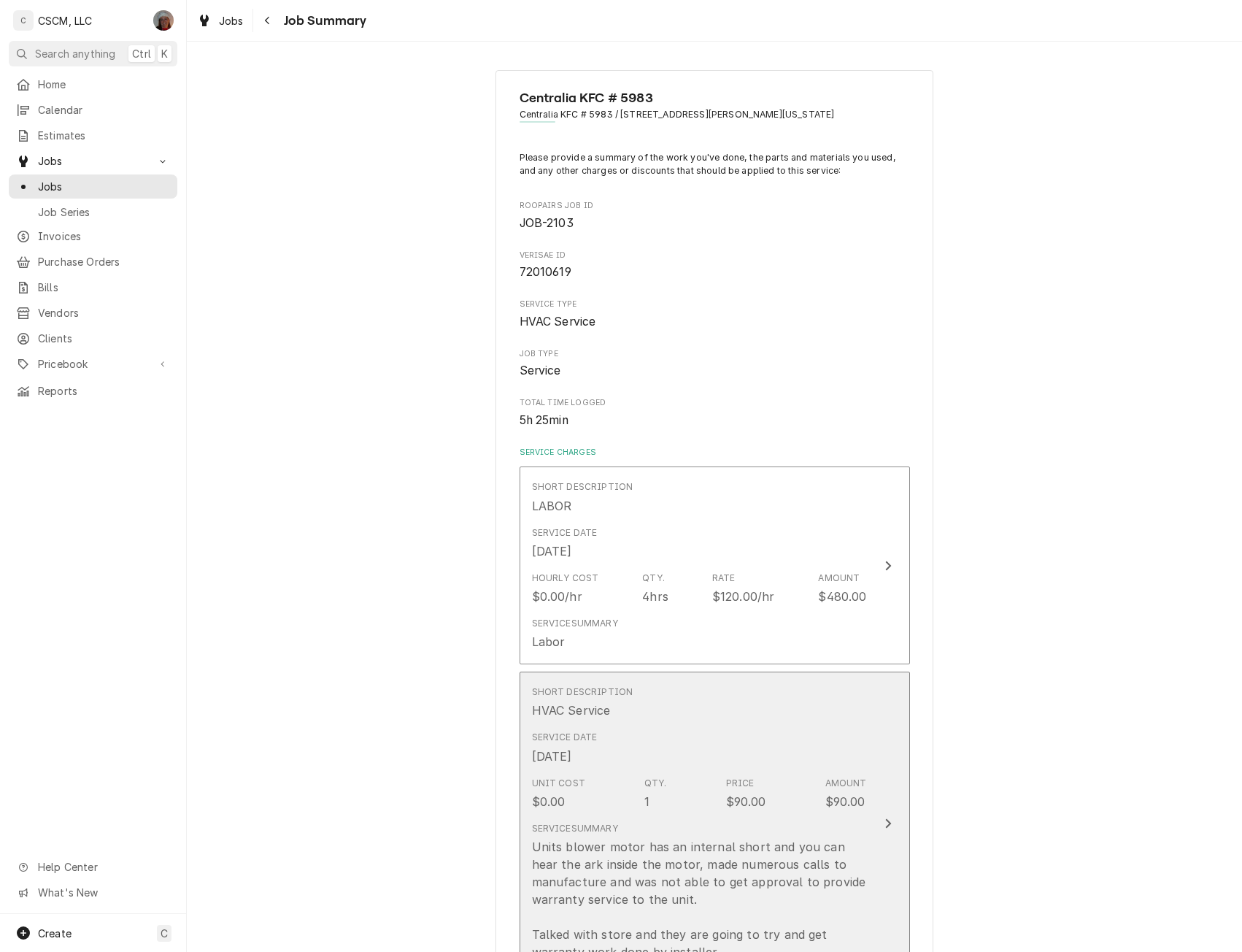
click at [875, 840] on button "Short Description HVAC Service Service Date [DATE] Unit Cost $0.00 Qty. 1 Price…" at bounding box center [715, 823] width 391 height 303
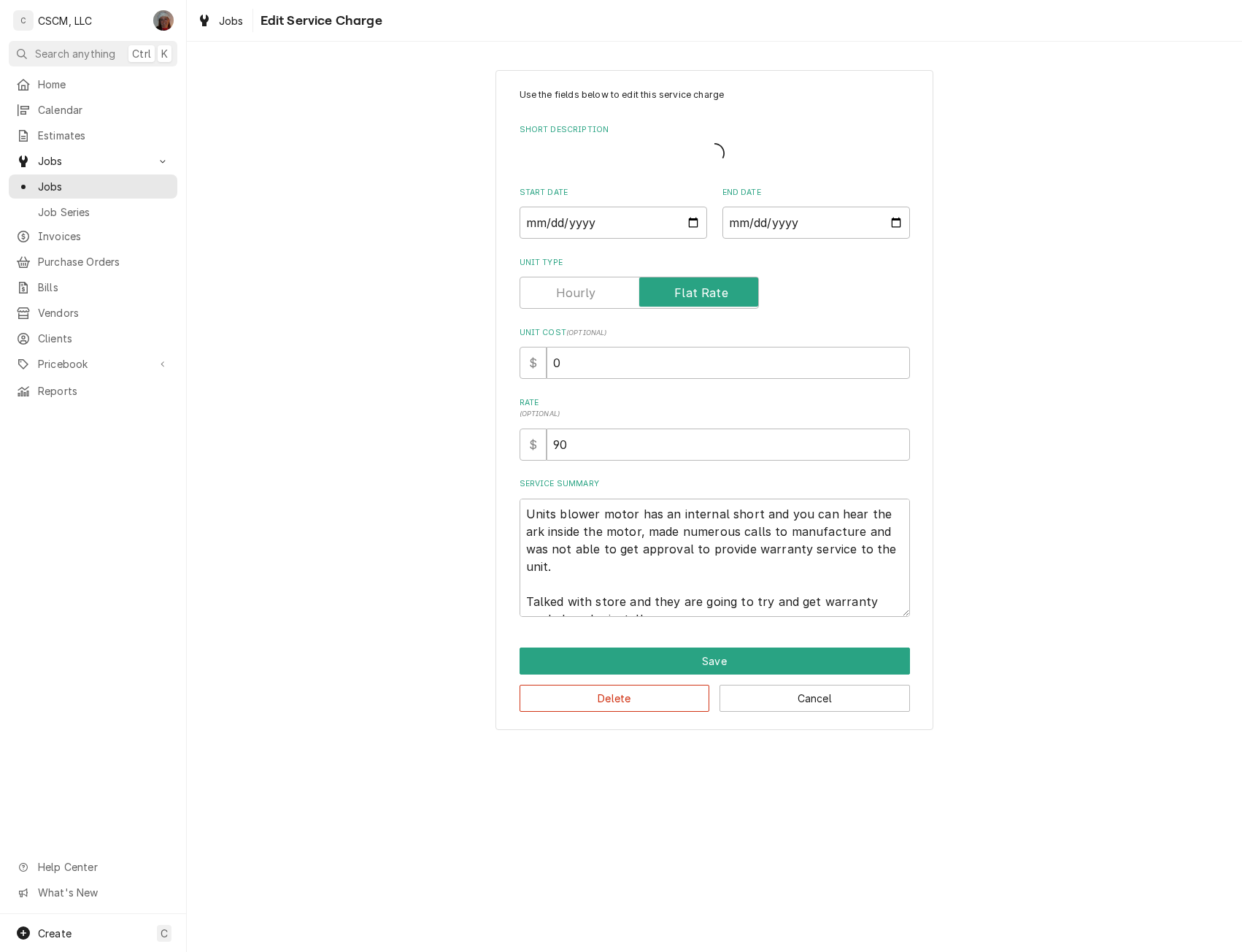
type textarea "x"
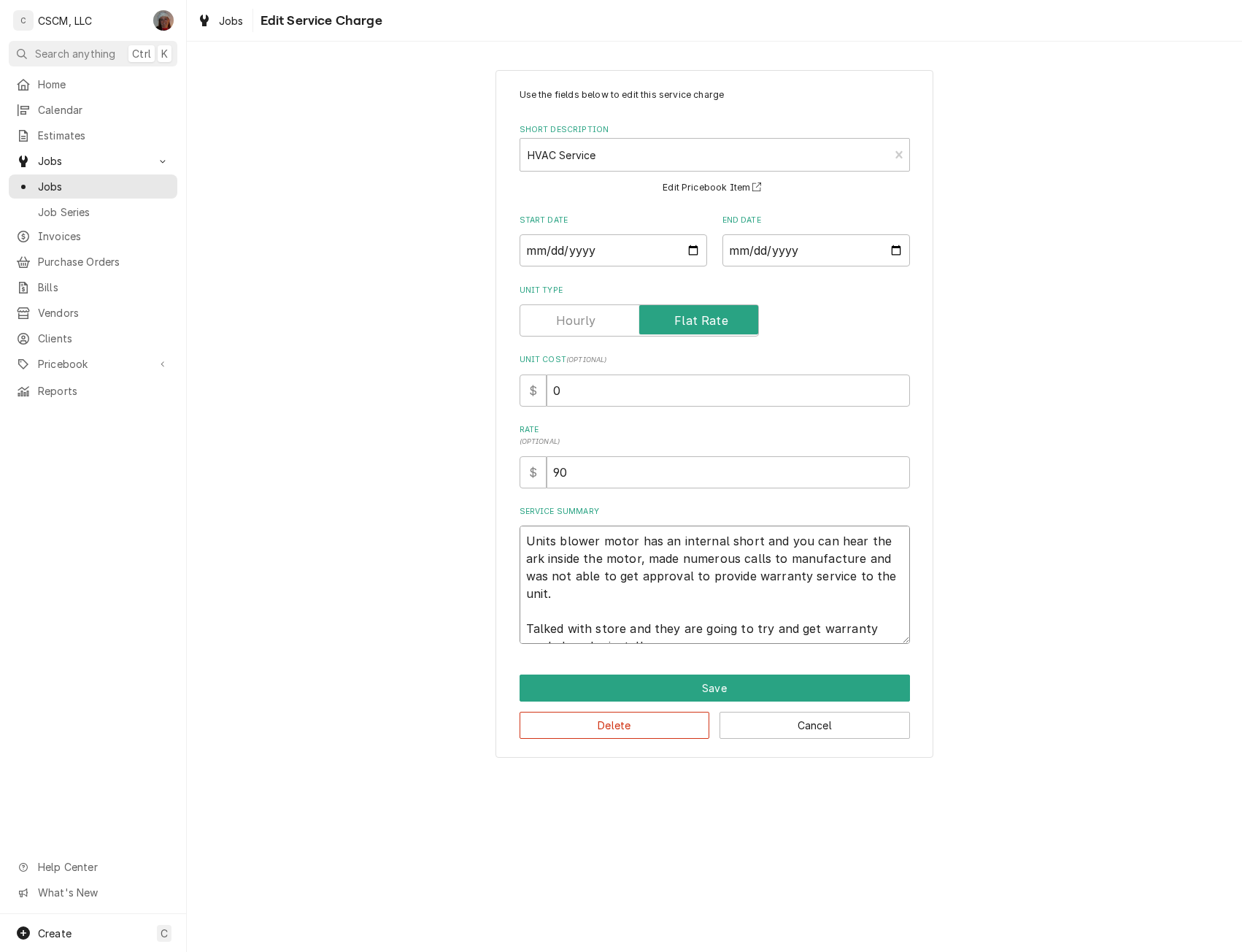
click at [520, 535] on textarea "Units blower motor has an internal short and you can hear the ark inside the mo…" at bounding box center [715, 585] width 391 height 118
type textarea "Units blower motor has an internal short and you can hear the ark inside the mo…"
type textarea "x"
type textarea "Units blower motor has an internal short and you can hear the ark inside the mo…"
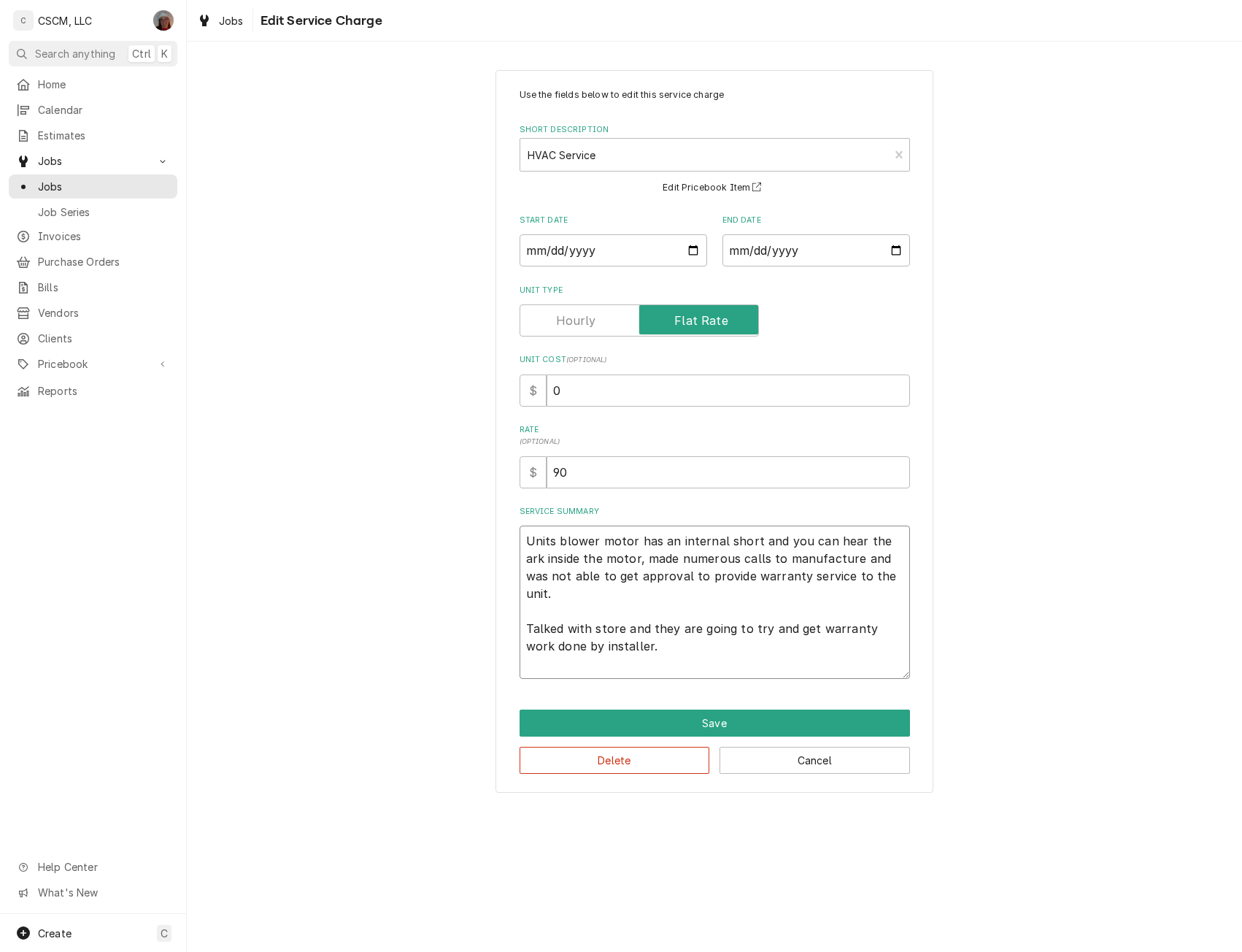
paste textarea "HVAC does not seem to be working down the main center line. The air flow is gre…"
type textarea "x"
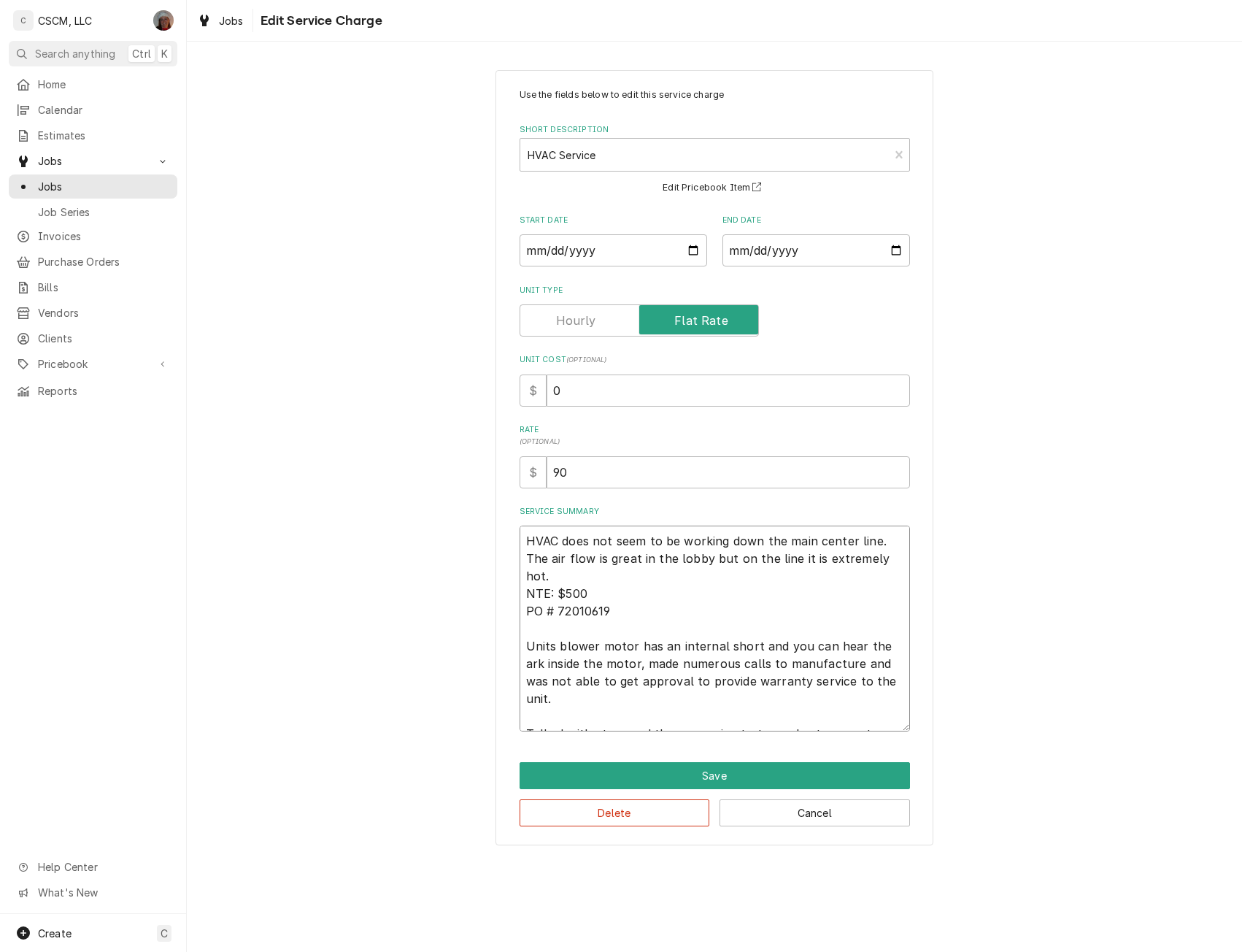
type textarea "HVAC does not seem to be working down the main center line. The air flow is gre…"
click at [548, 390] on input "0" at bounding box center [728, 391] width 364 height 33
type textarea "x"
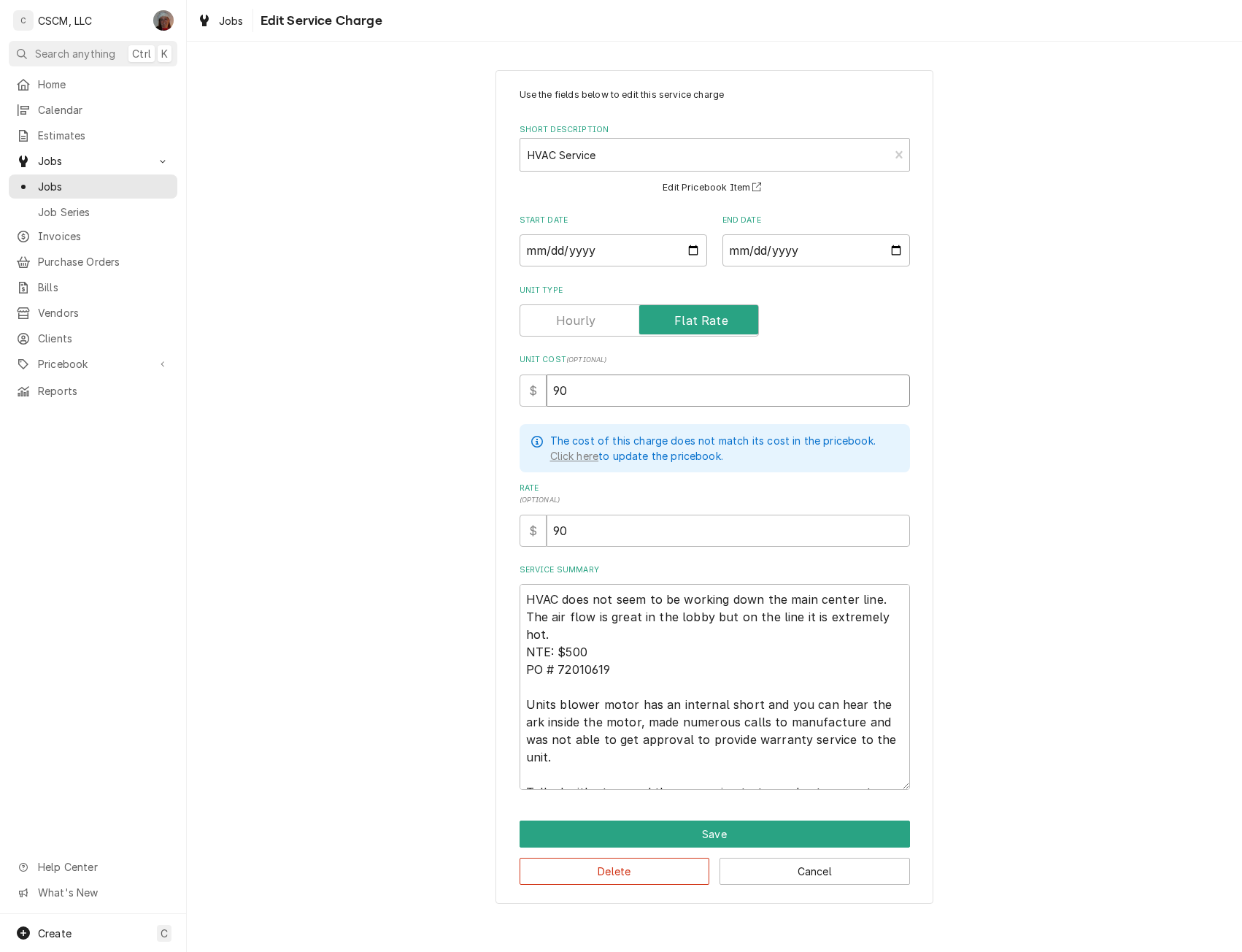
type input "90"
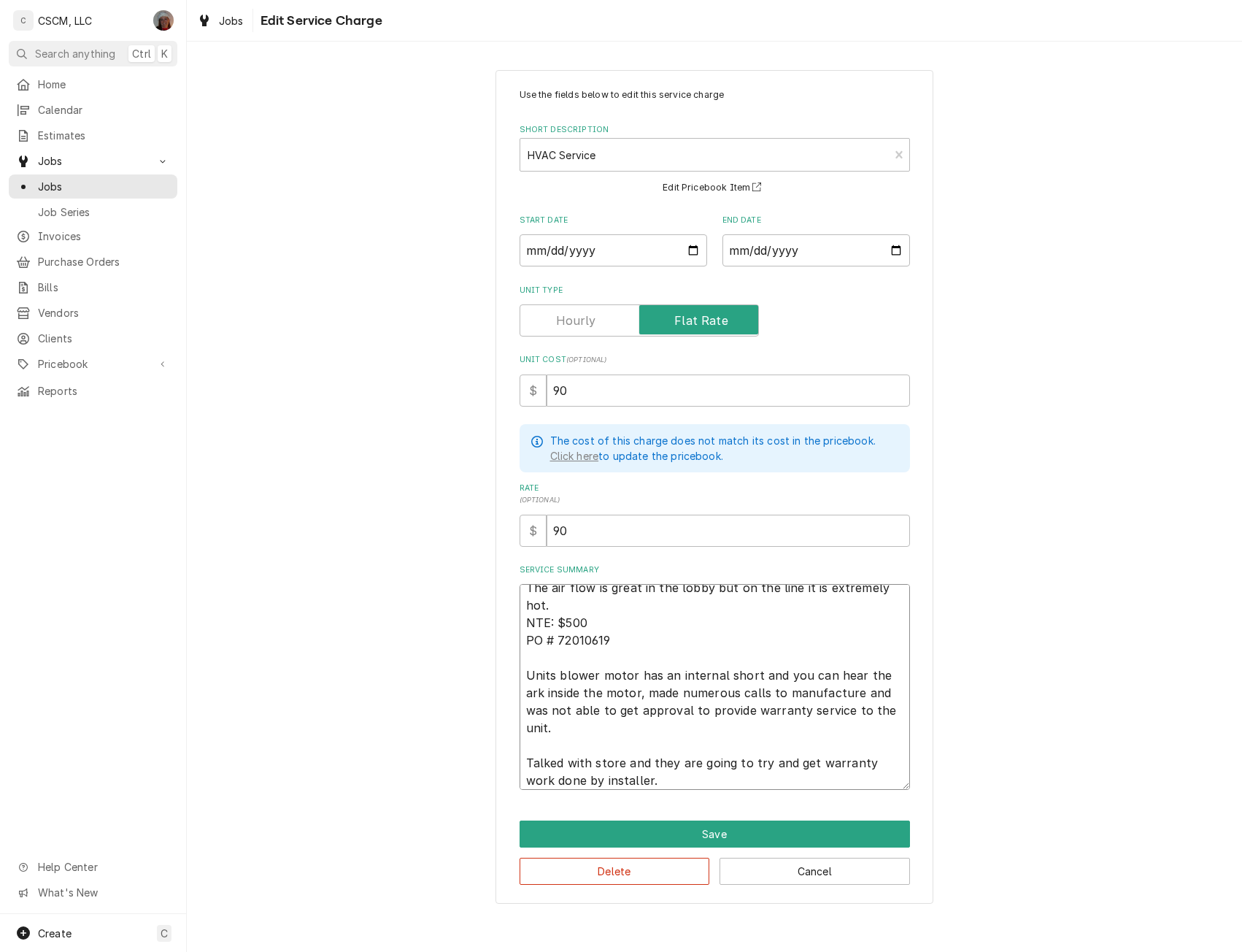
scroll to position [36, 0]
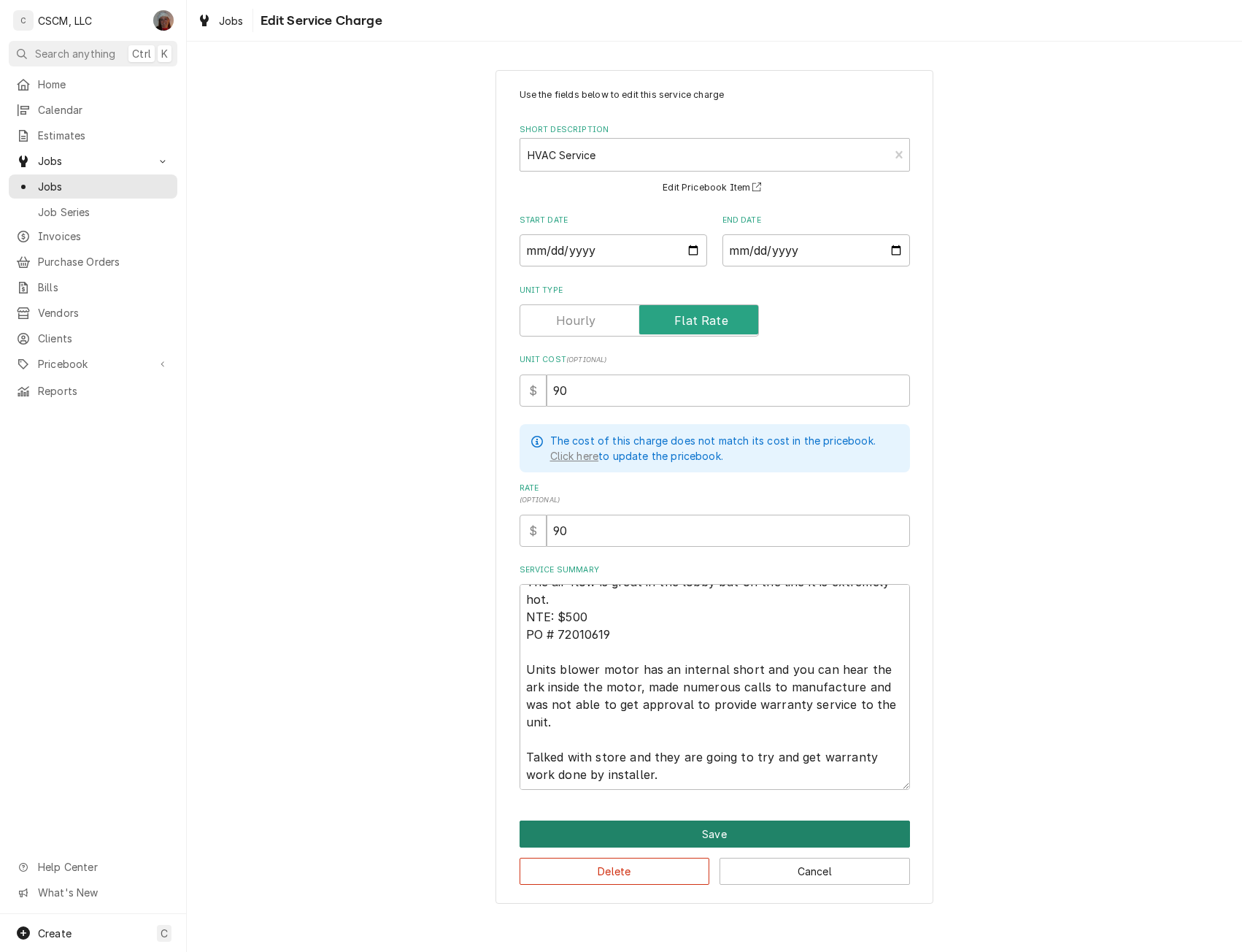
click at [708, 830] on button "Save" at bounding box center [715, 834] width 391 height 27
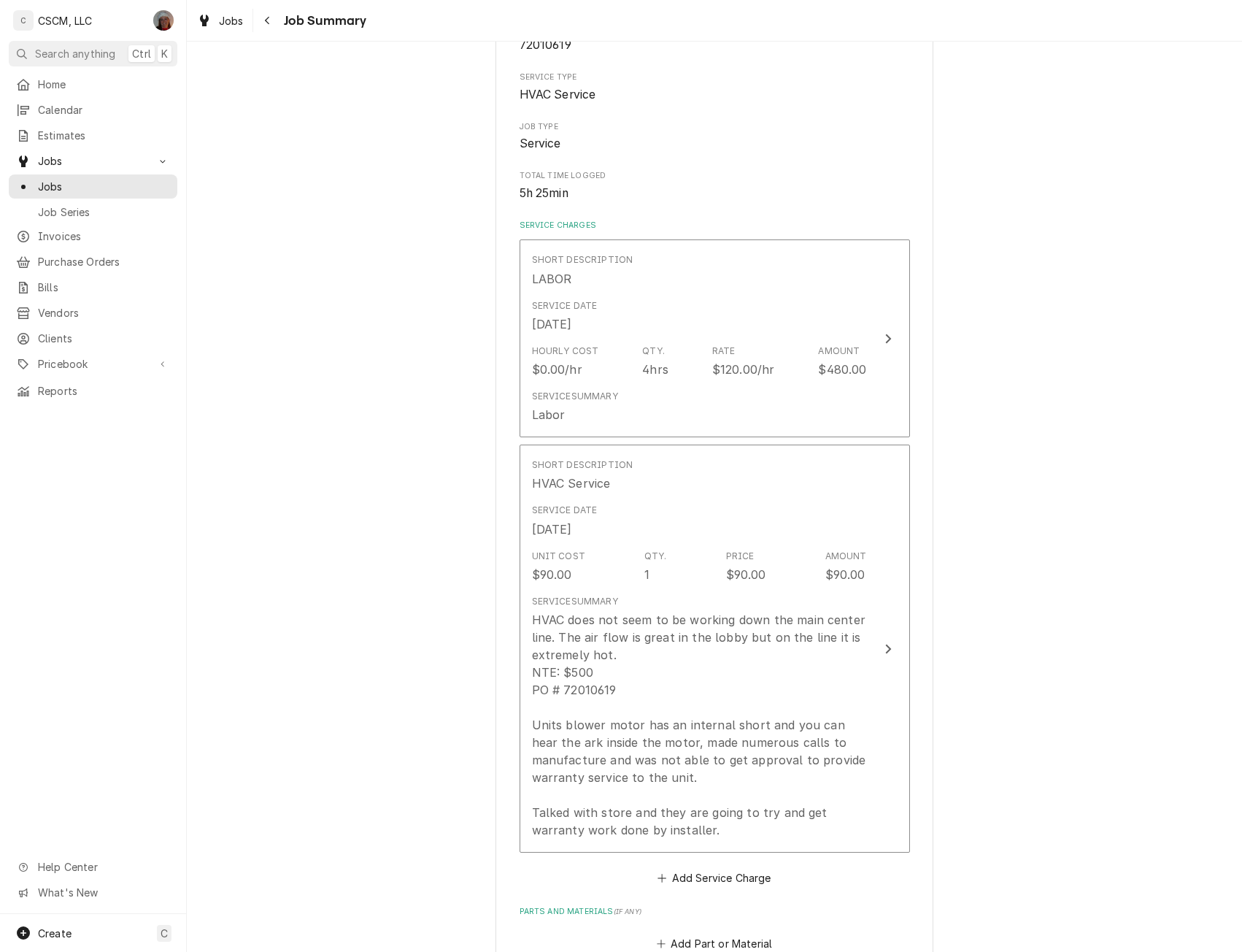
scroll to position [264, 0]
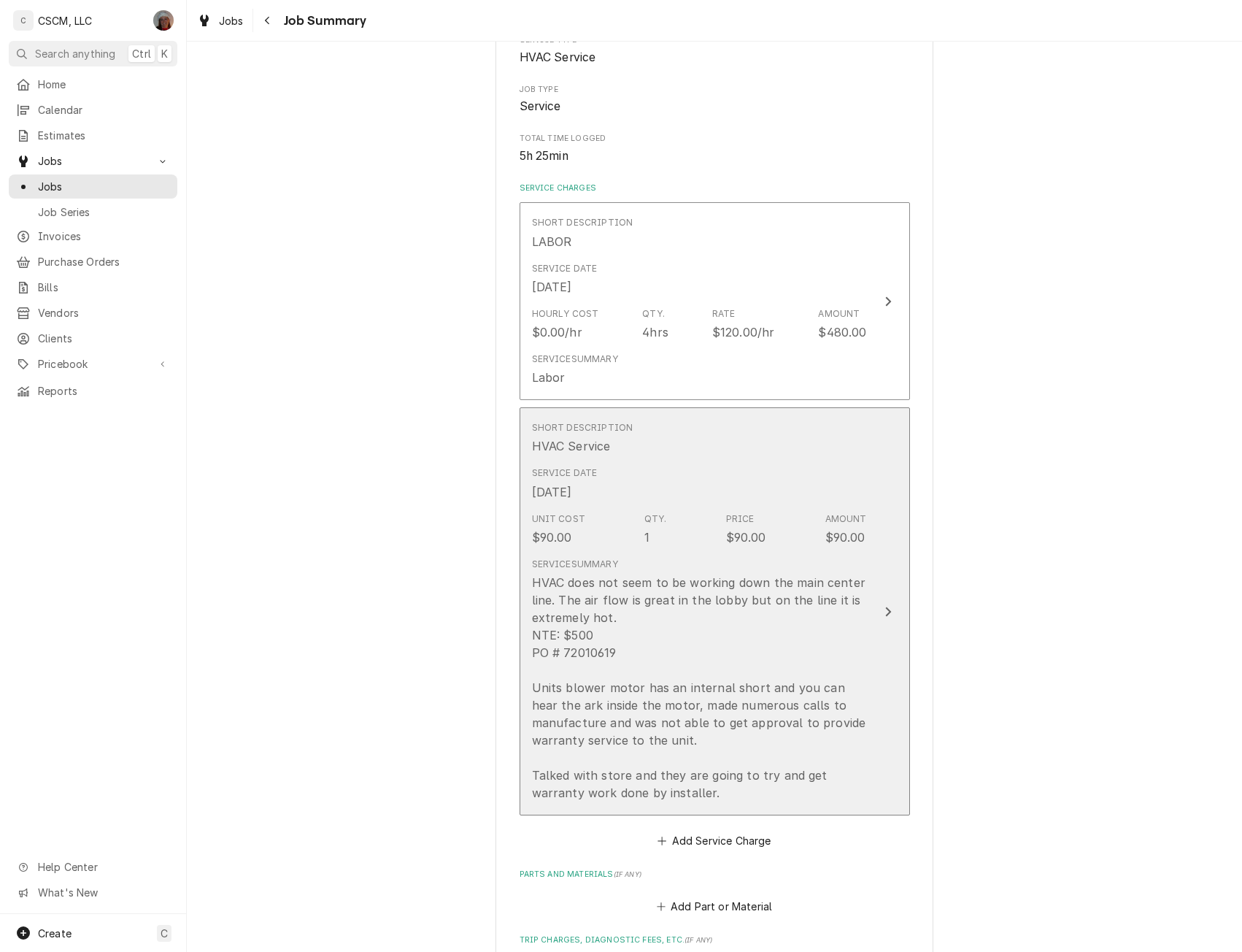
click at [869, 642] on button "Short Description HVAC Service Service Date Sep 22, 2025 Unit Cost $90.00 Qty. …" at bounding box center [715, 612] width 391 height 408
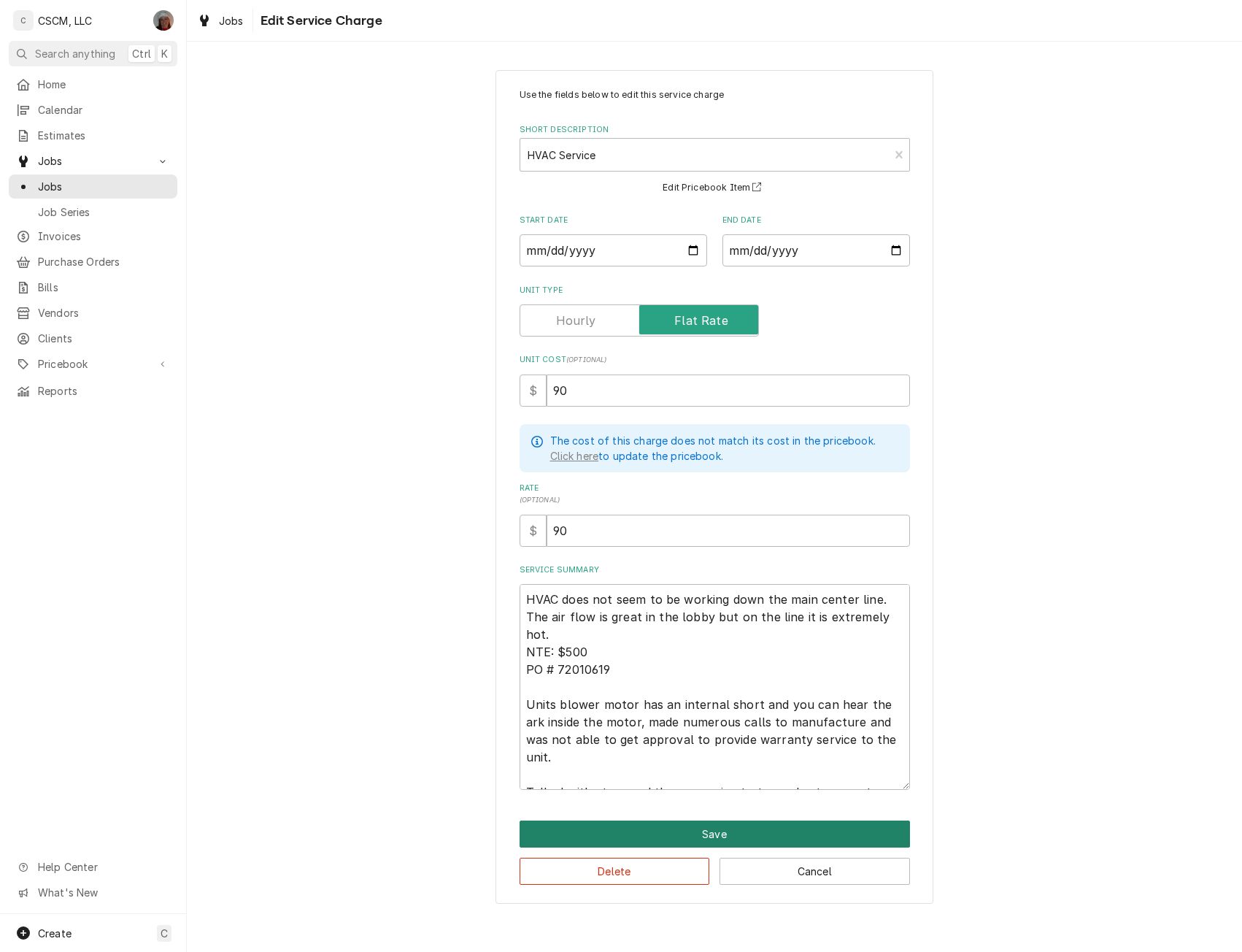
click at [743, 830] on button "Save" at bounding box center [715, 834] width 391 height 27
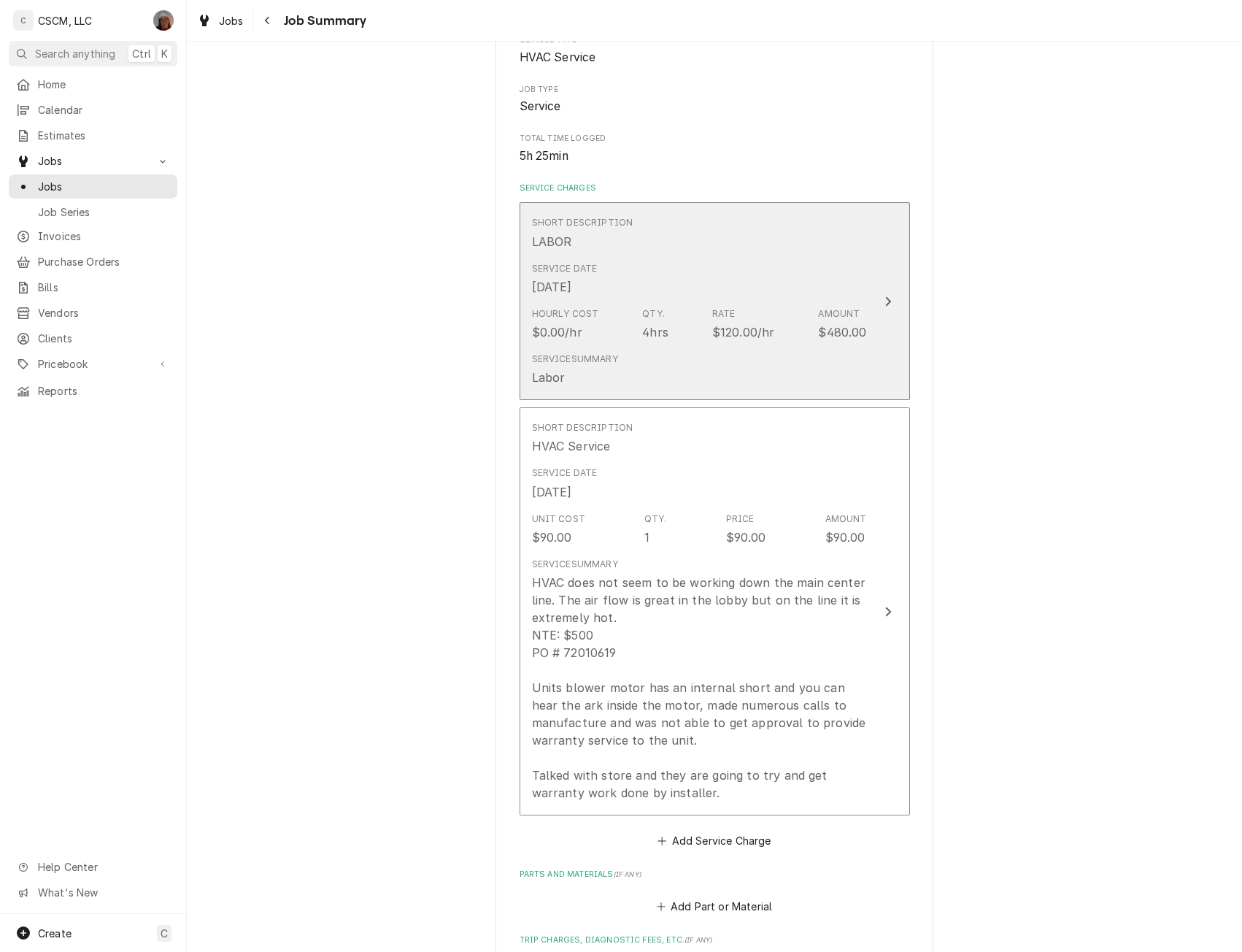
click at [879, 296] on div "Update Line Item" at bounding box center [888, 302] width 19 height 18
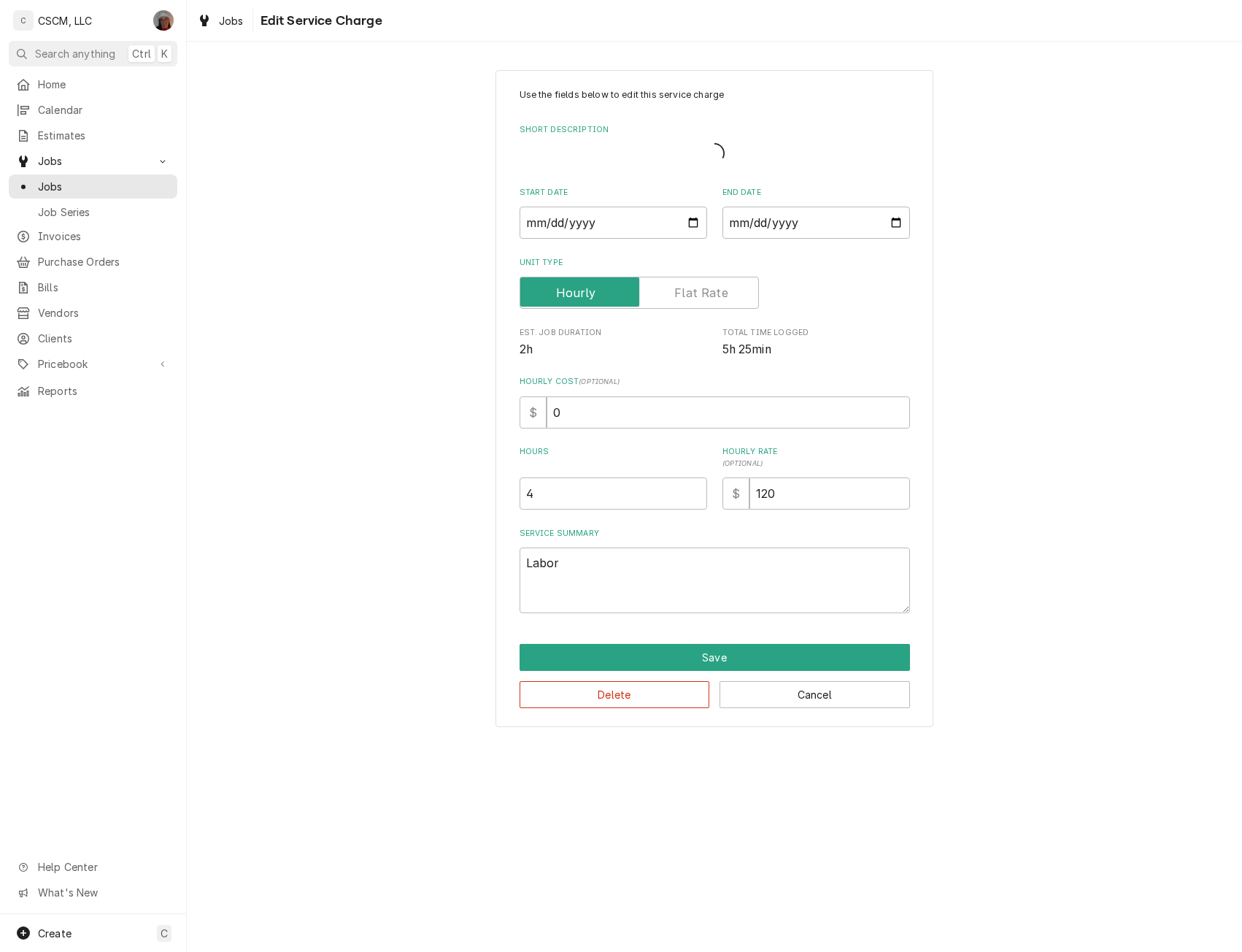
type textarea "x"
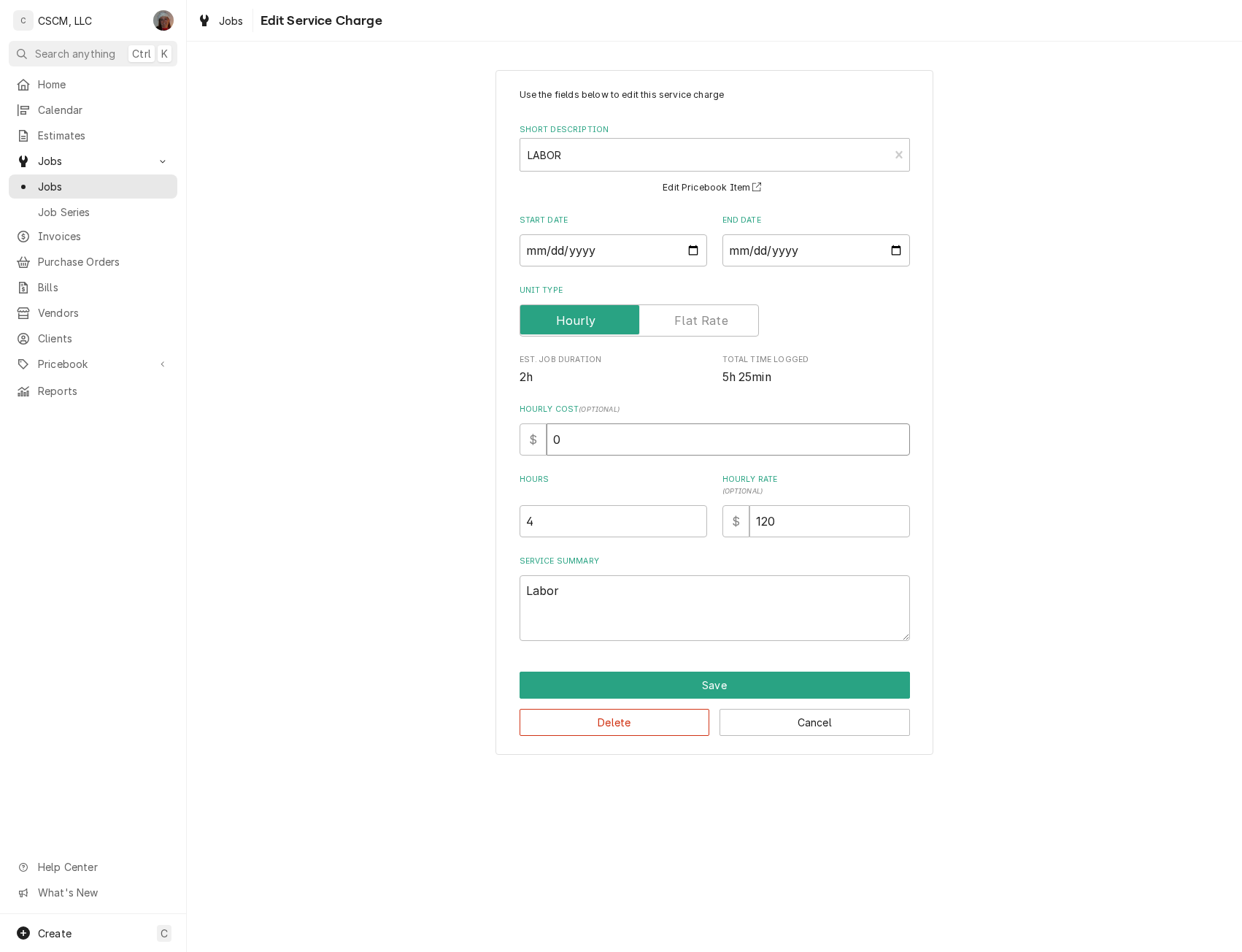
drag, startPoint x: 550, startPoint y: 445, endPoint x: 635, endPoint y: 445, distance: 85.0
click at [635, 445] on input "0" at bounding box center [728, 439] width 364 height 33
type input "4"
type textarea "x"
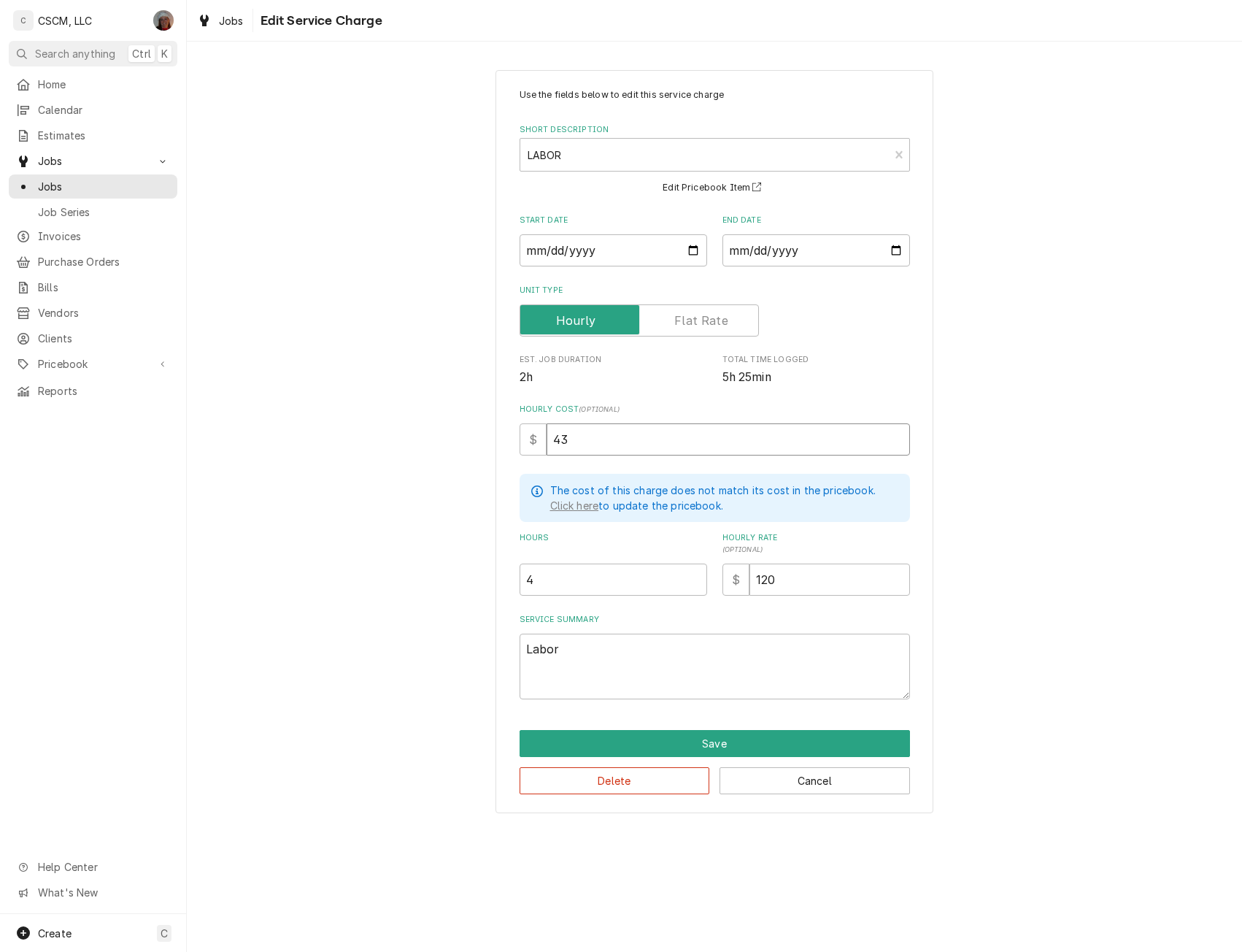
type input "43"
type textarea "x"
type input "4.5"
click at [695, 571] on input "4.5" at bounding box center [614, 579] width 187 height 33
type textarea "x"
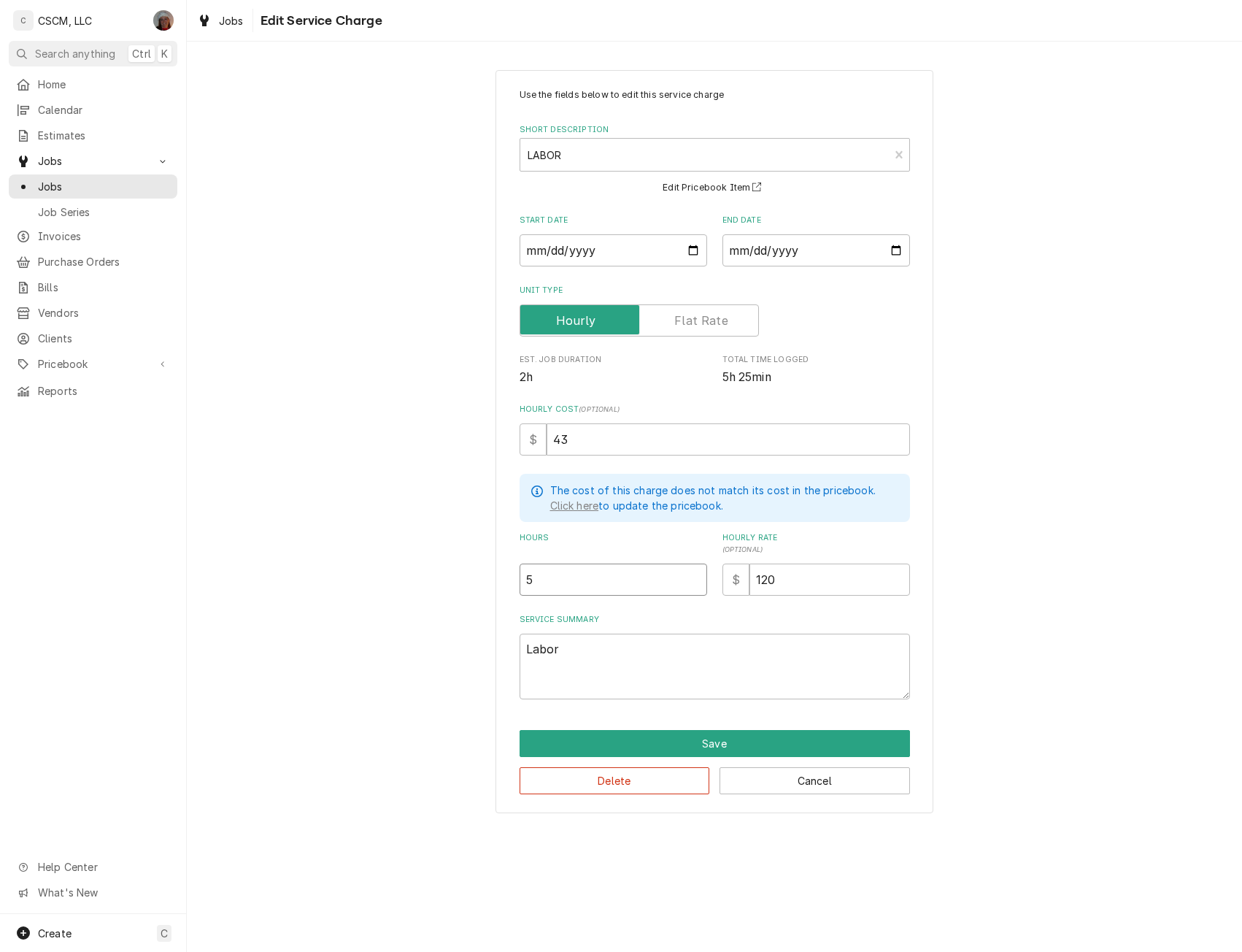
type input "5"
click at [695, 571] on input "5" at bounding box center [614, 579] width 187 height 33
type textarea "x"
type input "4.5"
click at [694, 582] on input "4.5" at bounding box center [614, 579] width 187 height 33
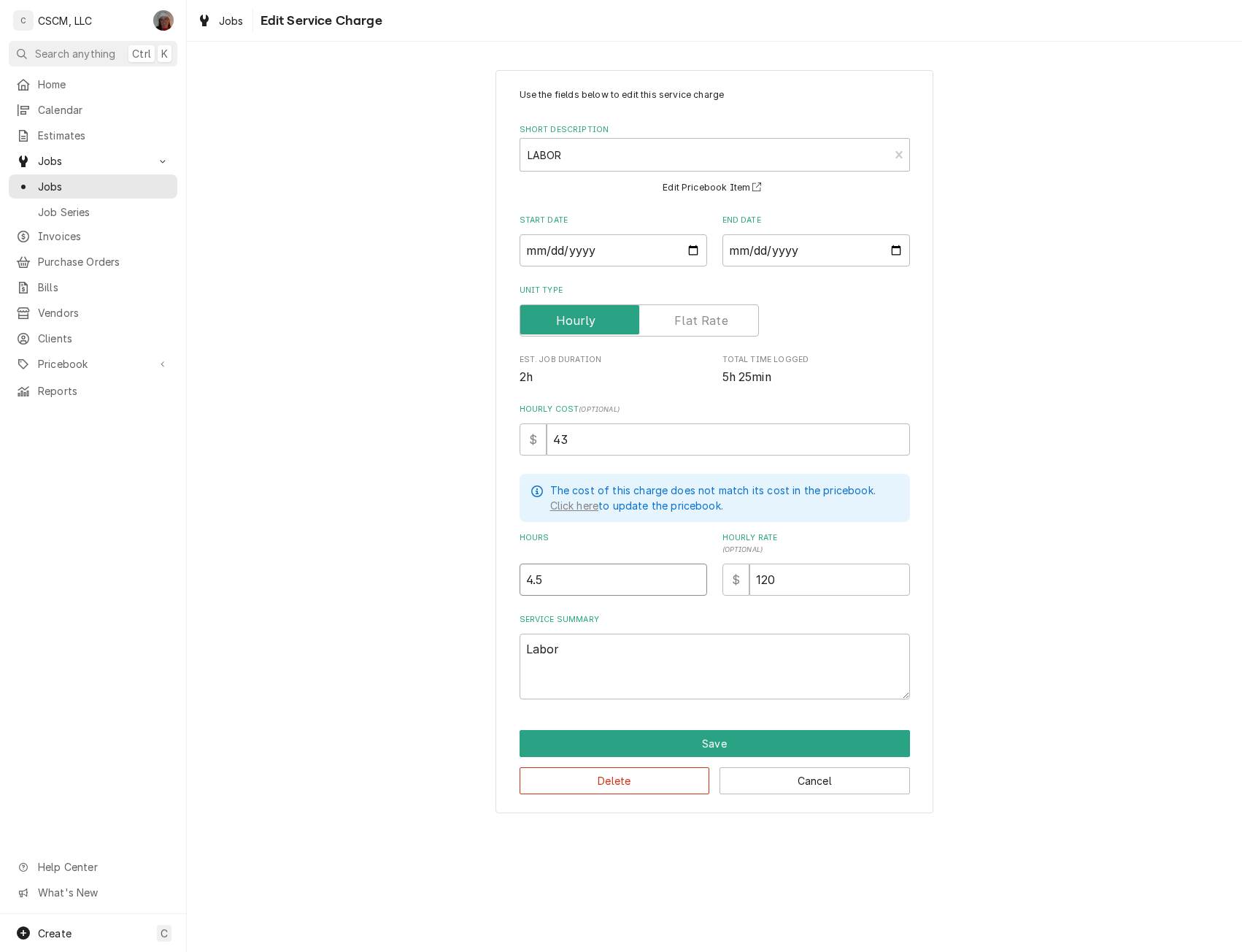
type textarea "x"
type input "4"
click at [694, 582] on input "4" at bounding box center [614, 579] width 187 height 33
type textarea "x"
type input "3.5"
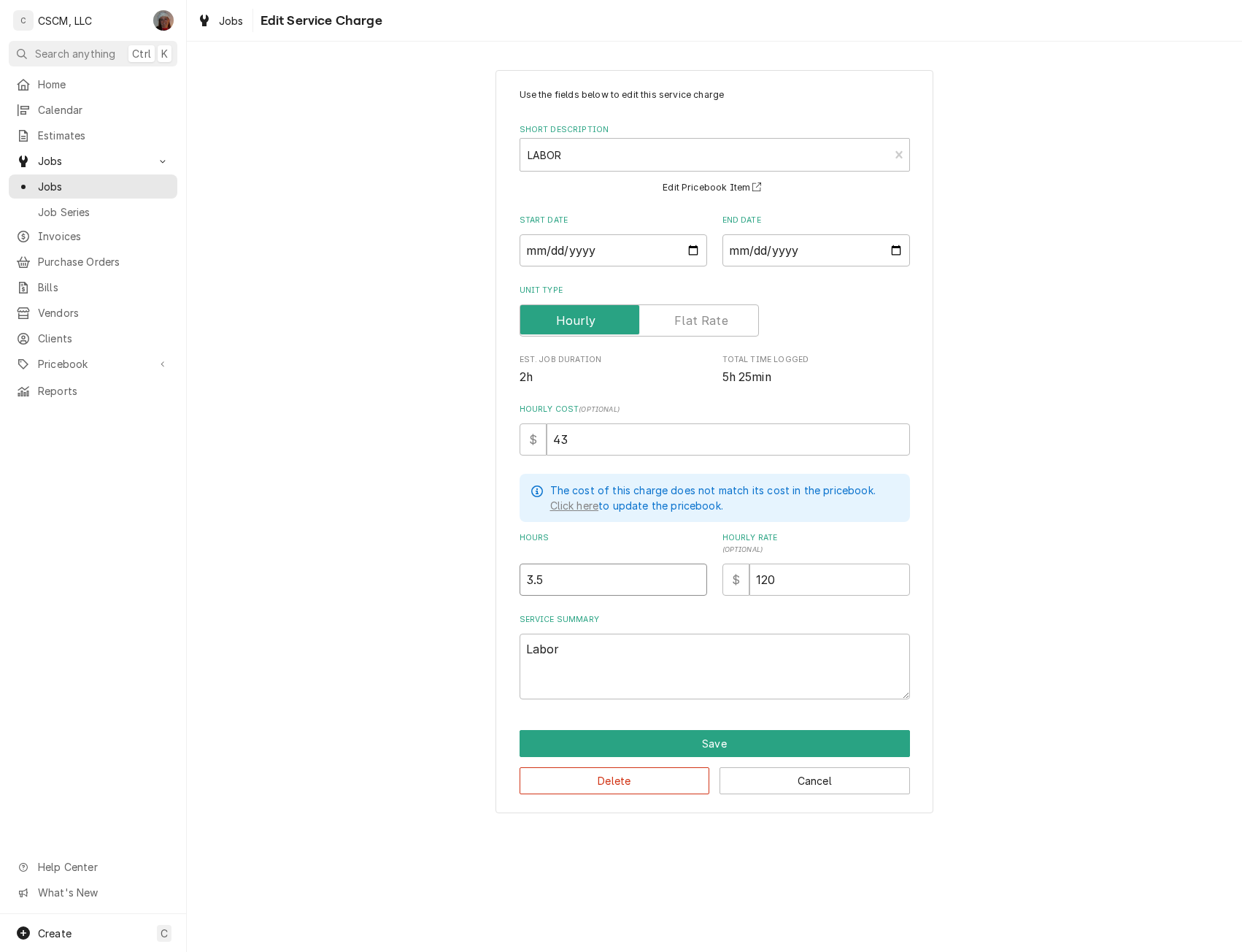
type textarea "x"
type input "3"
click at [694, 582] on input "3" at bounding box center [614, 579] width 187 height 33
type textarea "x"
type input "2.5"
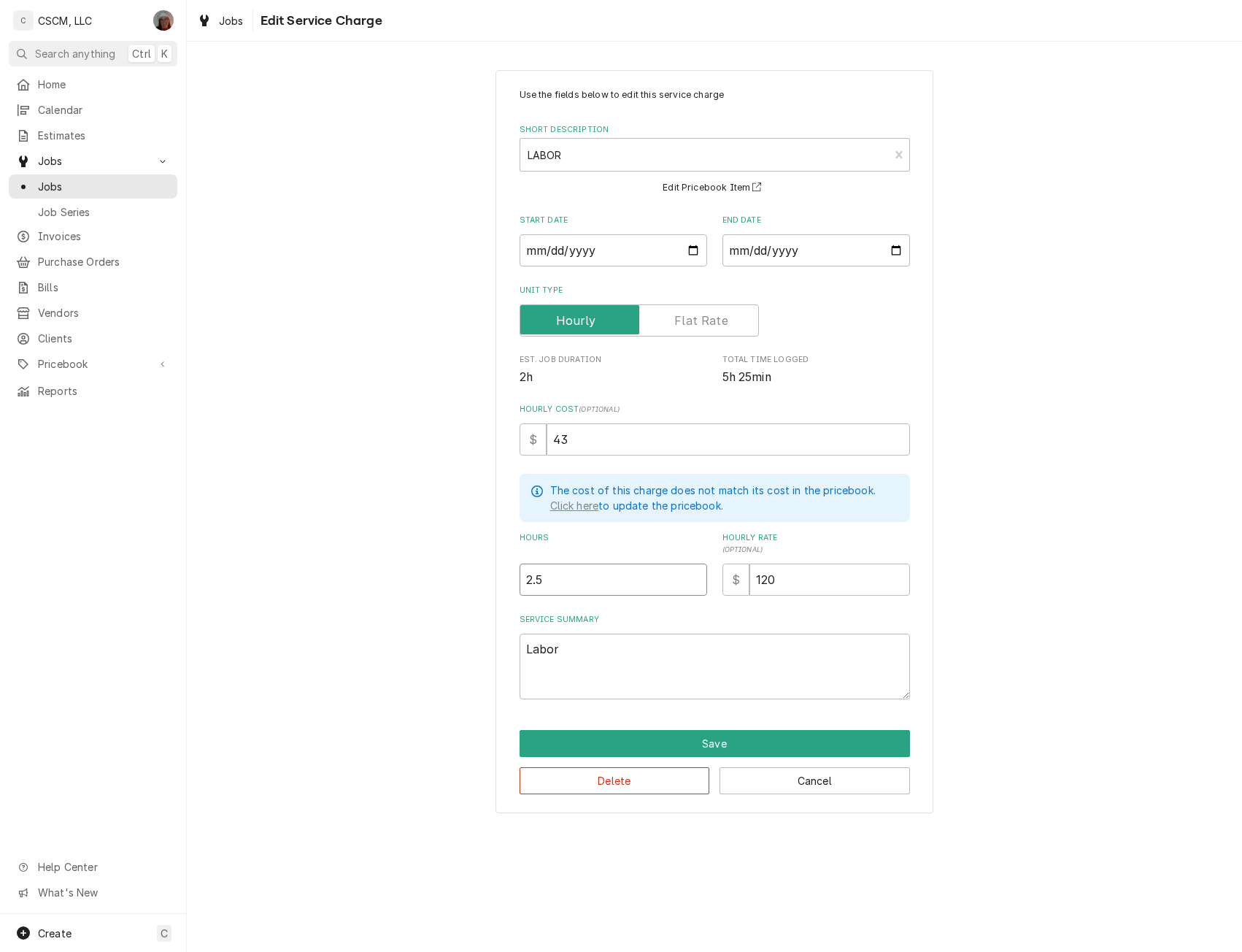
click at [694, 582] on input "2.5" at bounding box center [614, 579] width 187 height 33
type textarea "x"
type input "3"
click at [696, 572] on input "3" at bounding box center [614, 579] width 187 height 33
click at [721, 740] on button "Save" at bounding box center [715, 743] width 391 height 27
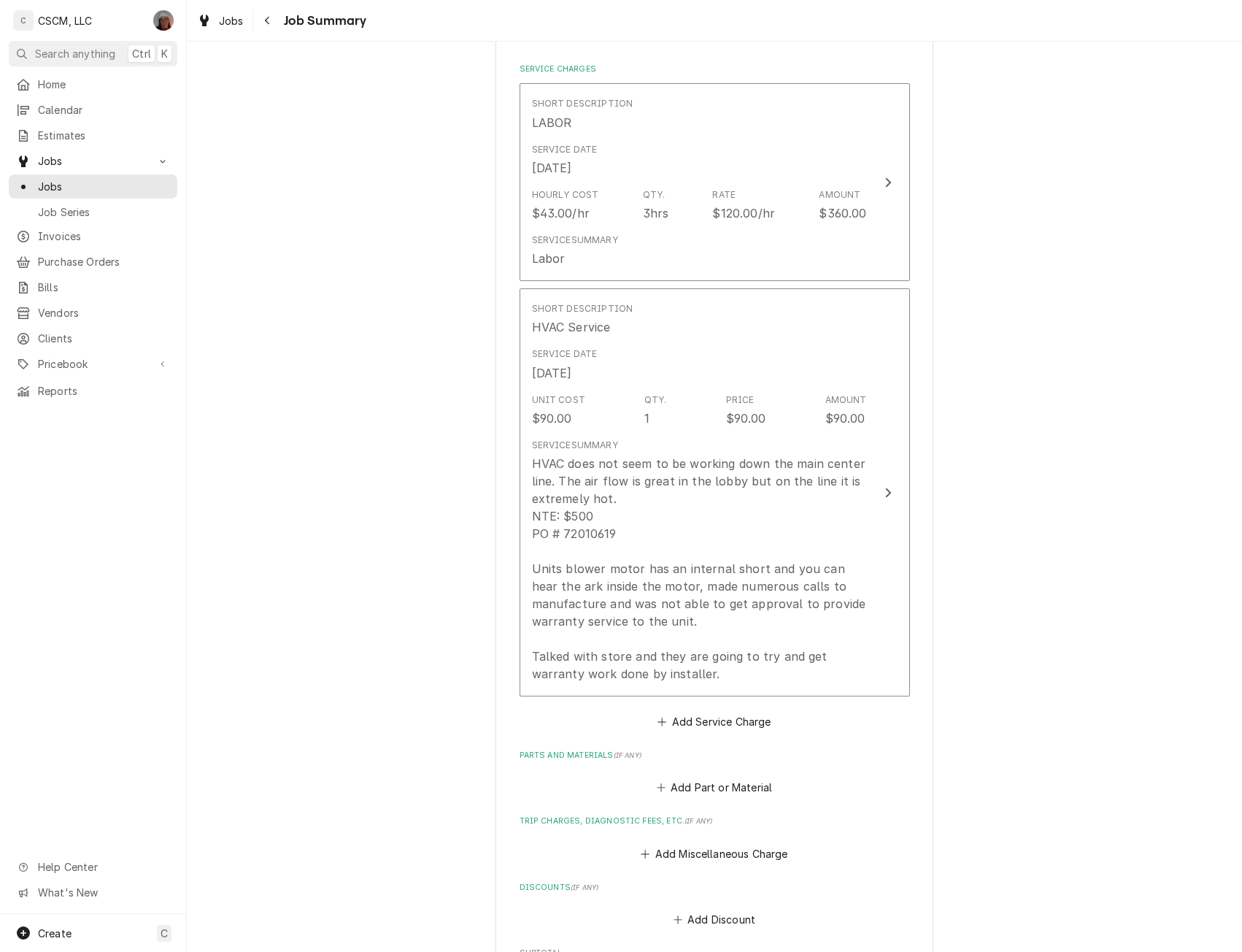
scroll to position [381, 0]
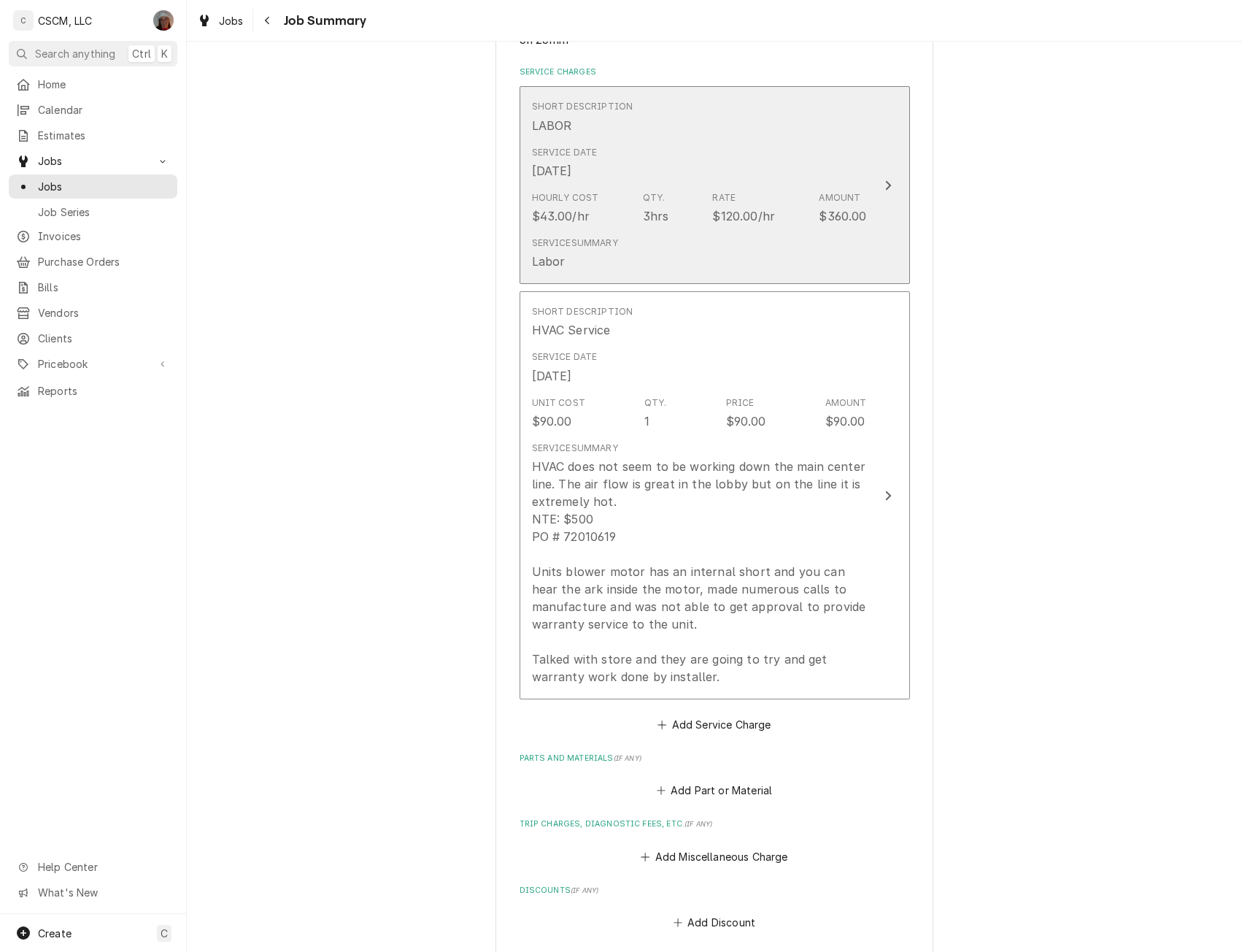
click at [858, 182] on div "Service Date Sep 22, 2025" at bounding box center [699, 163] width 335 height 45
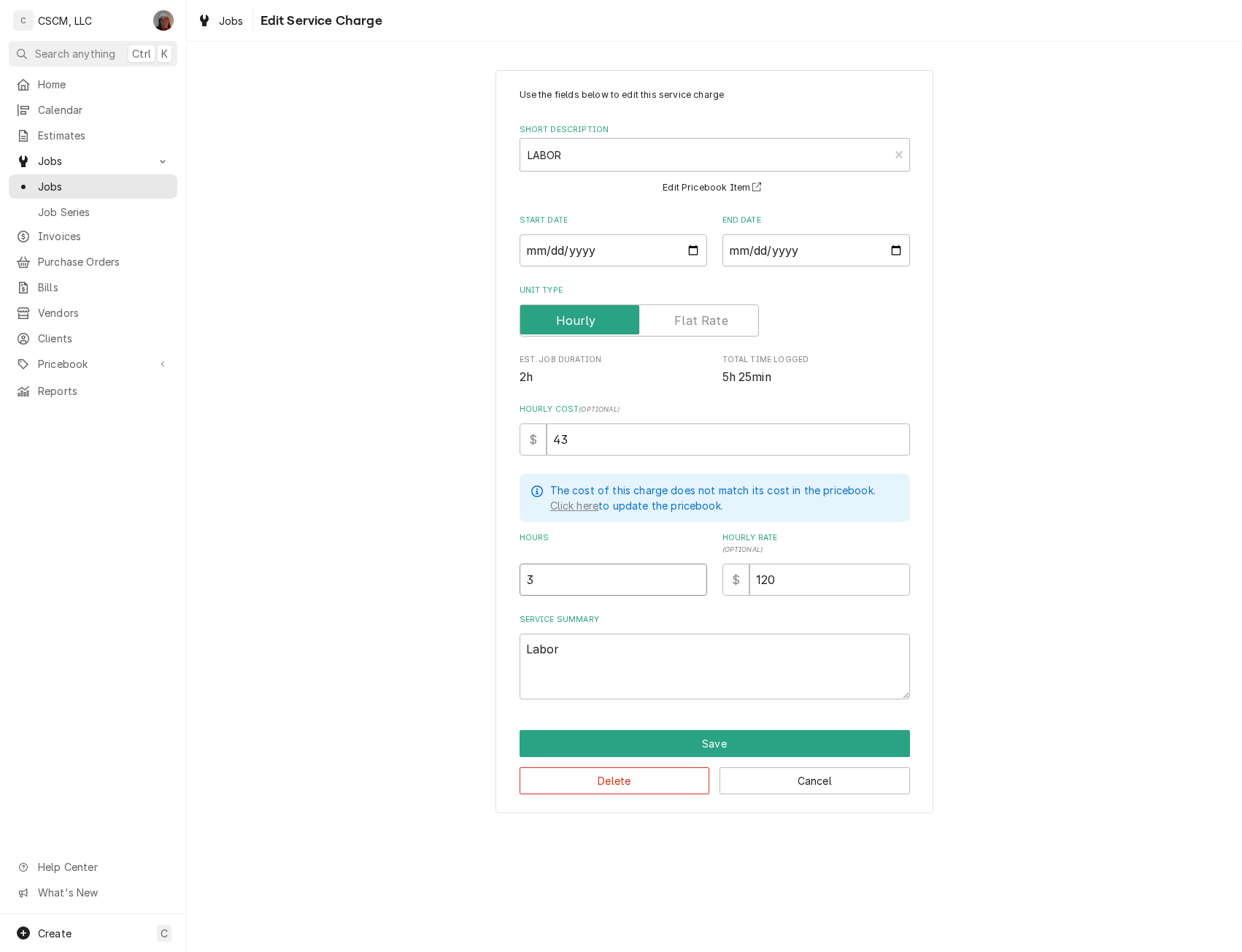
click at [549, 580] on input "3" at bounding box center [614, 579] width 187 height 33
type textarea "x"
type input "3.5"
click at [717, 744] on button "Save" at bounding box center [715, 743] width 391 height 27
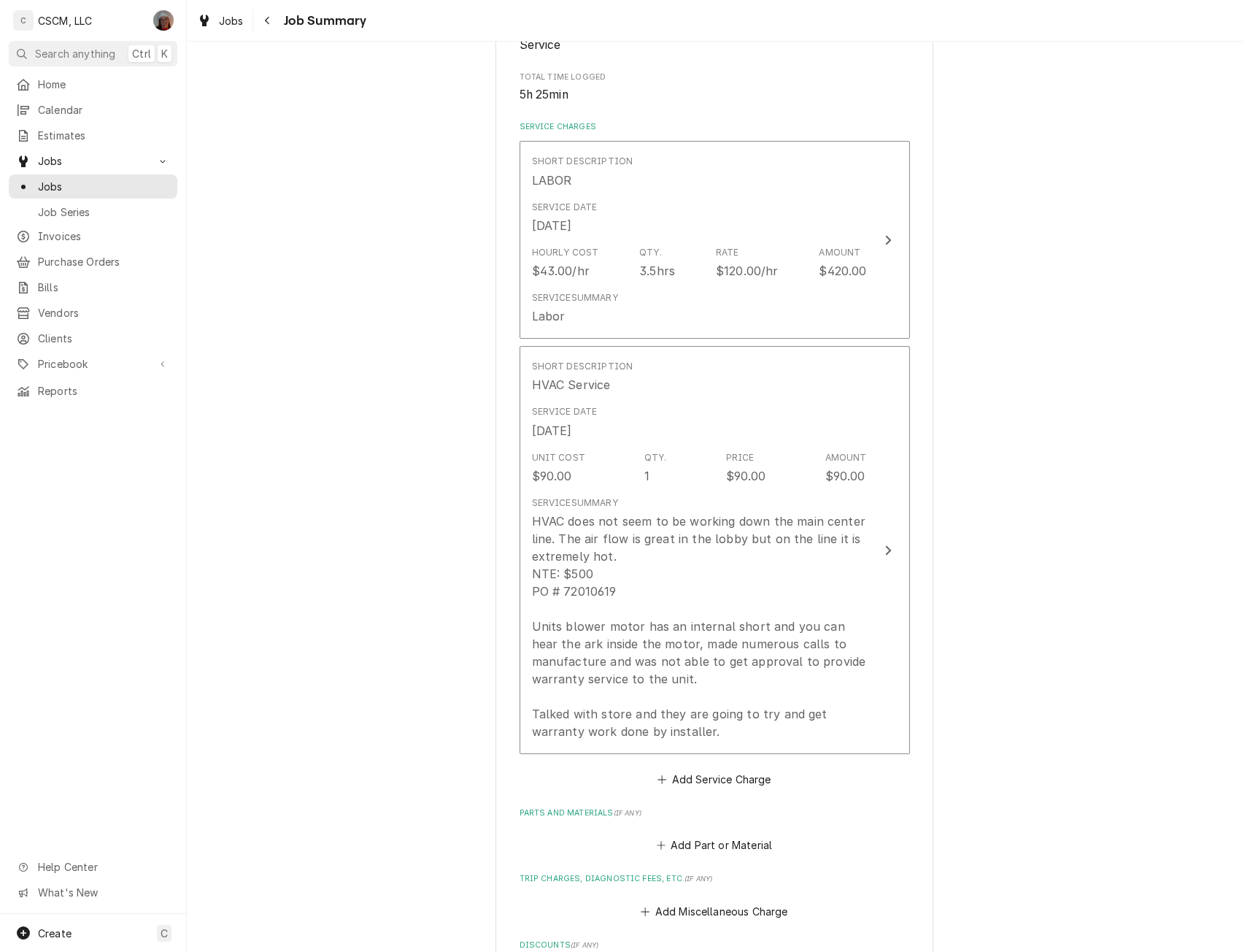
scroll to position [323, 0]
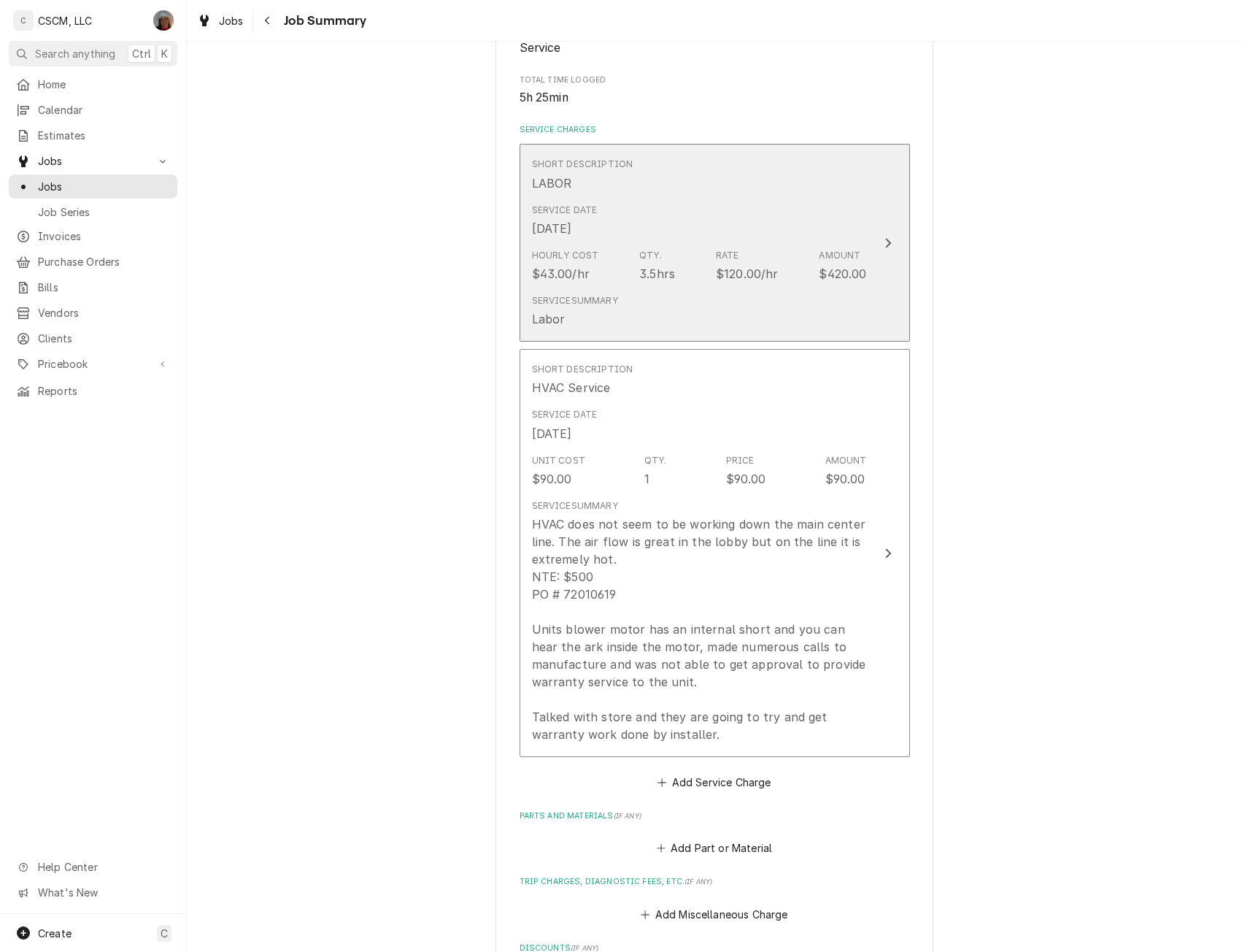
click at [869, 212] on button "Short Description LABOR Service Date Sep 22, 2025 Hourly Cost $43.00/hr Qty. 3.…" at bounding box center [715, 243] width 391 height 198
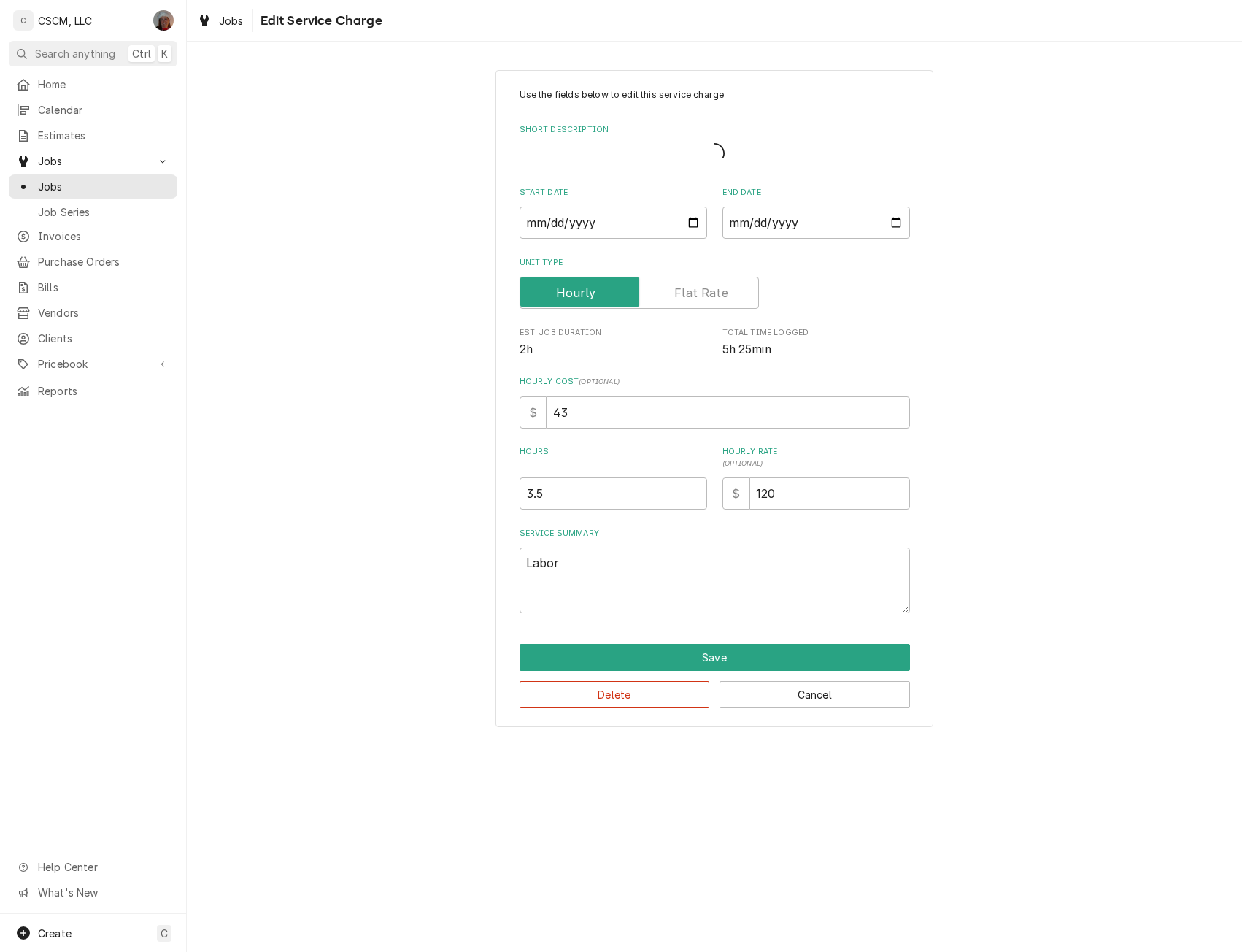
type textarea "x"
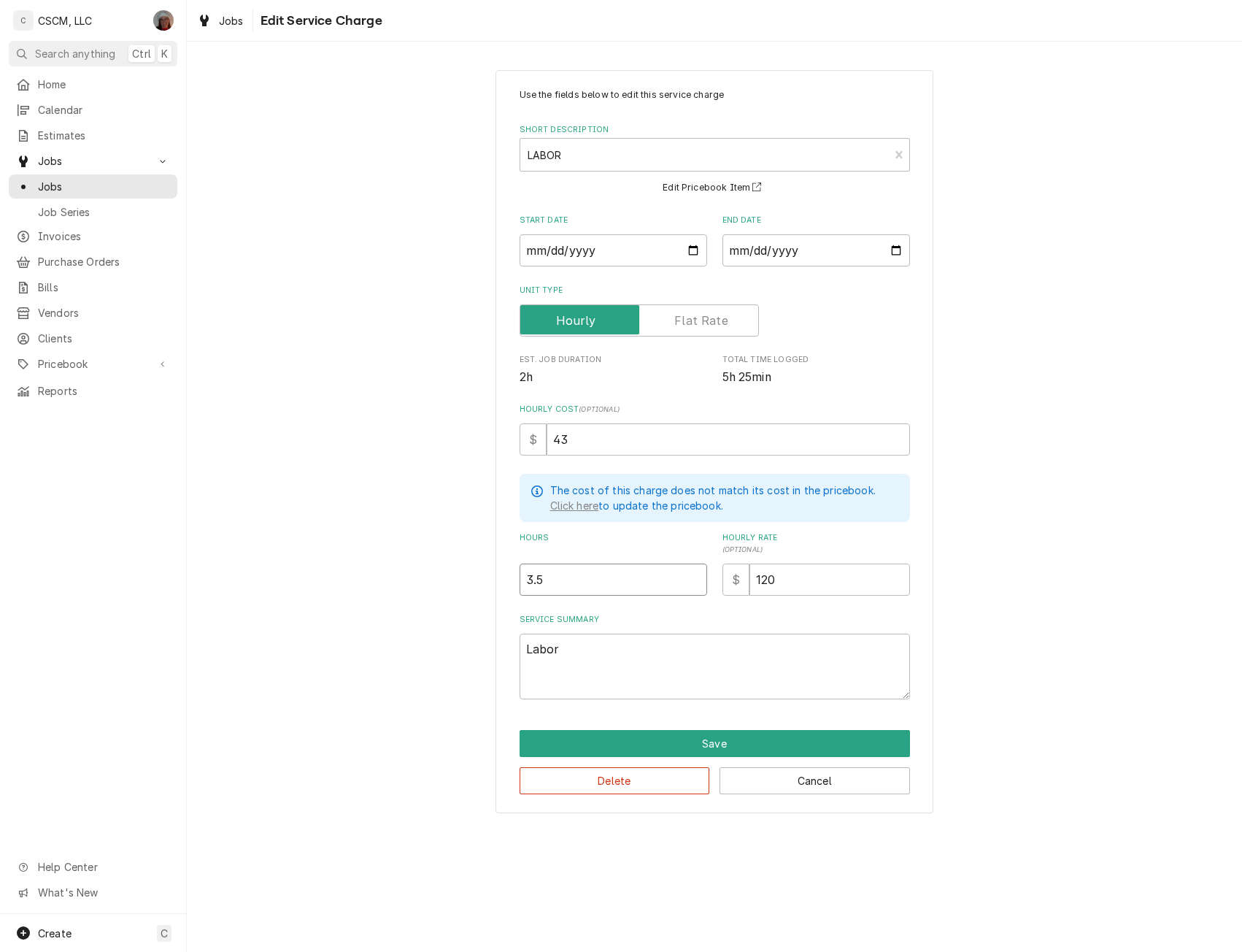
click at [538, 581] on input "3.5" at bounding box center [614, 579] width 187 height 33
type input "3.25"
type textarea "x"
type input "3.25"
click at [725, 740] on button "Save" at bounding box center [715, 743] width 391 height 27
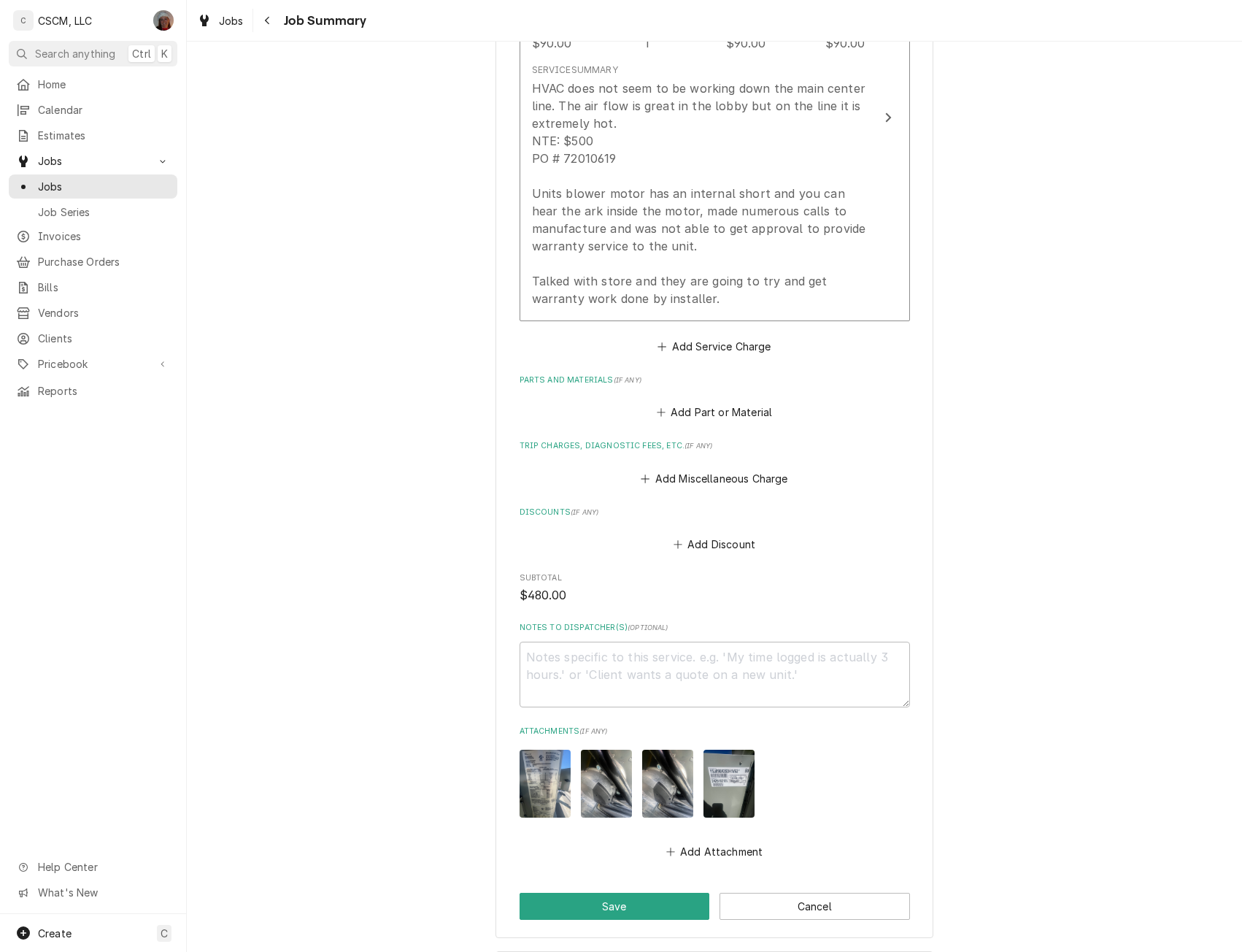
scroll to position [766, 0]
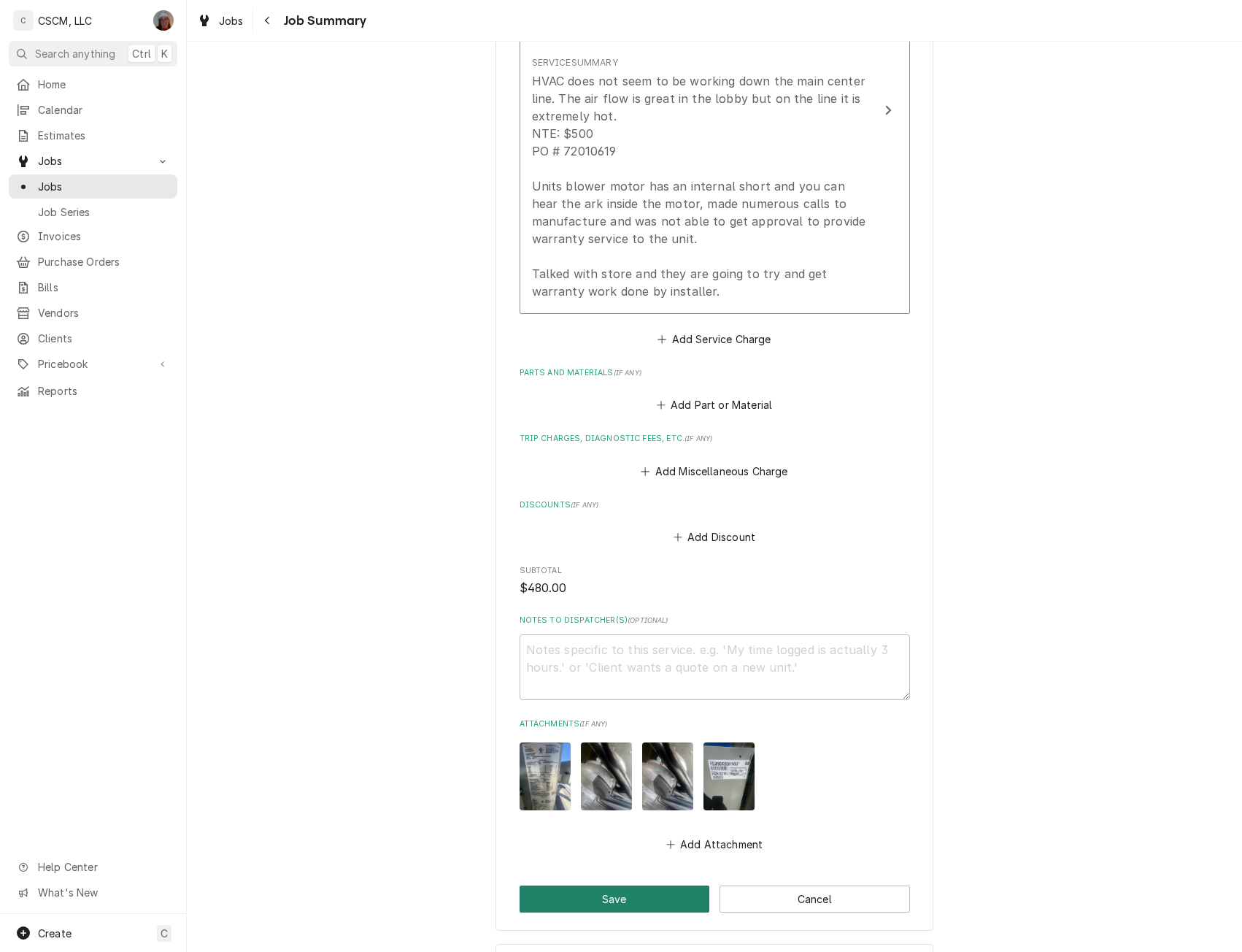
click at [645, 895] on button "Save" at bounding box center [615, 899] width 190 height 27
type textarea "x"
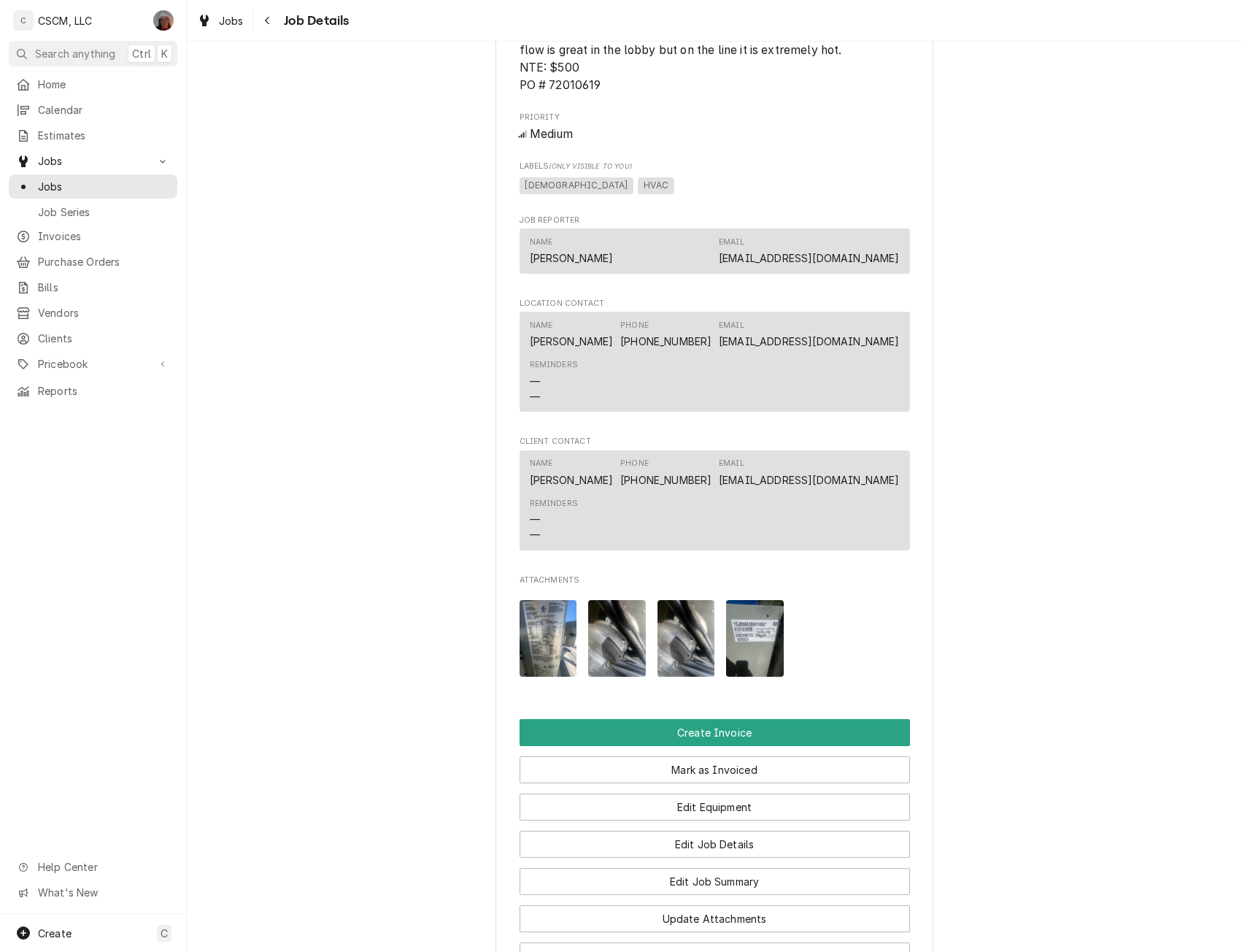
scroll to position [816, 0]
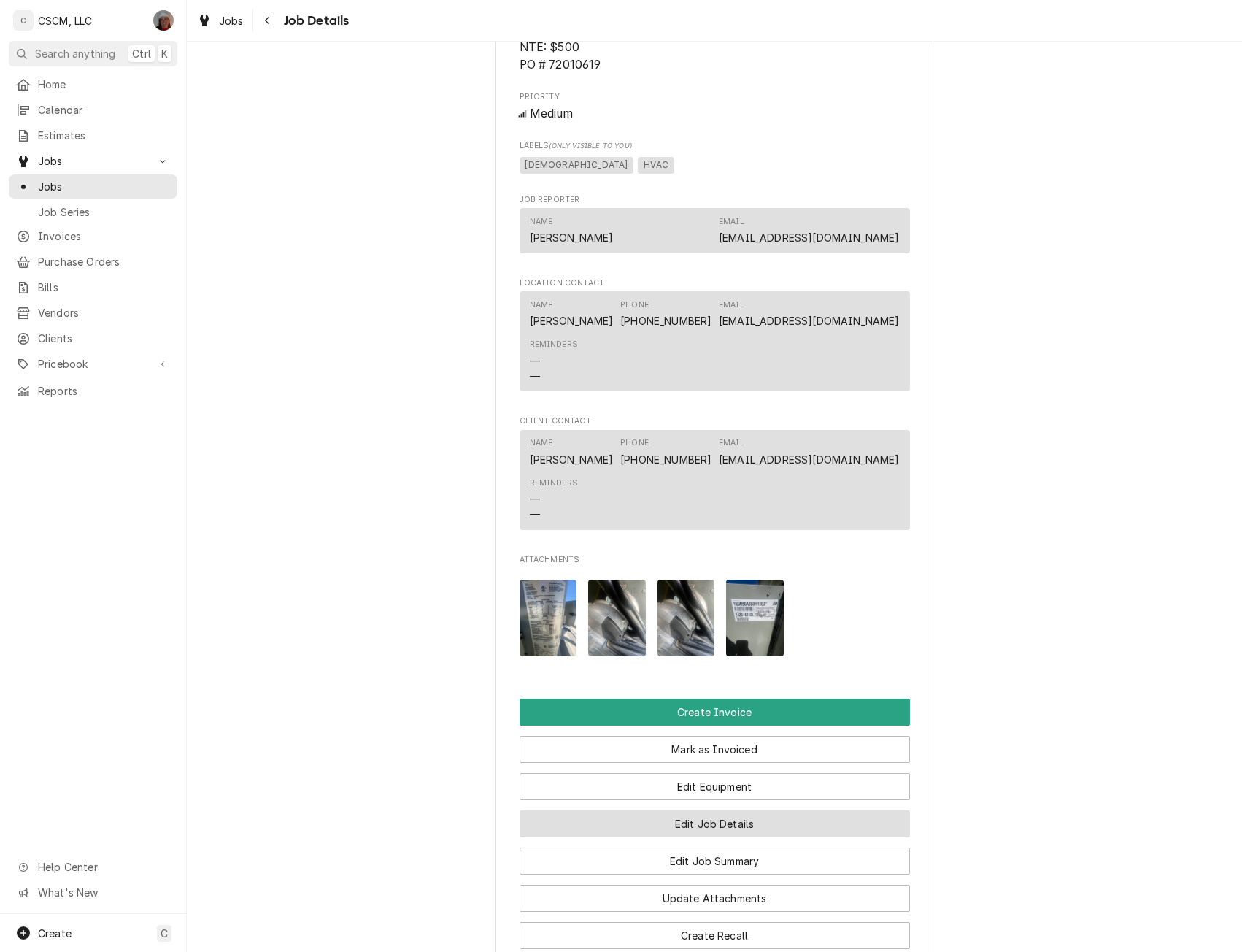
click at [723, 831] on button "Edit Job Details" at bounding box center [715, 823] width 391 height 27
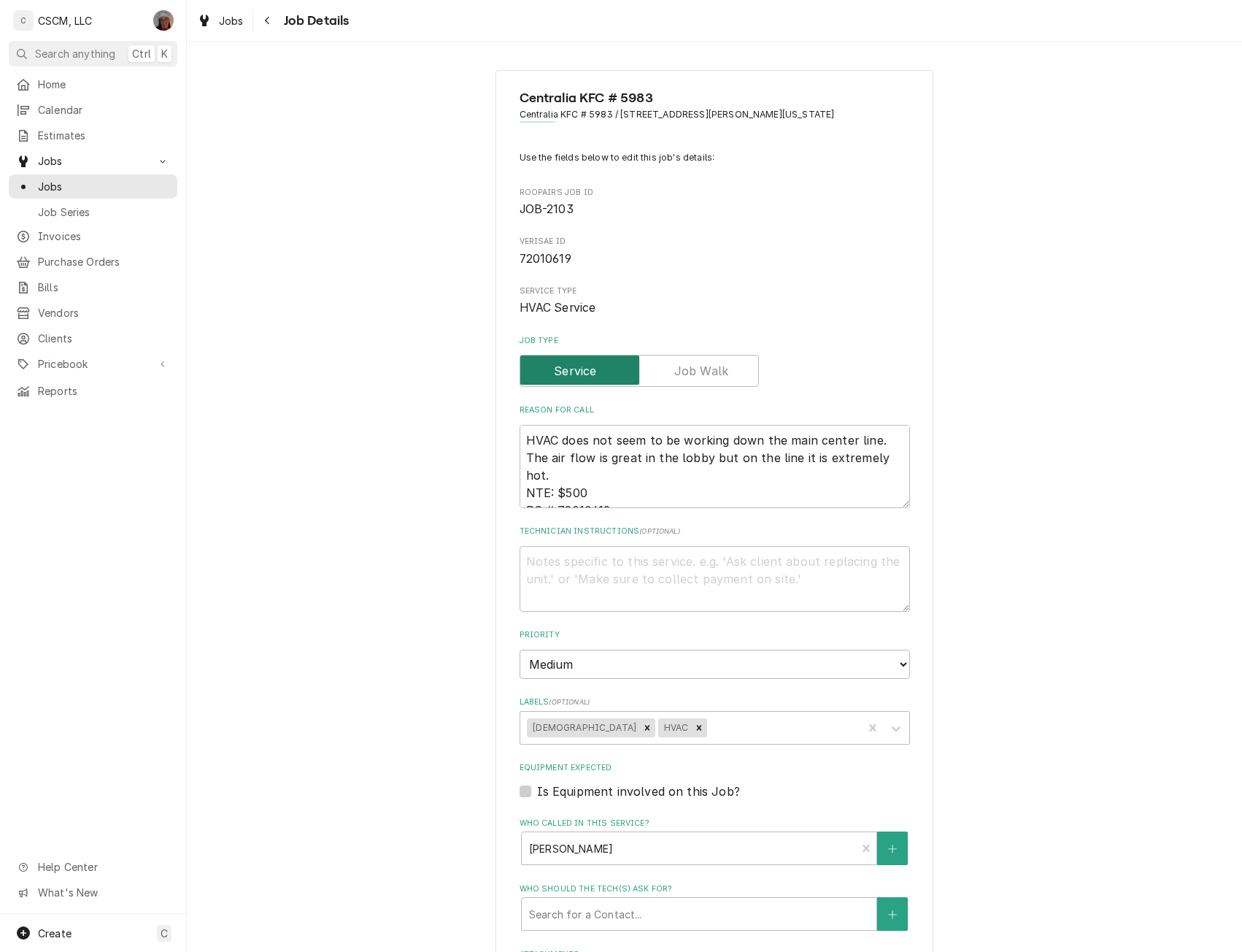
type textarea "x"
click at [710, 719] on div "Labels" at bounding box center [782, 727] width 145 height 27
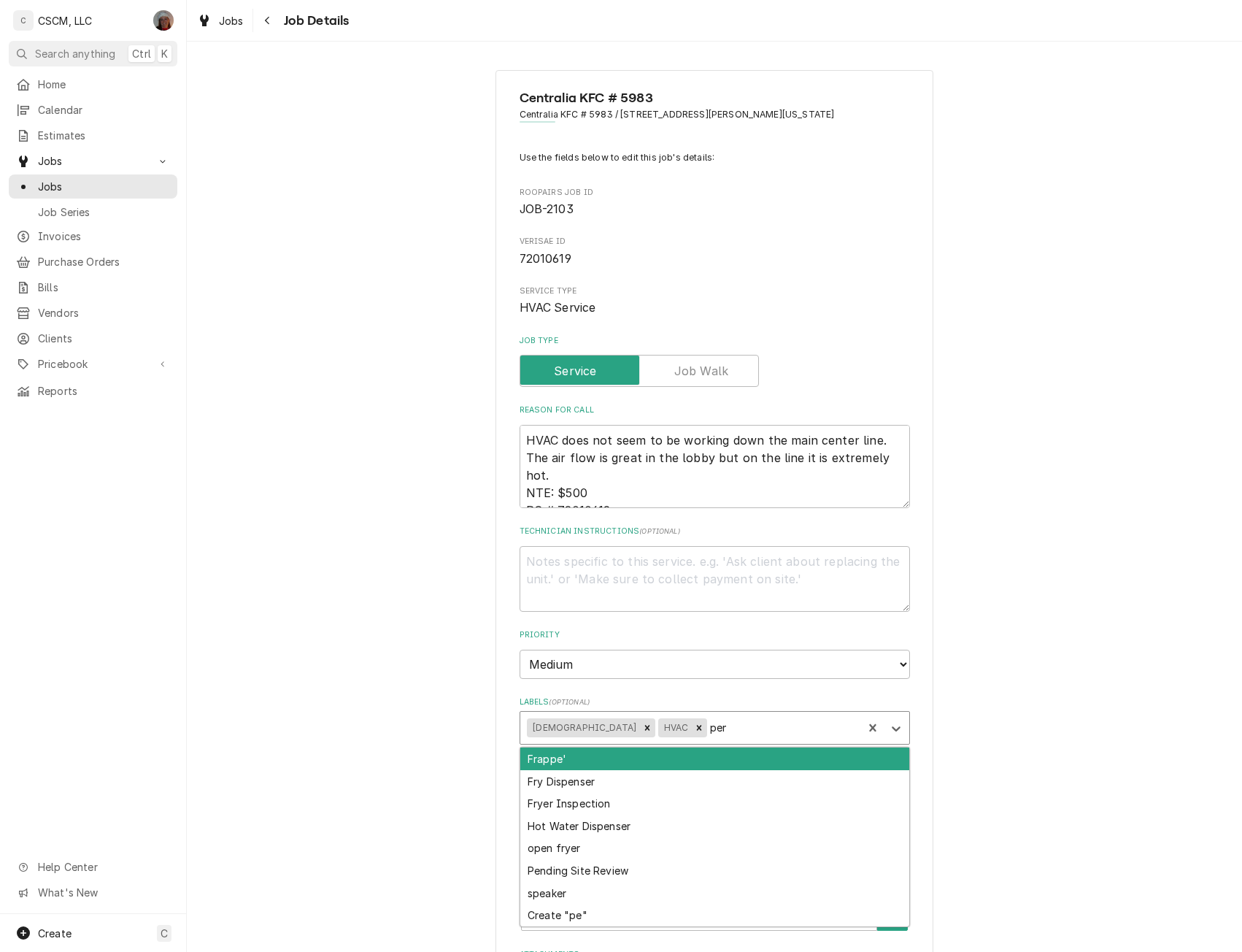
type input "pend"
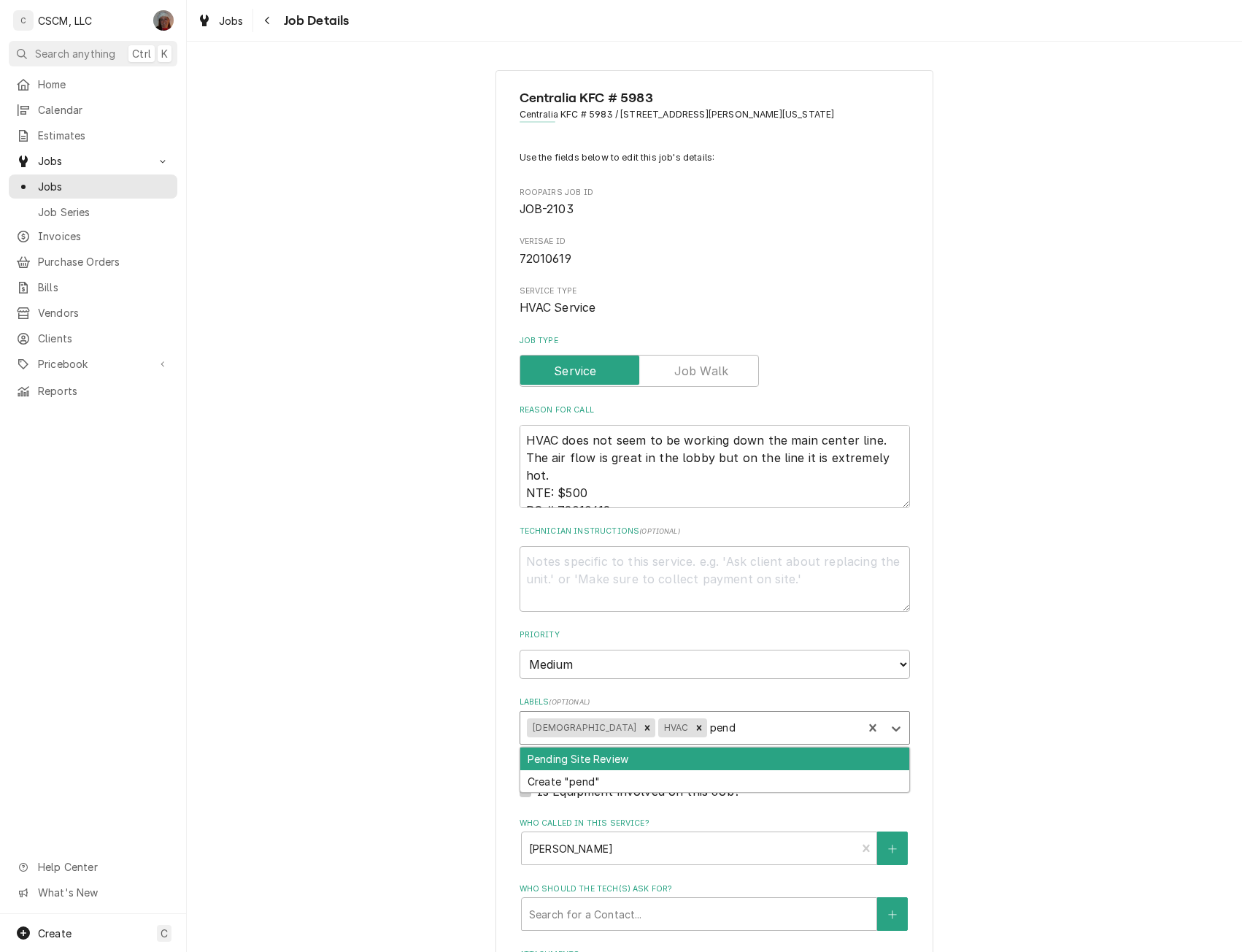
click at [588, 760] on div "Pending Site Review" at bounding box center [715, 759] width 389 height 23
type textarea "x"
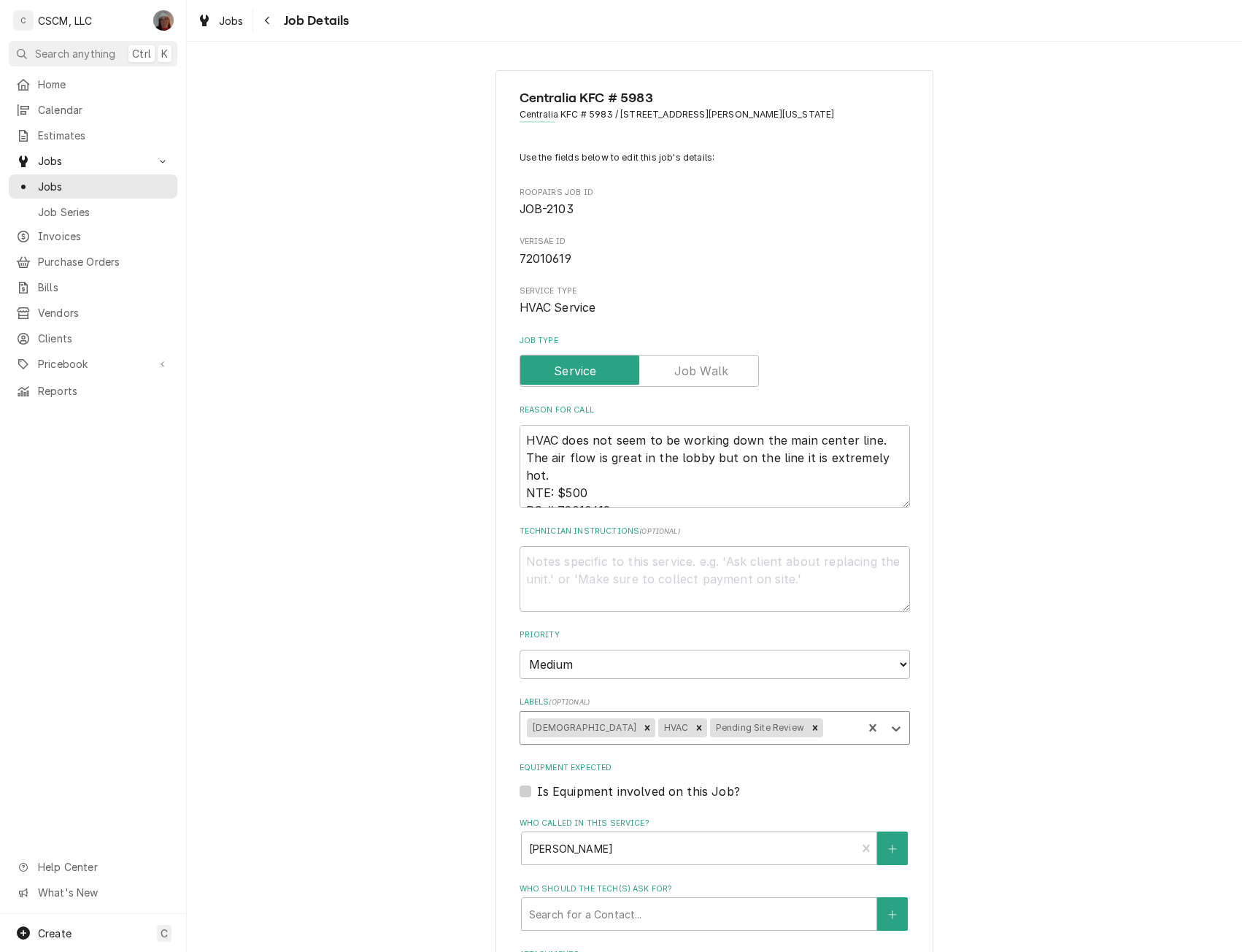
scroll to position [428, 0]
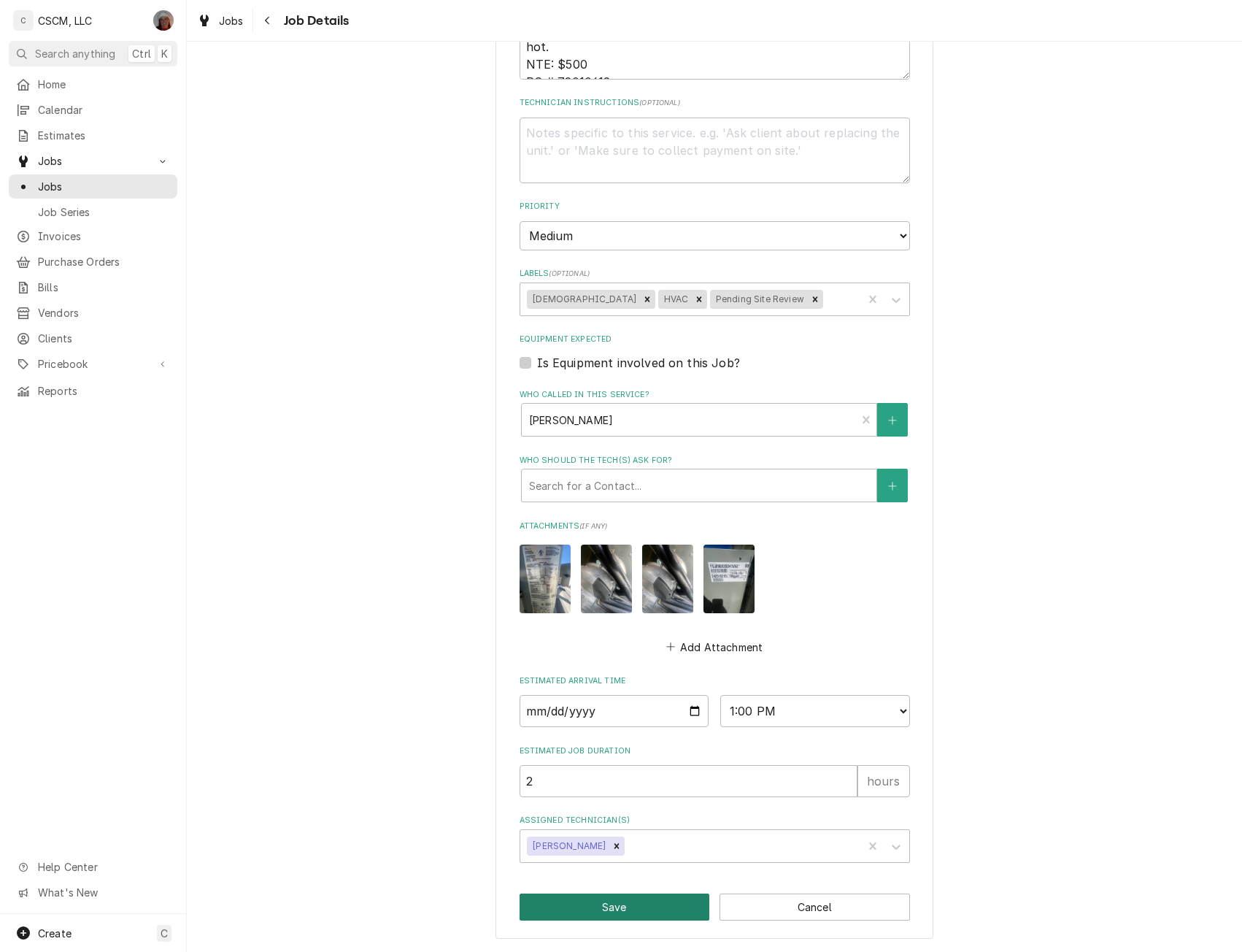
click at [641, 901] on button "Save" at bounding box center [615, 907] width 190 height 27
type textarea "x"
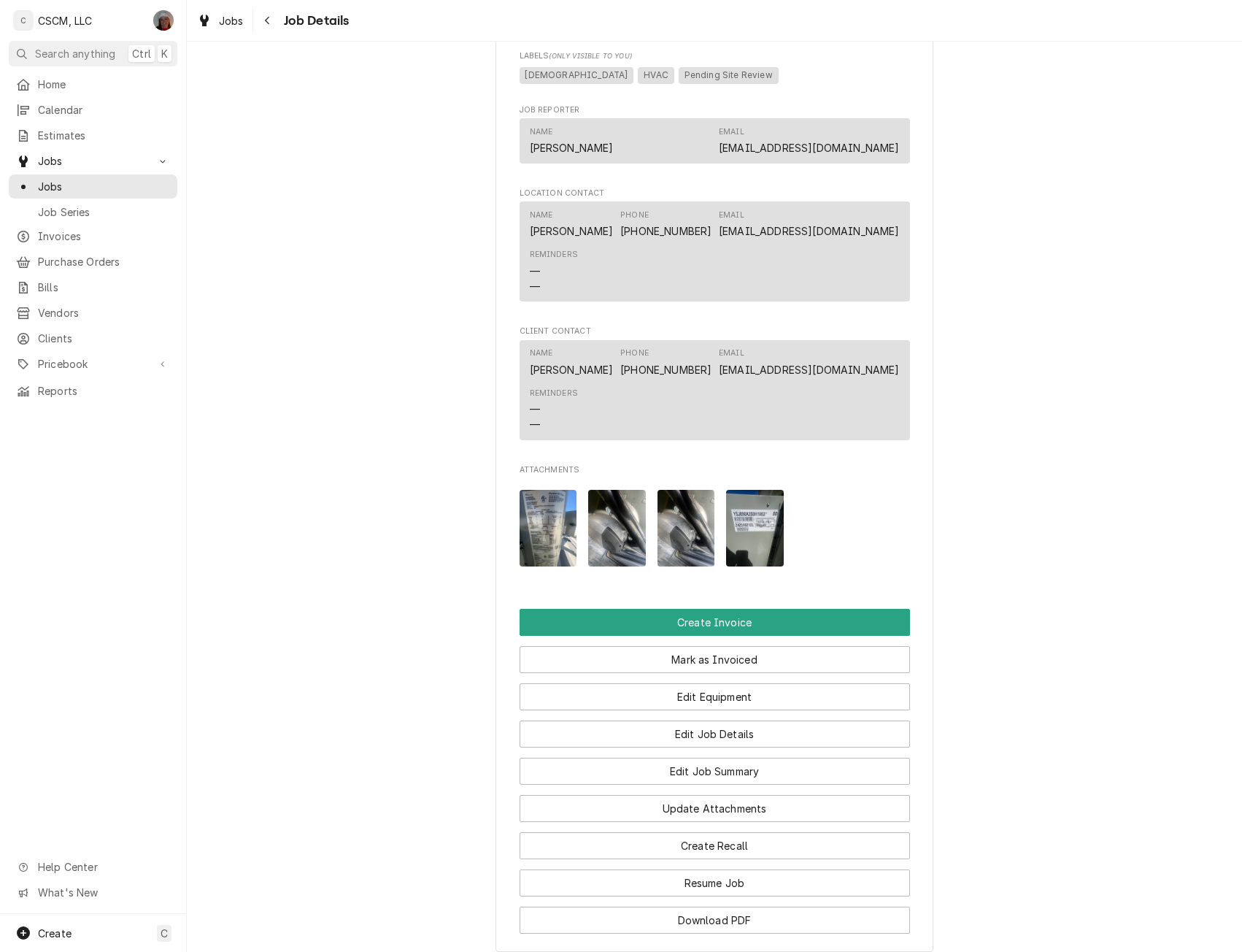
scroll to position [963, 0]
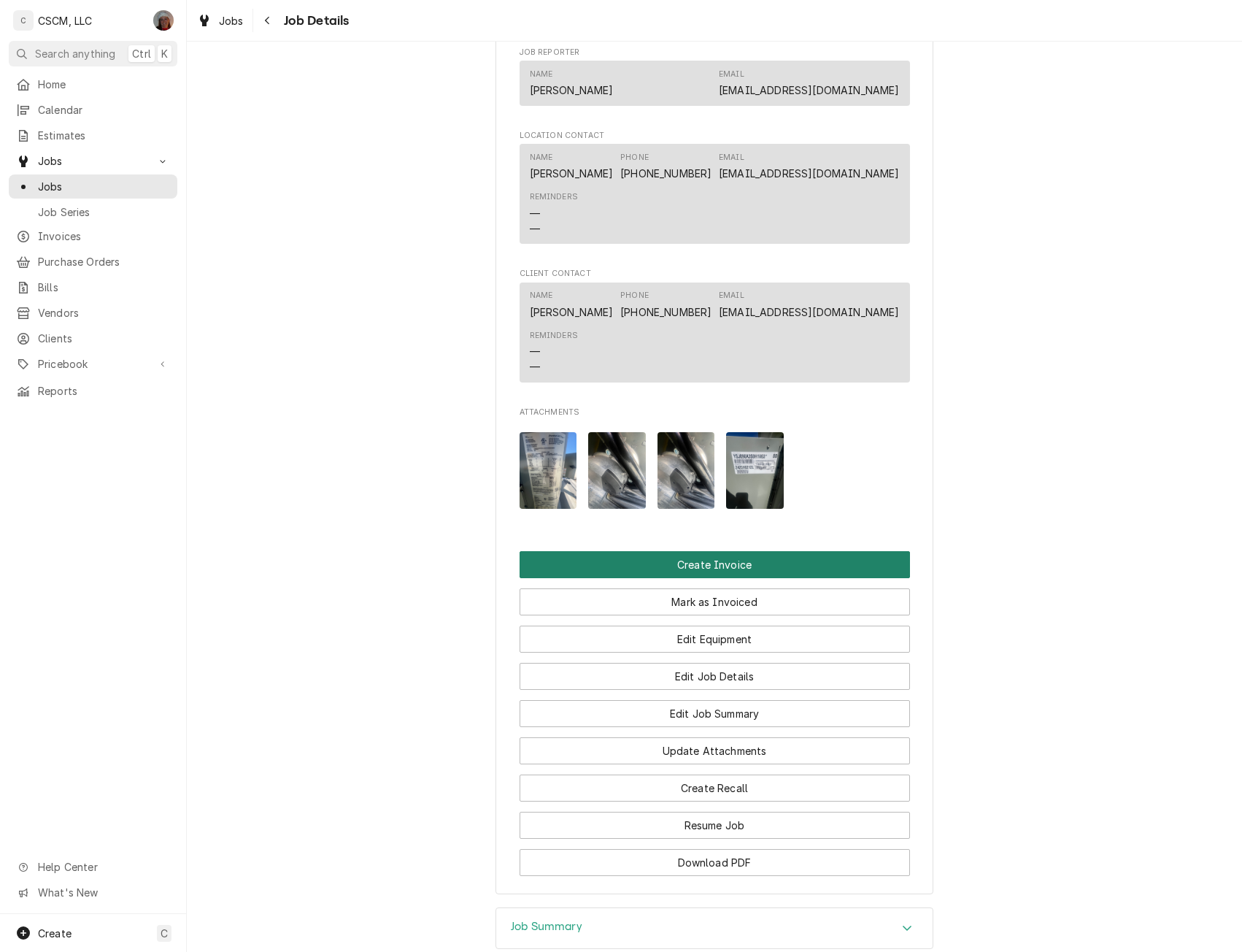
click at [789, 578] on button "Create Invoice" at bounding box center [715, 564] width 391 height 27
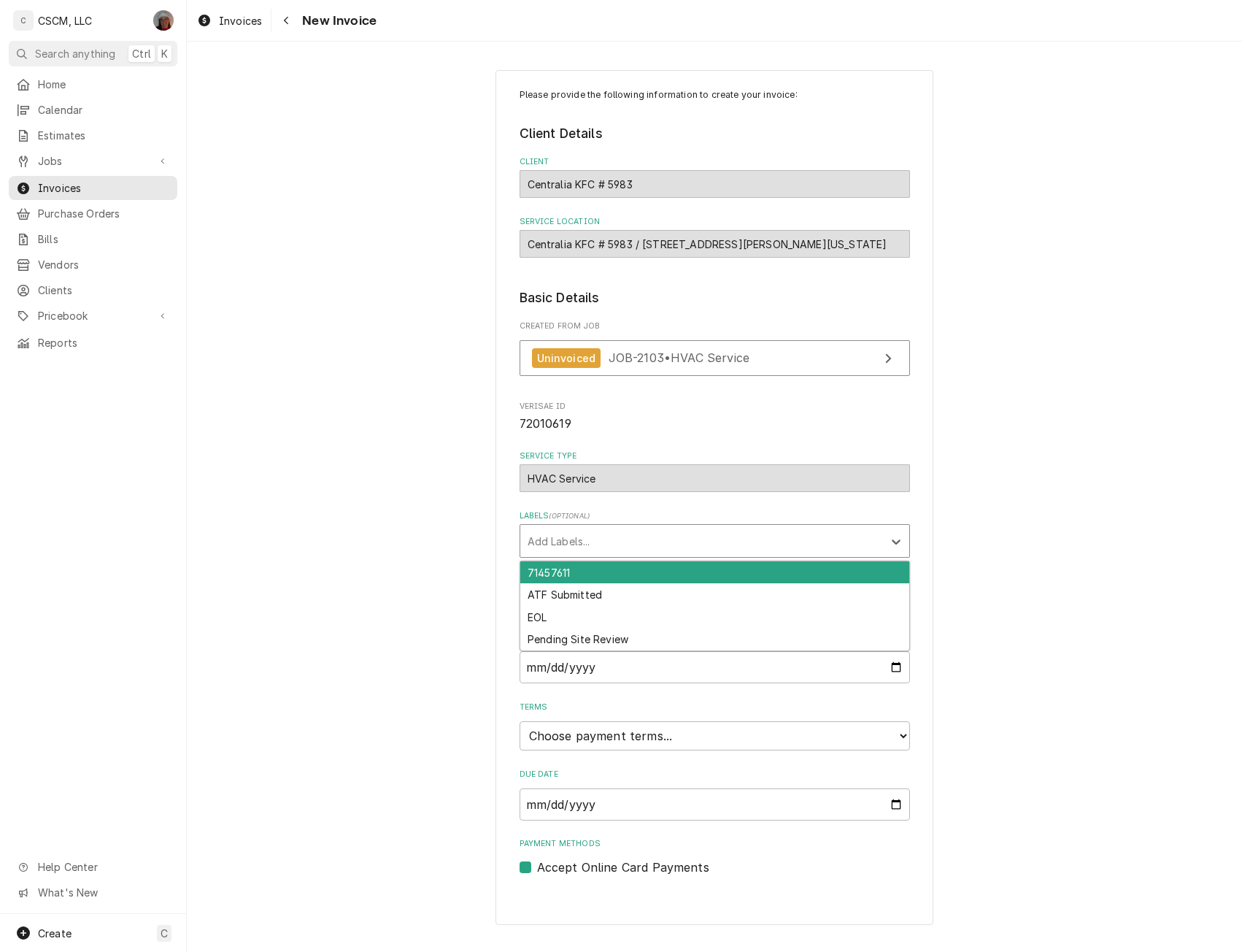
click at [777, 541] on div "Labels" at bounding box center [701, 541] width 348 height 27
type input "pend"
click at [651, 576] on div "Pending Site Review" at bounding box center [715, 572] width 389 height 23
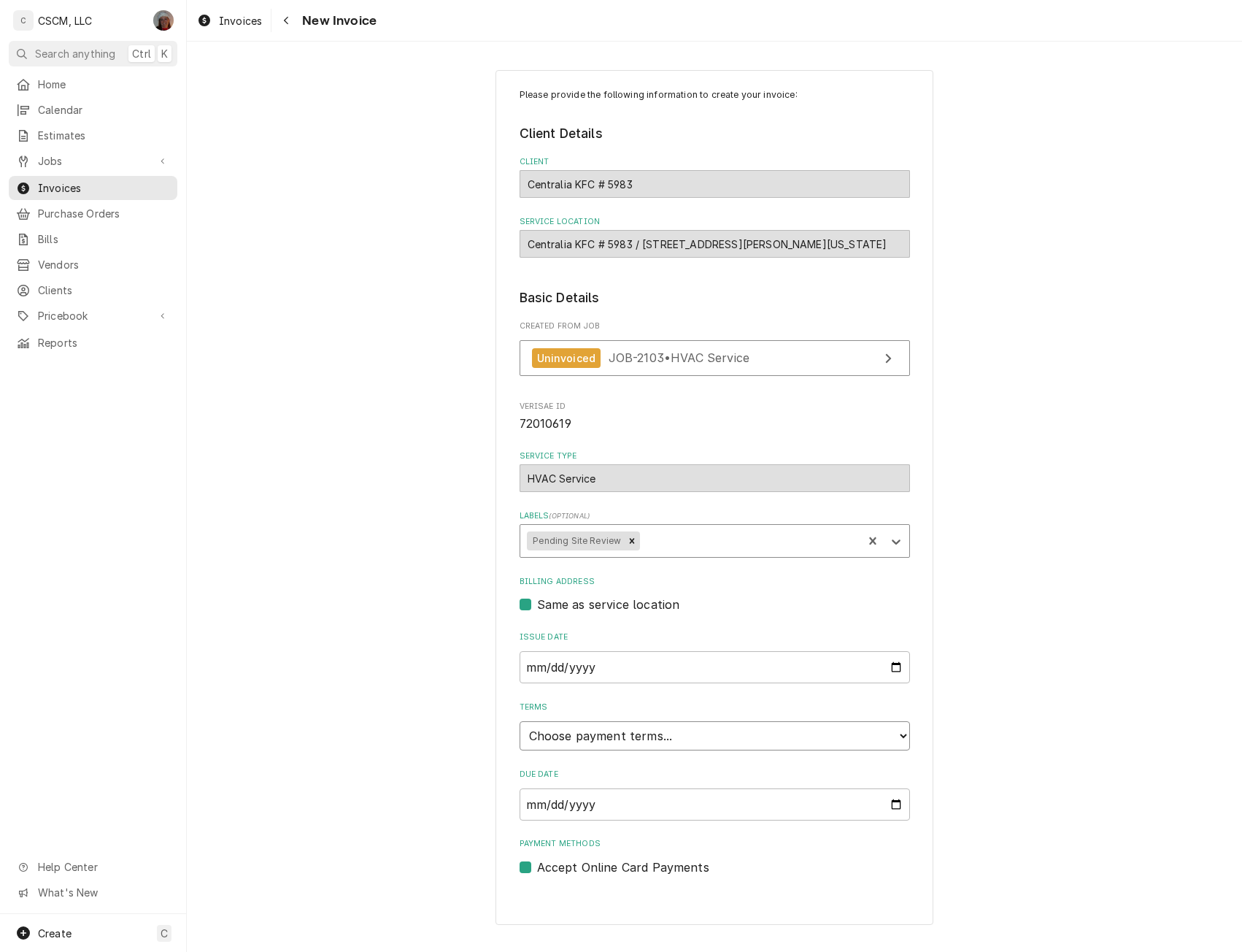
click at [894, 735] on select "Choose payment terms... Same Day Net 7 Net 14 Net 21 Net 30 Net 45 Net 60 Net 90" at bounding box center [715, 736] width 391 height 30
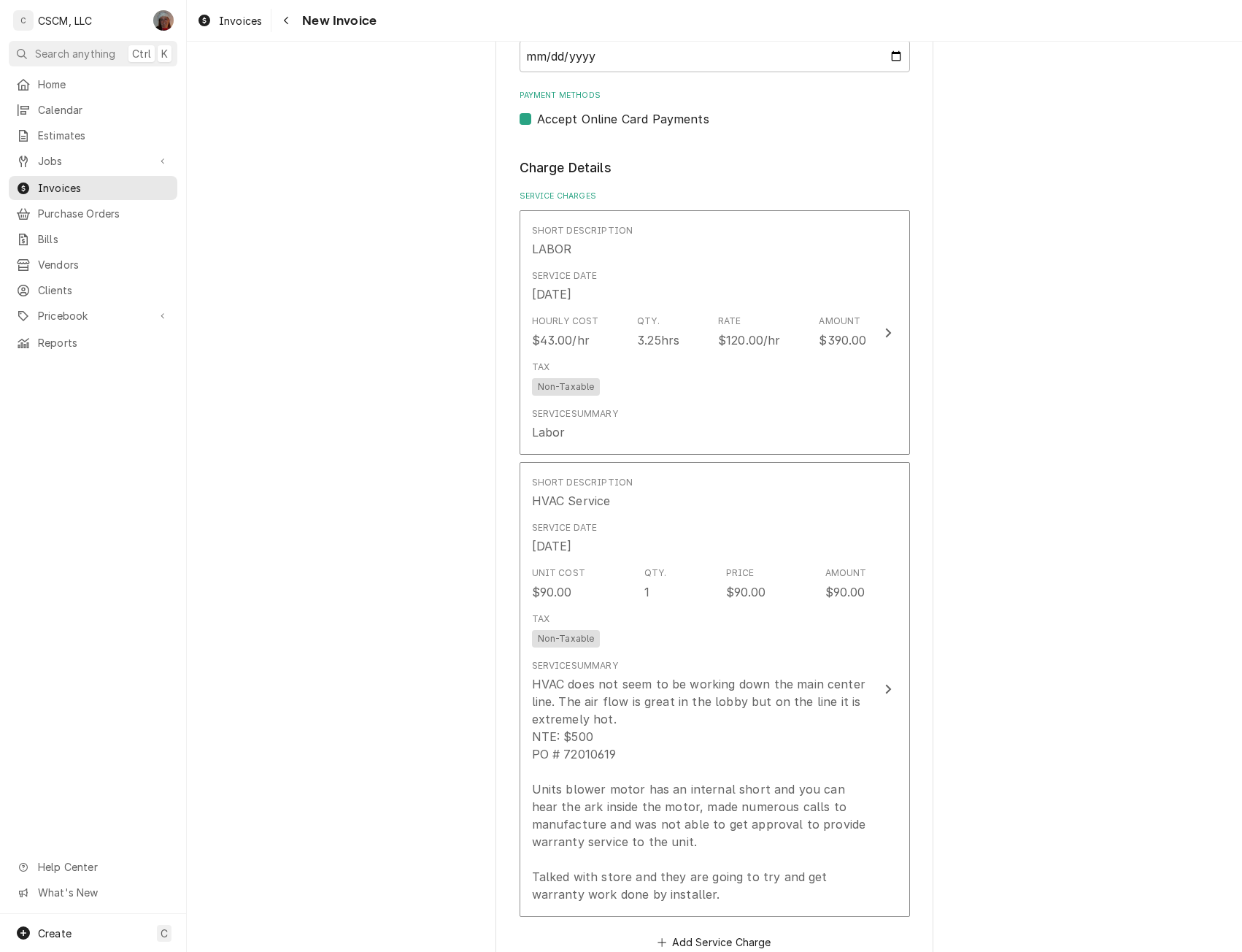
scroll to position [789, 0]
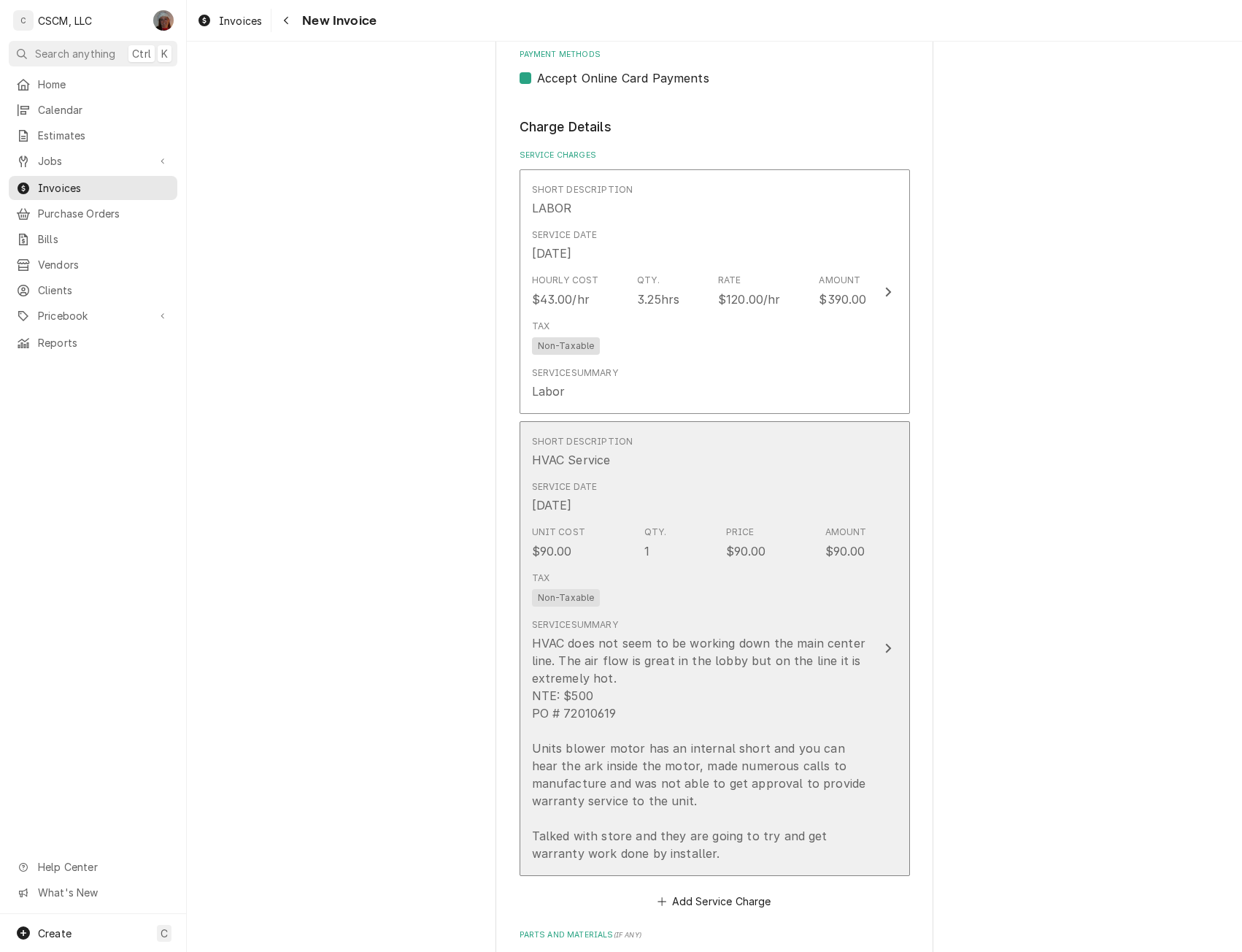
click at [887, 636] on button "Short Description HVAC Service Service Date Sep 22, 2025 Unit Cost $90.00 Qty. …" at bounding box center [715, 648] width 391 height 455
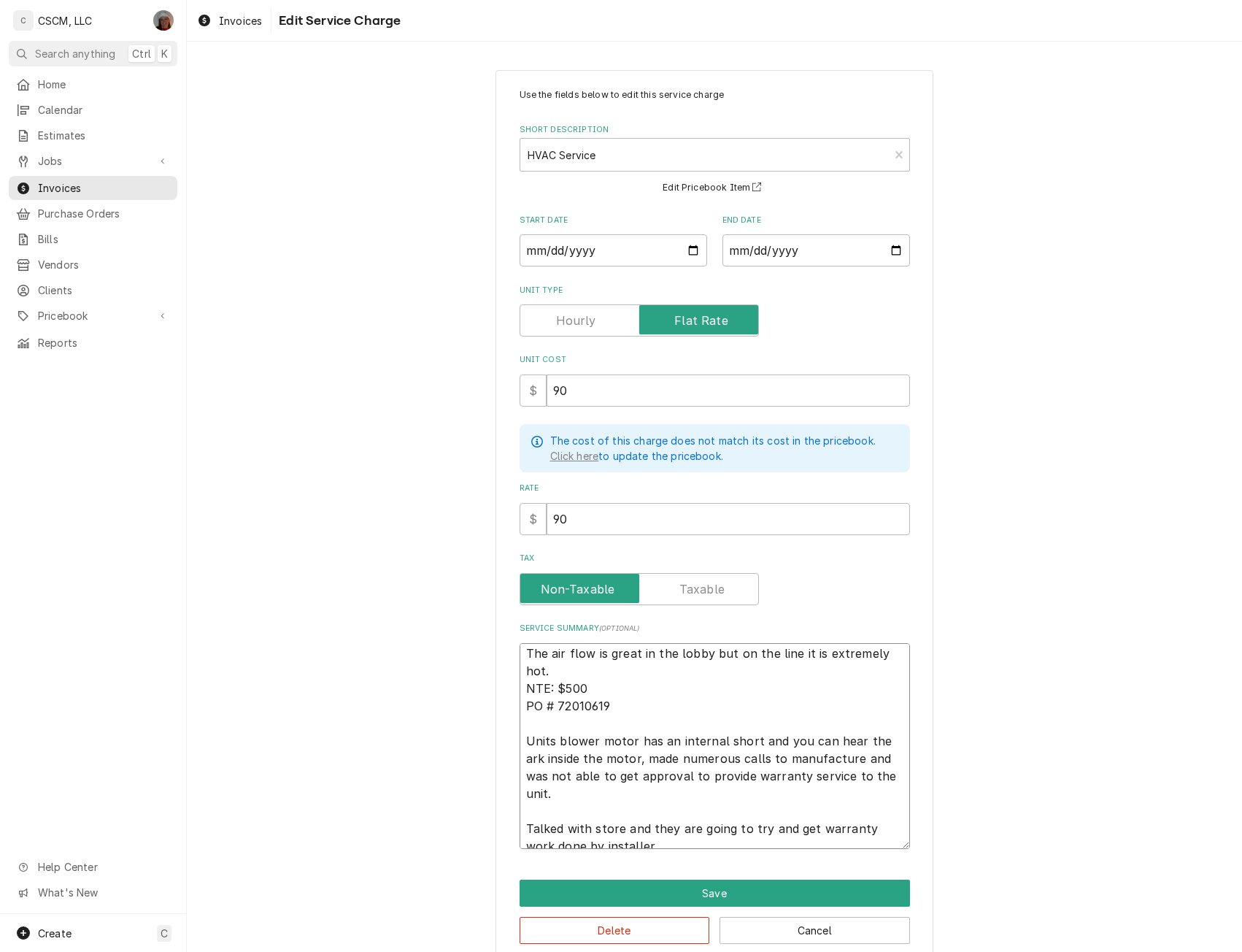
scroll to position [36, 0]
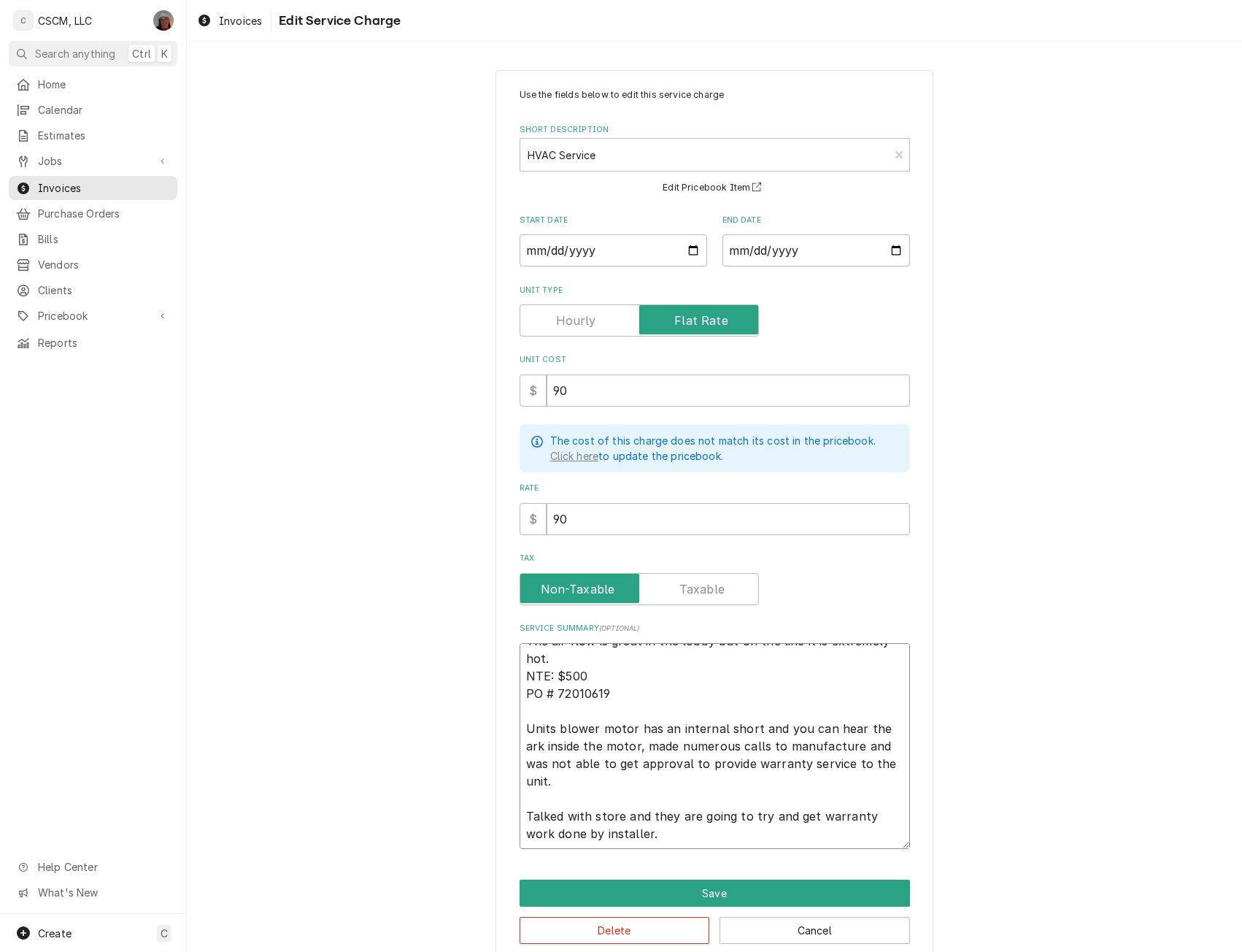
drag, startPoint x: 518, startPoint y: 763, endPoint x: 772, endPoint y: 836, distance: 264.3
click at [772, 836] on textarea "HVAC does not seem to be working down the main center line. The air flow is gre…" at bounding box center [715, 746] width 391 height 206
click at [735, 887] on button "Save" at bounding box center [715, 893] width 391 height 27
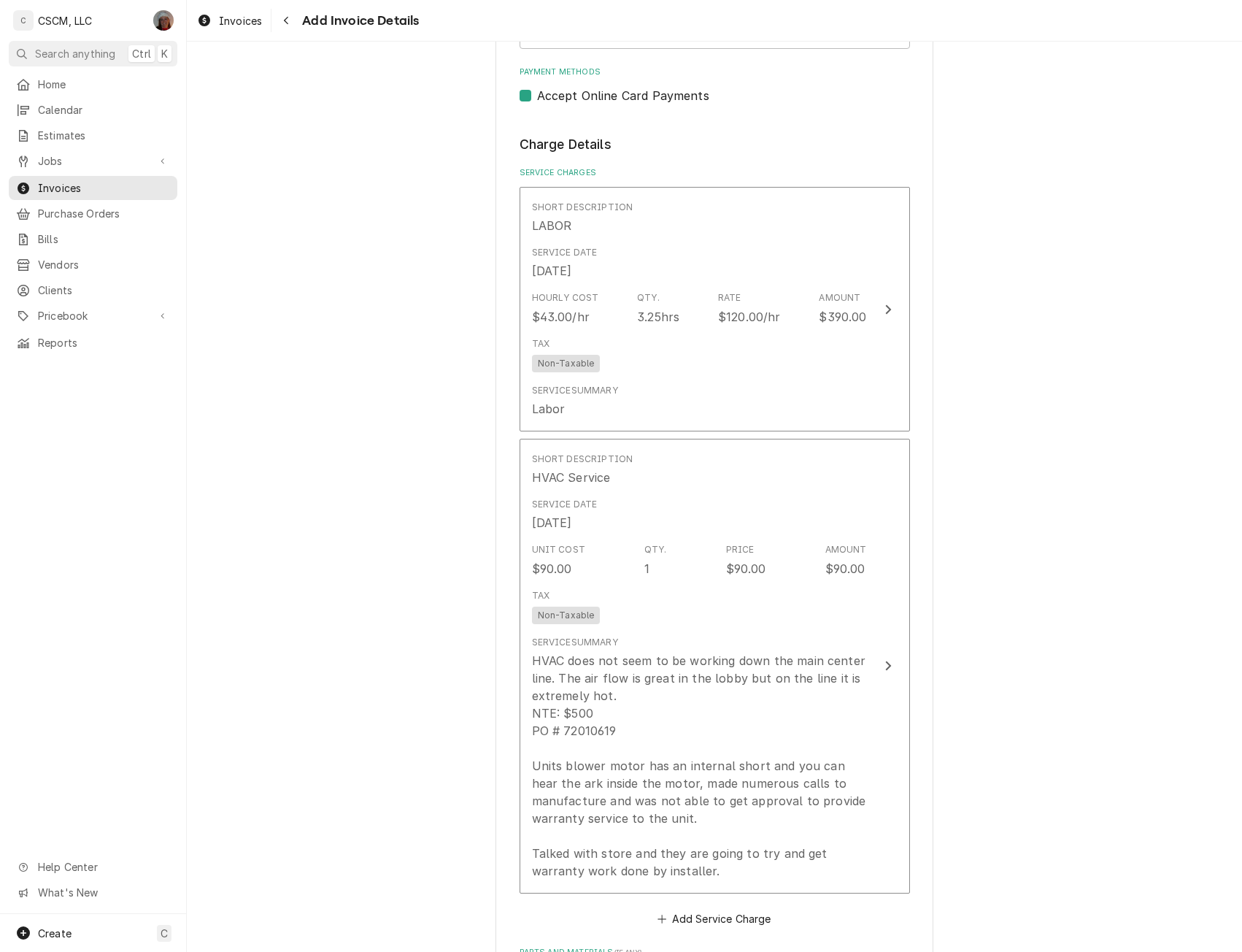
scroll to position [1566, 0]
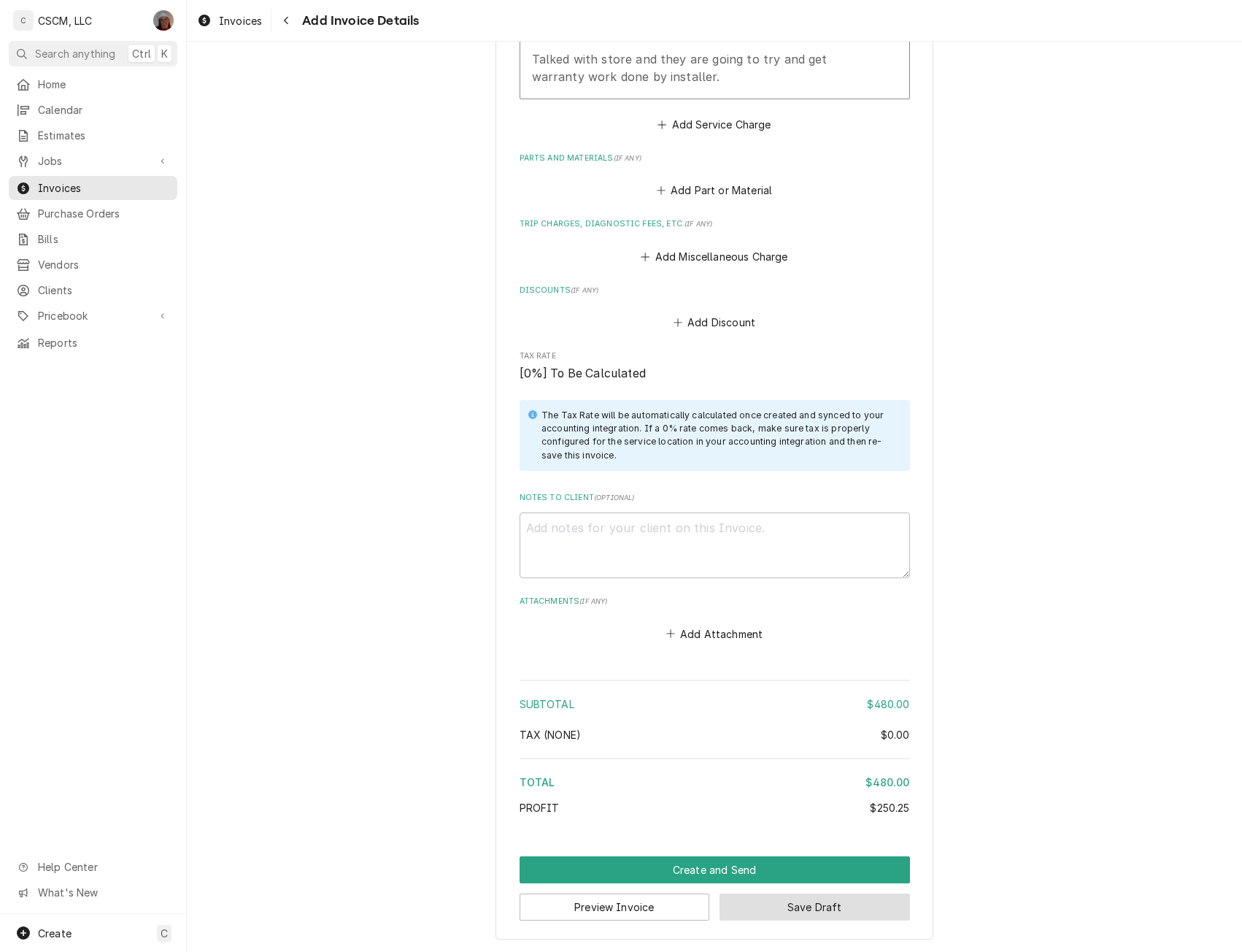
click at [802, 897] on button "Save Draft" at bounding box center [815, 907] width 190 height 27
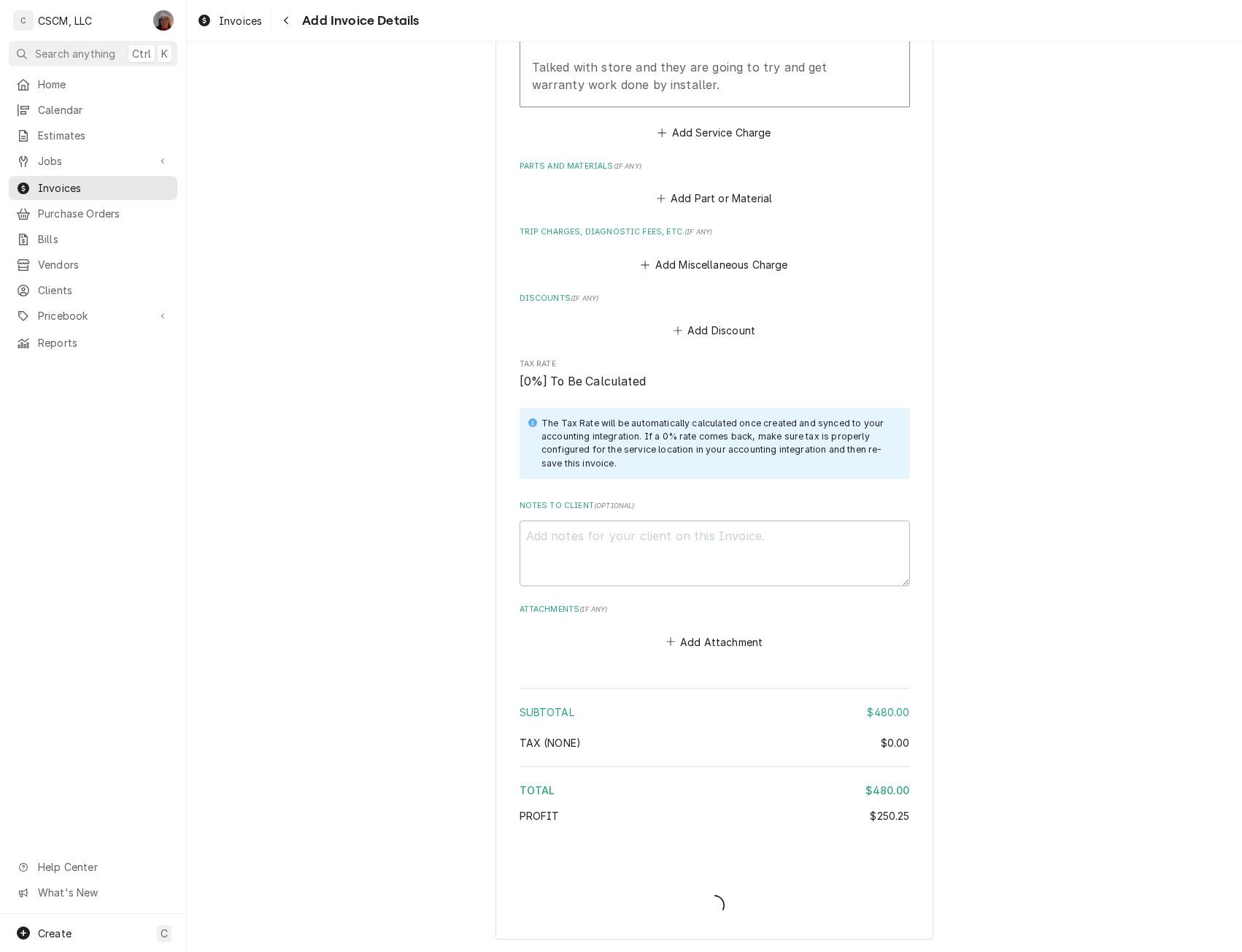
scroll to position [1558, 0]
type textarea "x"
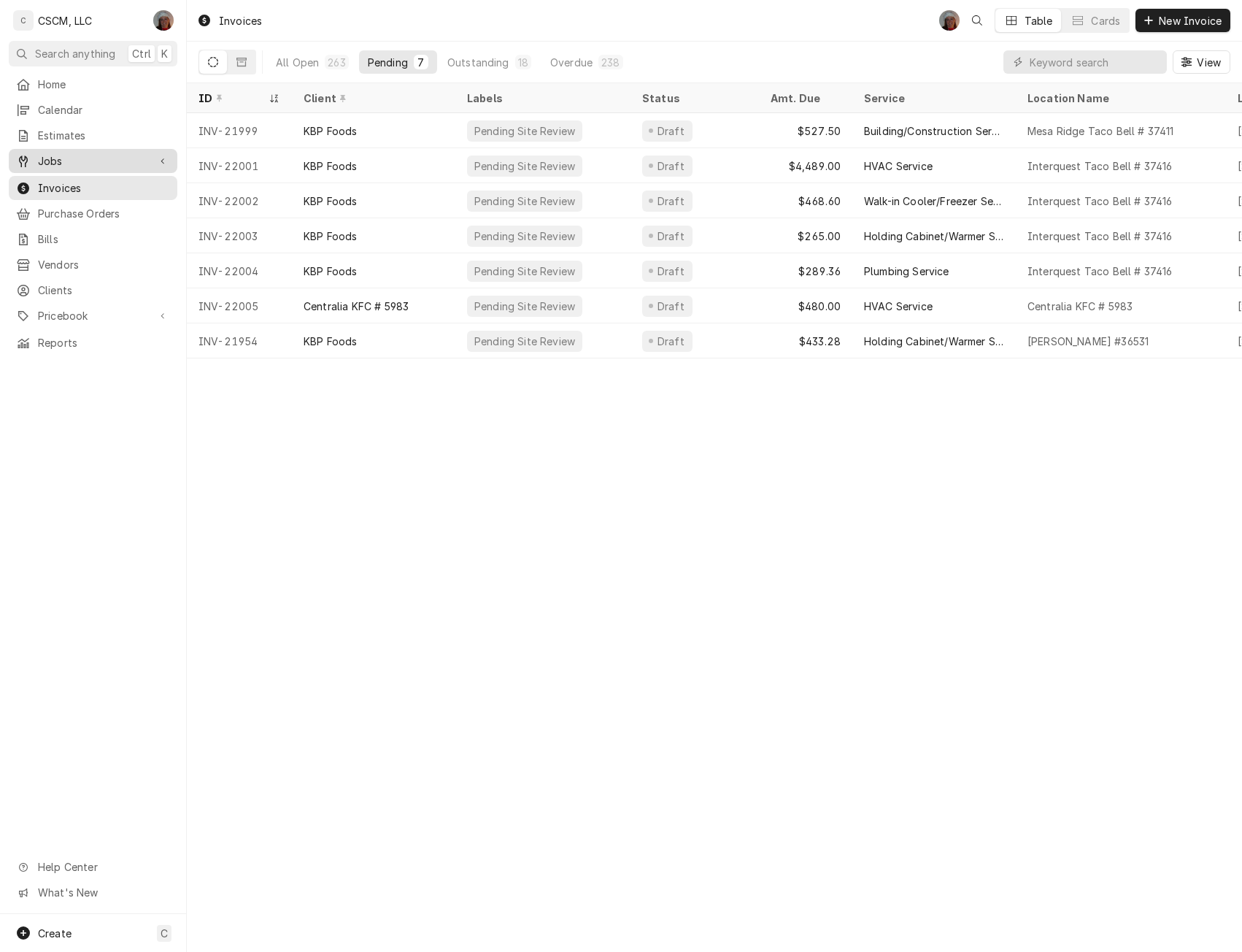
click at [76, 163] on span "Jobs" at bounding box center [93, 161] width 110 height 16
click at [66, 186] on span "Jobs" at bounding box center [104, 186] width 132 height 16
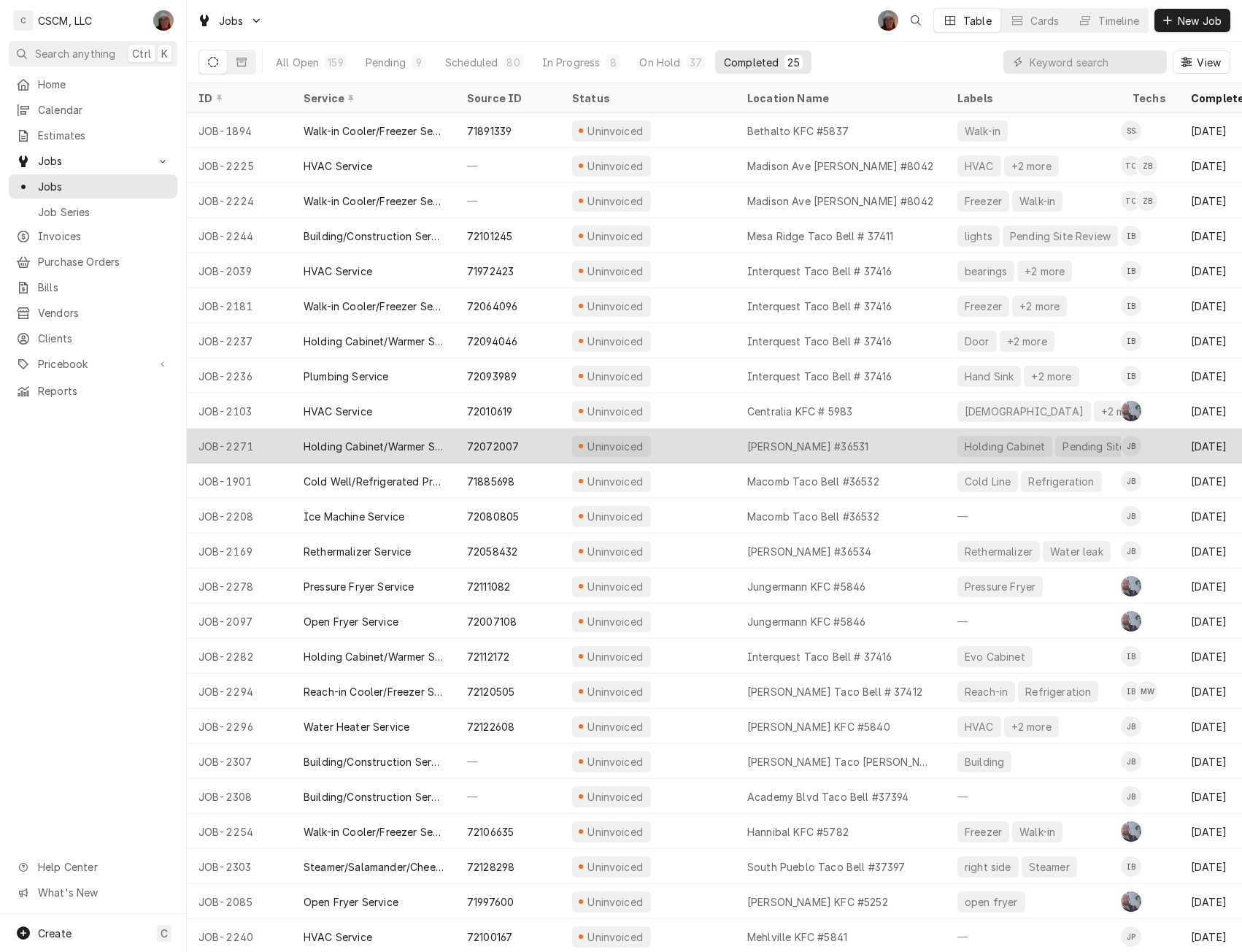
click at [711, 448] on div "Uninvoiced" at bounding box center [648, 446] width 176 height 36
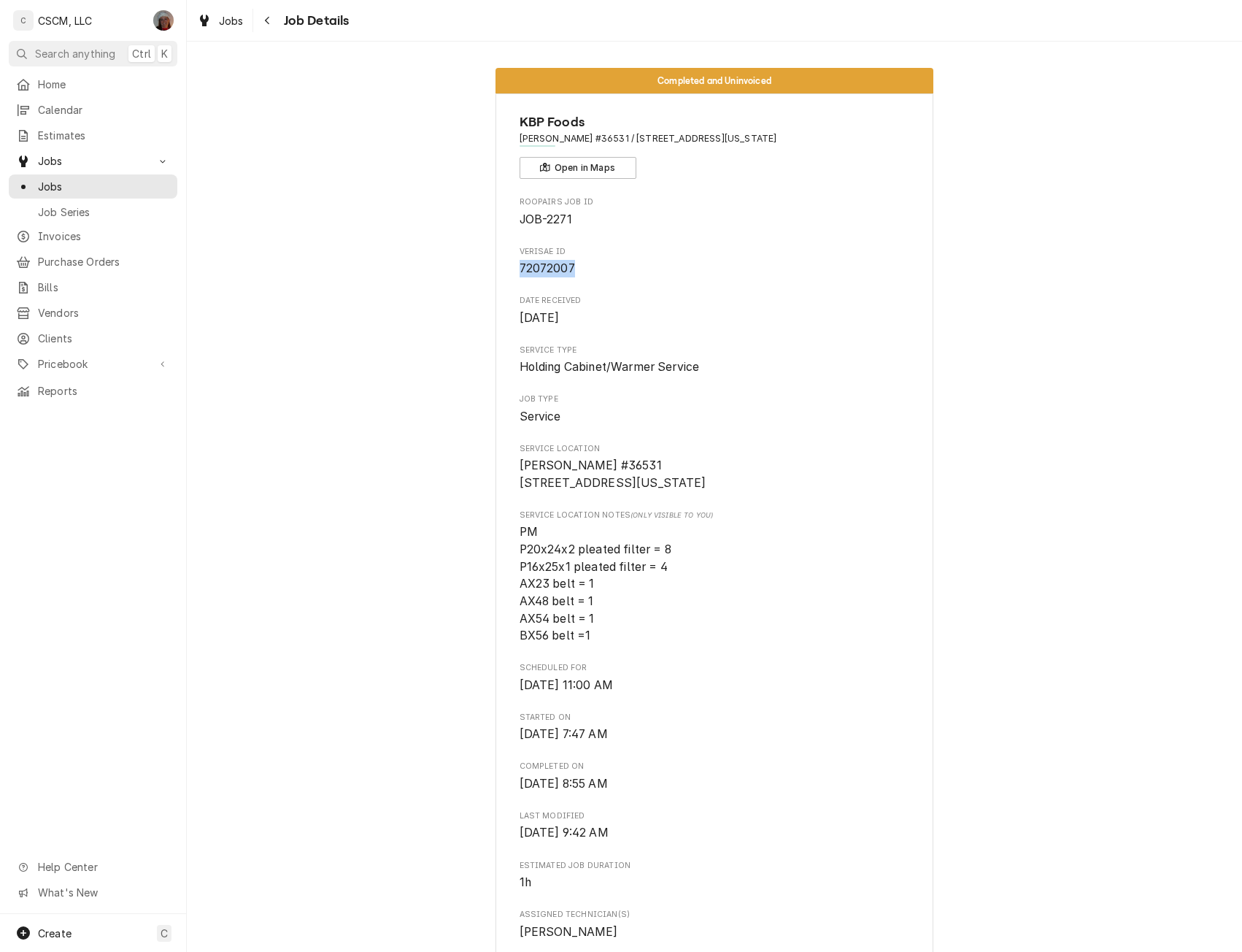
drag, startPoint x: 510, startPoint y: 268, endPoint x: 582, endPoint y: 270, distance: 72.0
click at [582, 270] on div "KBP Foods Quincy Taco Bell #36531 / 3828 Broadway St, Quincy, Illinois 62301 Op…" at bounding box center [714, 937] width 438 height 1687
copy span "72072007"
click at [90, 179] on span "Jobs" at bounding box center [104, 186] width 132 height 16
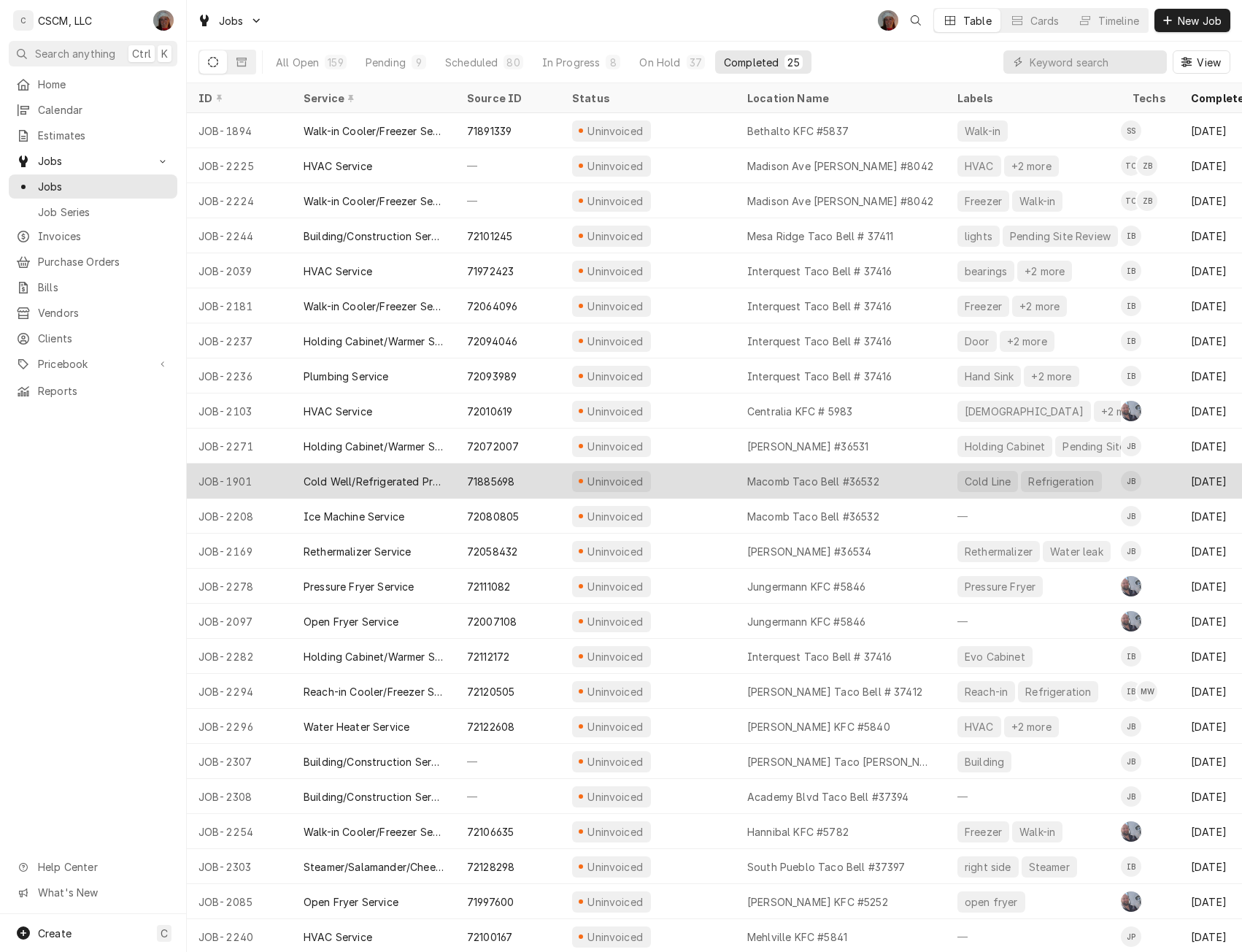
click at [705, 473] on div "Uninvoiced" at bounding box center [648, 481] width 176 height 36
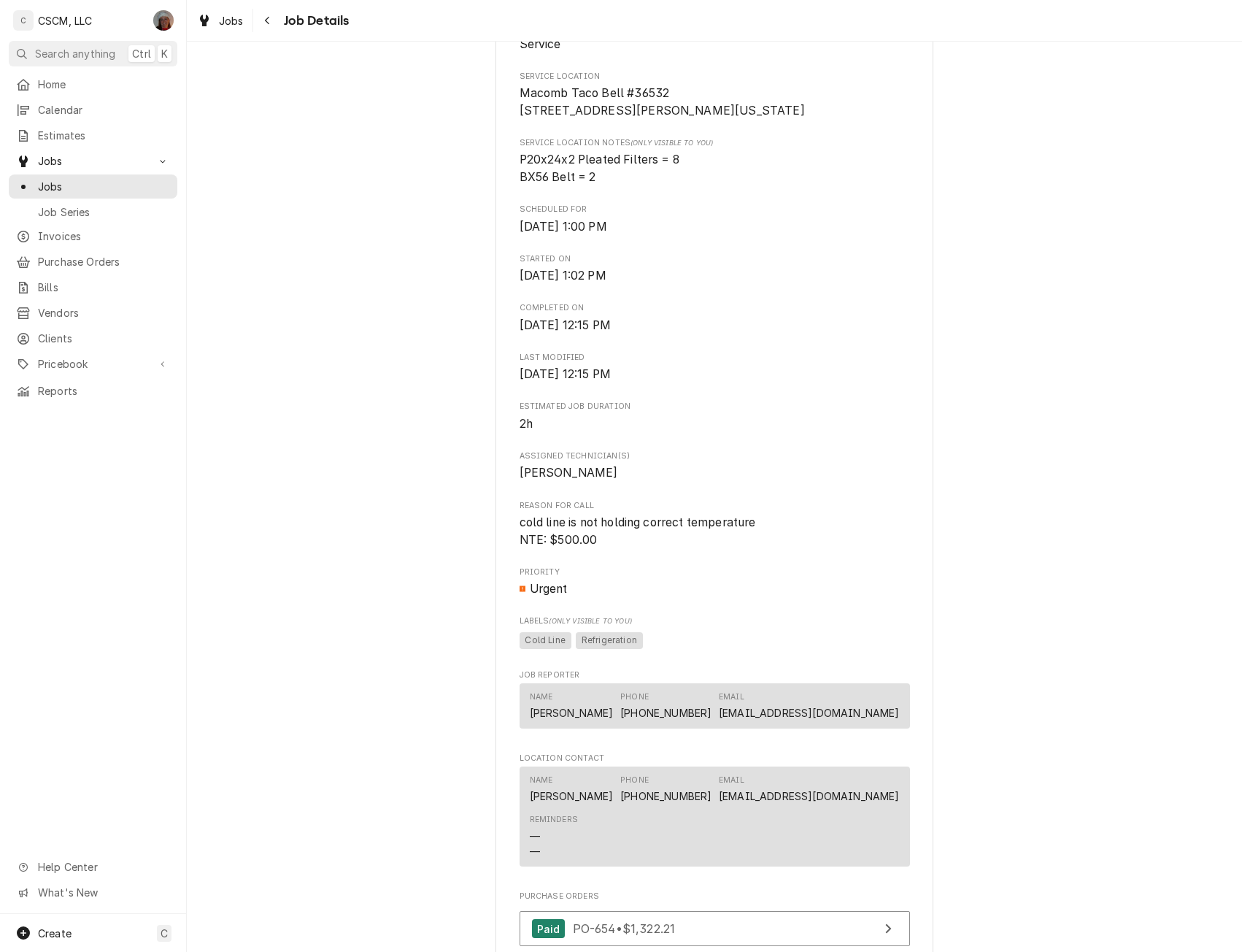
scroll to position [482, 0]
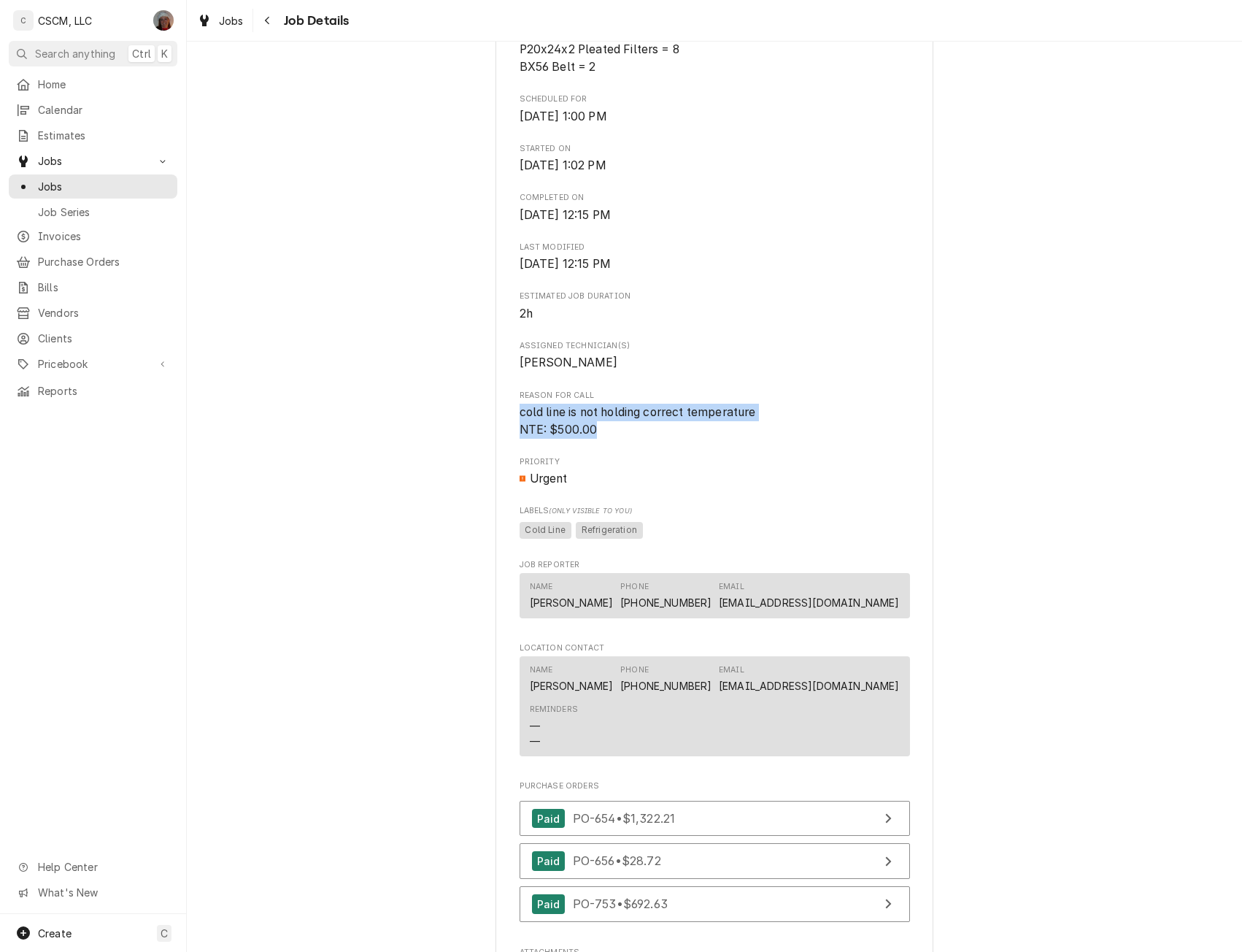
drag, startPoint x: 516, startPoint y: 425, endPoint x: 621, endPoint y: 451, distance: 108.2
click at [621, 438] on span "cold line is not holding correct temperature NTE: $500.00" at bounding box center [715, 420] width 391 height 35
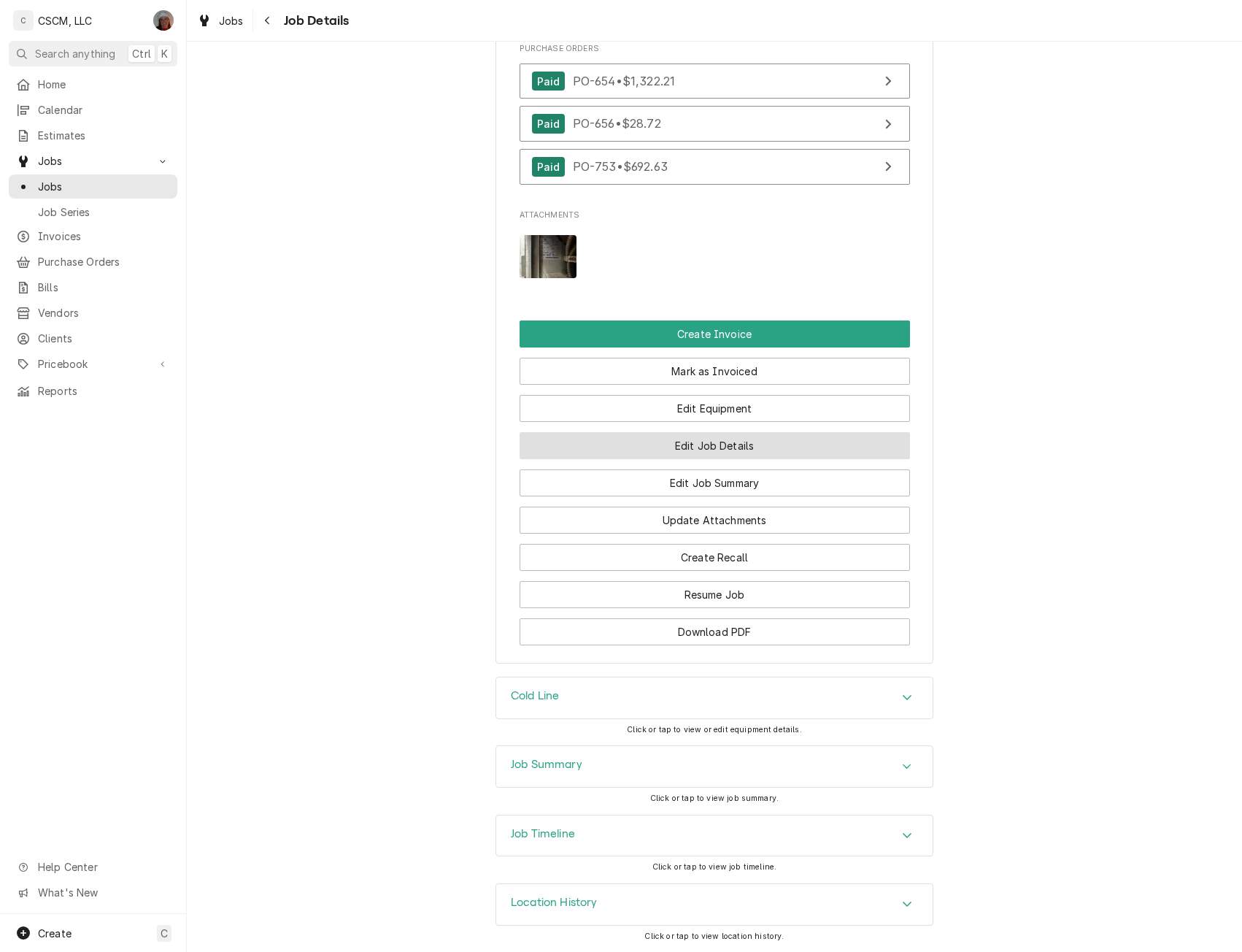
click at [738, 447] on button "Edit Job Details" at bounding box center [715, 445] width 391 height 27
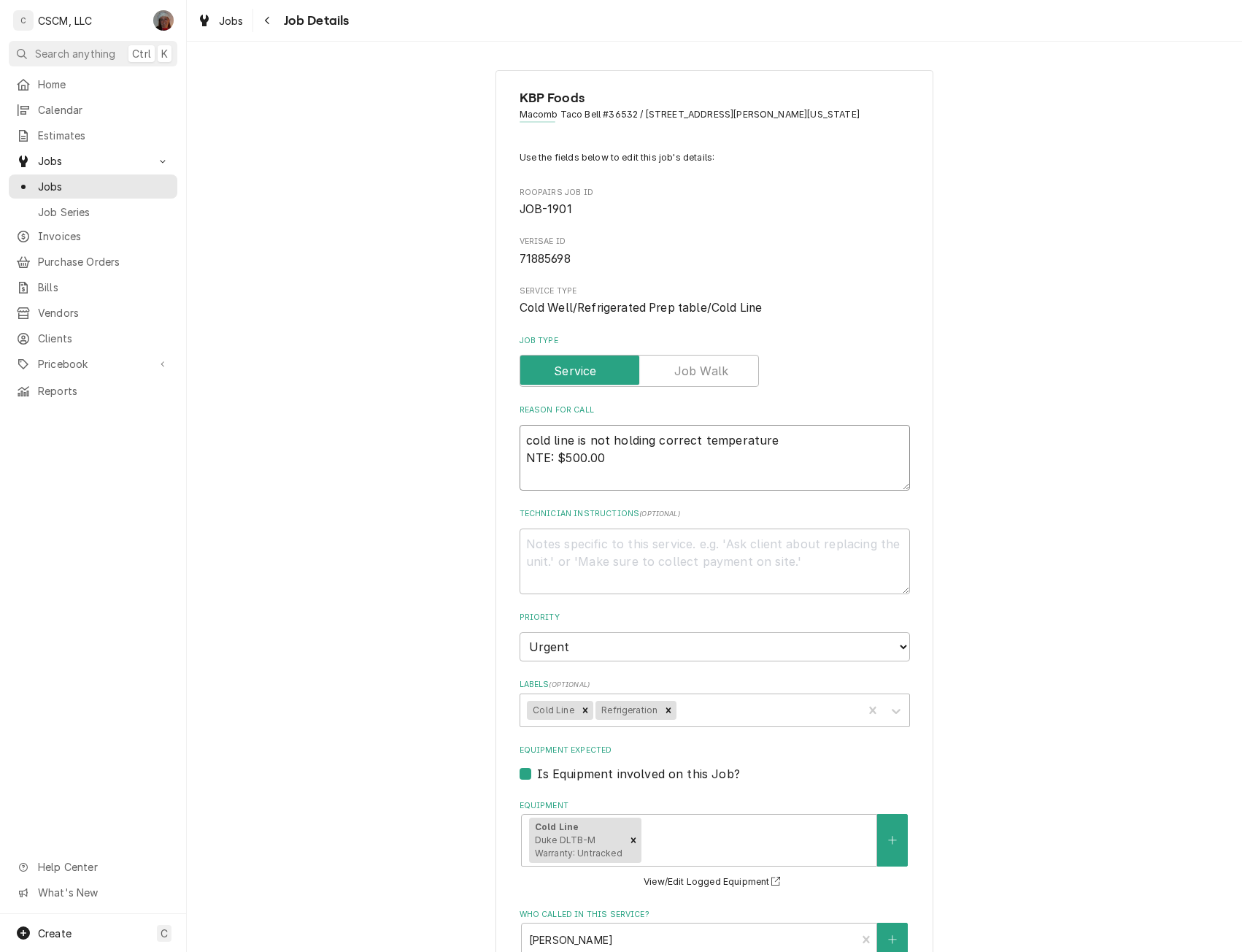
click at [636, 473] on textarea "cold line is not holding correct temperature NTE: $500.00" at bounding box center [715, 458] width 391 height 66
type textarea "x"
type textarea "cold line is not holding correct temperature NTE: $500.00"
type textarea "x"
type textarea "cold line is not holding correct temperature NTE: $500.00 P"
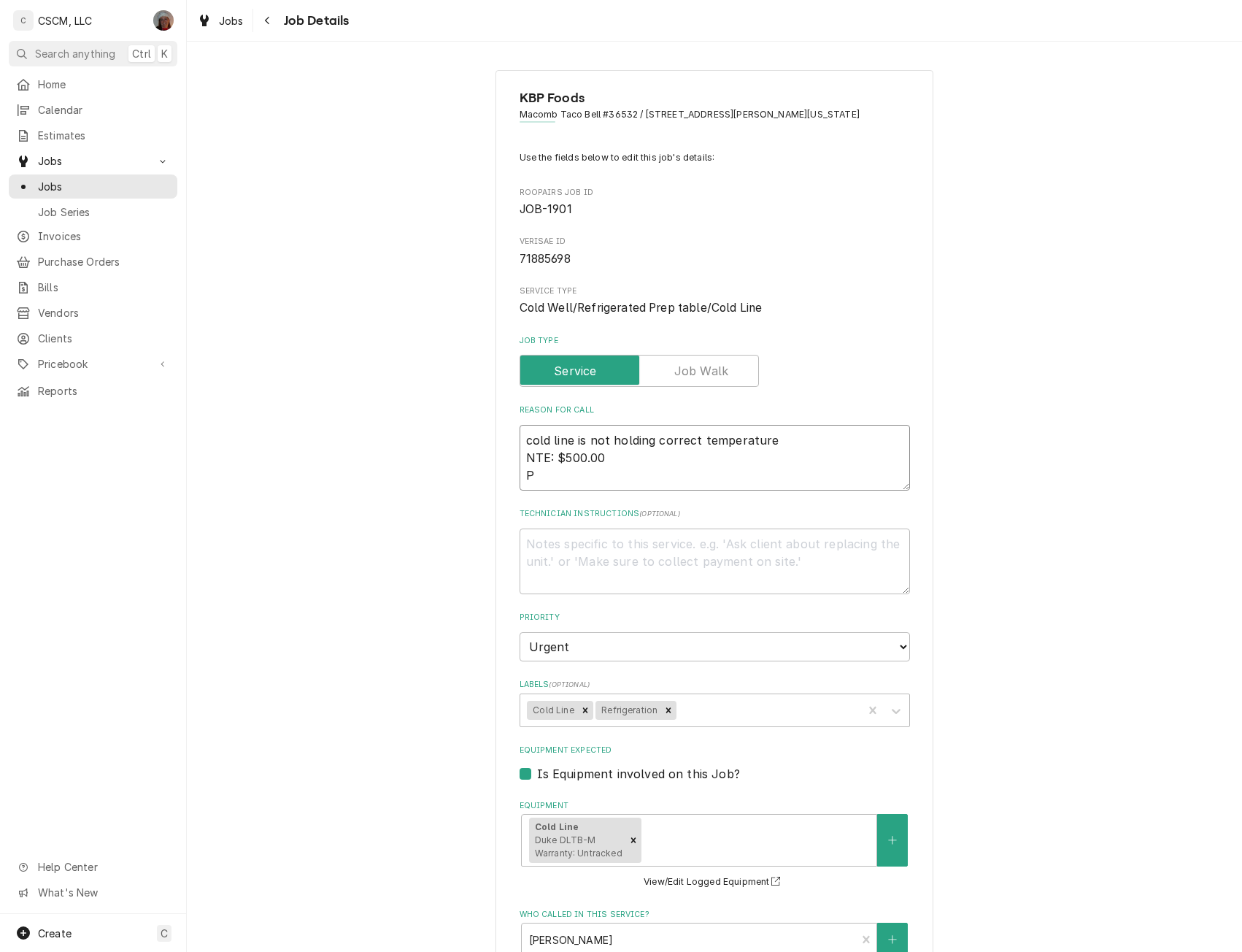
type textarea "x"
type textarea "cold line is not holding correct temperature NTE: $500.00 PO"
type textarea "x"
type textarea "cold line is not holding correct temperature NTE: $500.00 PO"
type textarea "x"
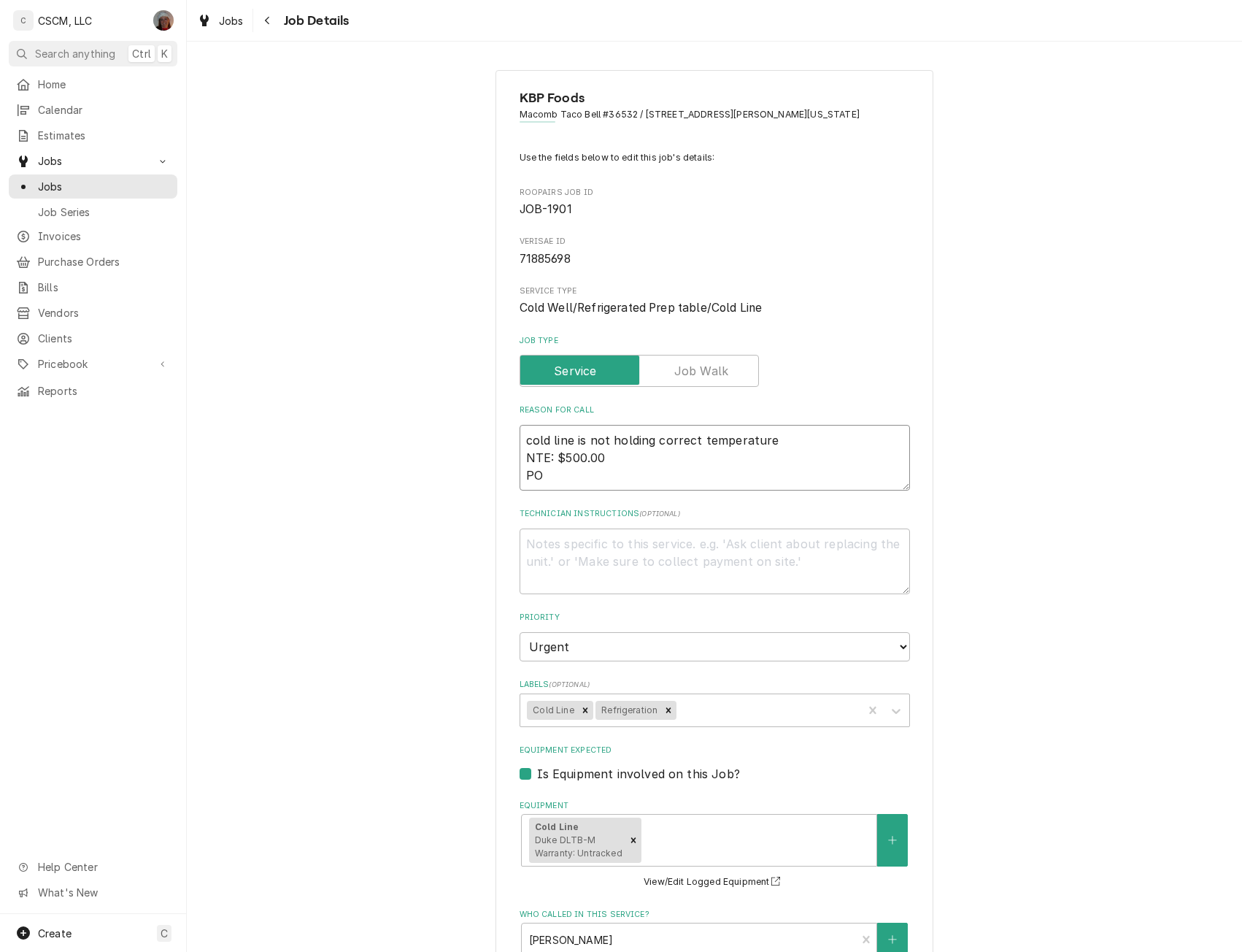
type textarea "cold line is not holding correct temperature NTE: $500.00 PO #"
type textarea "x"
type textarea "cold line is not holding correct temperature NTE: $500.00 PO #"
type textarea "x"
type textarea "cold line is not holding correct temperature NTE: $500.00 PO # 7"
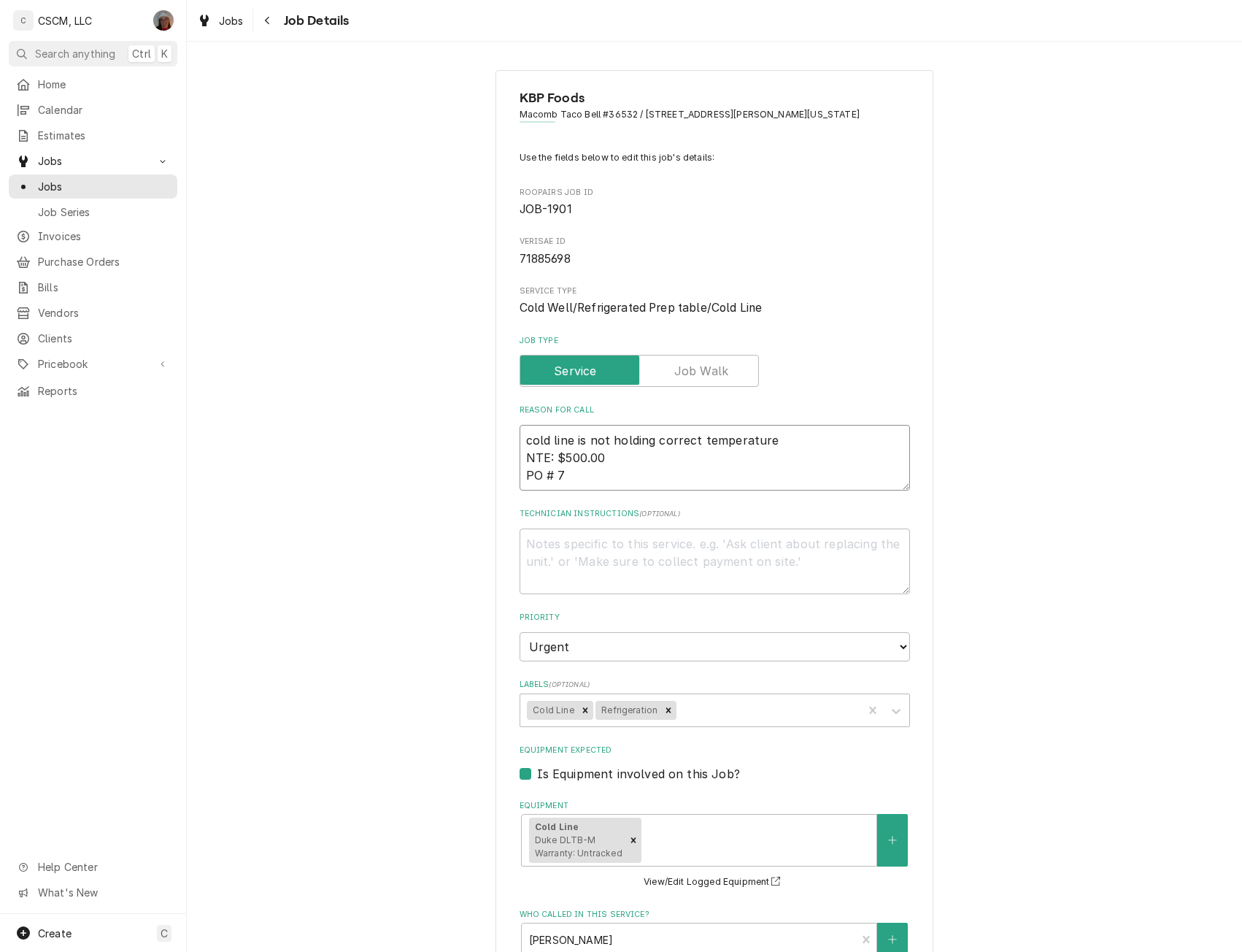
type textarea "x"
type textarea "cold line is not holding correct temperature NTE: $500.00 PO # 71"
type textarea "x"
type textarea "cold line is not holding correct temperature NTE: $500.00 PO # 718"
type textarea "x"
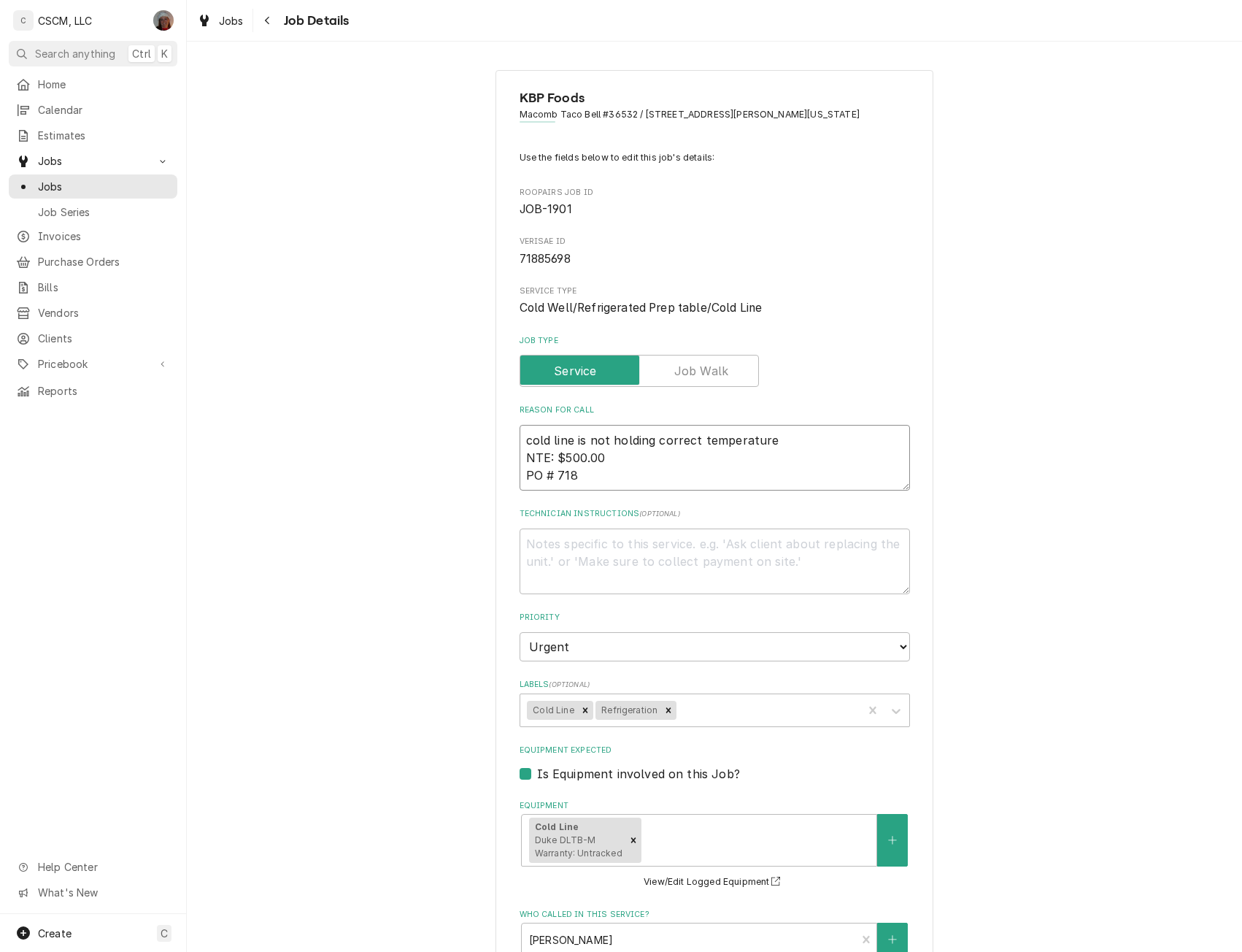
type textarea "cold line is not holding correct temperature NTE: $500.00 PO # 7188"
type textarea "x"
type textarea "cold line is not holding correct temperature NTE: $500.00 PO # 71885"
type textarea "x"
type textarea "cold line is not holding correct temperature NTE: $500.00 PO # 718856"
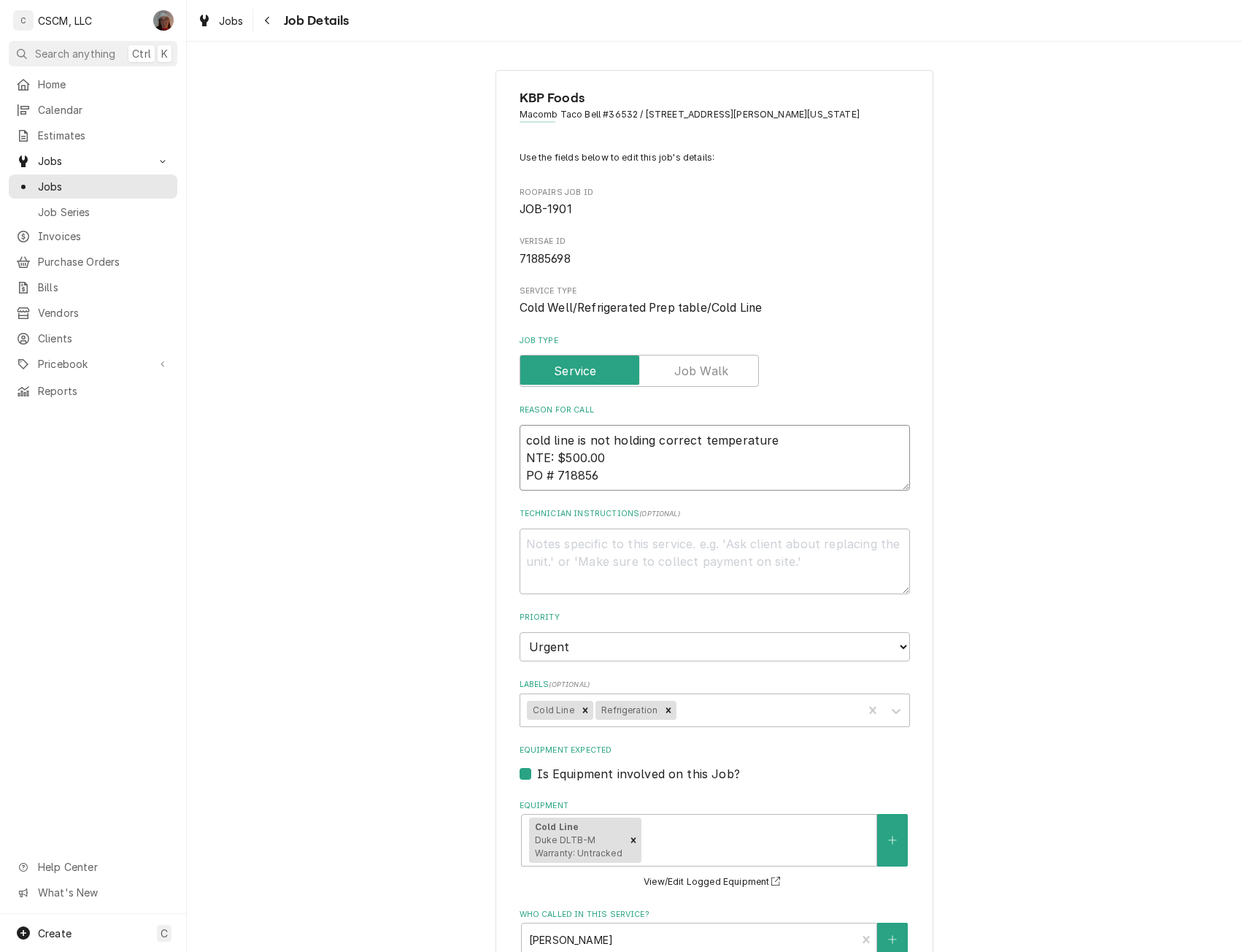
type textarea "x"
type textarea "cold line is not holding correct temperature NTE: $500.00 PO # 7188569"
type textarea "x"
type textarea "cold line is not holding correct temperature NTE: $500.00 PO # 71885698"
type textarea "x"
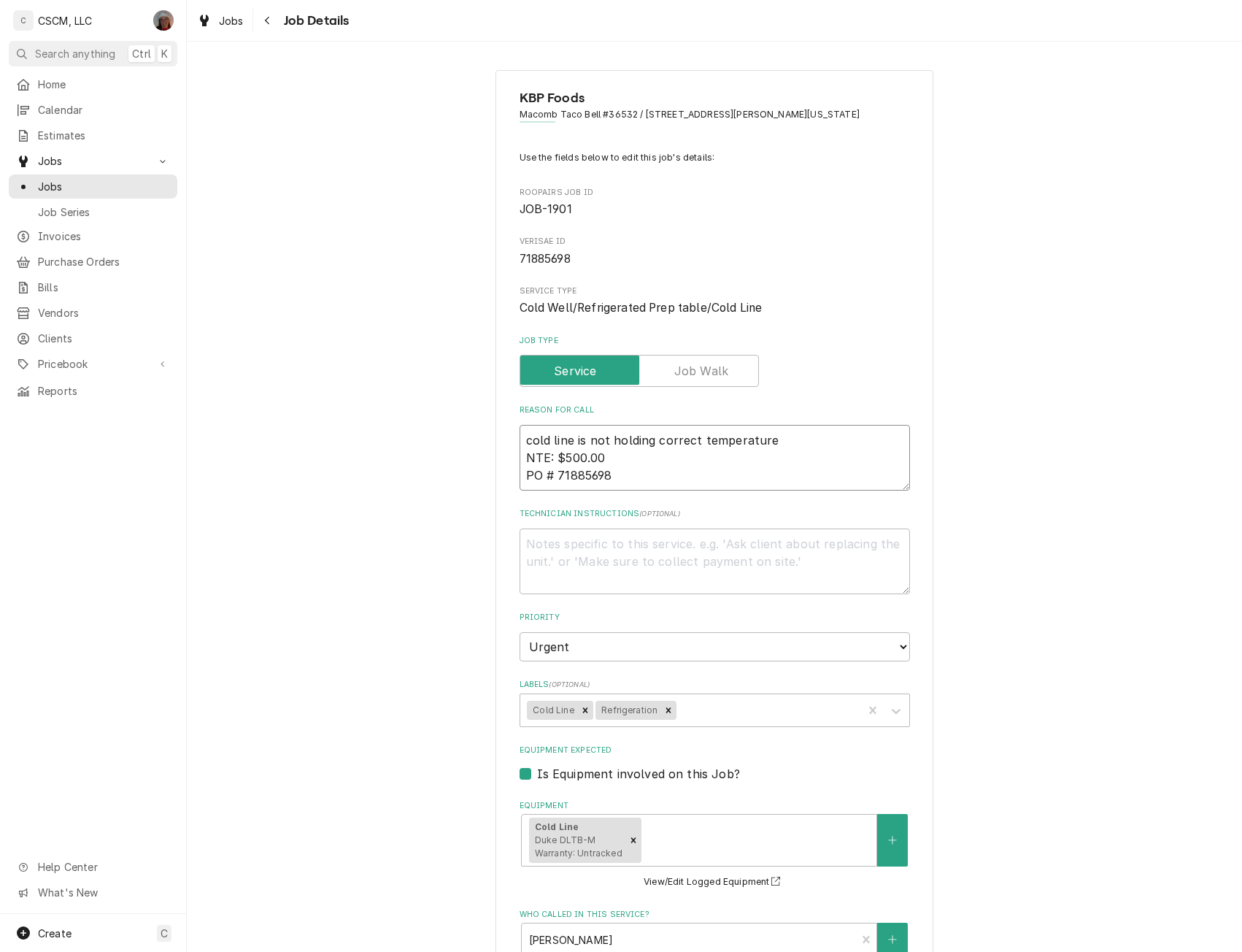
type textarea "cold line is not holding correct temperature NTE: $500.00 PO # 71885698"
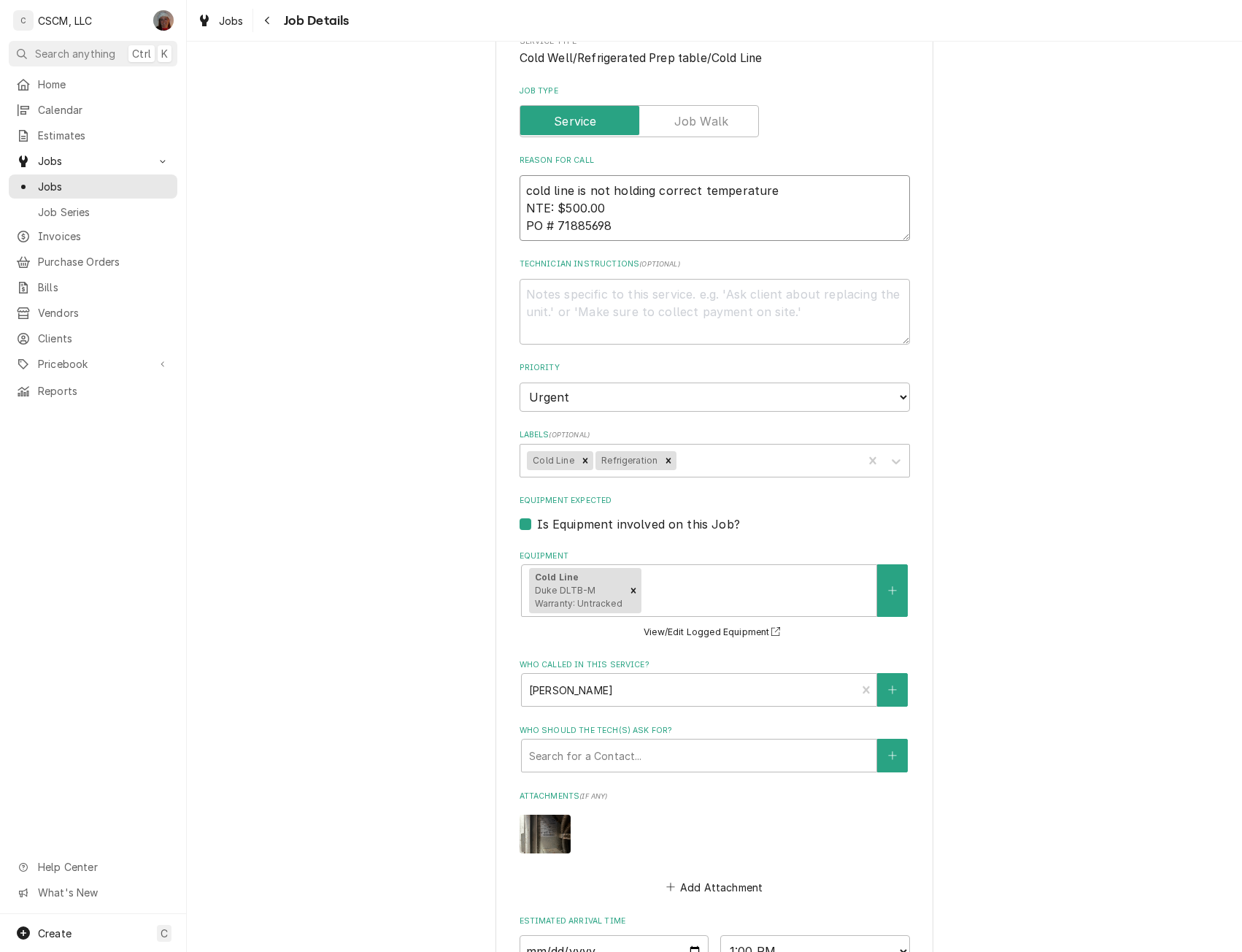
scroll to position [490, 0]
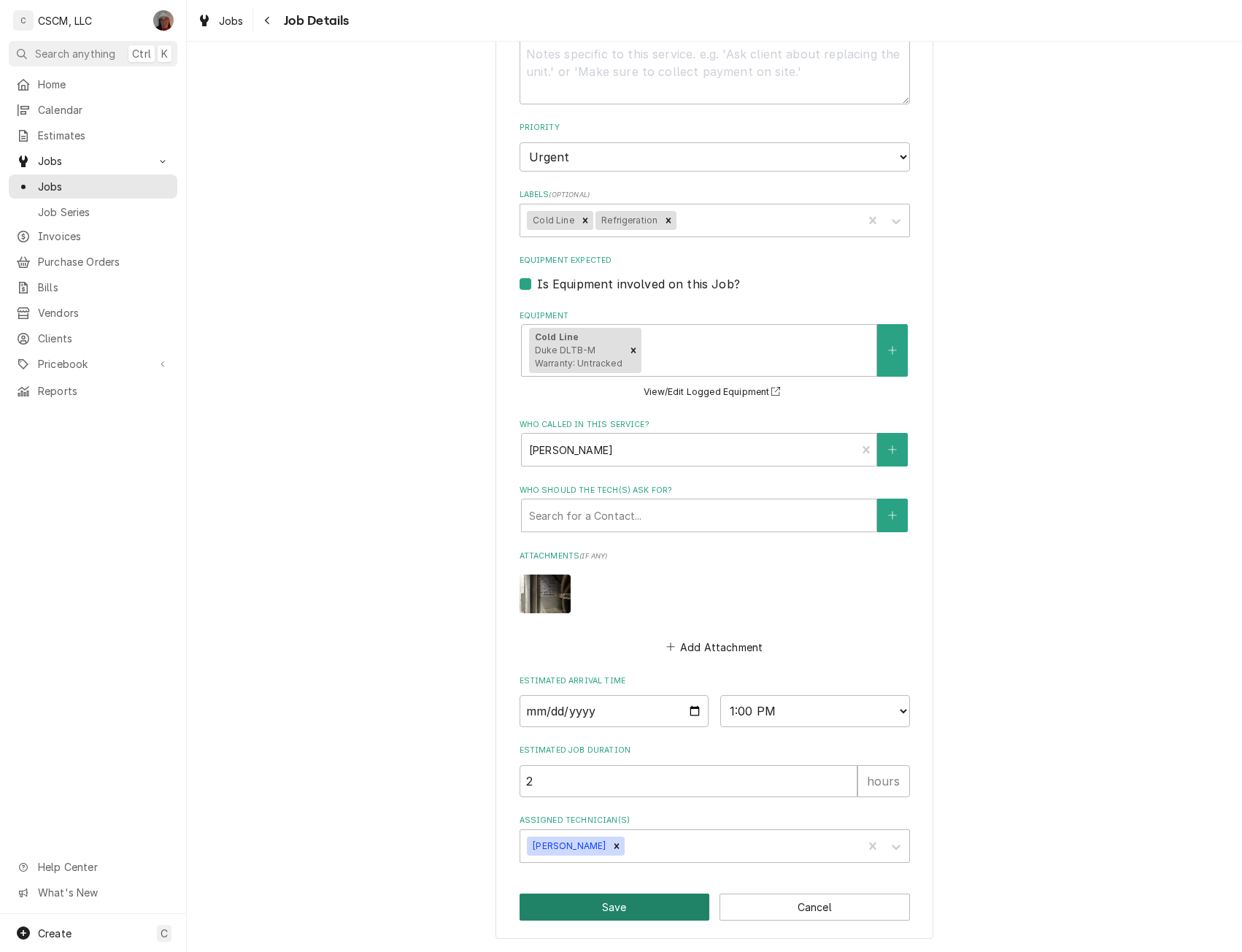
click at [611, 907] on button "Save" at bounding box center [615, 907] width 190 height 27
type textarea "x"
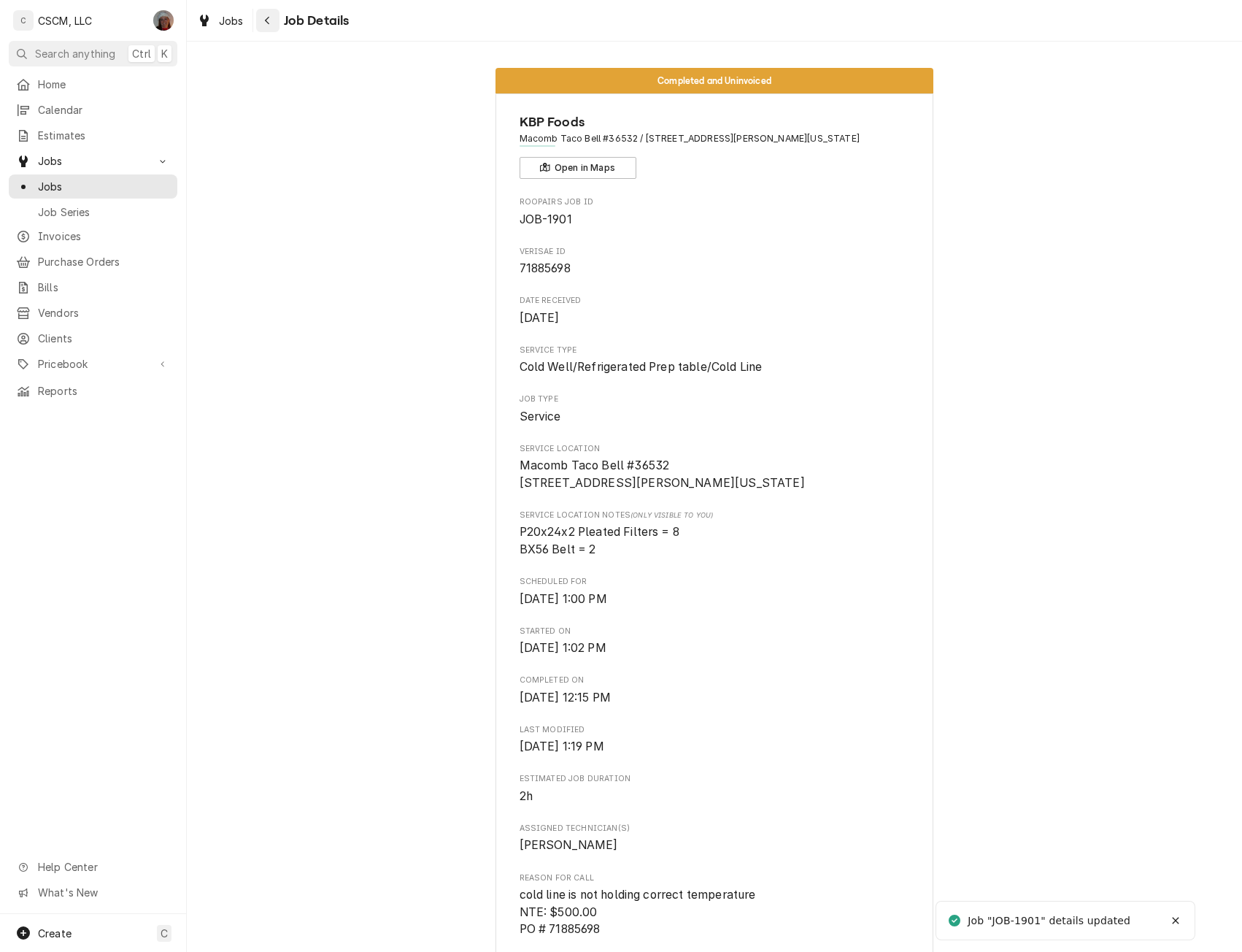
click at [264, 19] on icon "Navigate back" at bounding box center [267, 21] width 7 height 10
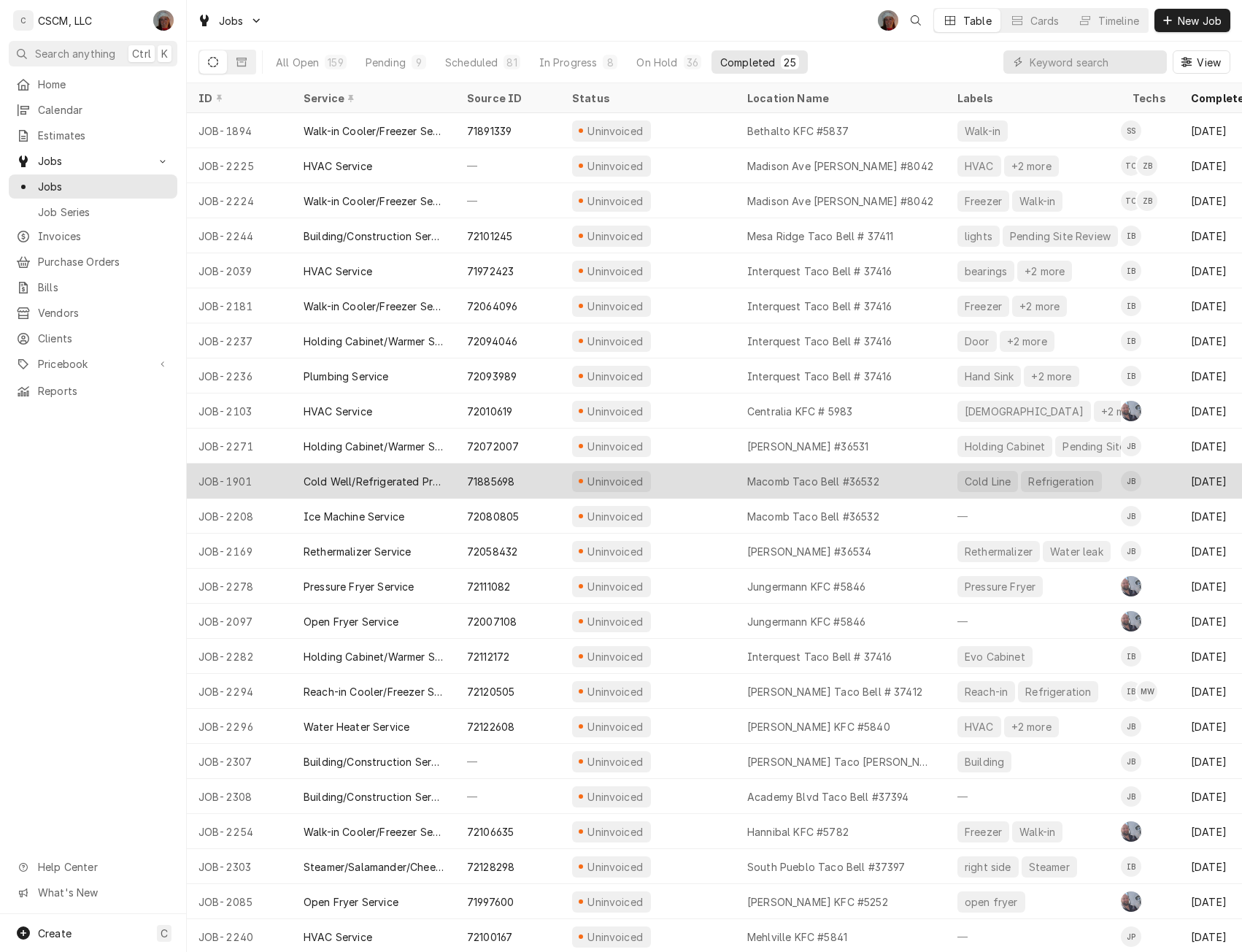
click at [694, 473] on div "Uninvoiced" at bounding box center [648, 481] width 176 height 36
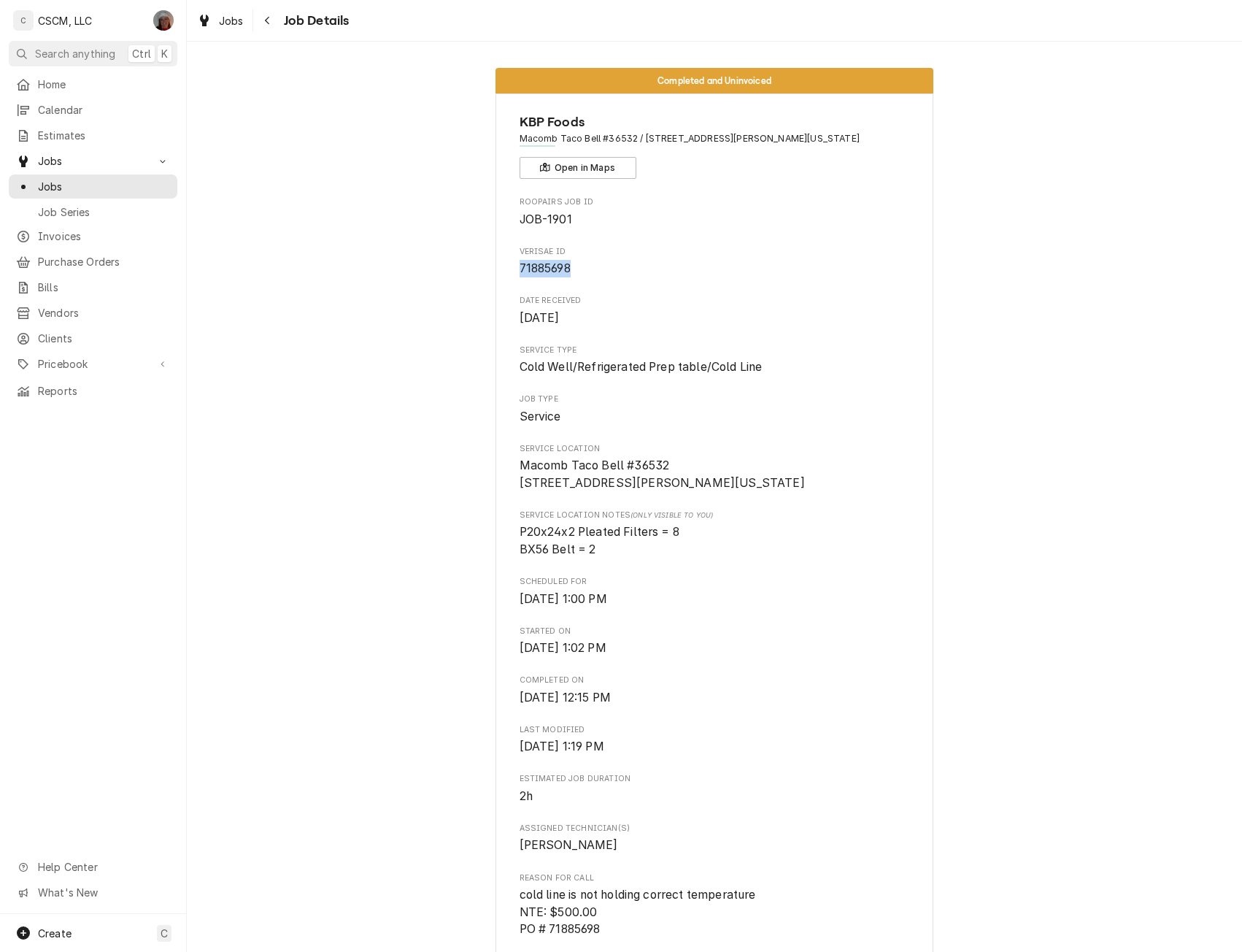
drag, startPoint x: 511, startPoint y: 268, endPoint x: 571, endPoint y: 270, distance: 60.0
copy span "71885698"
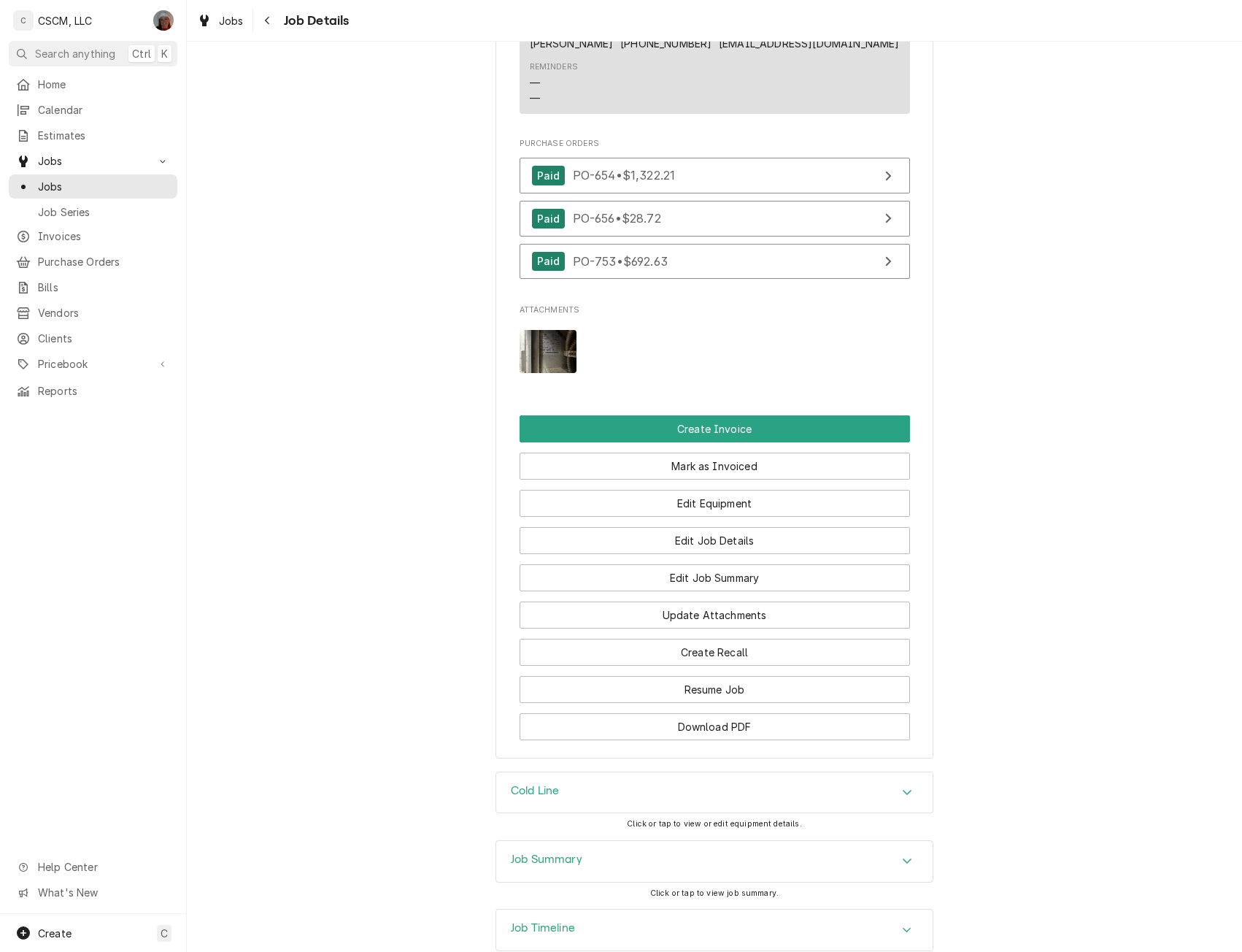
scroll to position [1255, 0]
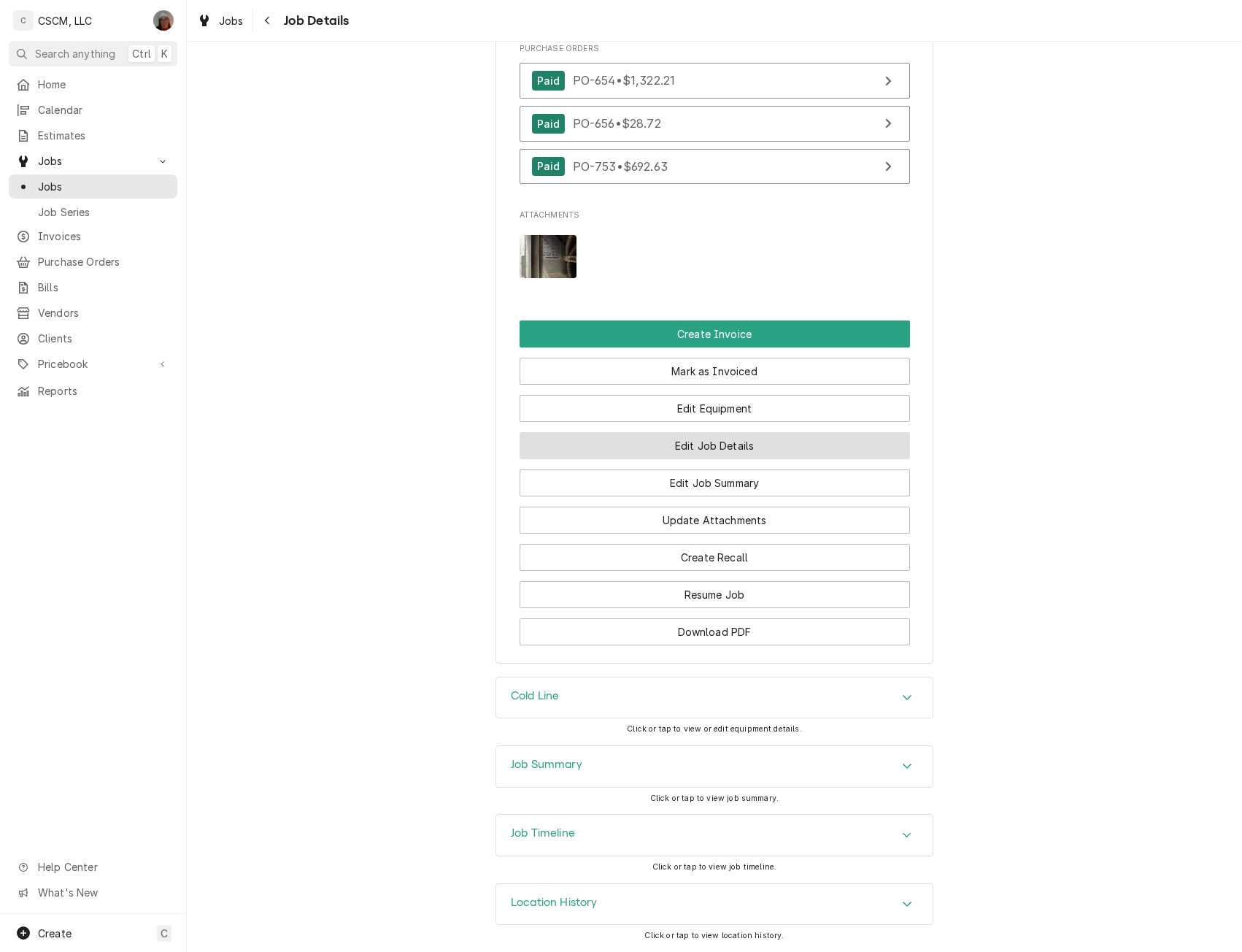
click at [744, 446] on button "Edit Job Details" at bounding box center [715, 445] width 391 height 27
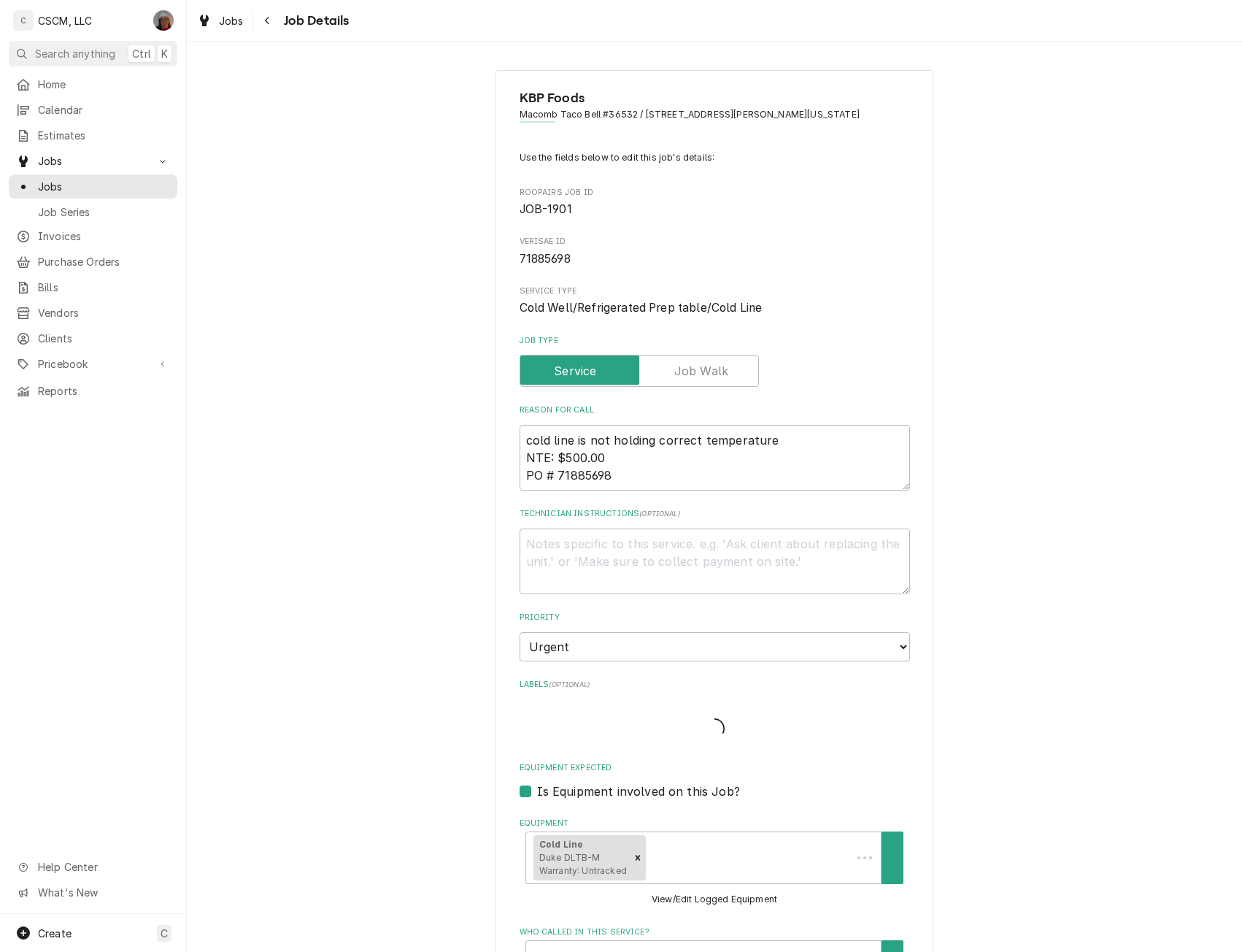
type textarea "x"
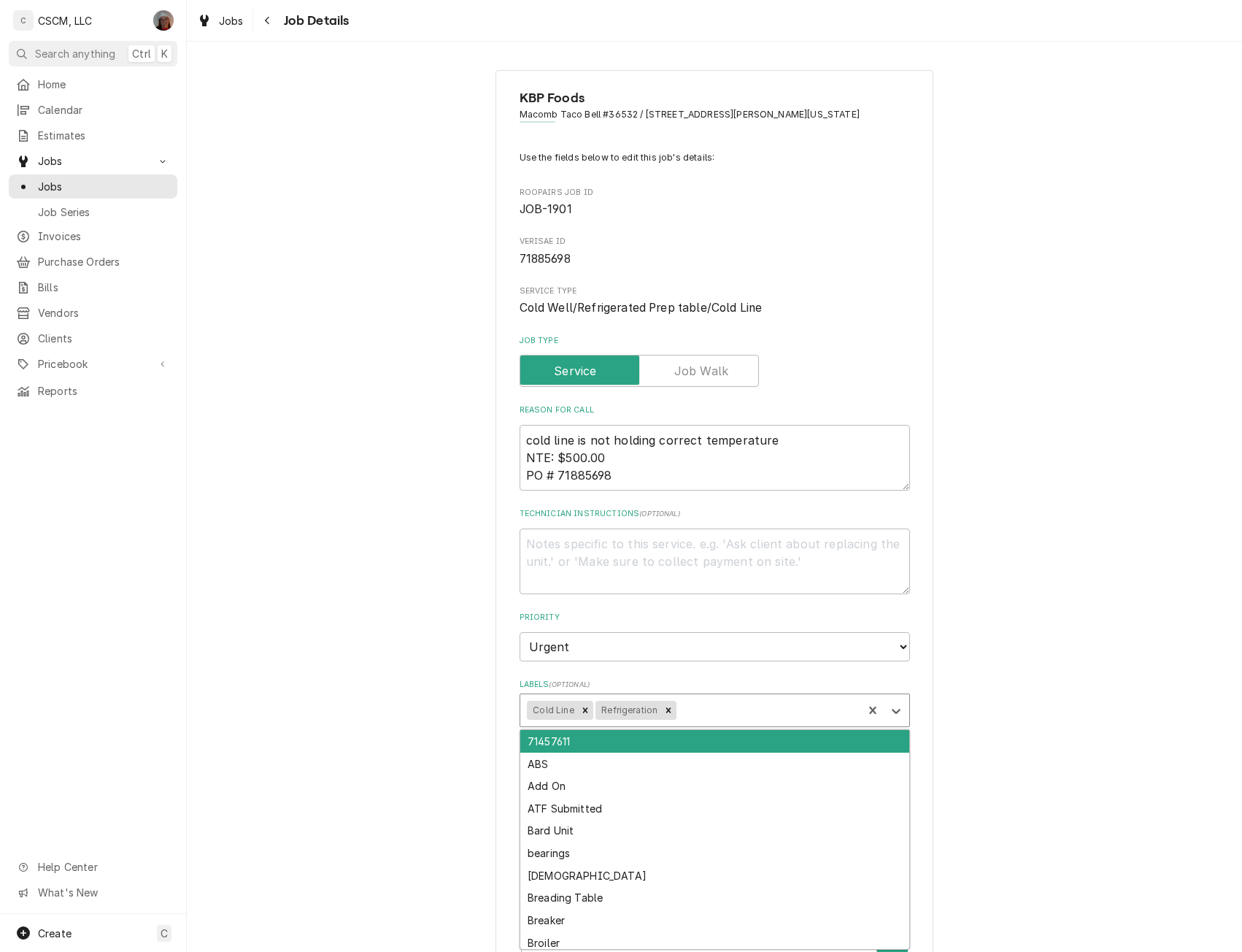
click at [691, 703] on div "Labels" at bounding box center [767, 710] width 176 height 27
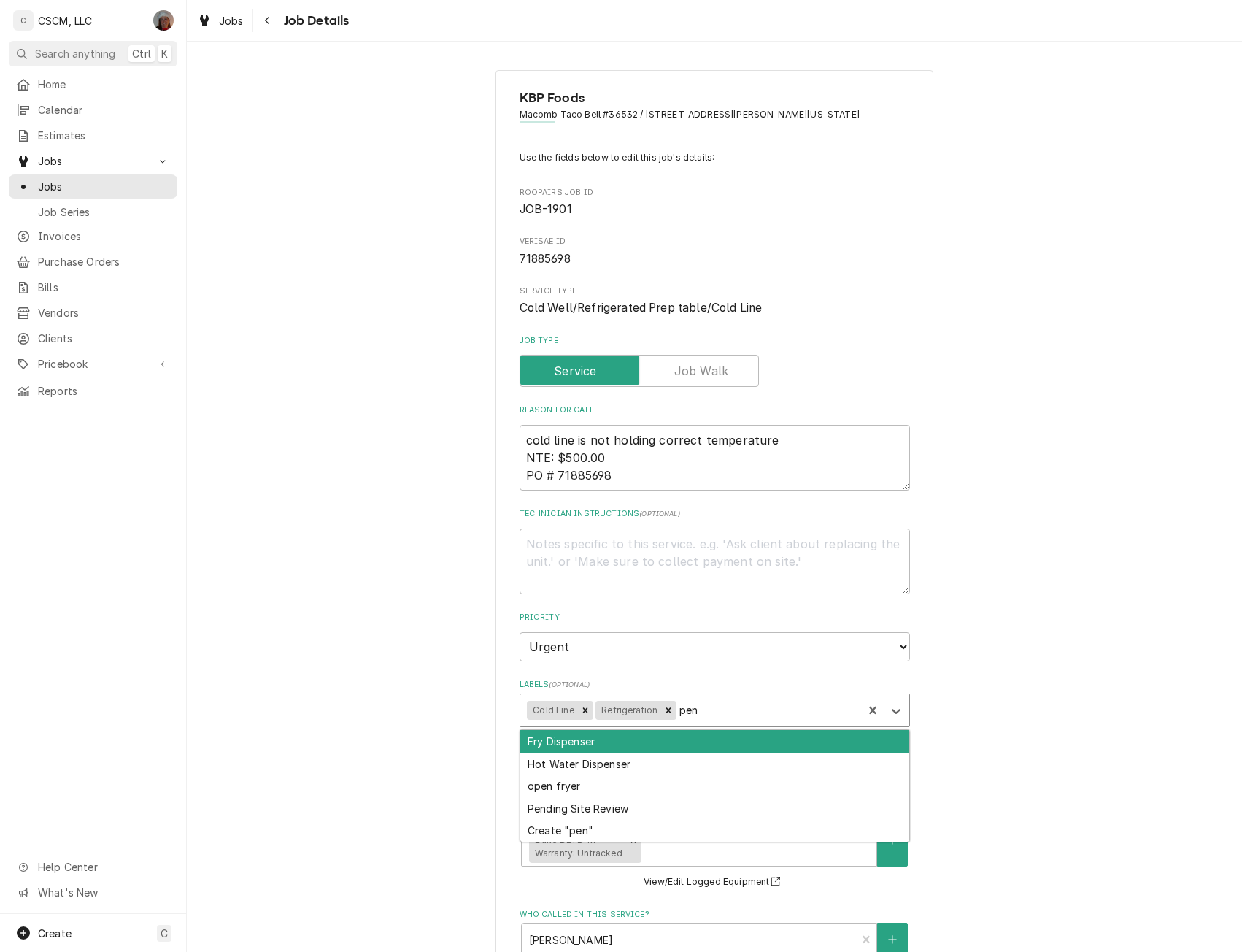
type input "pend"
click at [600, 745] on div "Pending Site Review" at bounding box center [715, 741] width 389 height 23
type textarea "x"
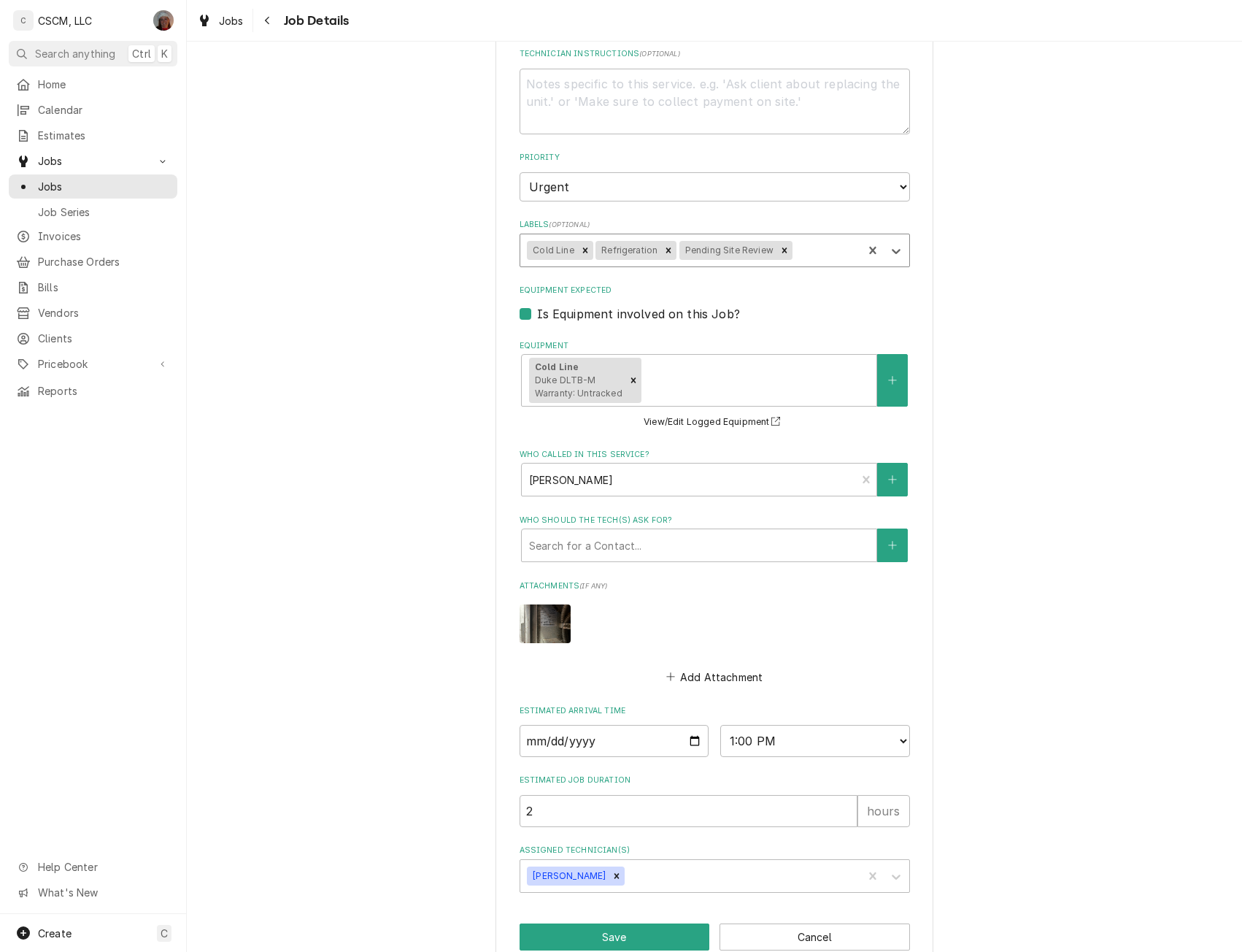
scroll to position [490, 0]
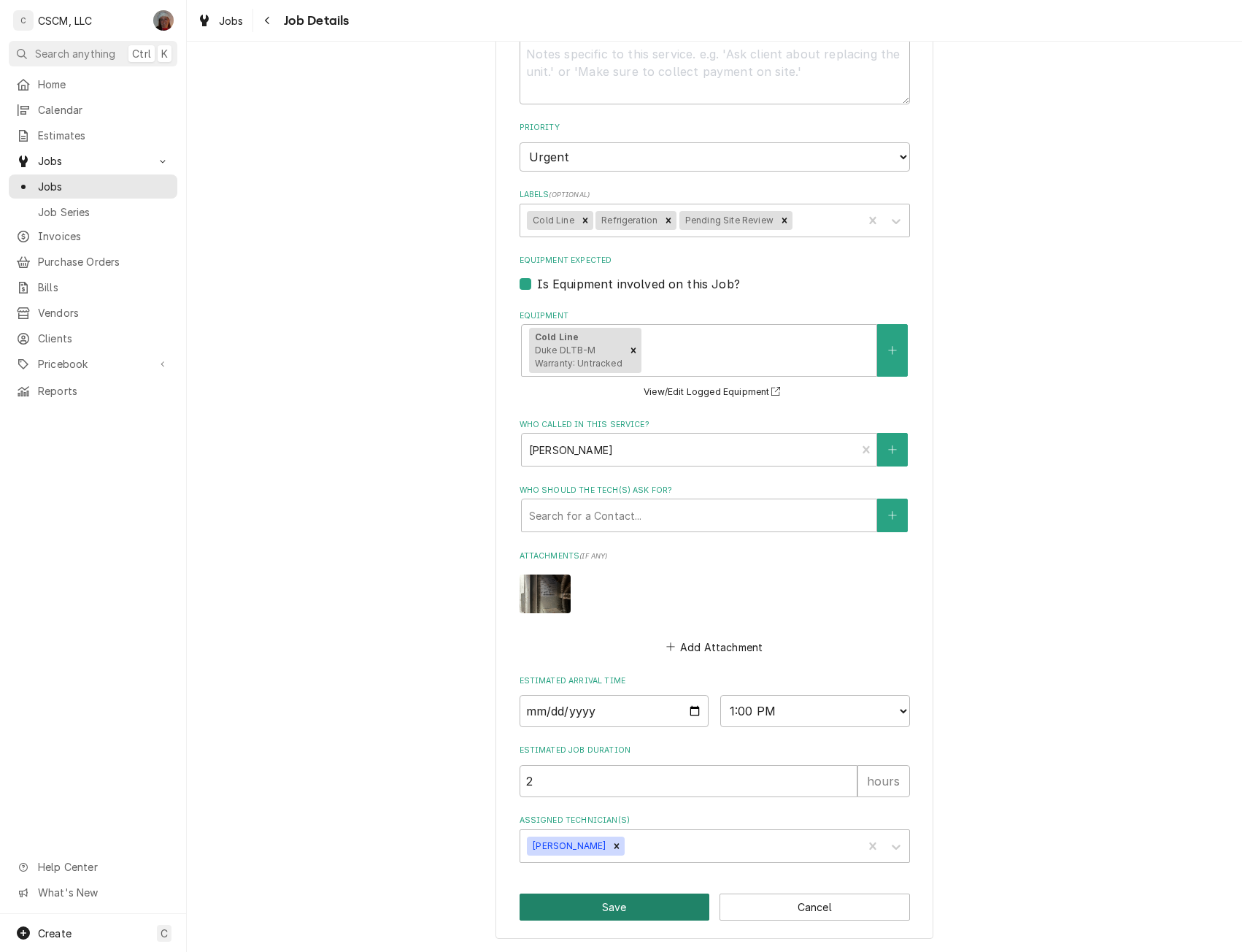
click at [647, 906] on button "Save" at bounding box center [615, 907] width 190 height 27
type textarea "x"
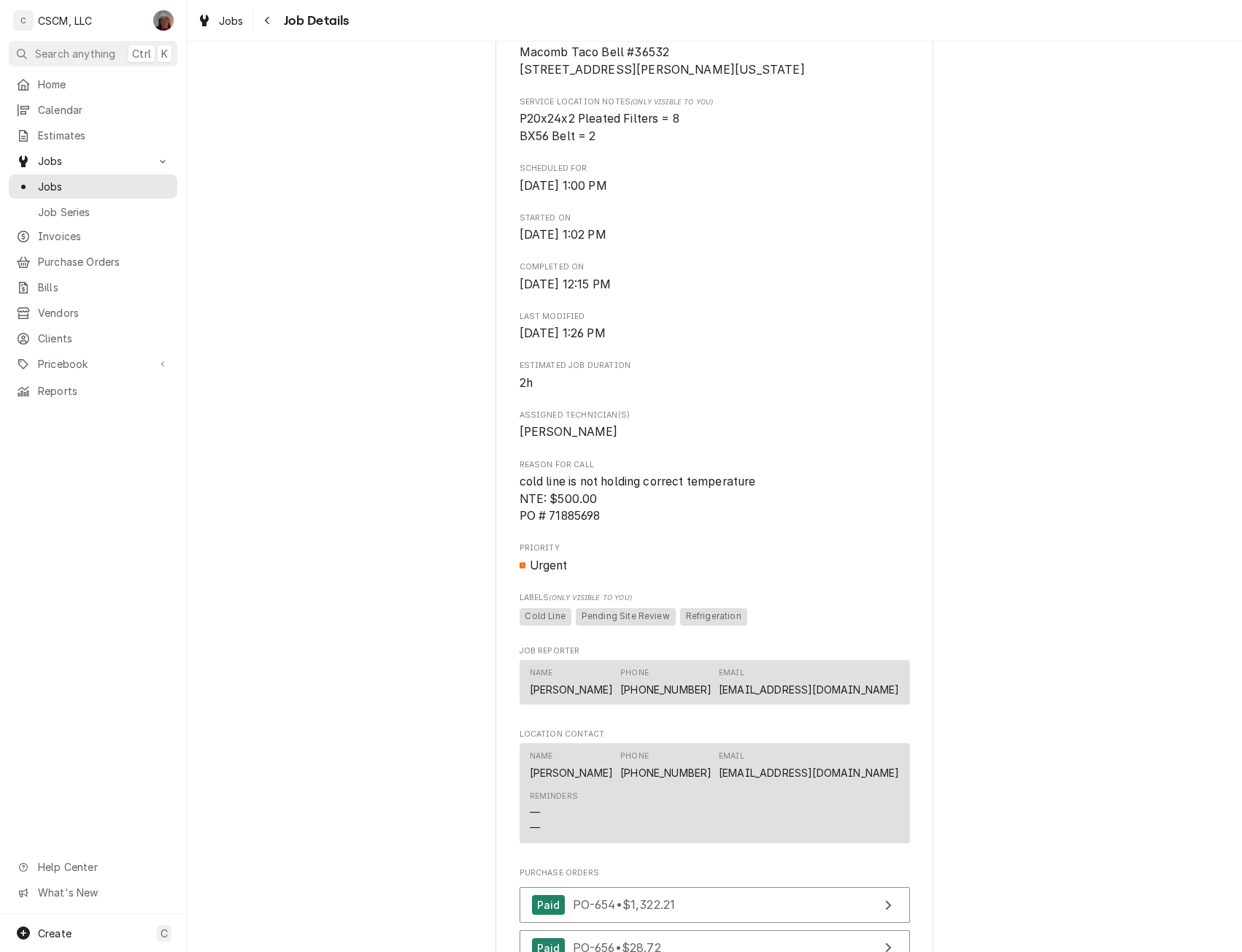
scroll to position [423, 0]
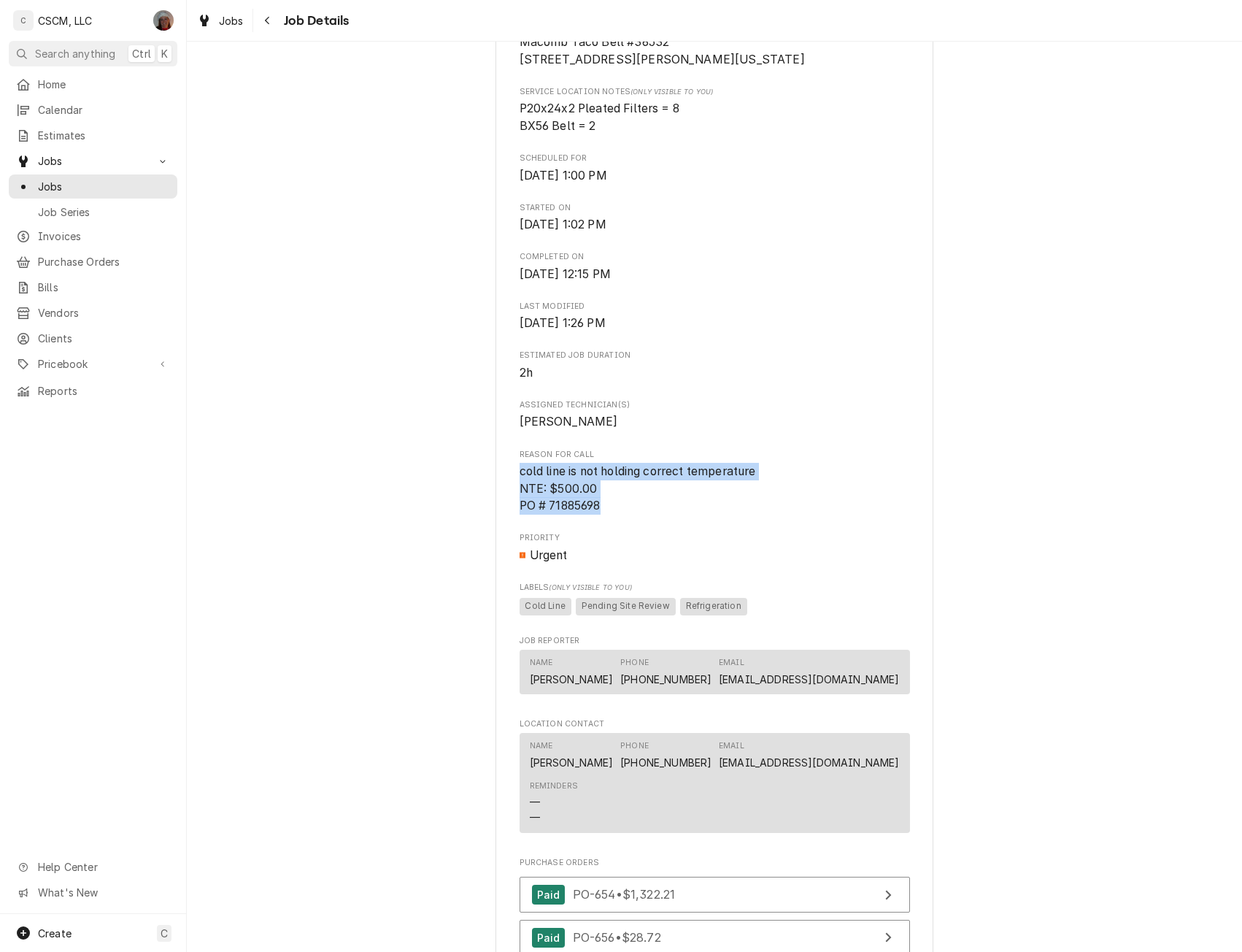
drag, startPoint x: 512, startPoint y: 484, endPoint x: 618, endPoint y: 524, distance: 113.3
click at [618, 524] on div "KBP Foods Macomb Taco Bell #36532 / [STREET_ADDRESS][PERSON_NAME][US_STATE] Ope…" at bounding box center [714, 574] width 438 height 1807
copy span "cold line is not holding correct temperature NTE: $500.00 PO # 71885698"
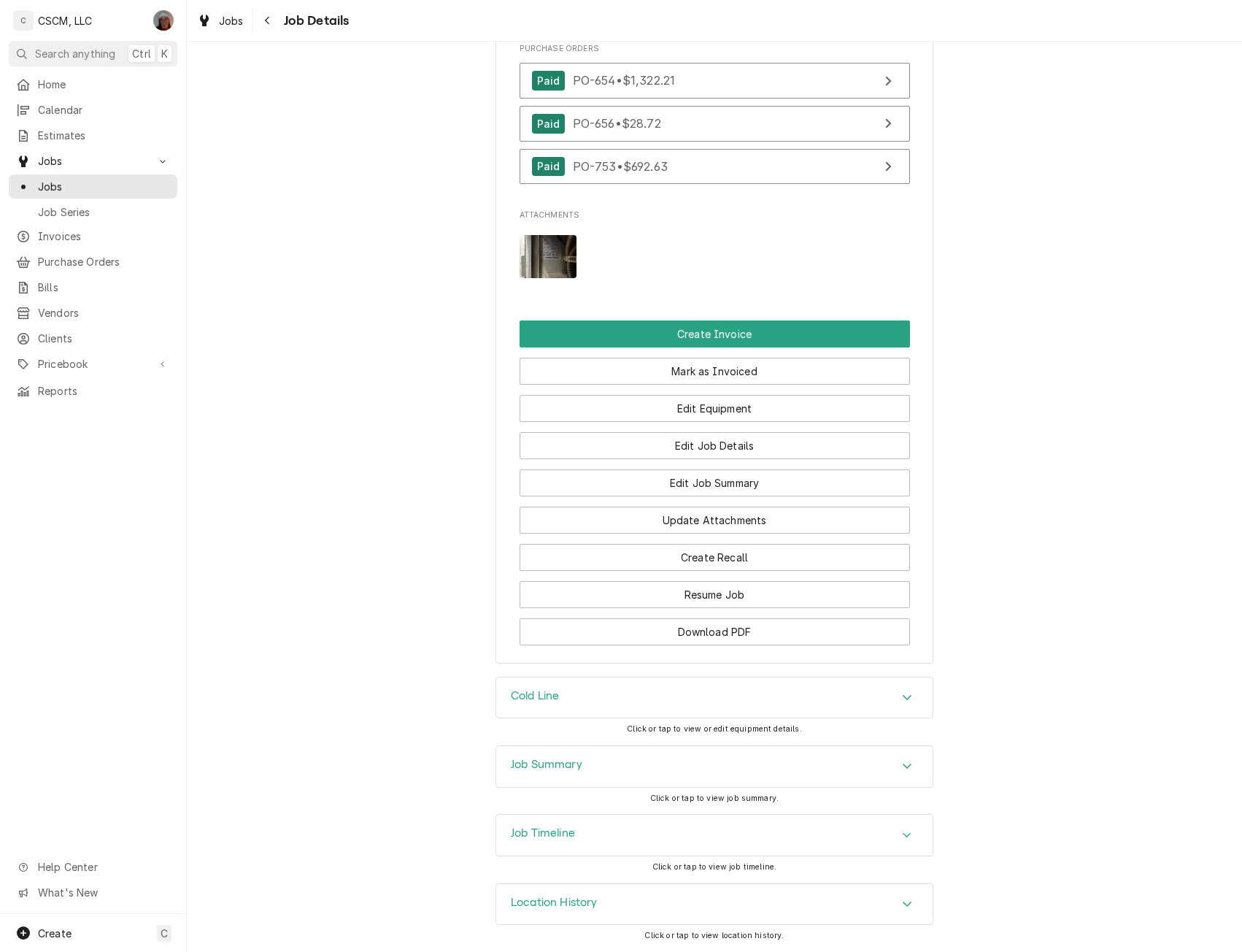
scroll to position [1255, 0]
click at [703, 478] on button "Edit Job Summary" at bounding box center [715, 482] width 391 height 27
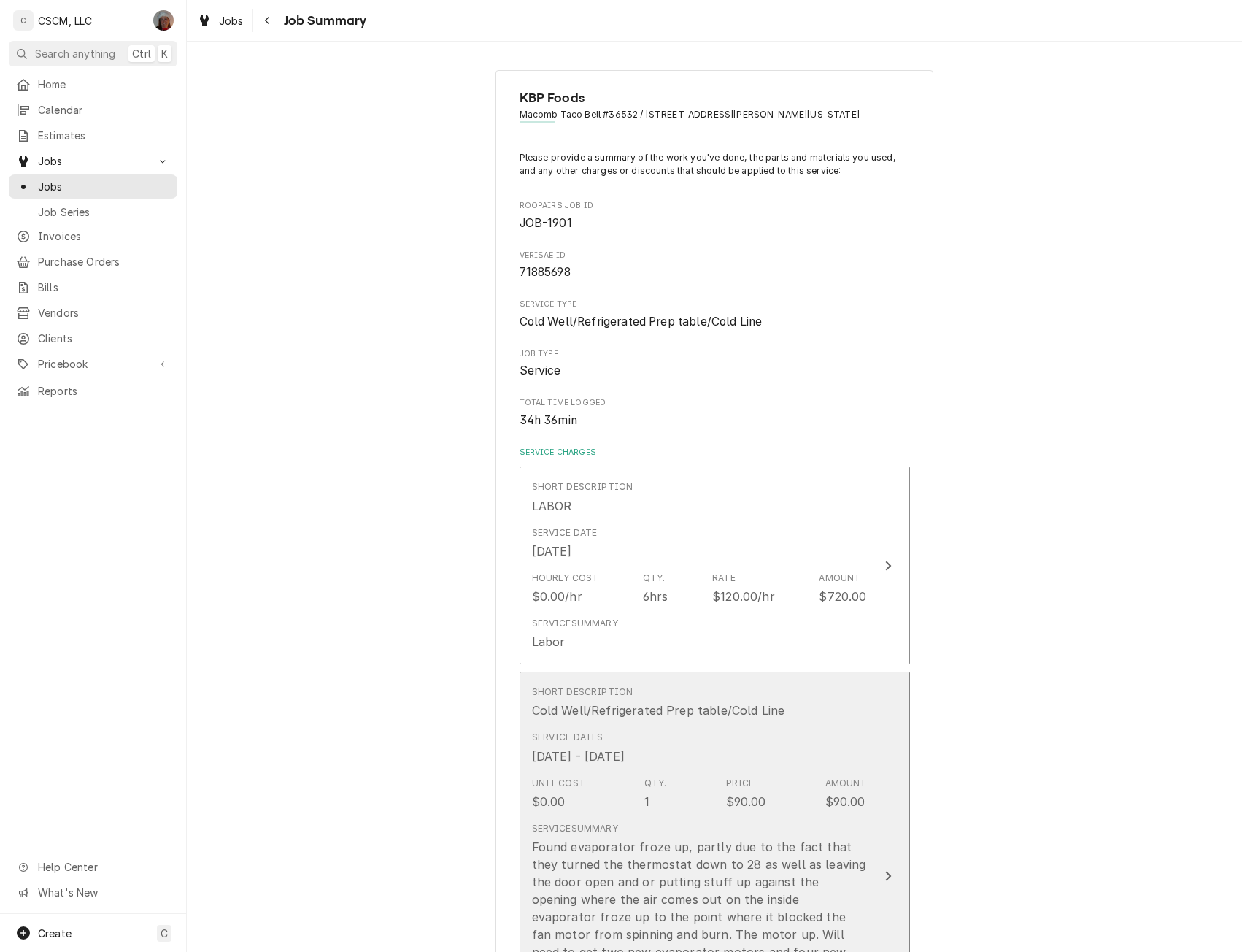
click at [880, 880] on button "Short Description Cold Well/Refrigerated Prep table/Cold Line Service Dates [DA…" at bounding box center [715, 876] width 391 height 408
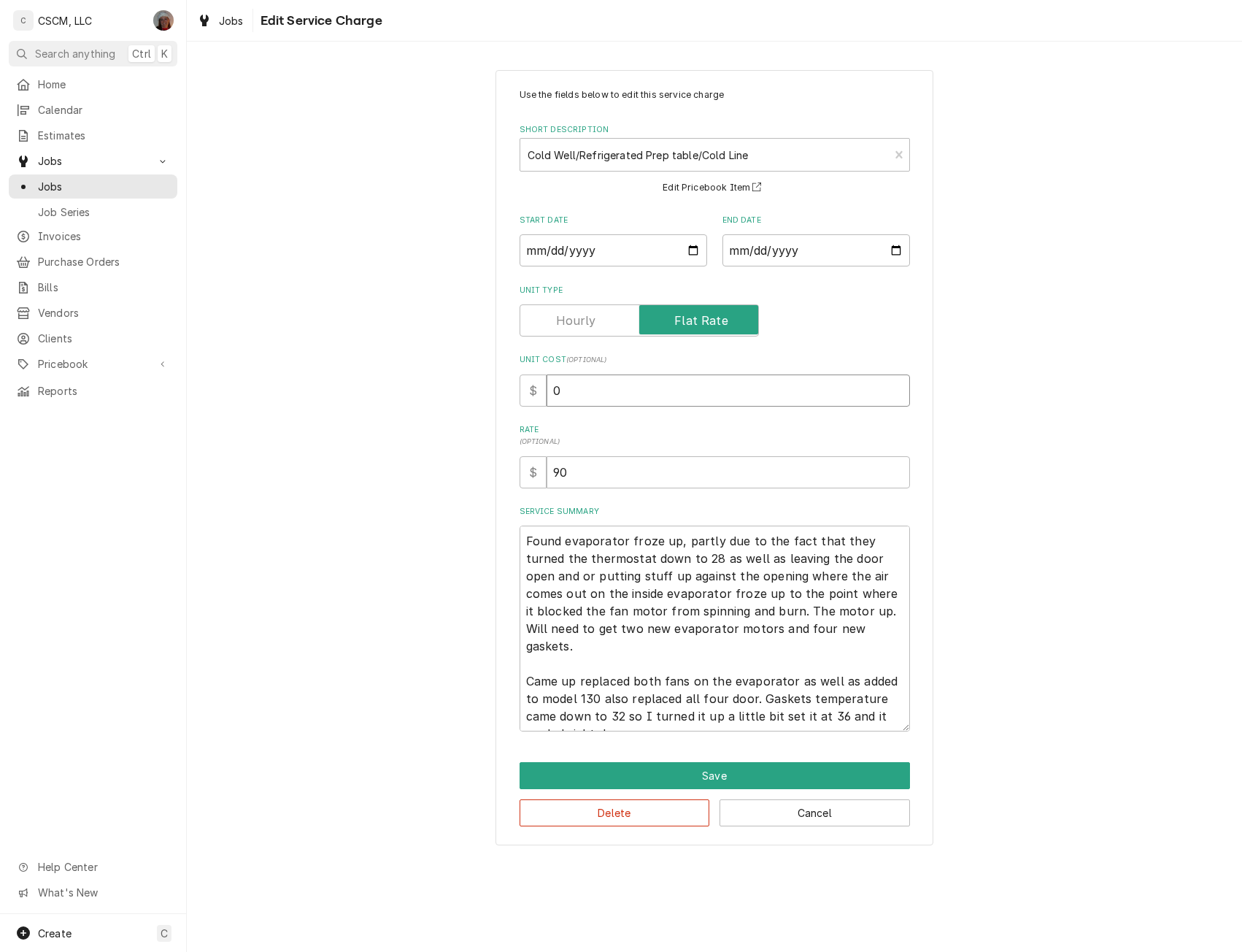
click at [548, 383] on input "0" at bounding box center [728, 391] width 364 height 33
type textarea "x"
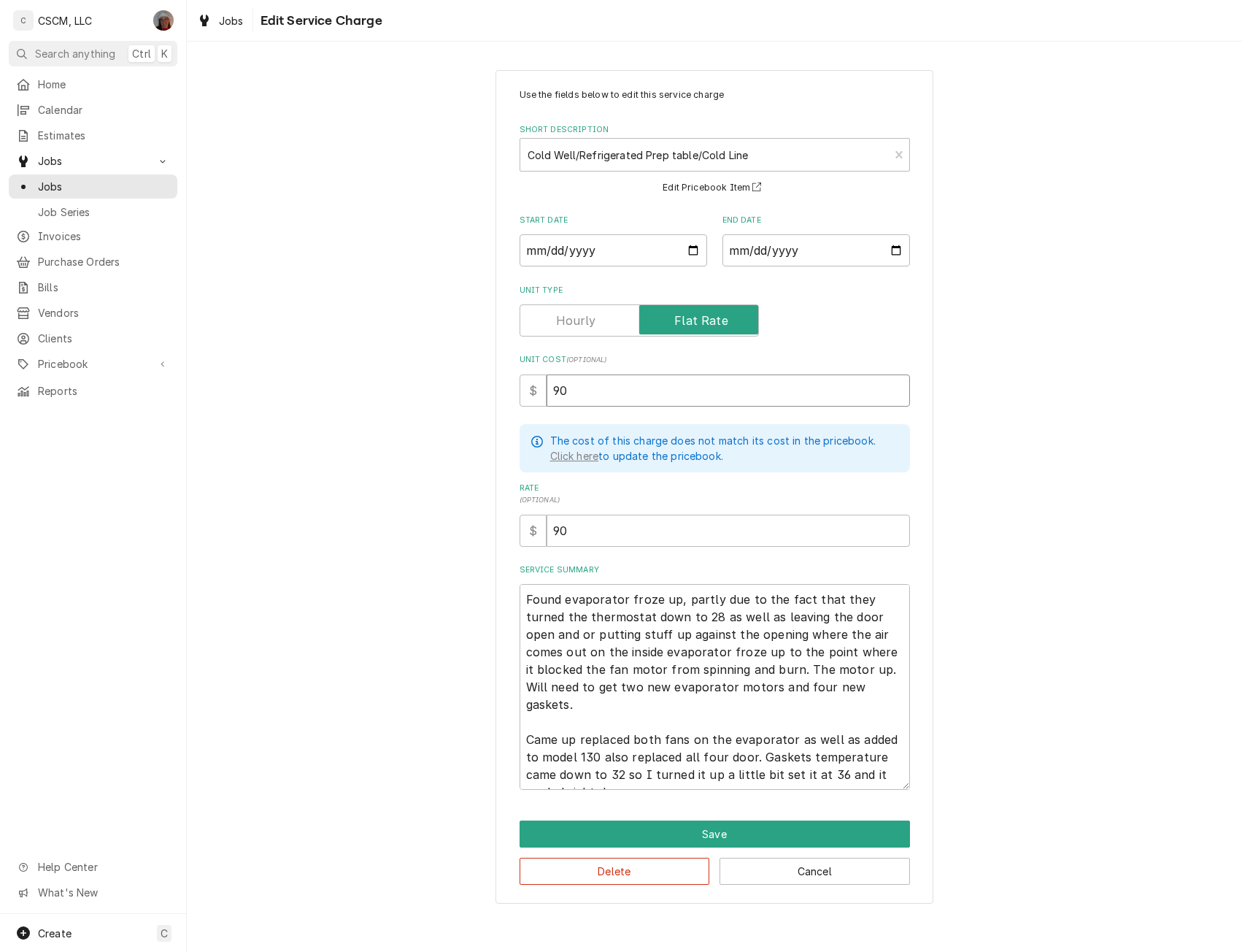
type input "90"
click at [524, 594] on textarea "Found evaporator froze up, partly due to the fact that they turned the thermost…" at bounding box center [715, 687] width 391 height 206
type textarea "x"
type textarea "Found evaporator froze up, partly due to the fact that they turned the thermost…"
type textarea "x"
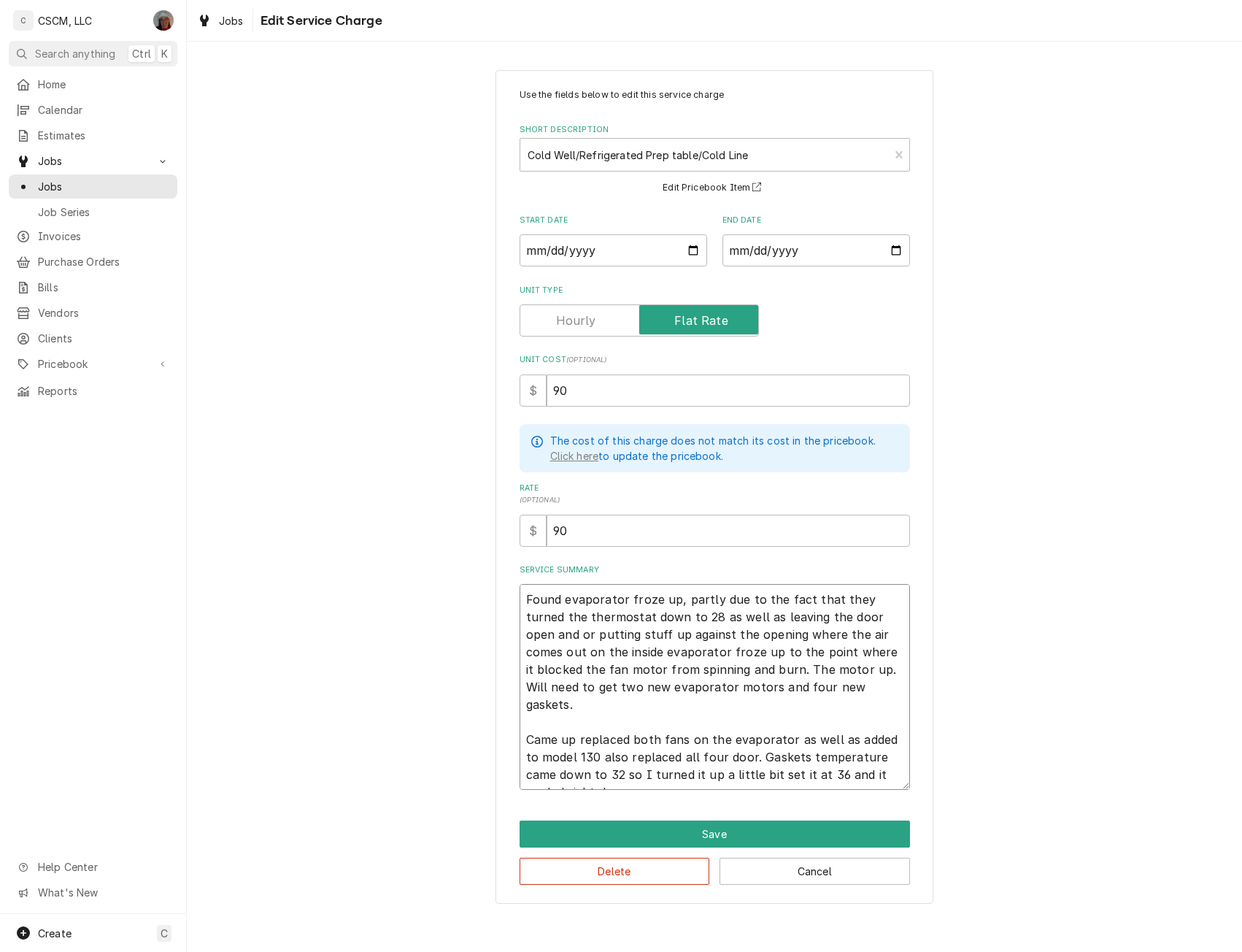
type textarea "Found evaporator froze up, partly due to the fact that they turned the thermost…"
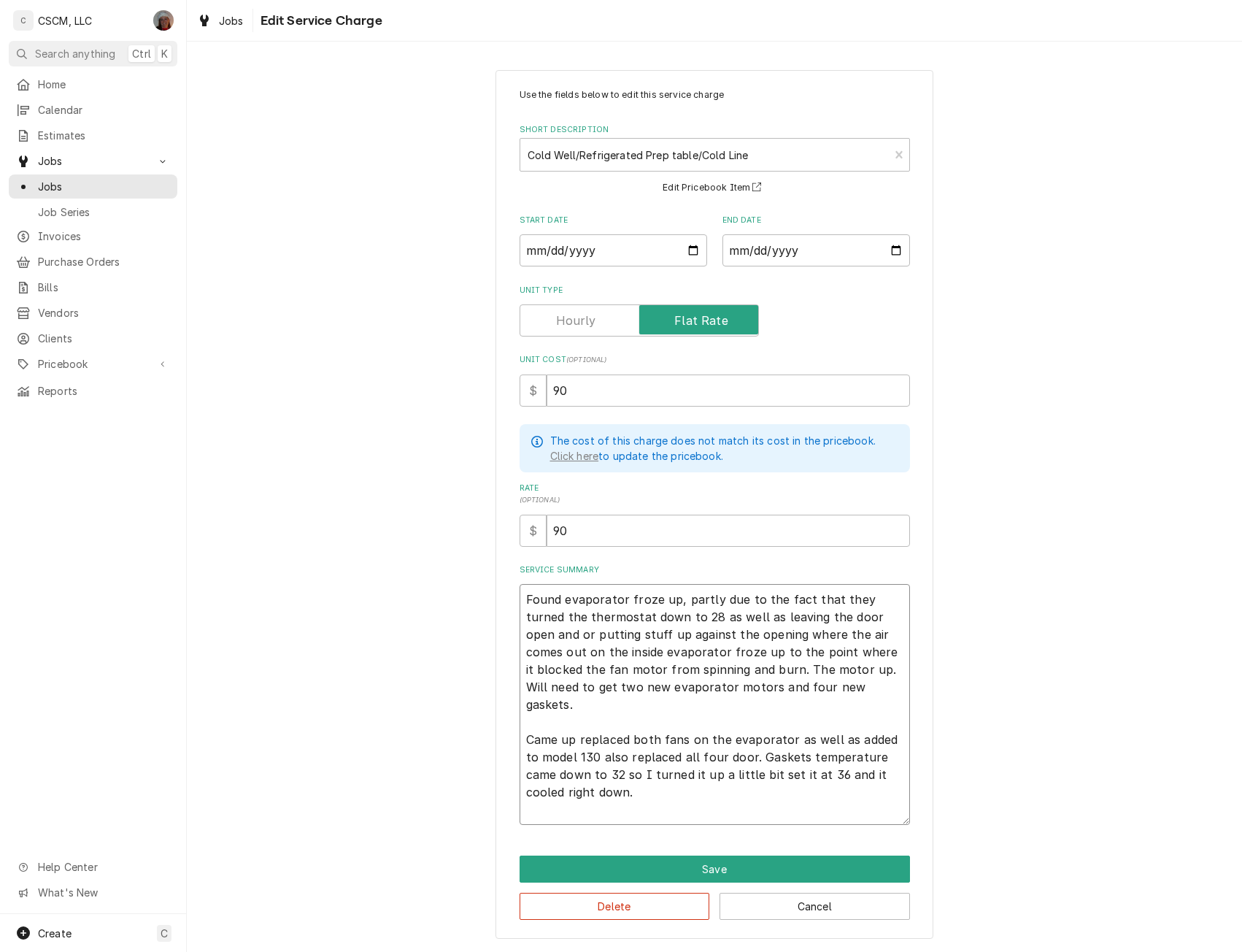
paste textarea "cold line is not holding correct temperature NTE: $500.00 PO # 71885698"
type textarea "x"
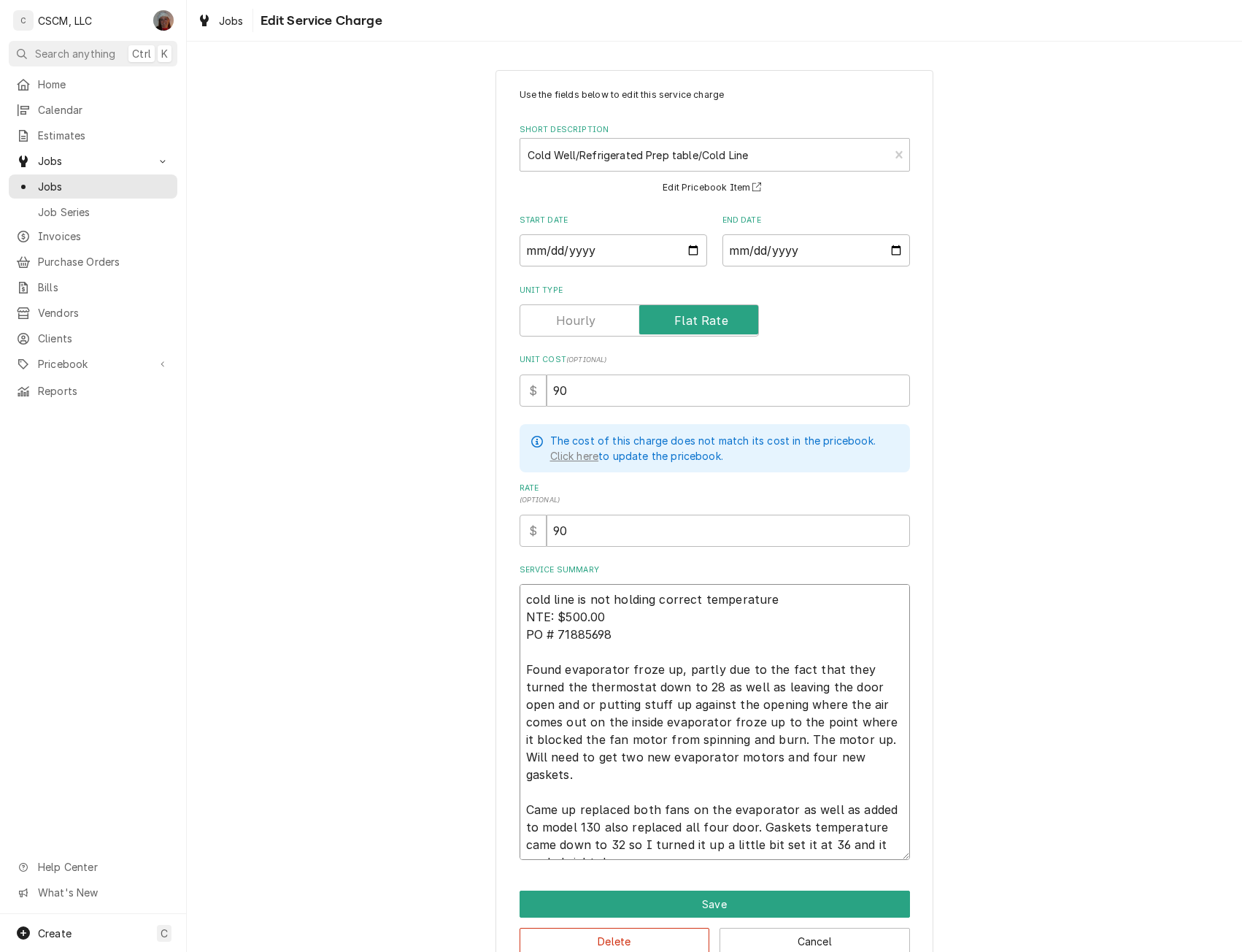
scroll to position [18, 0]
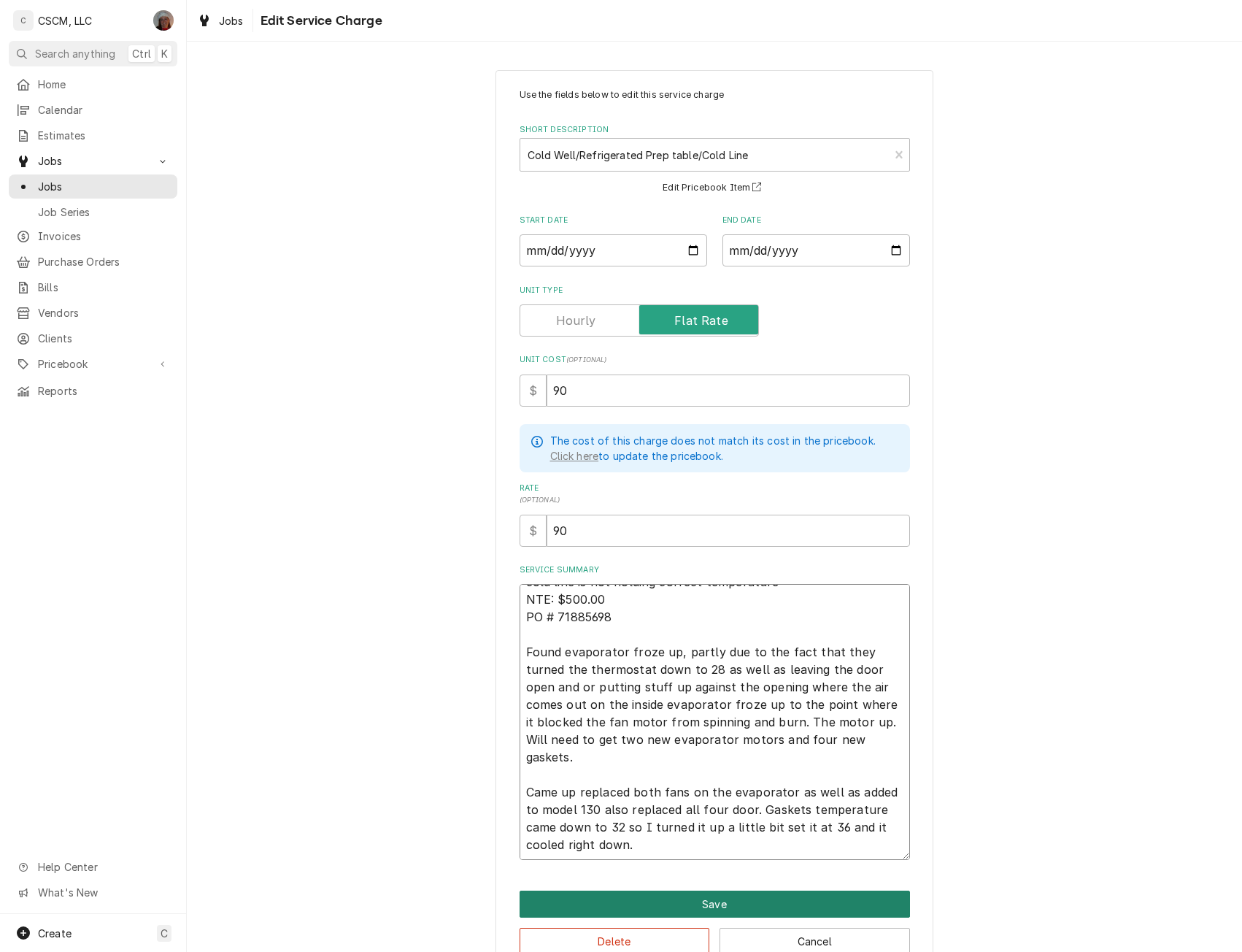
type textarea "cold line is not holding correct temperature NTE: $500.00 PO # 71885698 Found e…"
click at [732, 909] on button "Save" at bounding box center [715, 904] width 391 height 27
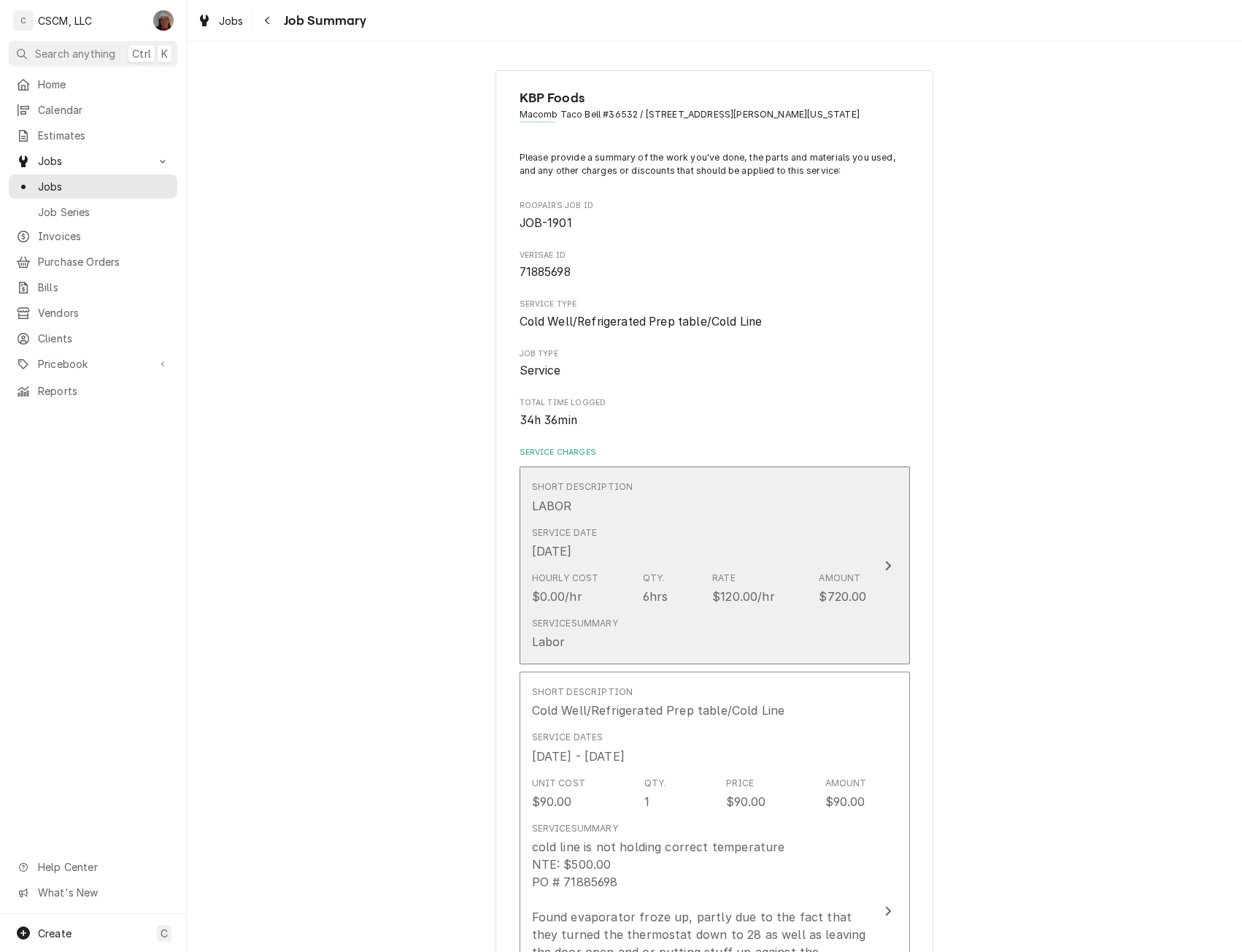
click at [879, 569] on div "Update Line Item" at bounding box center [888, 566] width 19 height 18
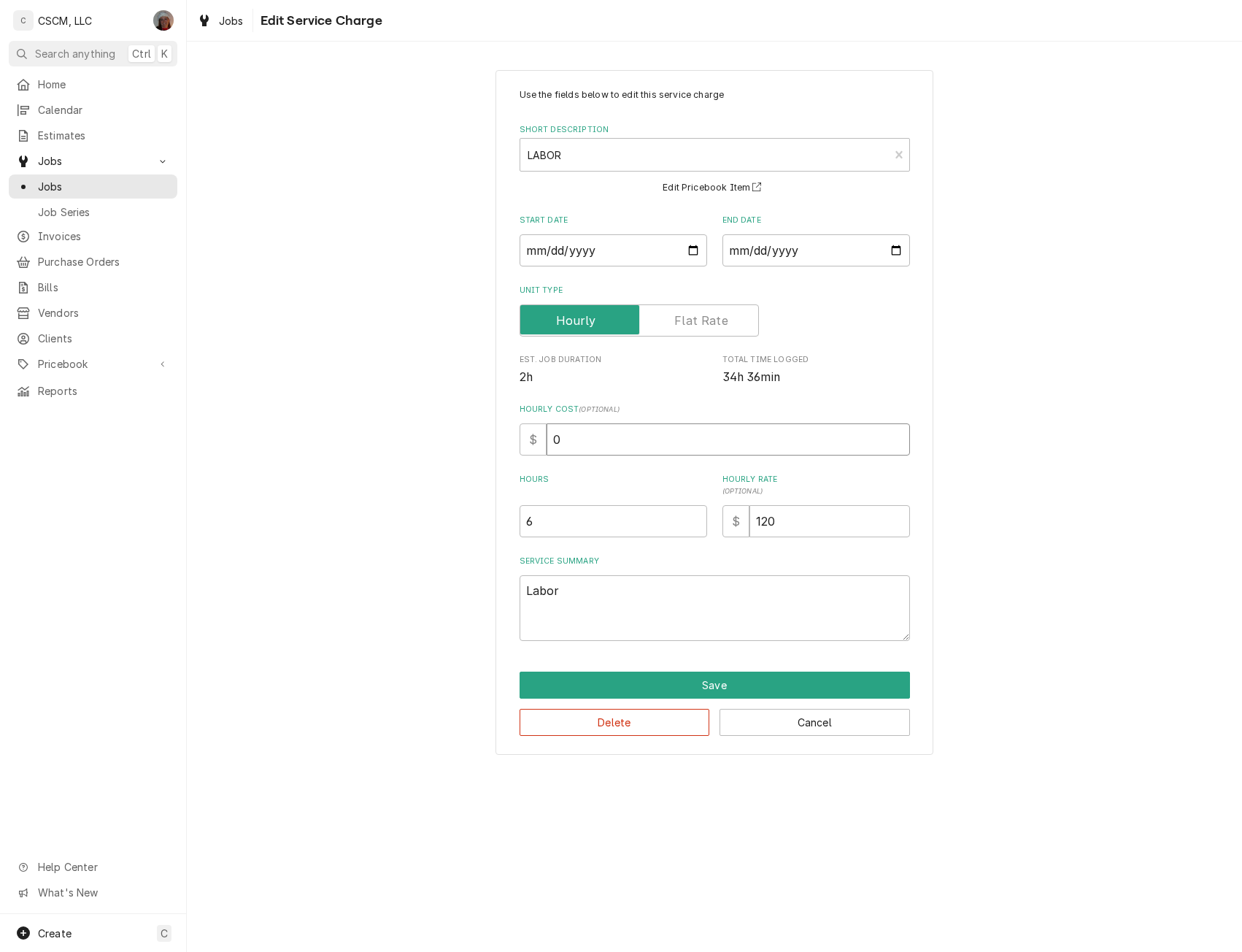
click at [548, 437] on input "0" at bounding box center [728, 439] width 364 height 33
type textarea "x"
type input "7"
type textarea "x"
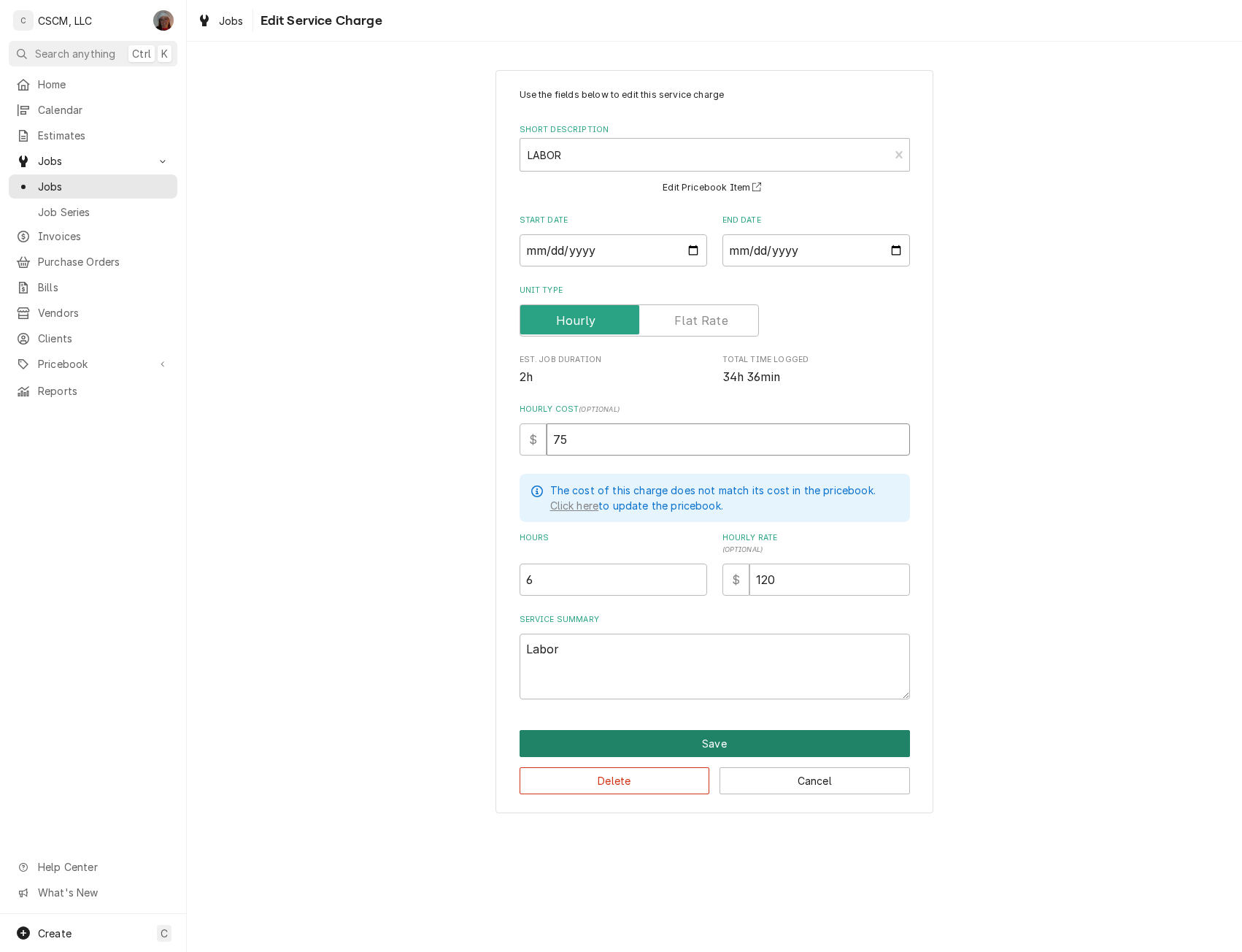
type input "75"
click at [718, 738] on button "Save" at bounding box center [715, 743] width 391 height 27
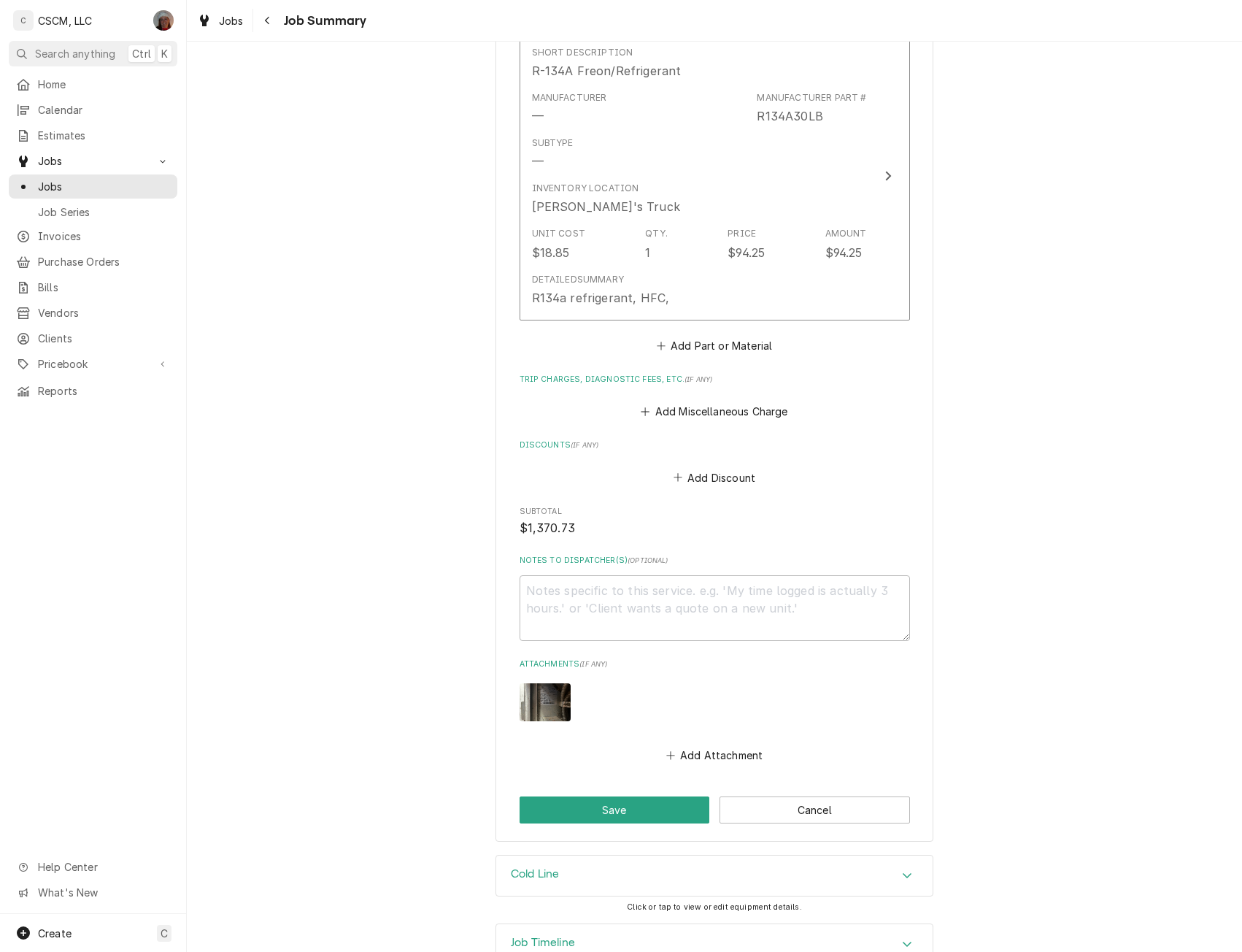
scroll to position [2154, 0]
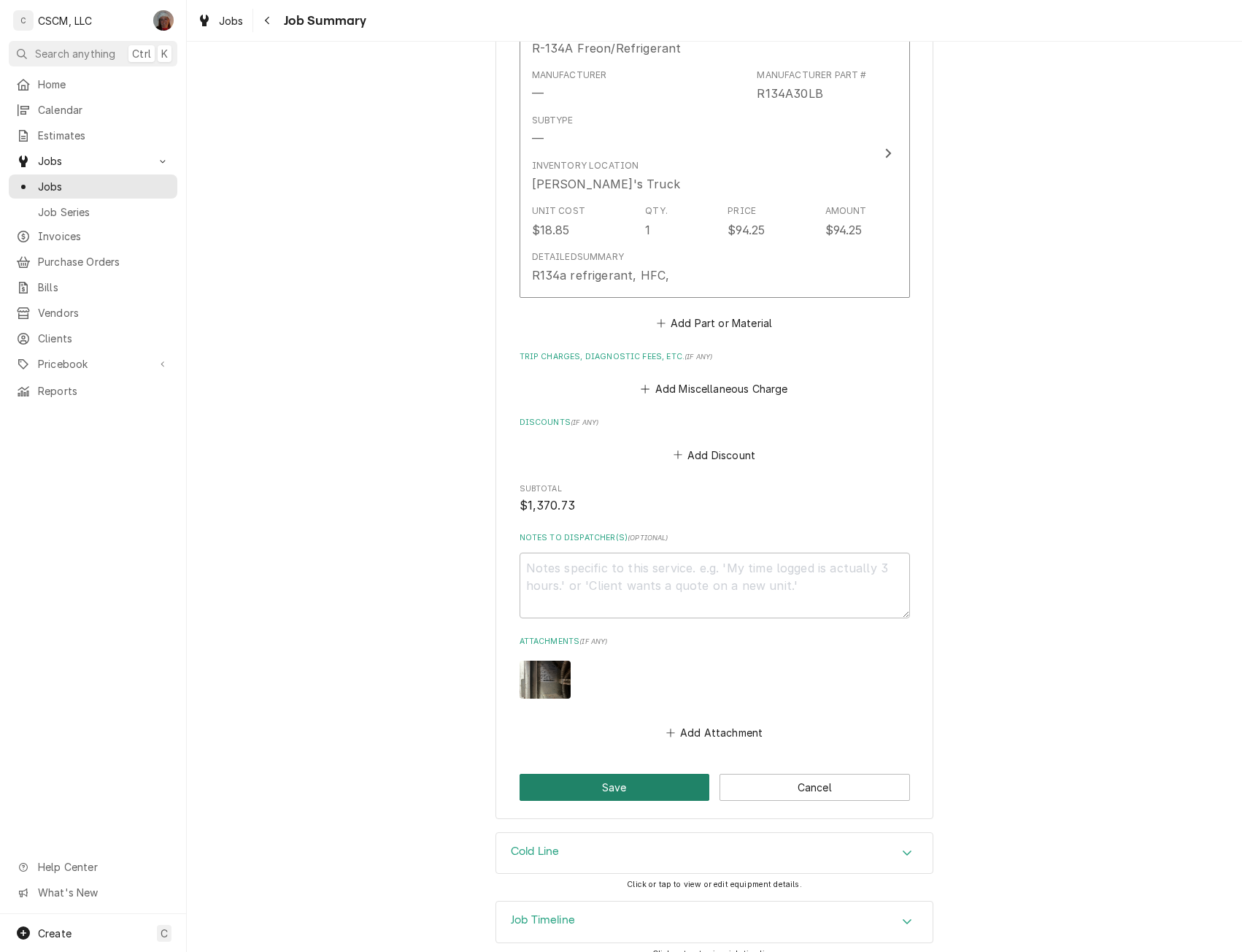
click at [611, 773] on button "Save" at bounding box center [615, 786] width 190 height 27
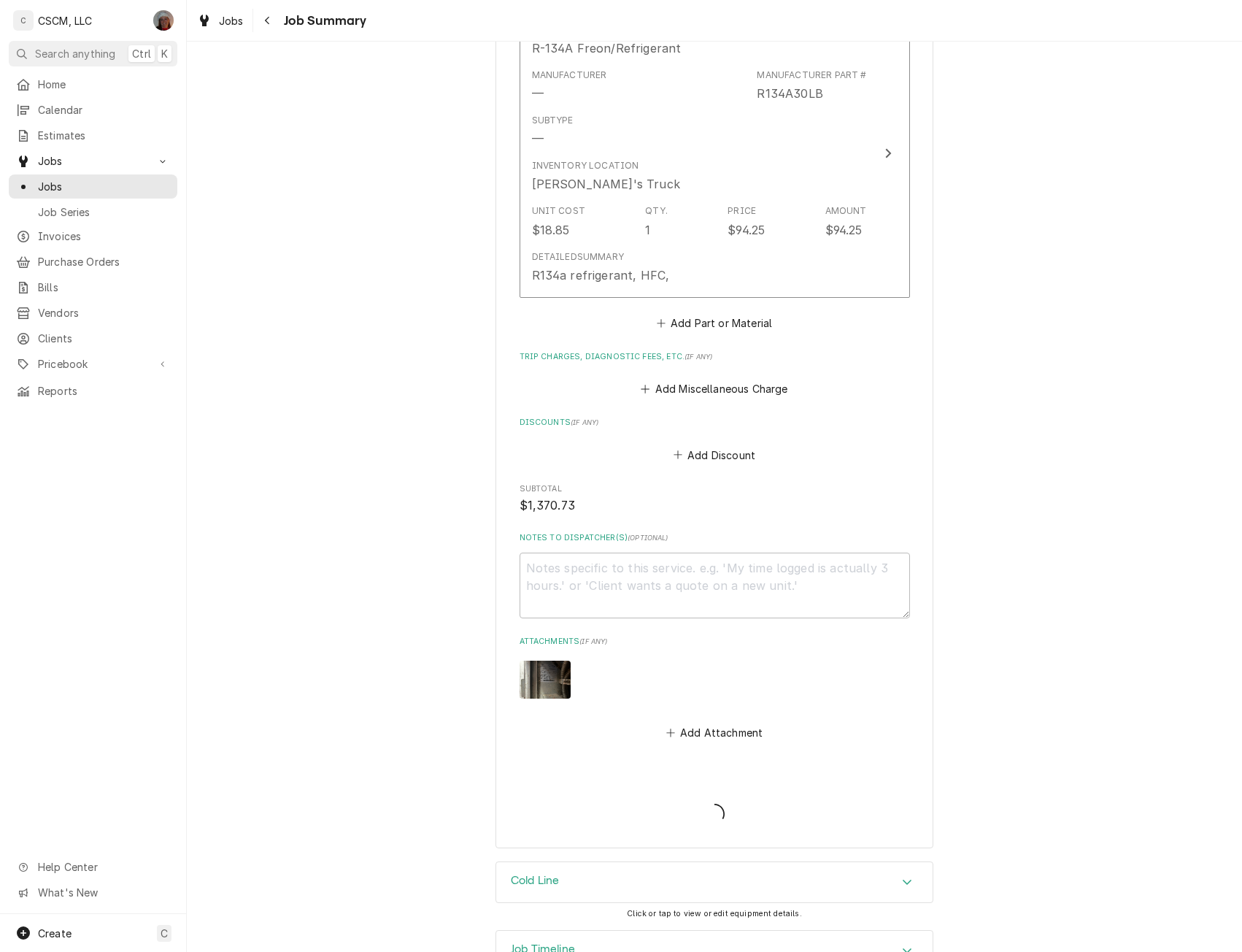
type textarea "x"
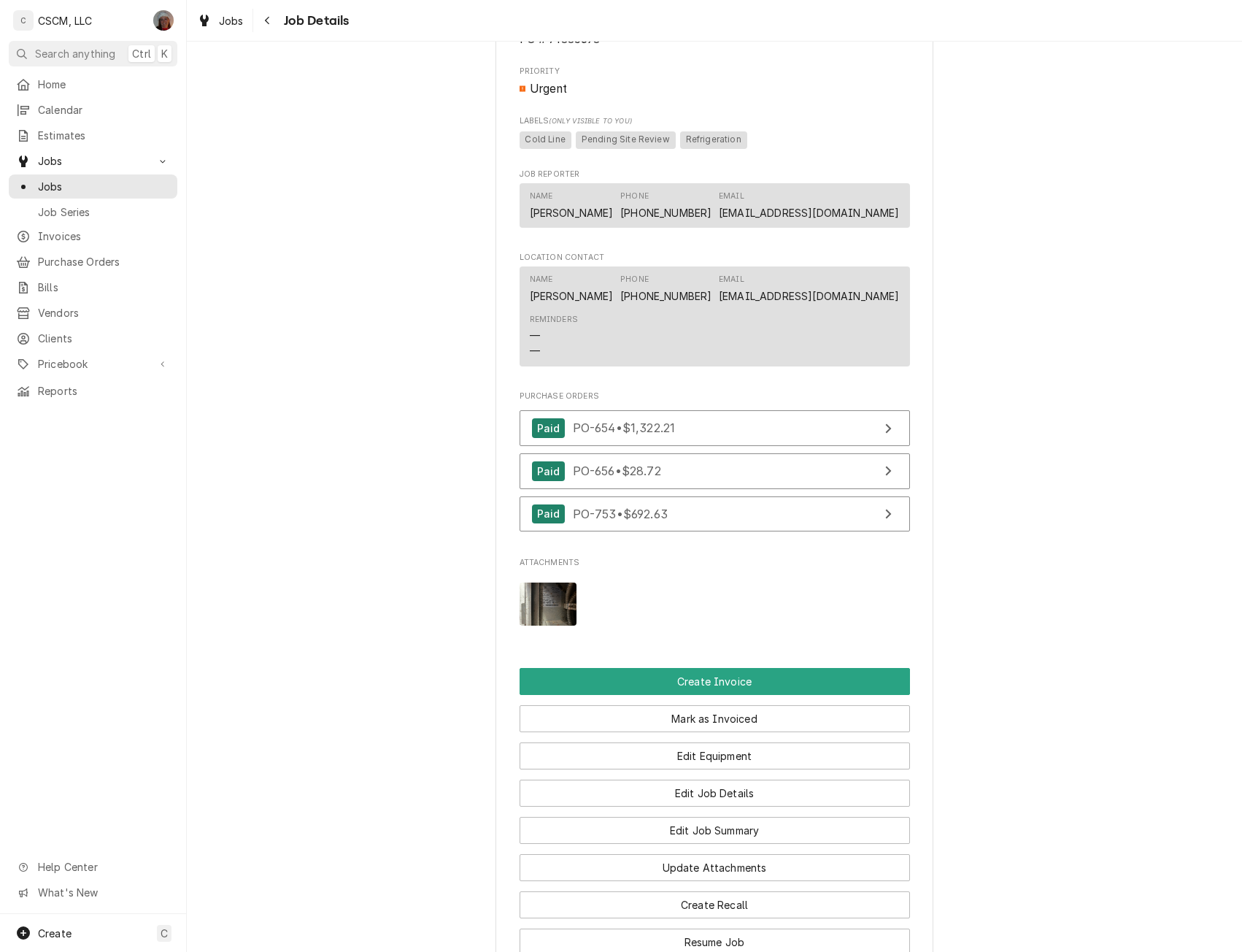
scroll to position [1255, 0]
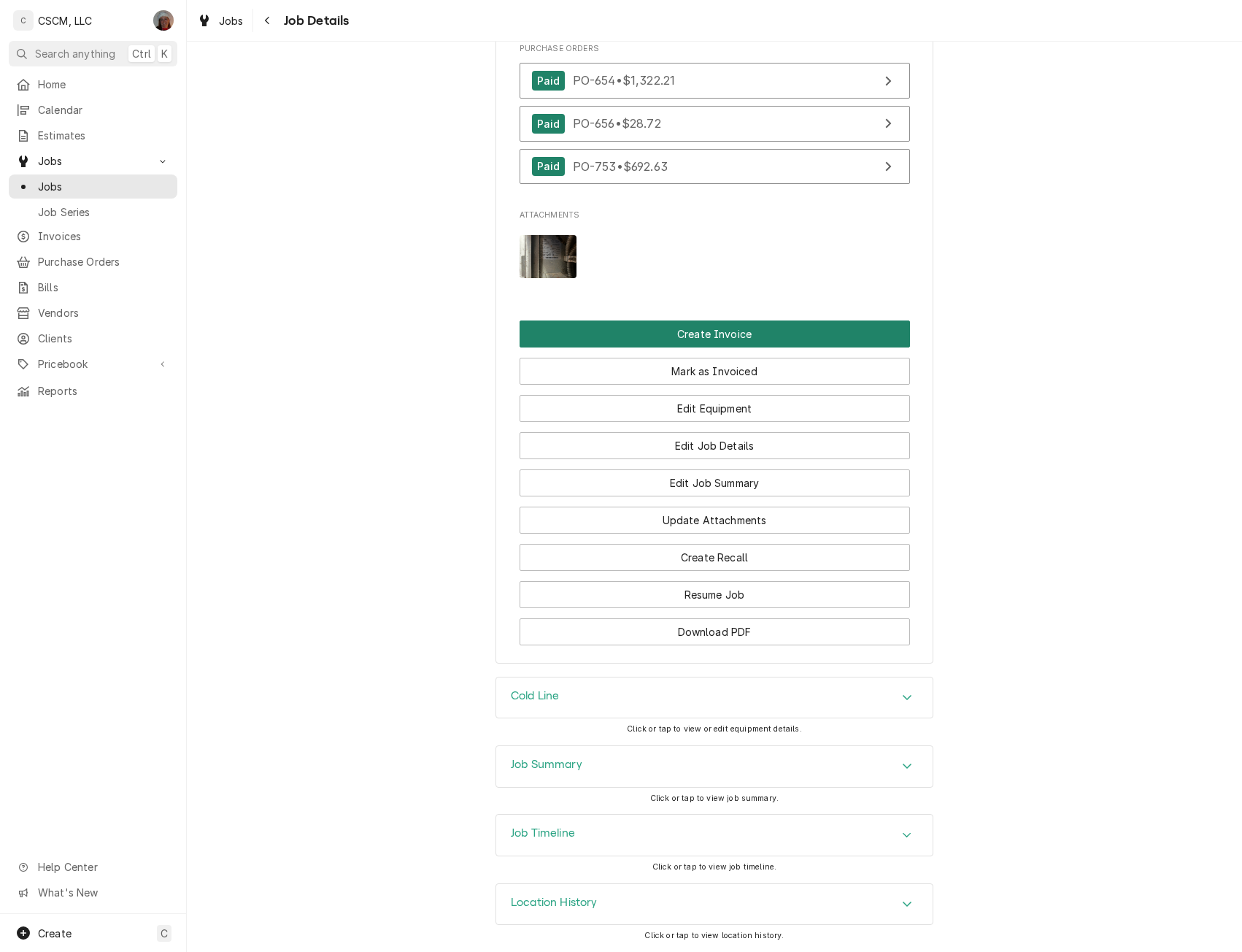
click at [703, 334] on button "Create Invoice" at bounding box center [715, 333] width 391 height 27
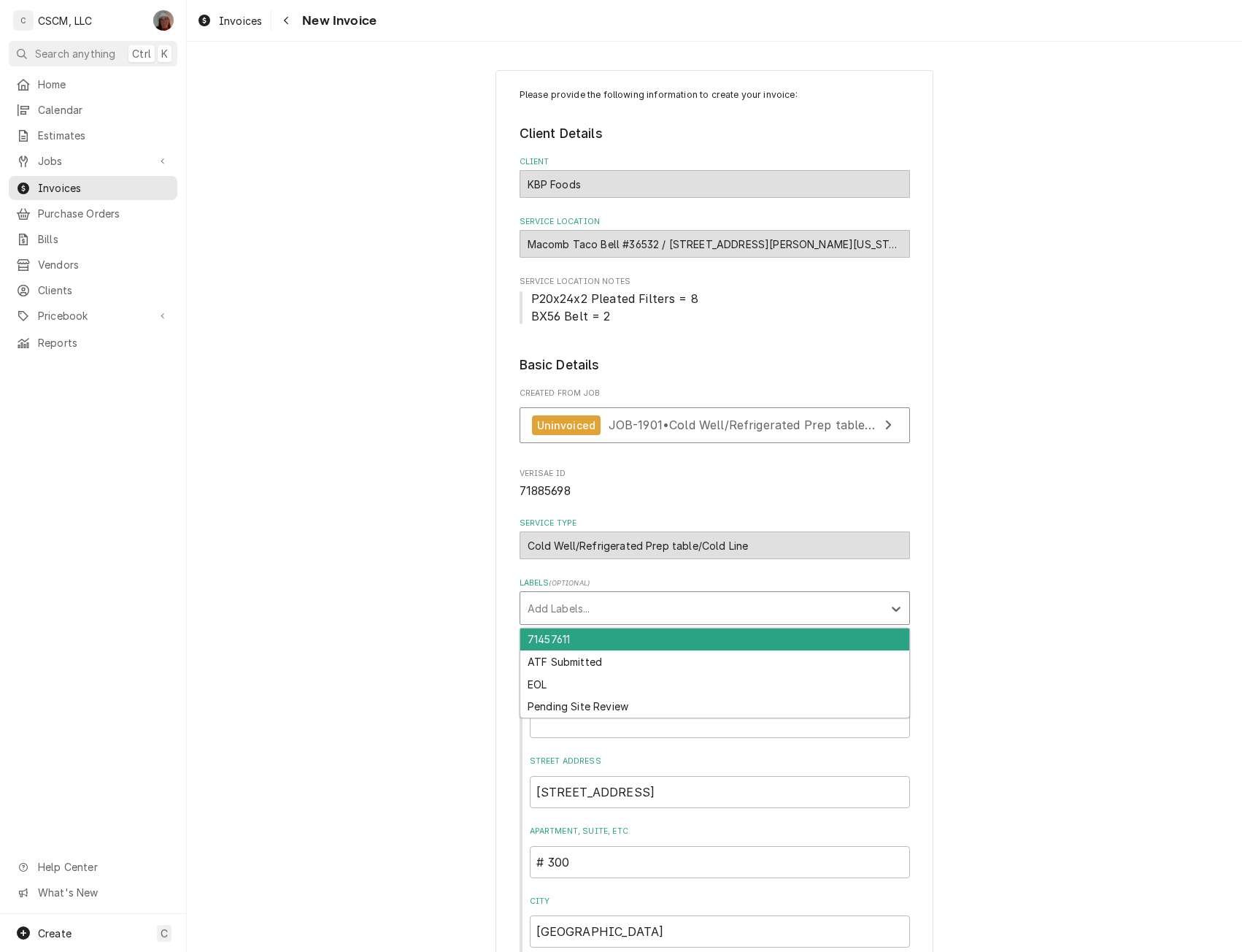
click at [687, 604] on div "Labels" at bounding box center [701, 608] width 348 height 27
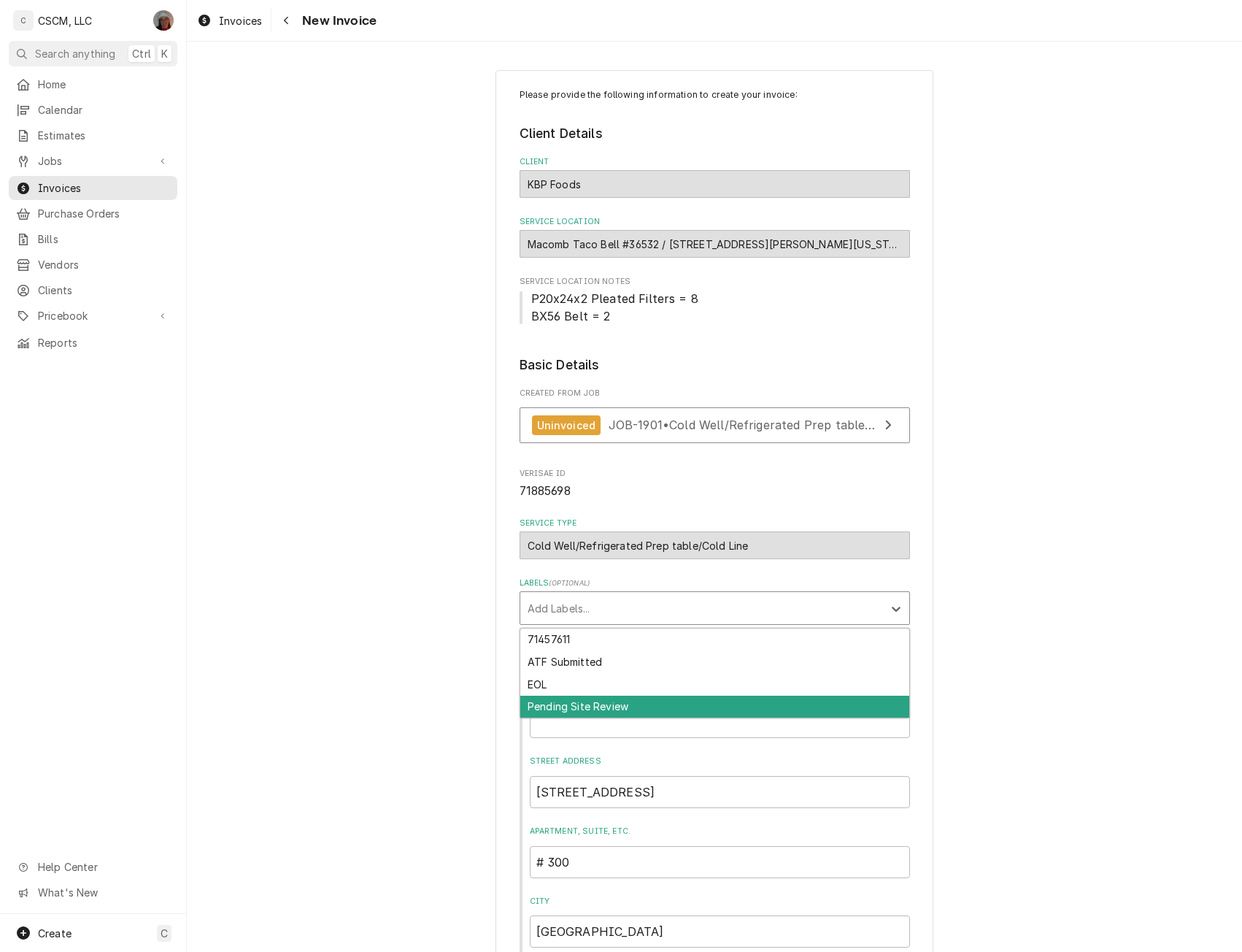
click at [579, 707] on div "Pending Site Review" at bounding box center [715, 706] width 389 height 23
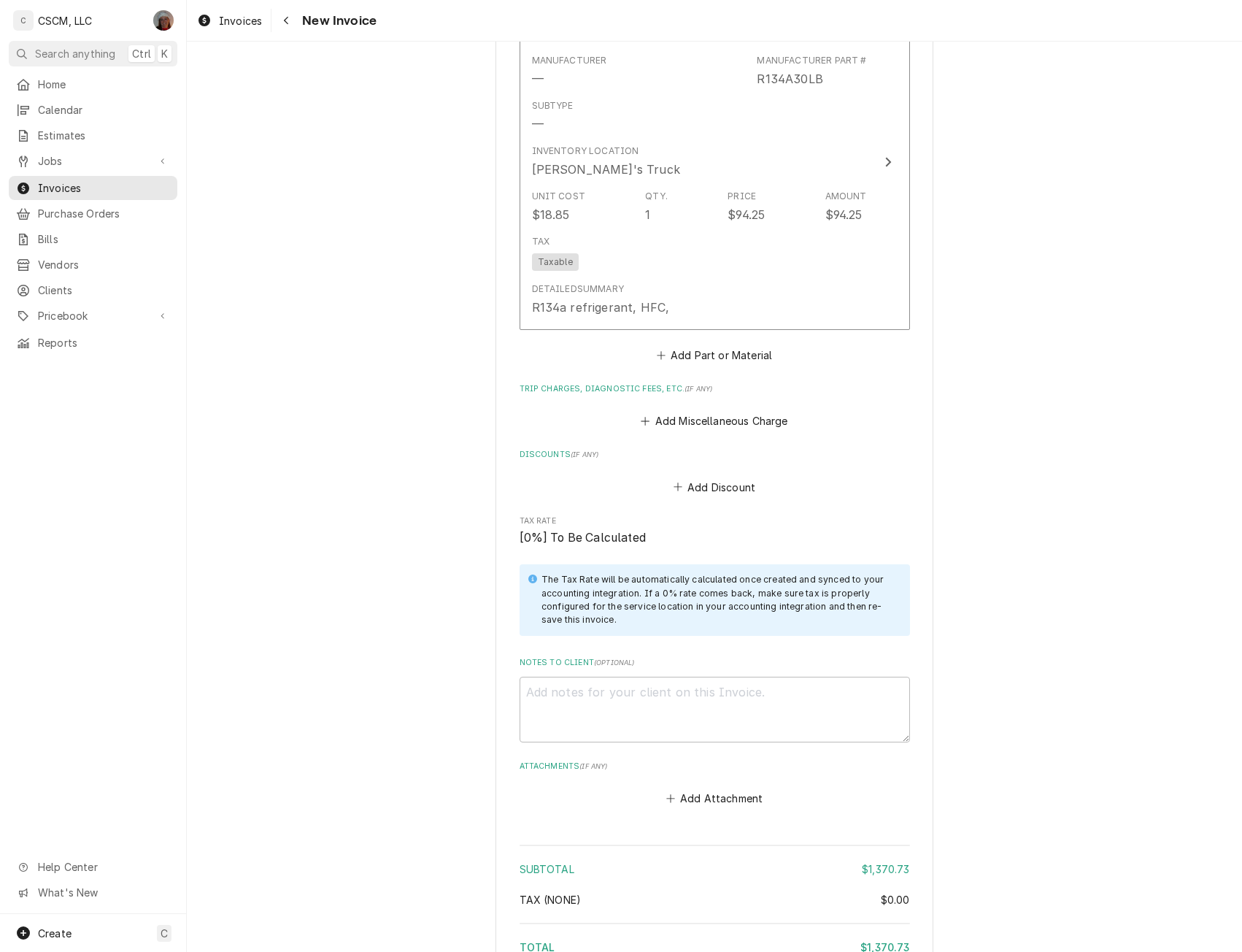
scroll to position [3446, 0]
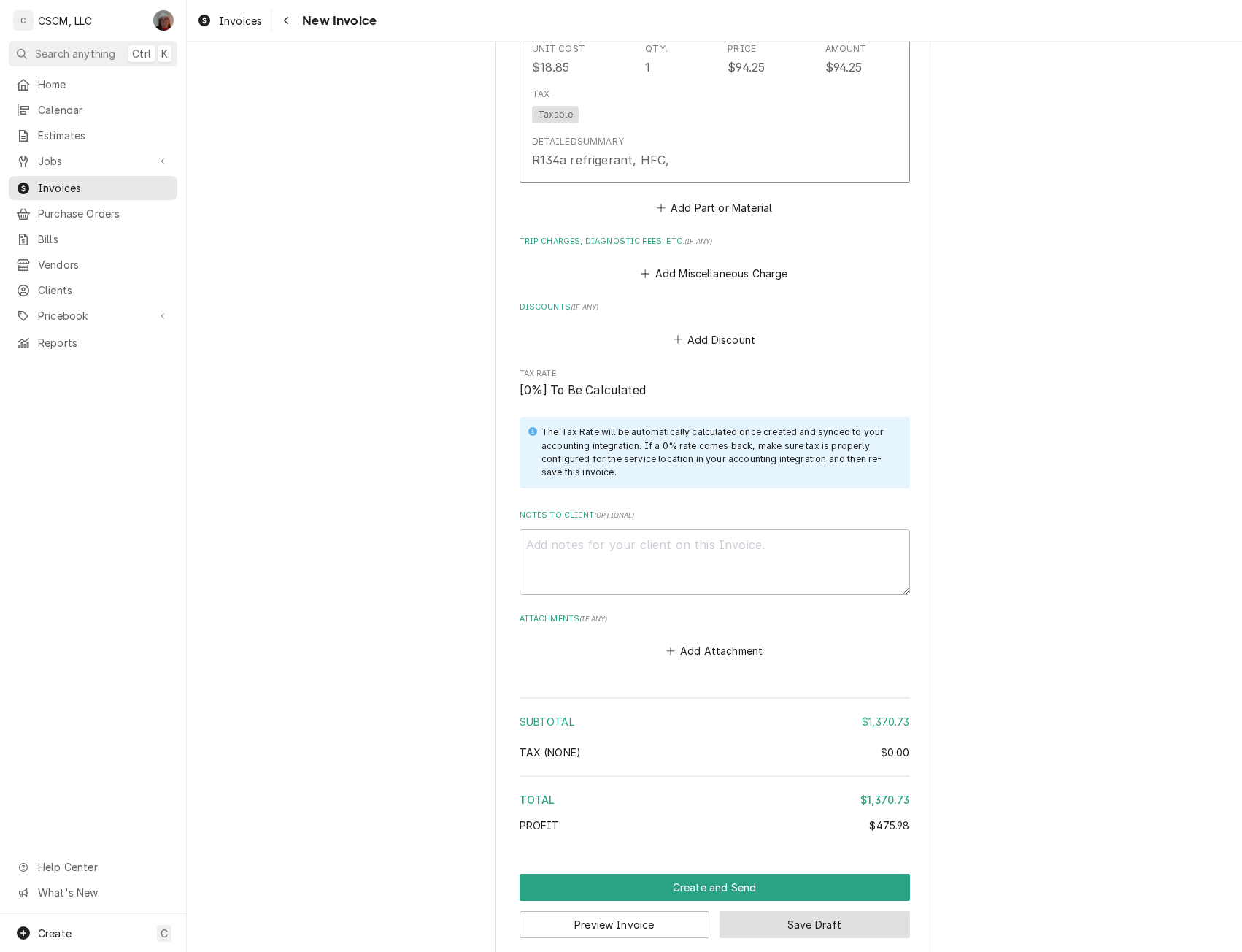
click at [774, 911] on button "Save Draft" at bounding box center [815, 923] width 190 height 27
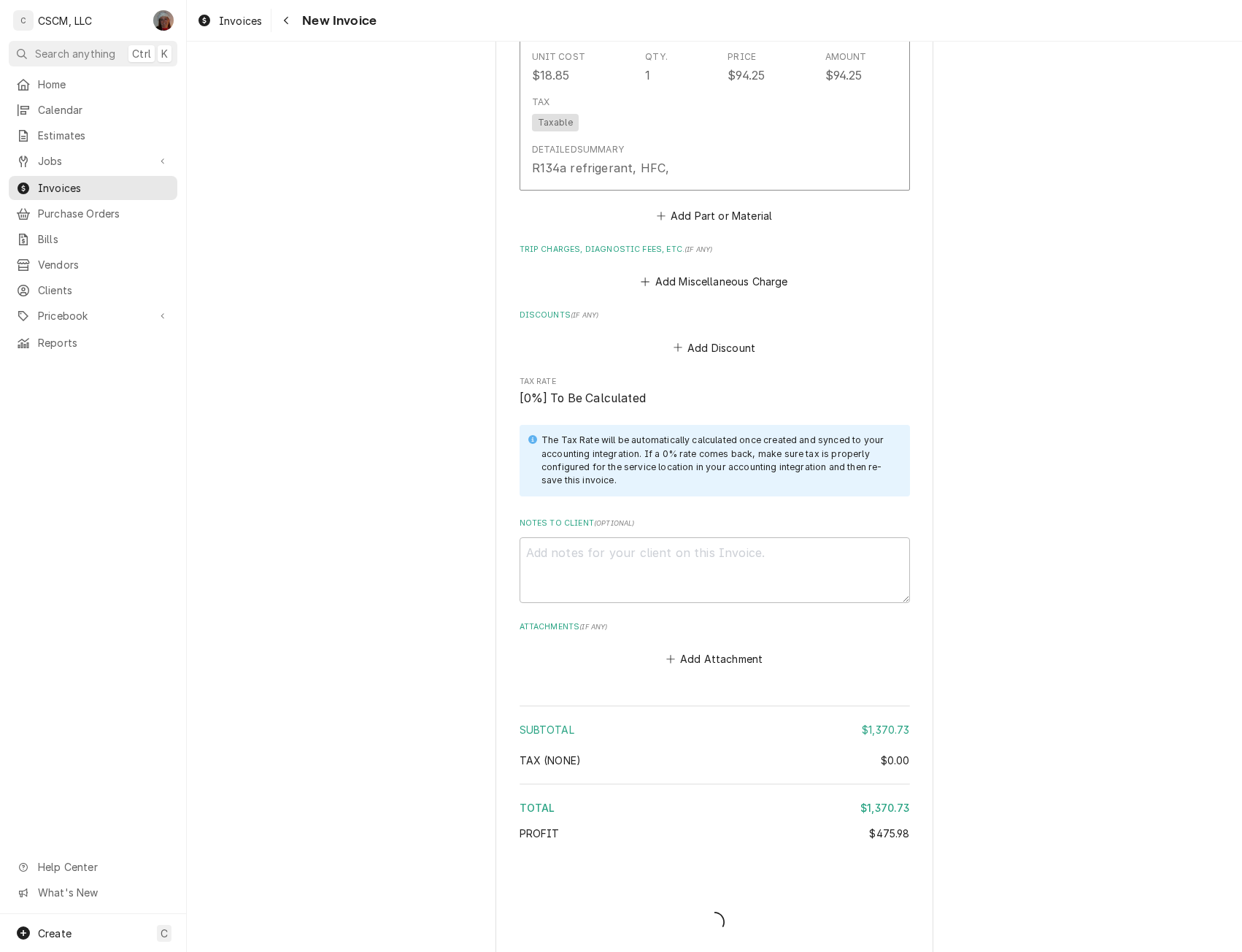
type textarea "x"
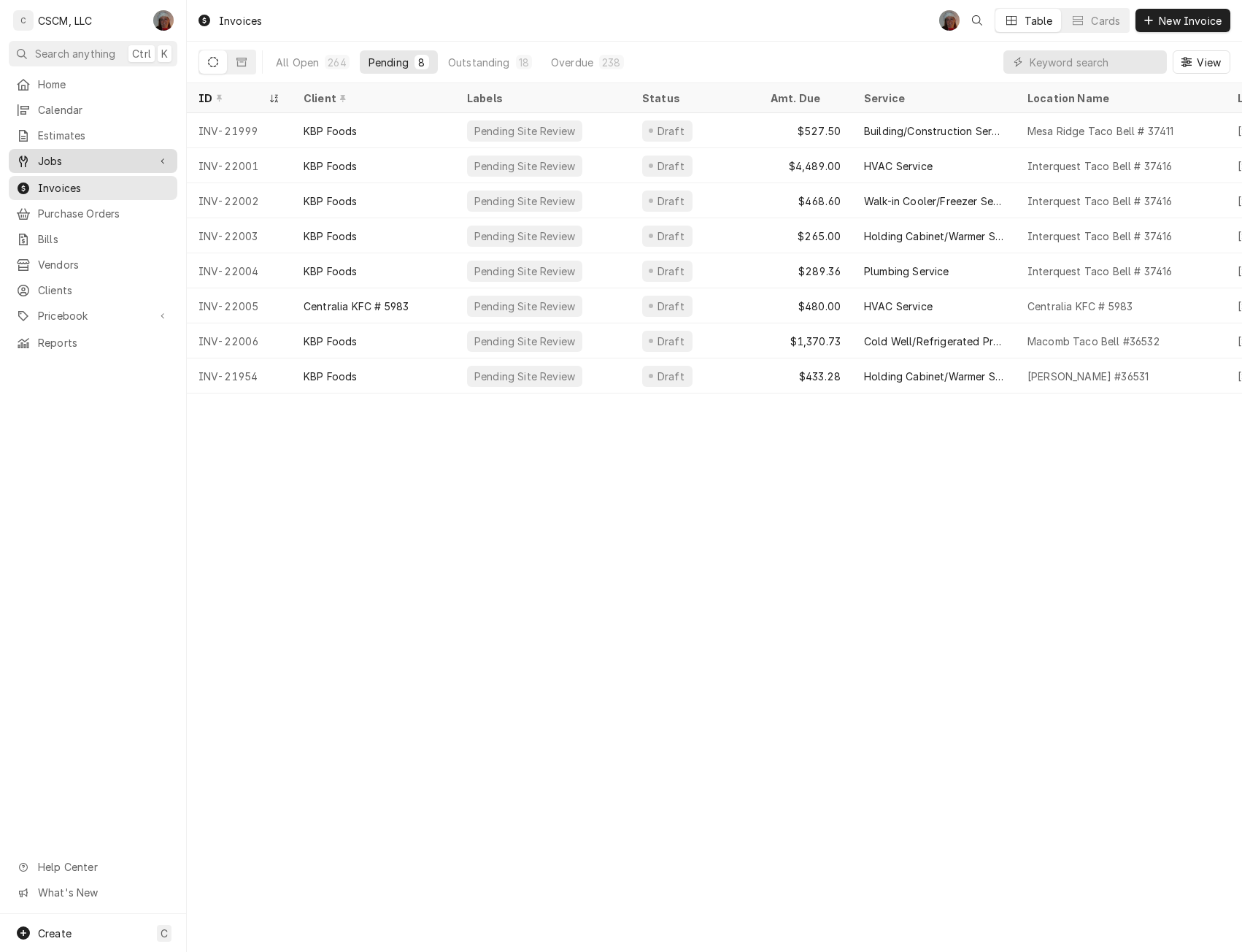
click at [76, 155] on span "Jobs" at bounding box center [93, 161] width 110 height 16
click at [68, 182] on span "Jobs" at bounding box center [104, 186] width 132 height 16
